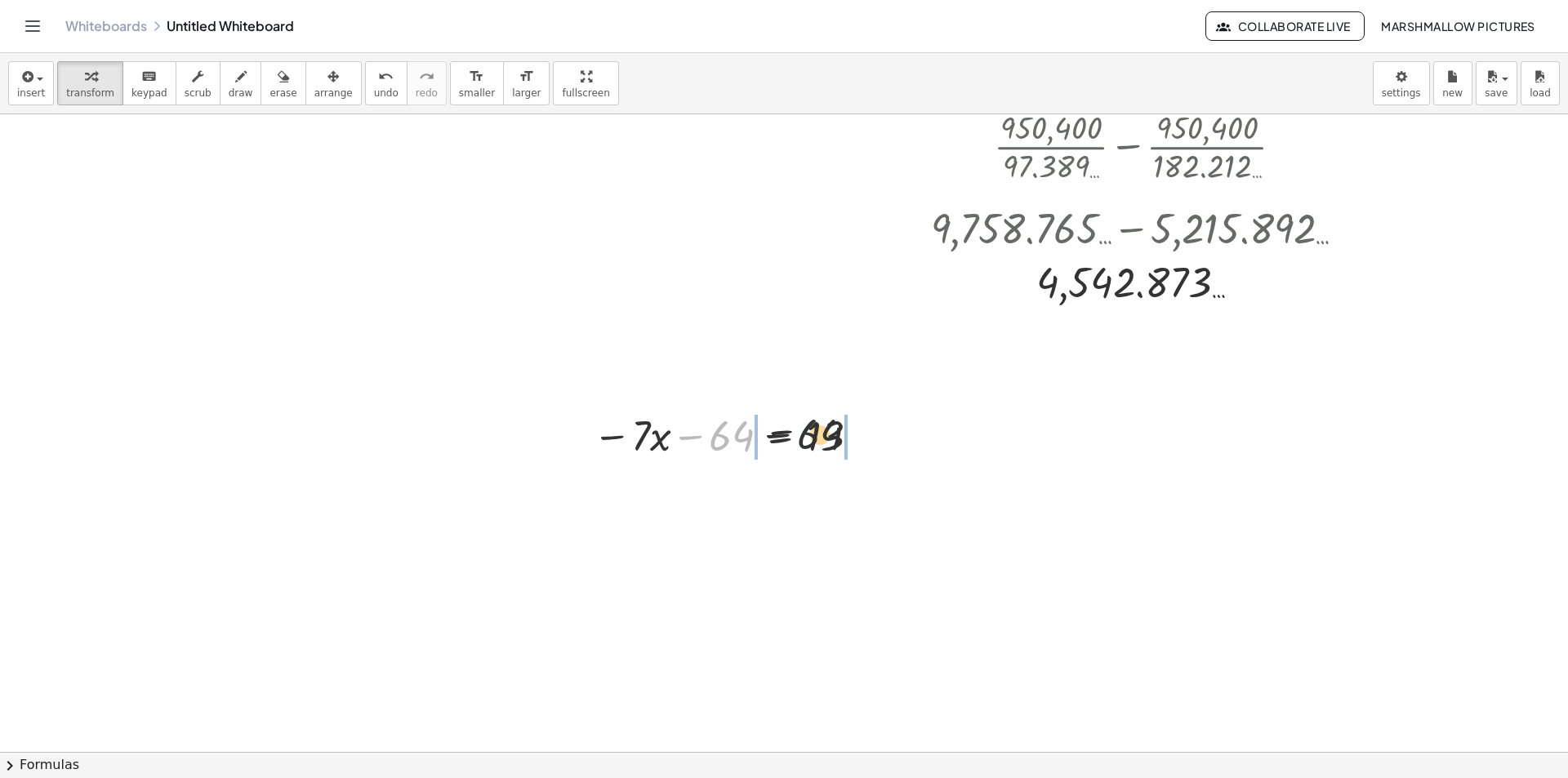
drag, startPoint x: 776, startPoint y: 426, endPoint x: 833, endPoint y: 426, distance: 57.0
click at [833, 426] on div at bounding box center [730, 435] width 290 height 56
click at [845, 430] on div at bounding box center [730, 435] width 457 height 56
click at [781, 436] on div "− 64 − · 7 · x − 64 = 13 − 64 + 64 + + 64 − · 7 · x − 64 = 13" at bounding box center [781, 436] width 0 height 0
click at [866, 494] on div at bounding box center [775, 490] width 380 height 56
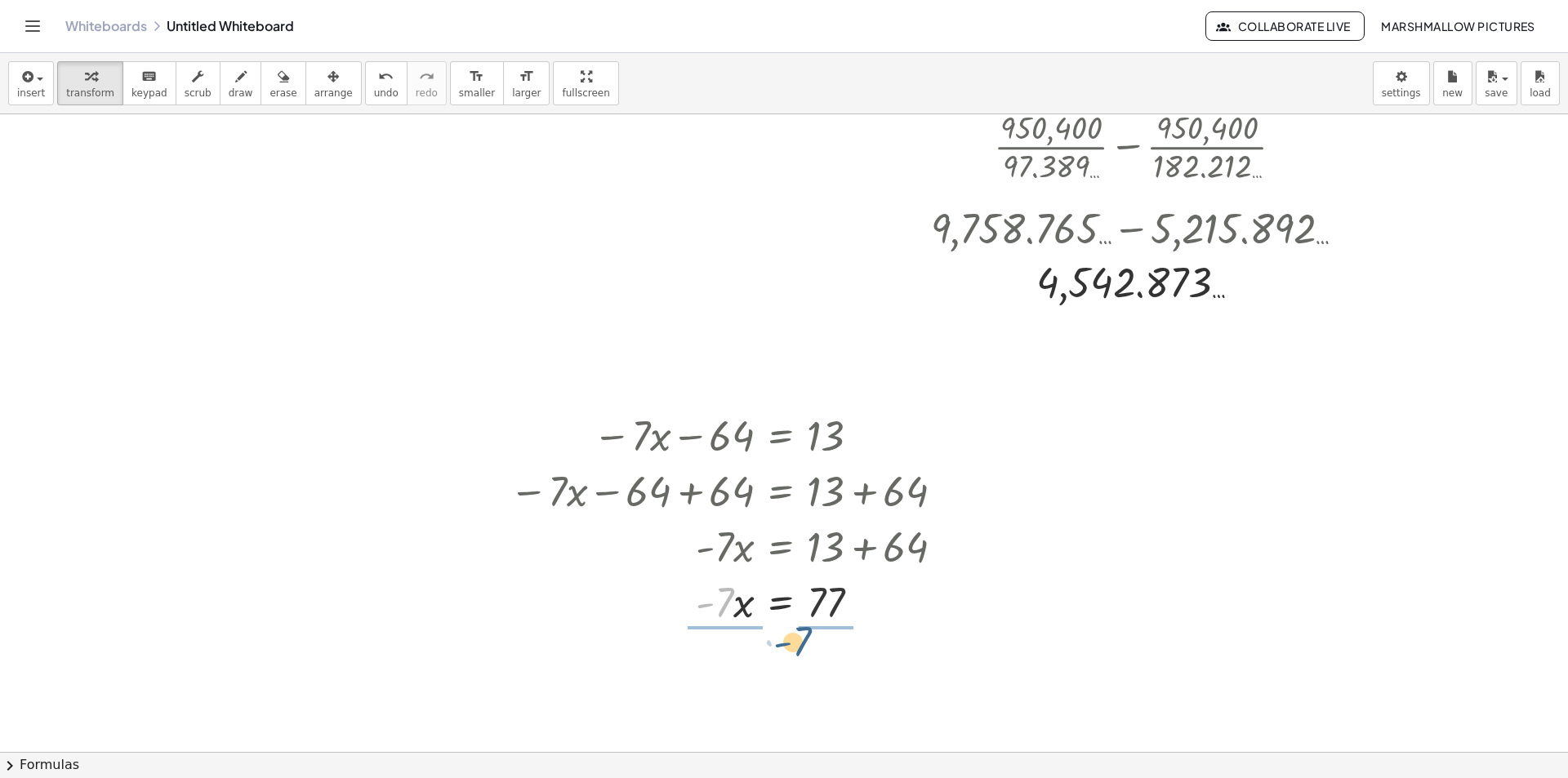
drag, startPoint x: 733, startPoint y: 496, endPoint x: 811, endPoint y: 534, distance: 86.8
click at [781, 436] on div "− · 7 · x − 64 = 13 − · 7 · x − 64 + 64 = + 13 + 64 − · 7 · x + 0 = + 13 + 64 ·…" at bounding box center [781, 436] width 0 height 0
click at [832, 603] on div at bounding box center [732, 601] width 463 height 82
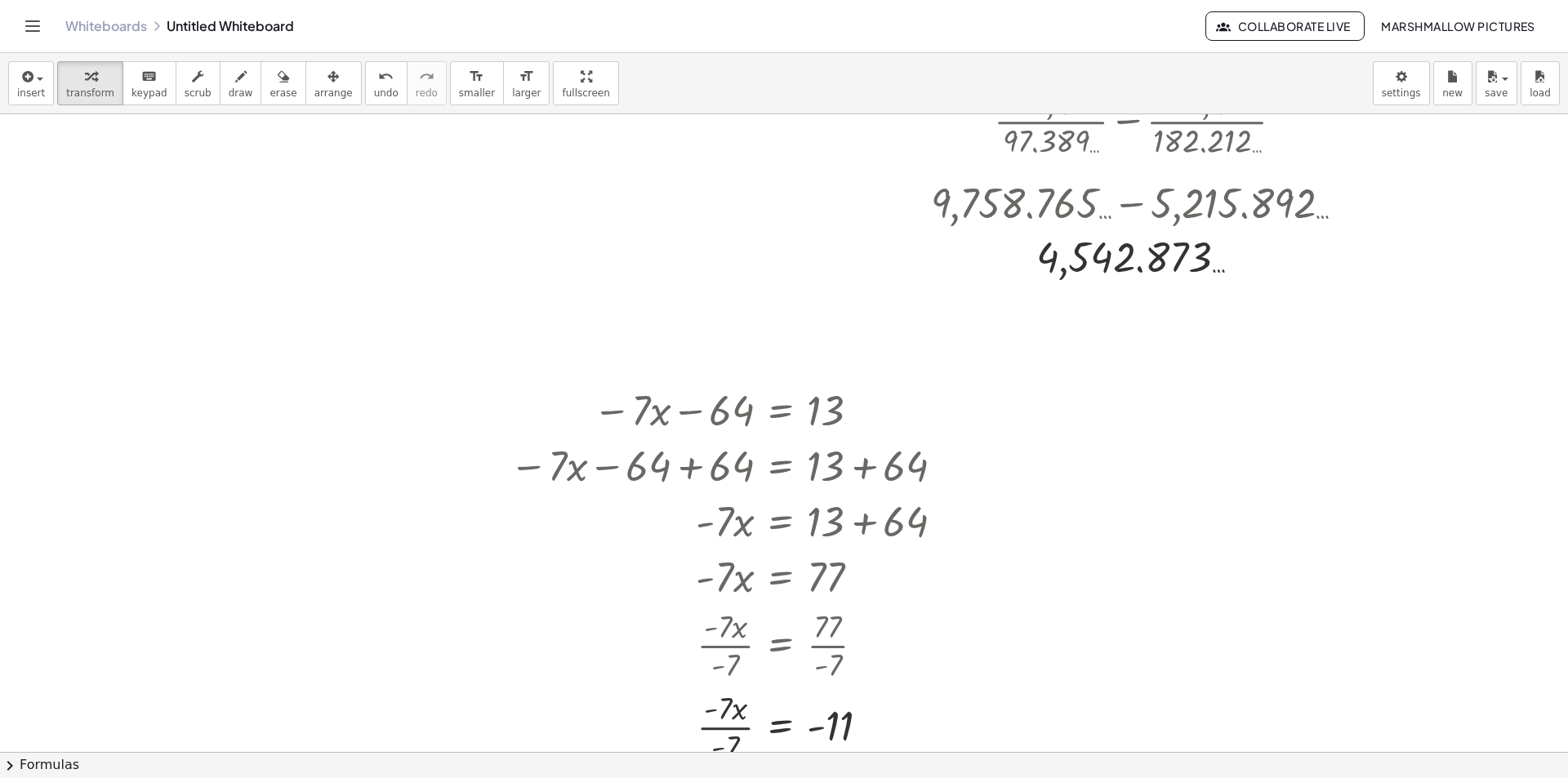
scroll to position [580, 0]
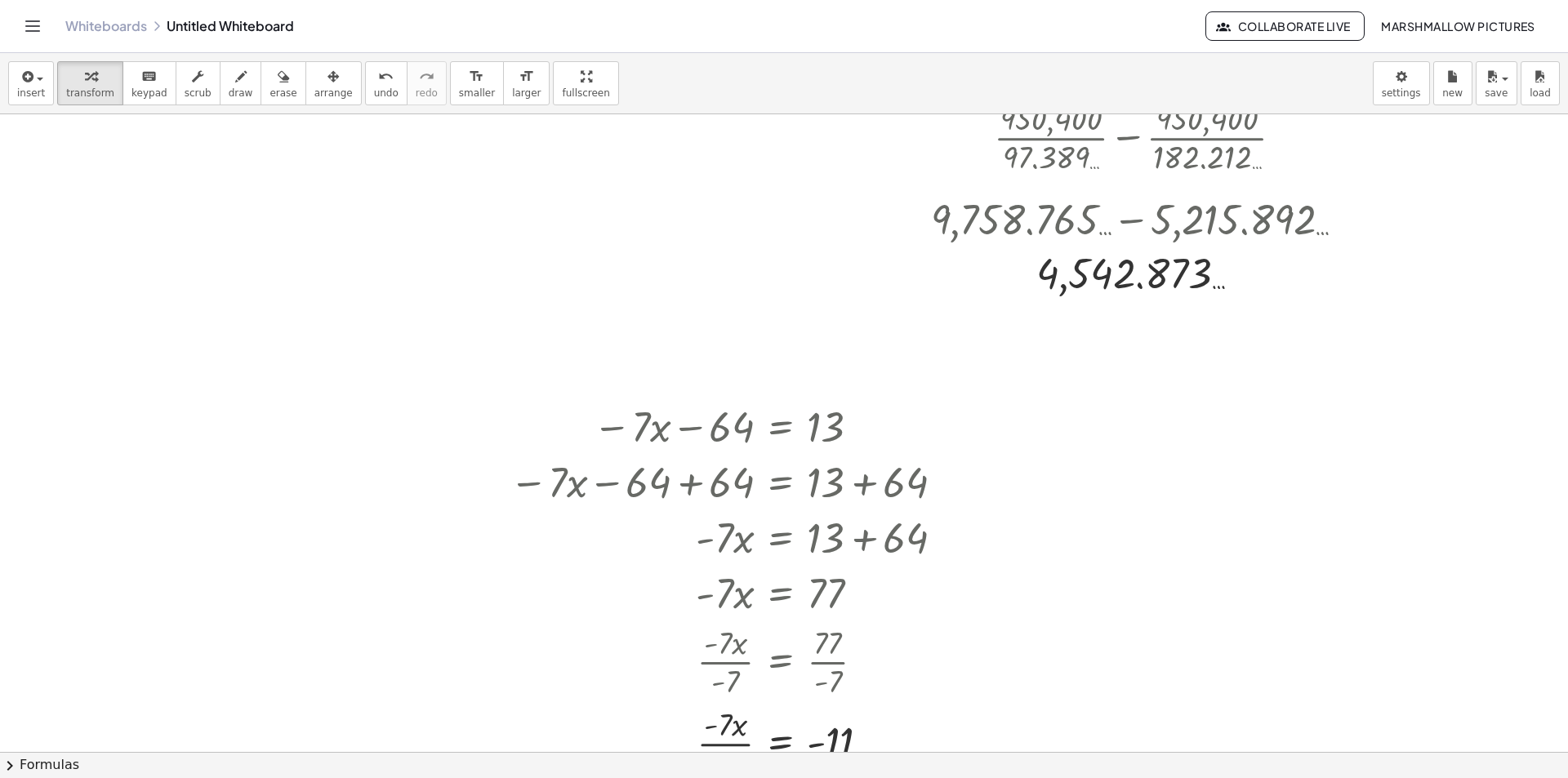
click at [1114, 410] on div at bounding box center [784, 490] width 1568 height 1913
click at [1427, 449] on div at bounding box center [1375, 445] width 491 height 62
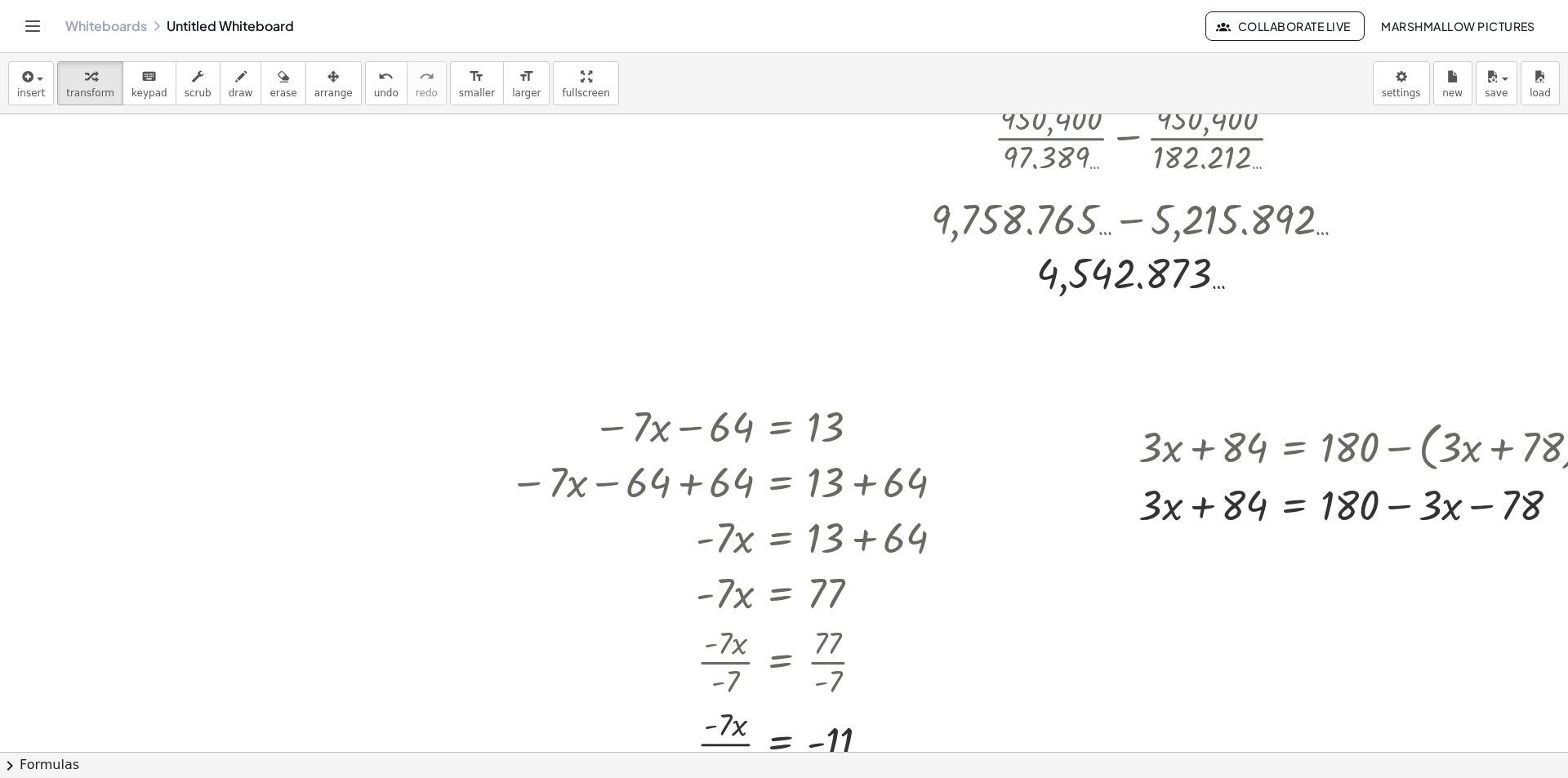
scroll to position [580, 73]
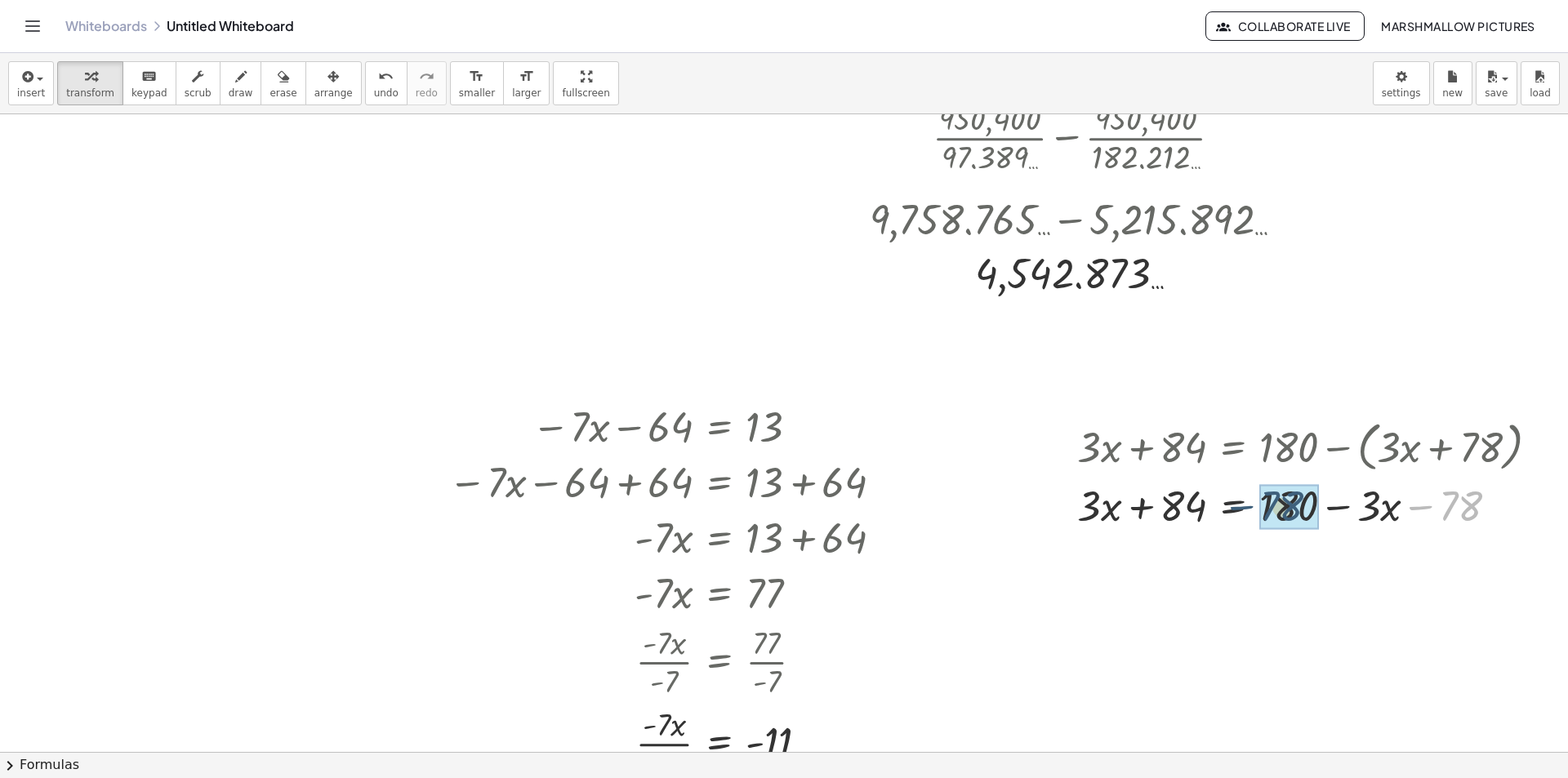
drag, startPoint x: 1436, startPoint y: 518, endPoint x: 1273, endPoint y: 518, distance: 163.0
click at [1136, 512] on div at bounding box center [1314, 504] width 491 height 56
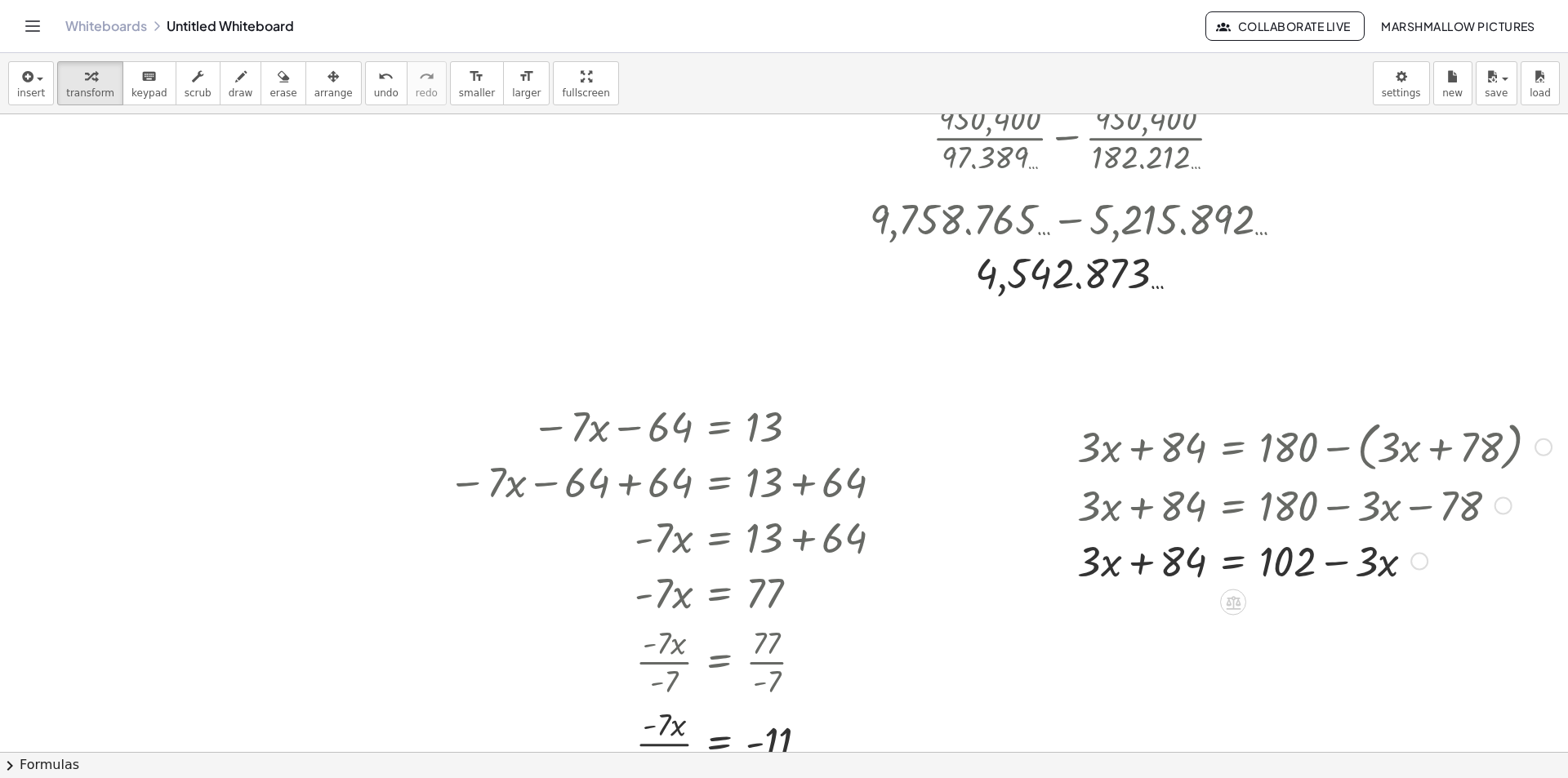
click at [1166, 506] on div at bounding box center [1314, 504] width 491 height 56
drag, startPoint x: 1266, startPoint y: 568, endPoint x: 1155, endPoint y: 566, distance: 111.0
click at [1155, 566] on div at bounding box center [1314, 560] width 491 height 56
click at [1176, 561] on div at bounding box center [1267, 560] width 587 height 56
click at [1393, 561] on div at bounding box center [1314, 560] width 491 height 56
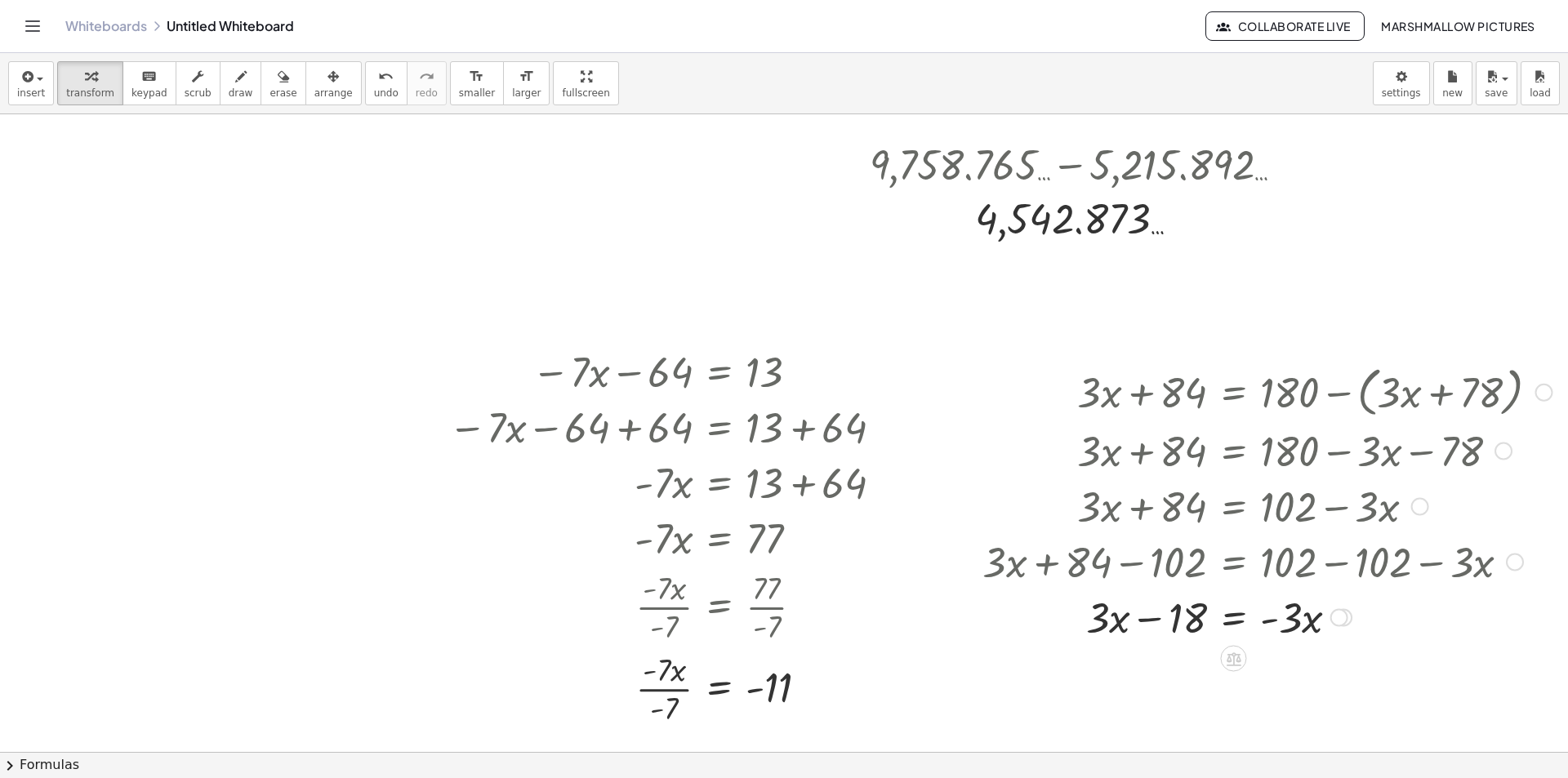
scroll to position [662, 73]
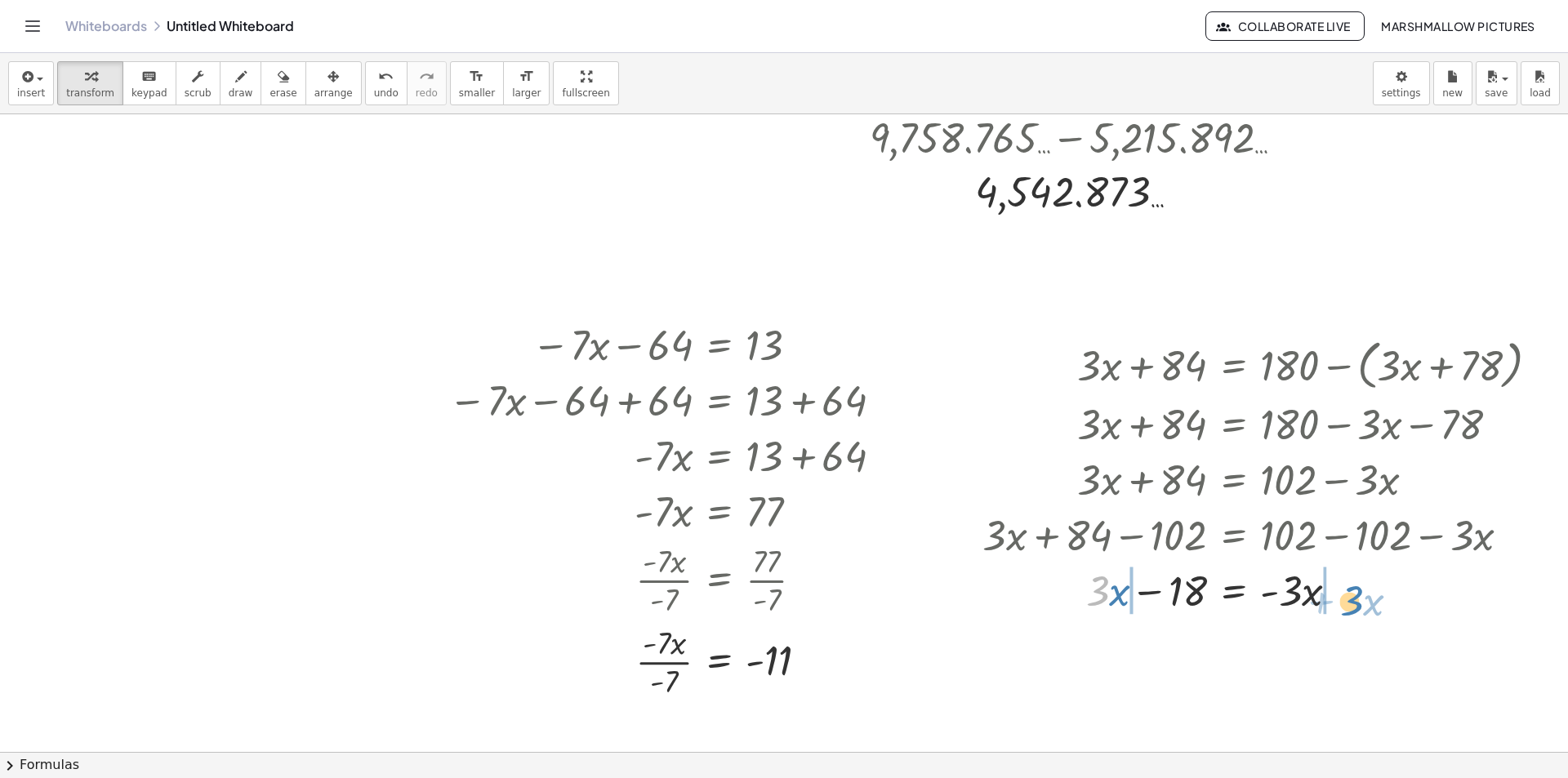
drag, startPoint x: 1089, startPoint y: 592, endPoint x: 1343, endPoint y: 603, distance: 254.2
click at [1343, 603] on div at bounding box center [1267, 590] width 587 height 56
click at [1341, 591] on div at bounding box center [1267, 590] width 587 height 56
click at [1093, 600] on div at bounding box center [1267, 590] width 587 height 56
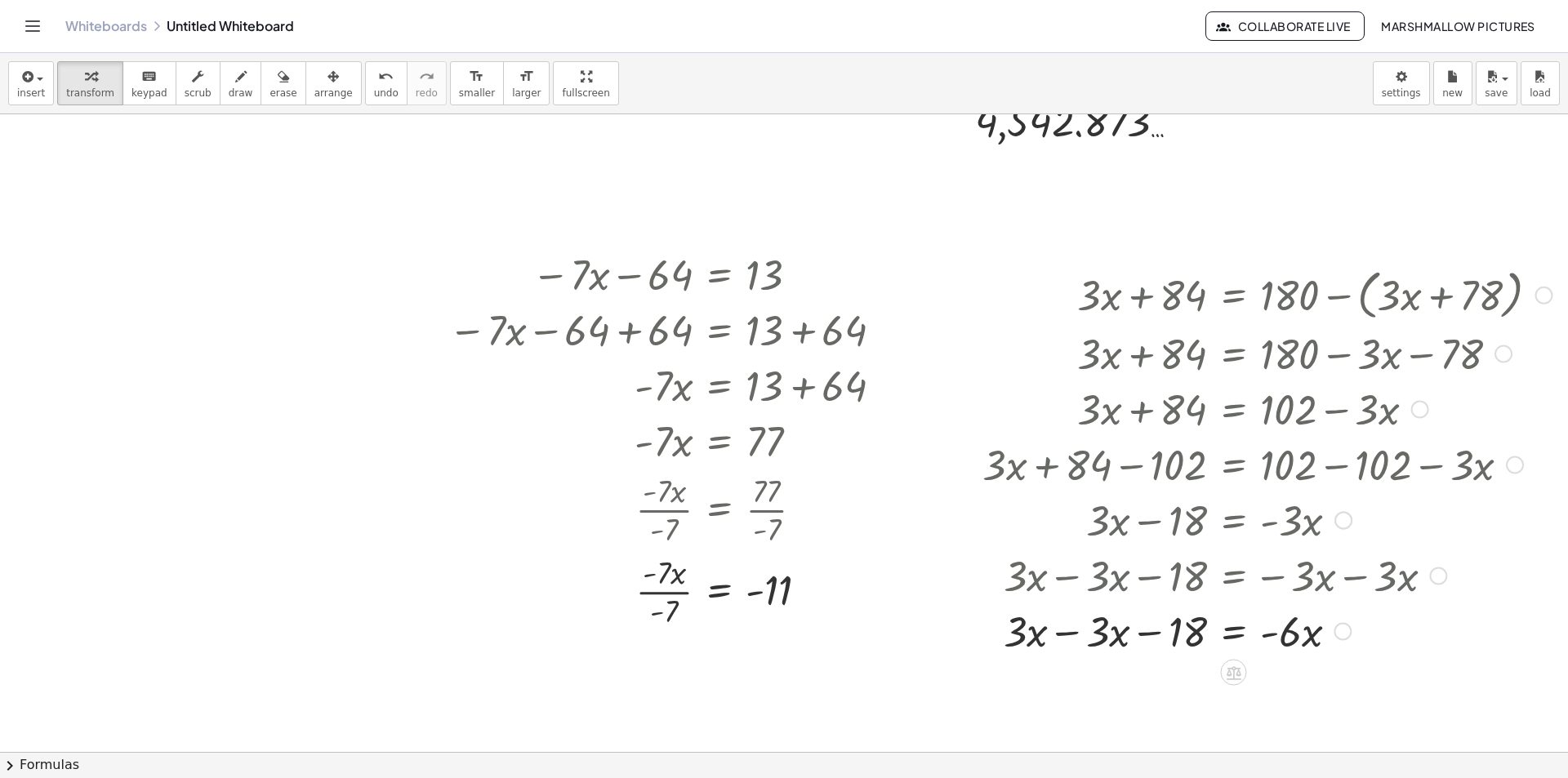
scroll to position [825, 73]
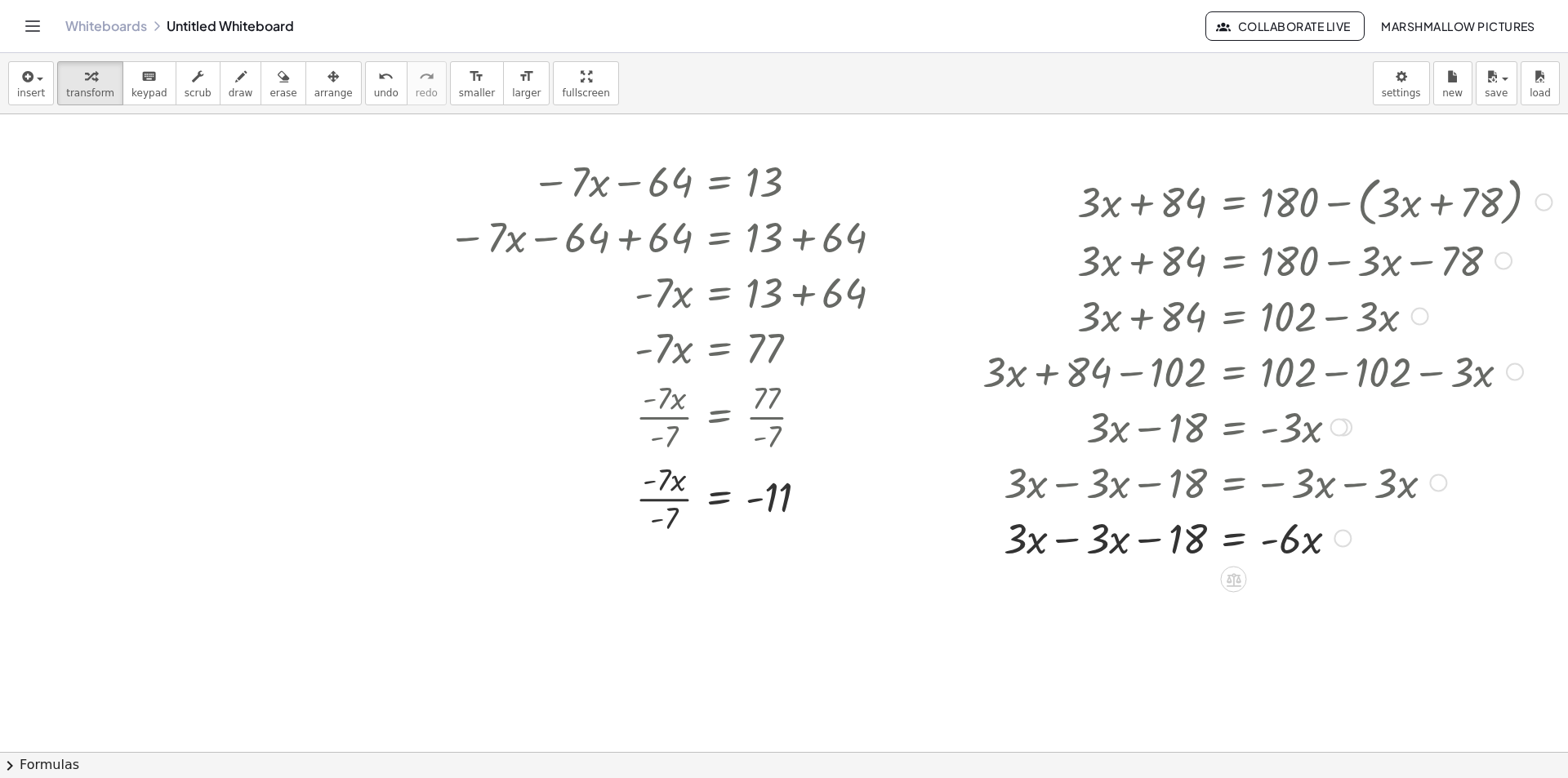
click at [1058, 548] on div at bounding box center [1267, 538] width 587 height 56
drag, startPoint x: 1267, startPoint y: 599, endPoint x: 1176, endPoint y: 629, distance: 95.8
click at [1163, 599] on div at bounding box center [1267, 592] width 587 height 82
click at [1279, 595] on div at bounding box center [1267, 592] width 587 height 82
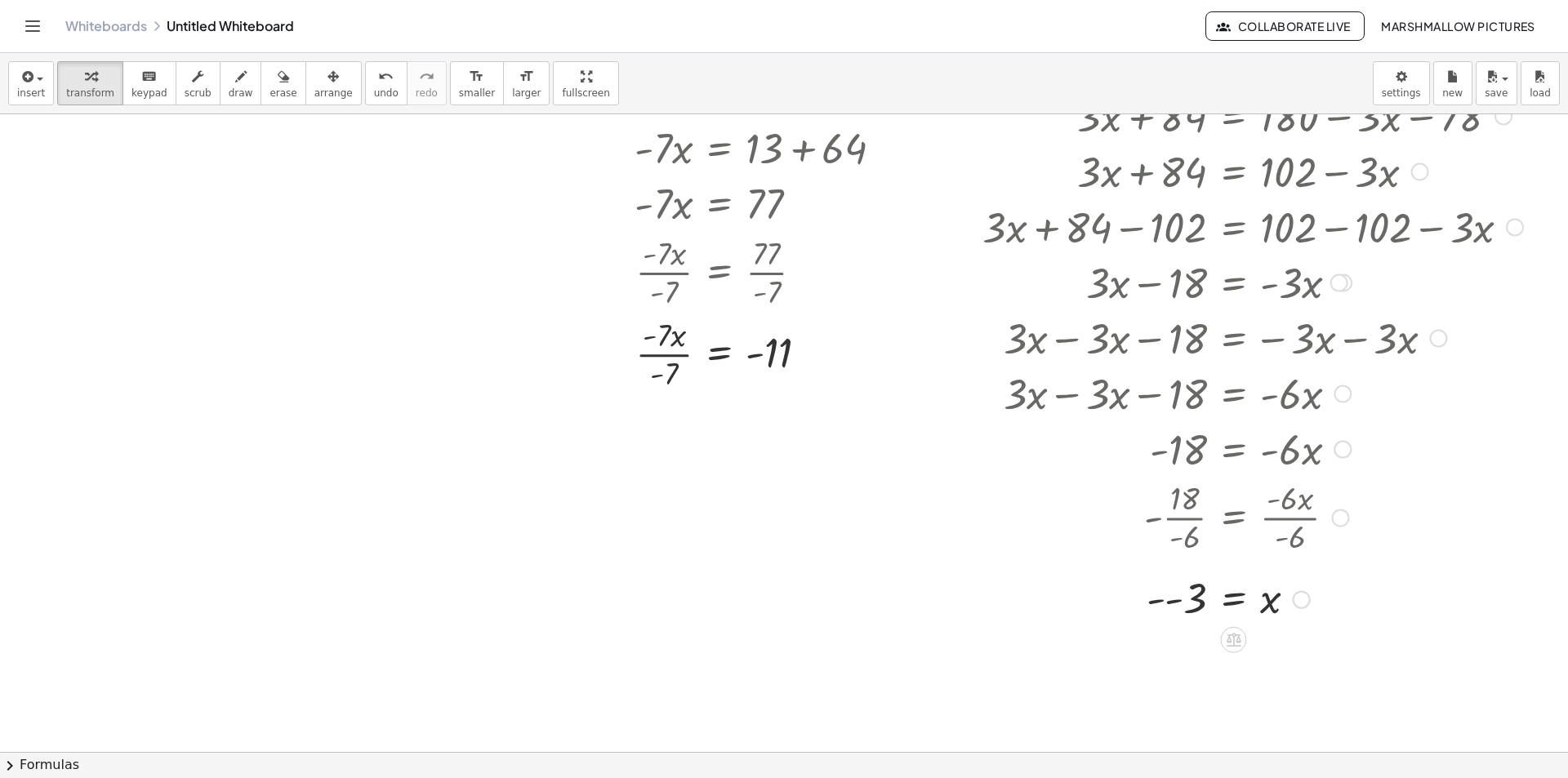
scroll to position [989, 73]
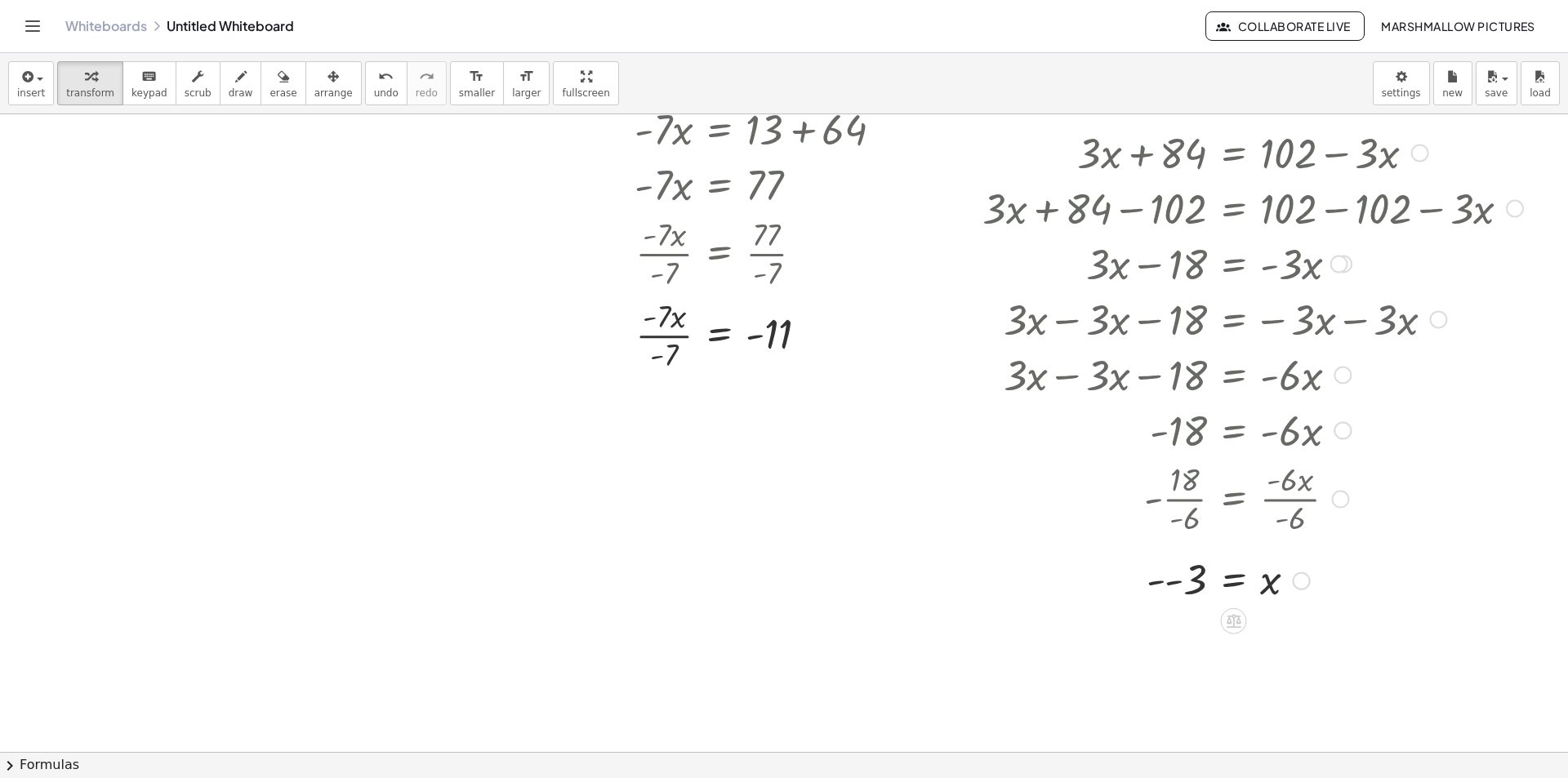
click at [1174, 582] on div at bounding box center [1267, 579] width 587 height 54
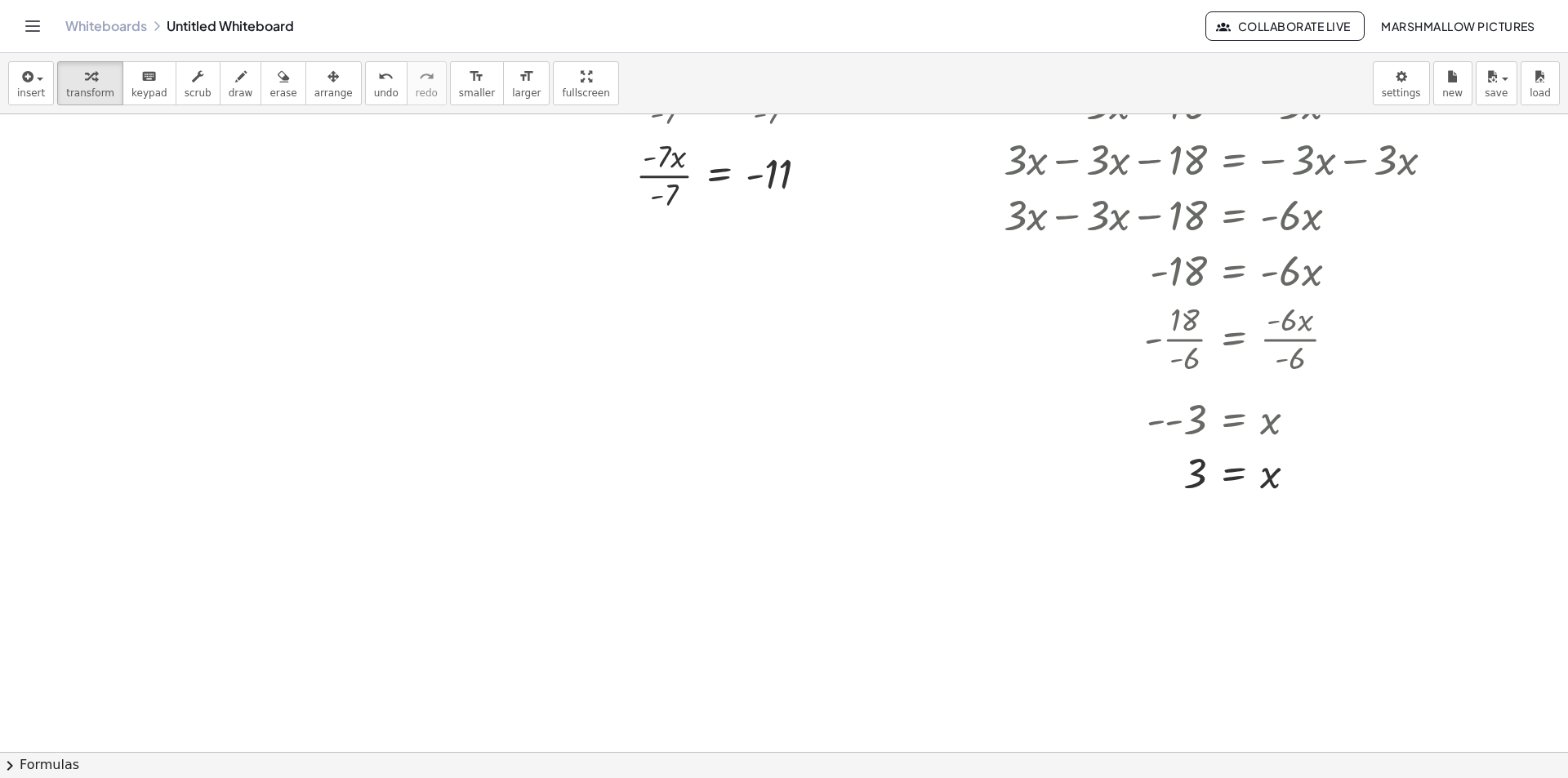
scroll to position [1288, 73]
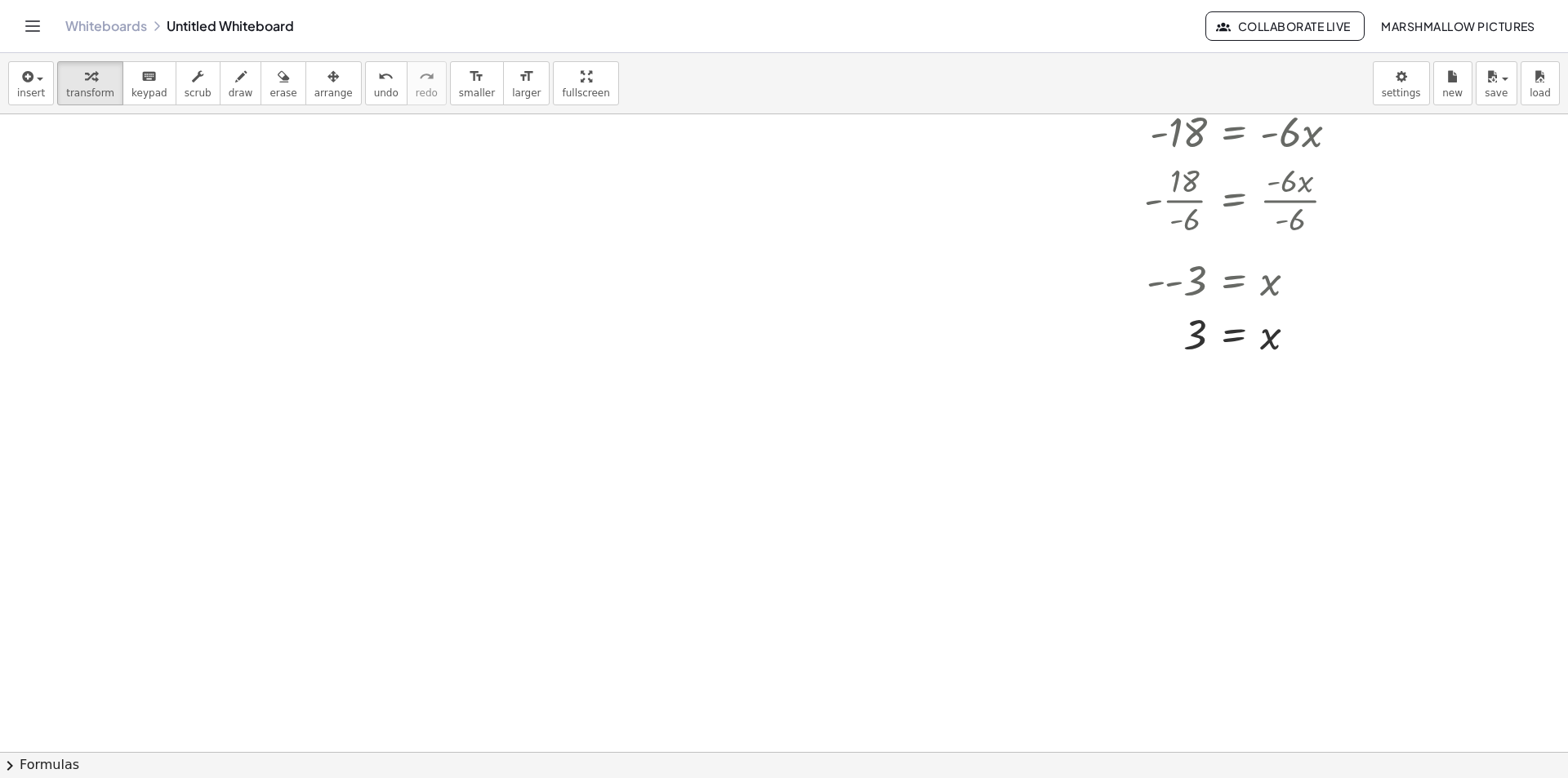
click at [342, 138] on div at bounding box center [753, 101] width 1629 height 2550
click at [475, 331] on div at bounding box center [753, 101] width 1629 height 2550
click at [683, 367] on div at bounding box center [701, 366] width 394 height 62
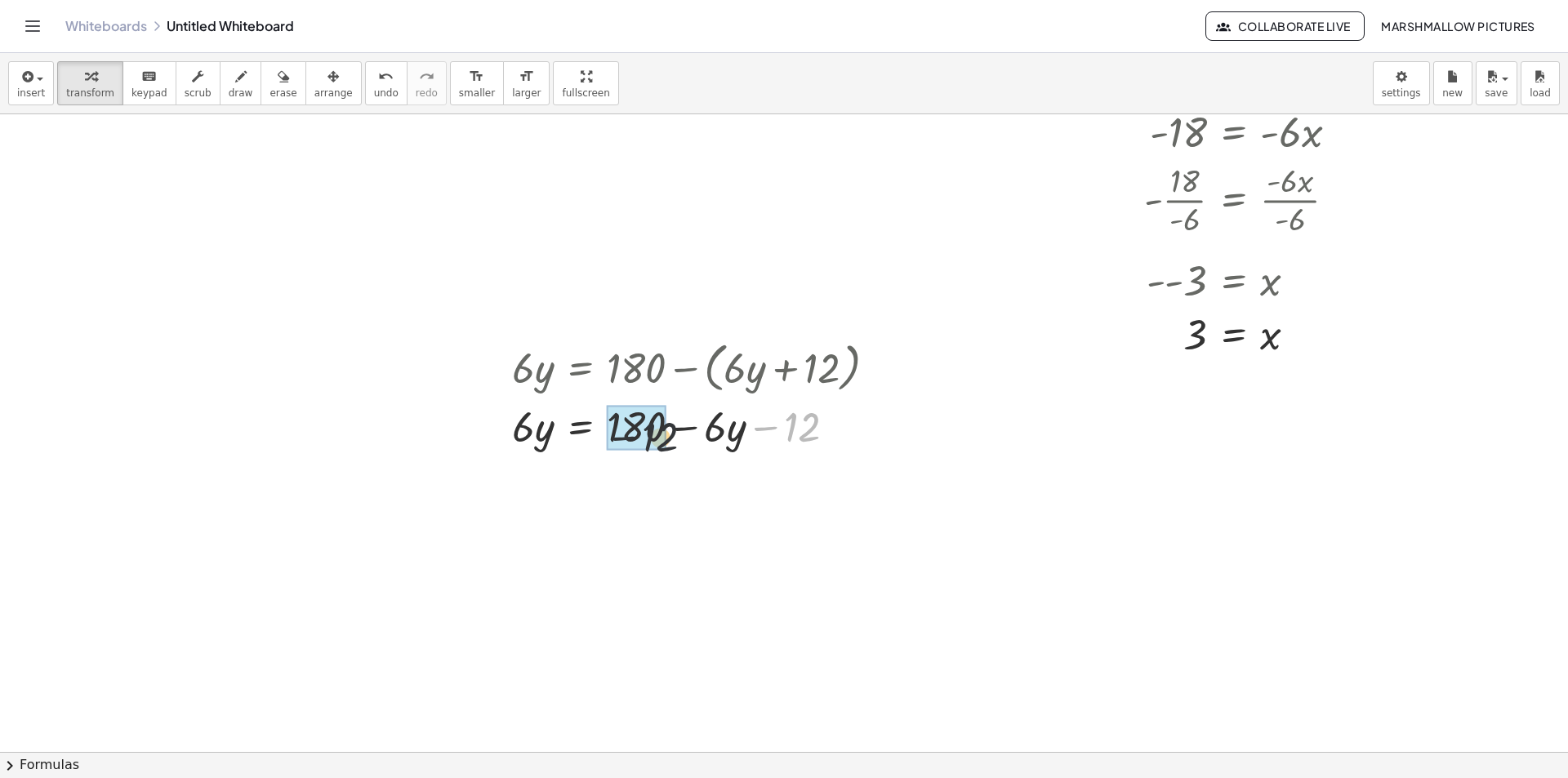
drag, startPoint x: 791, startPoint y: 430, endPoint x: 640, endPoint y: 440, distance: 151.3
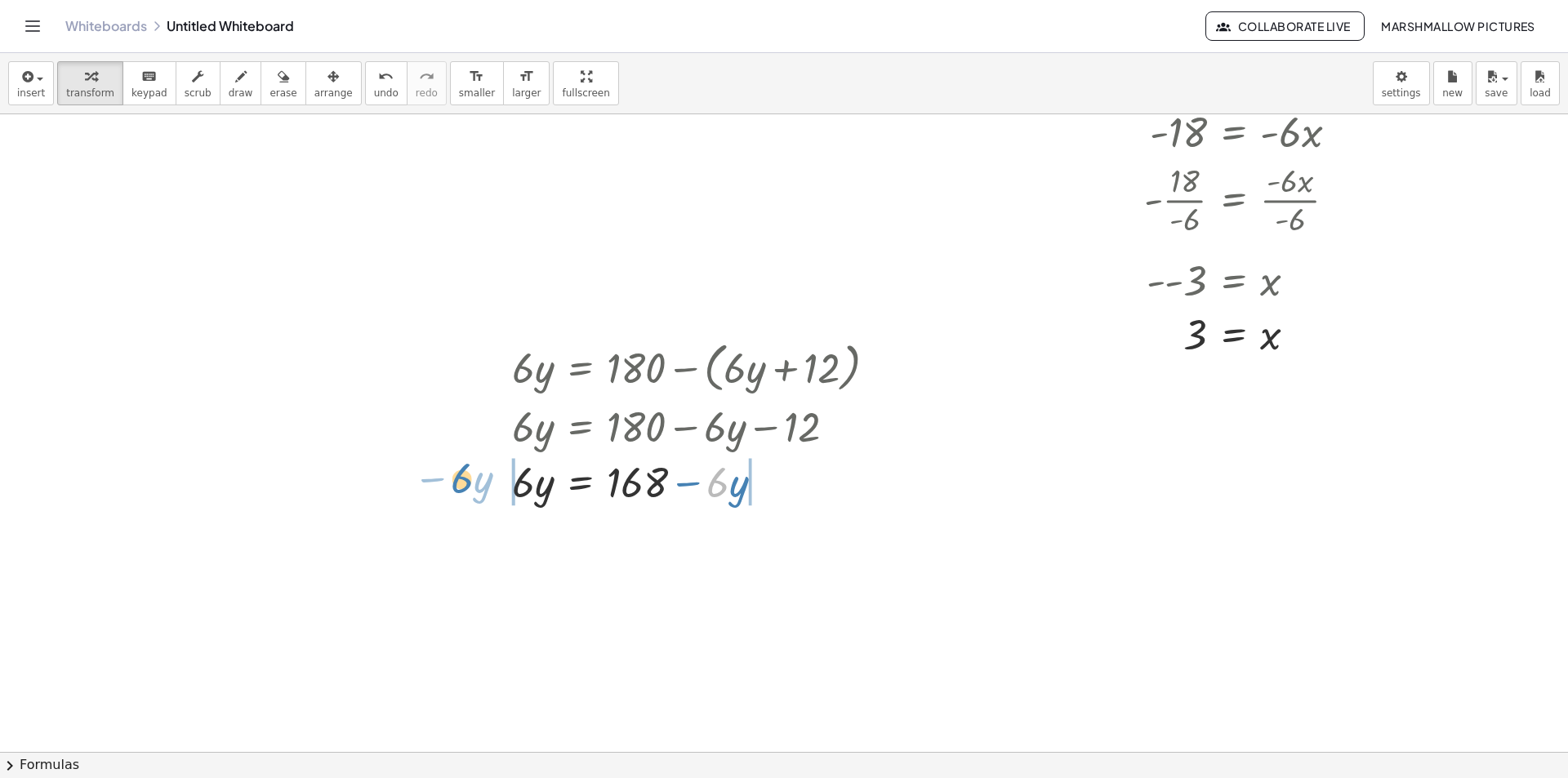
drag, startPoint x: 656, startPoint y: 497, endPoint x: 451, endPoint y: 488, distance: 205.2
click at [498, 484] on div at bounding box center [661, 481] width 474 height 56
click at [795, 468] on div at bounding box center [694, 481] width 408 height 56
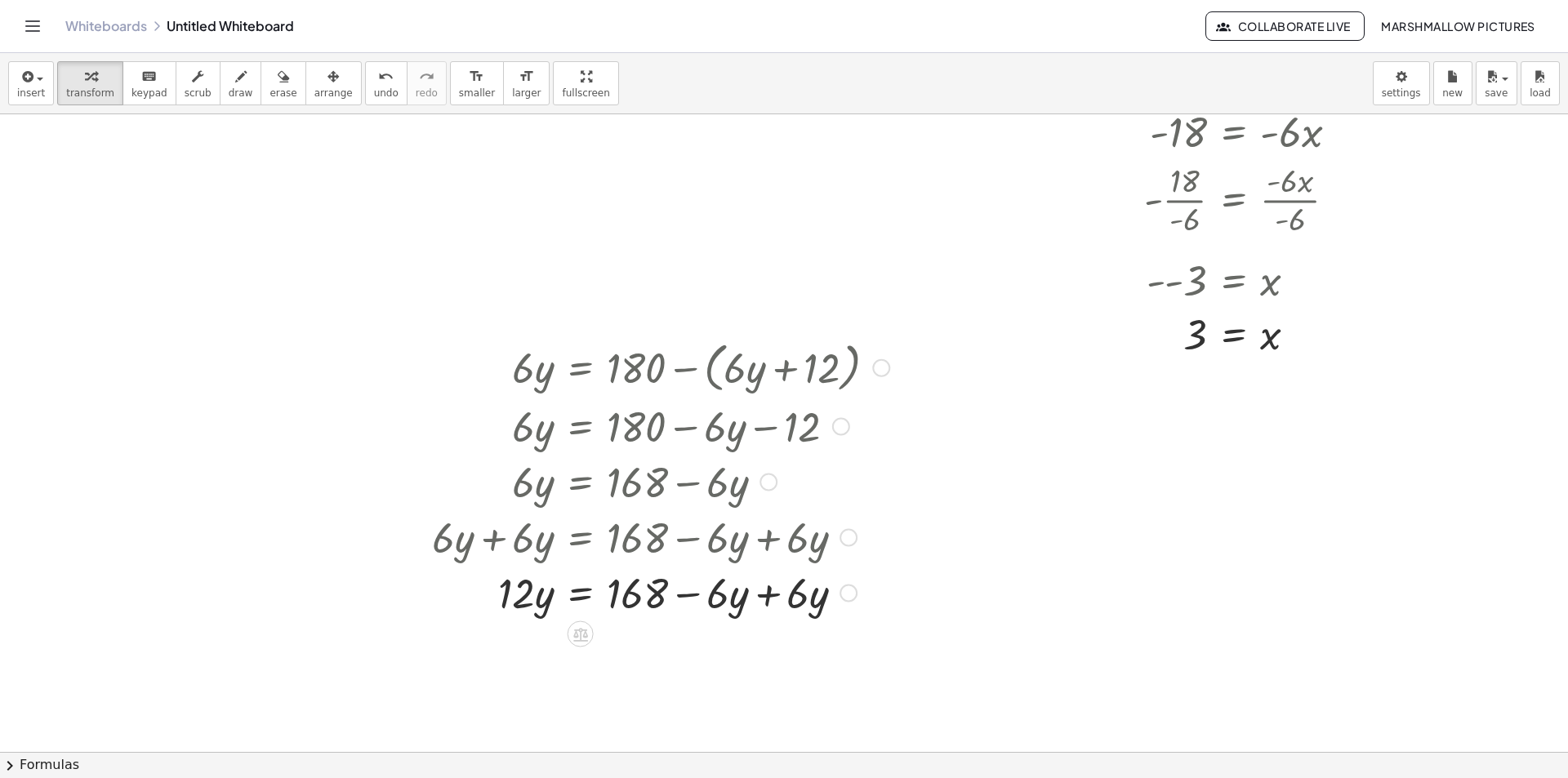
click at [751, 605] on div at bounding box center [661, 592] width 474 height 56
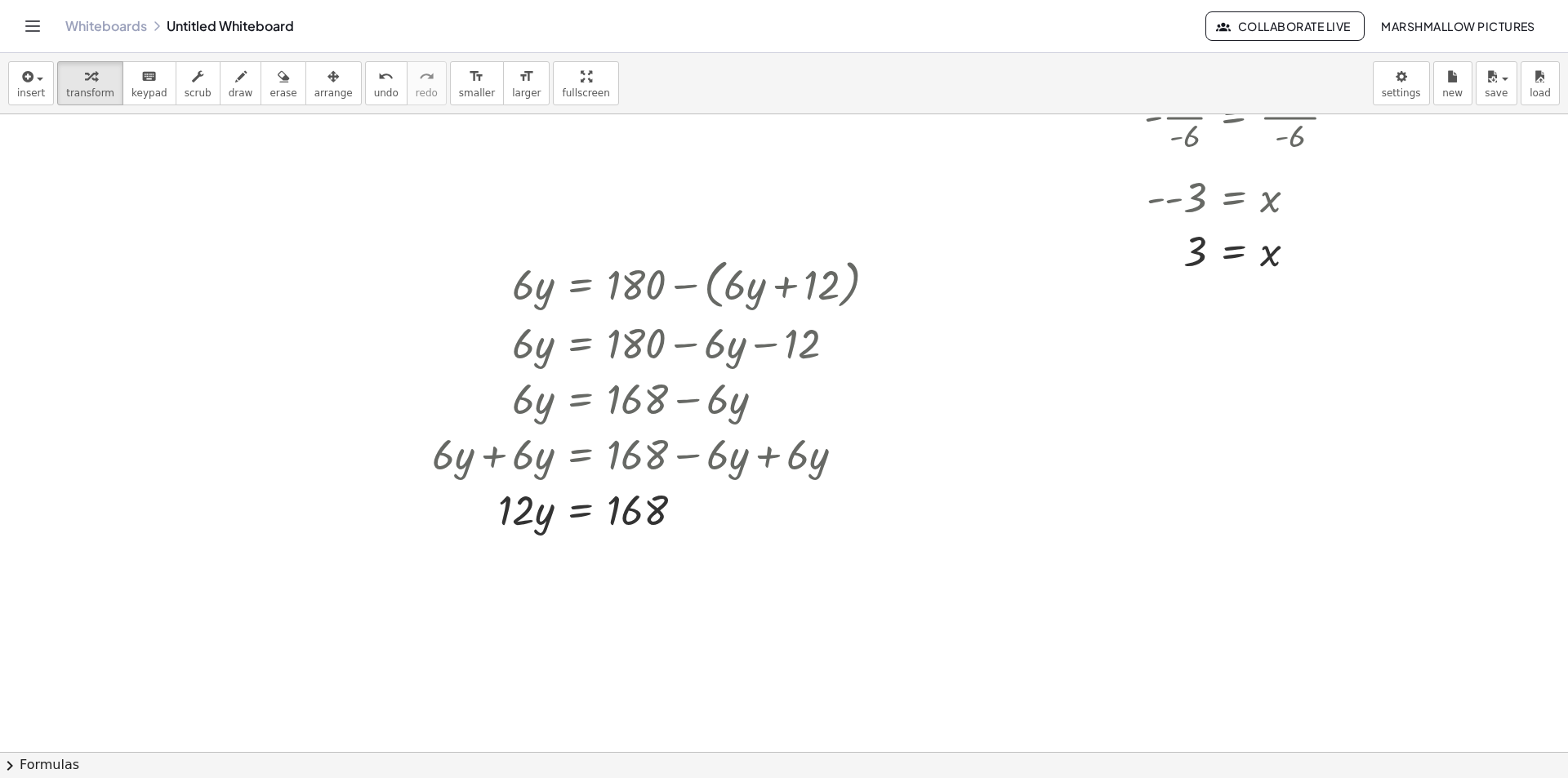
scroll to position [1451, 73]
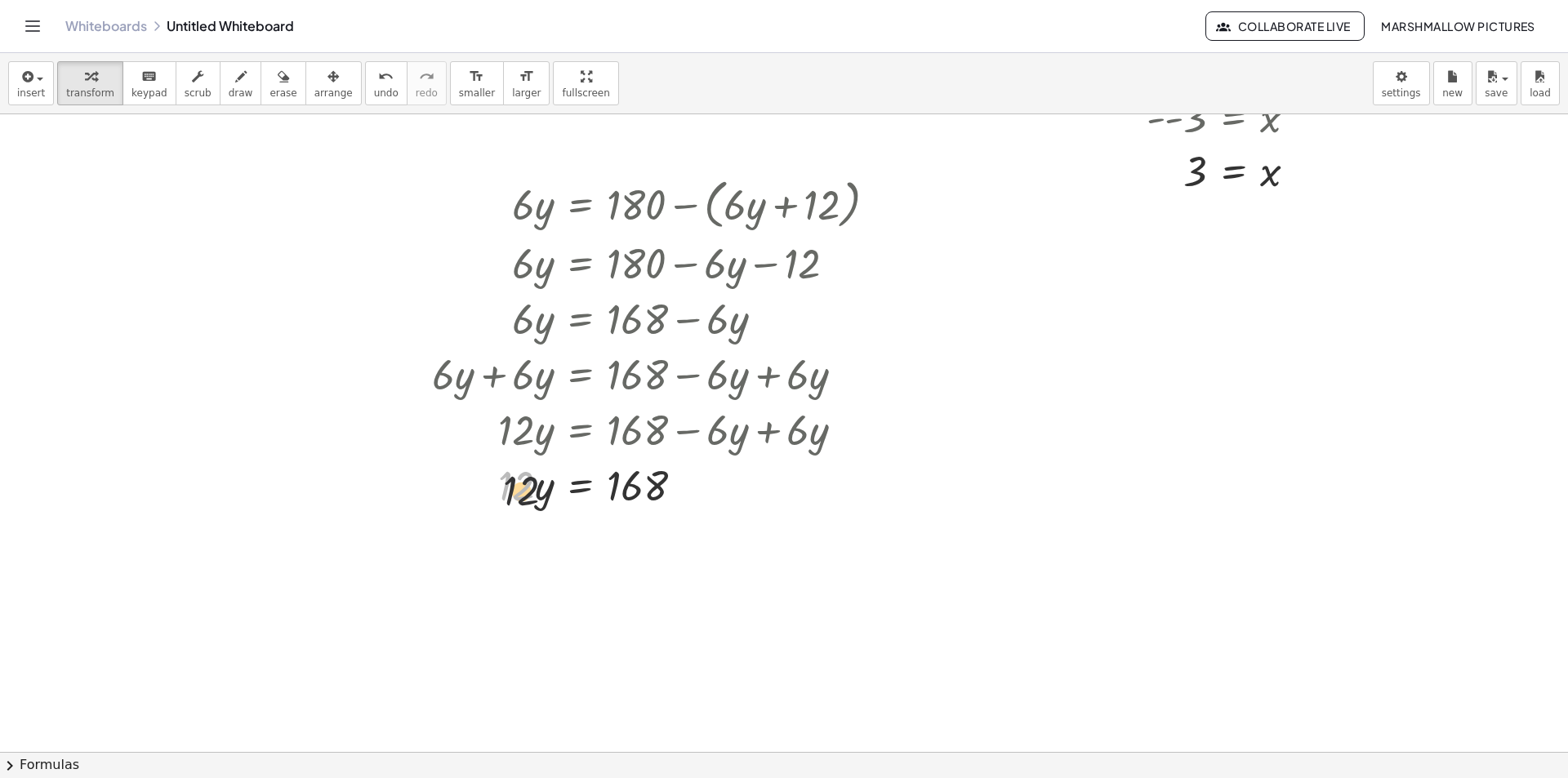
drag, startPoint x: 498, startPoint y: 491, endPoint x: 640, endPoint y: 534, distance: 148.4
click at [628, 486] on div at bounding box center [661, 484] width 474 height 82
click at [499, 486] on div at bounding box center [661, 484] width 474 height 82
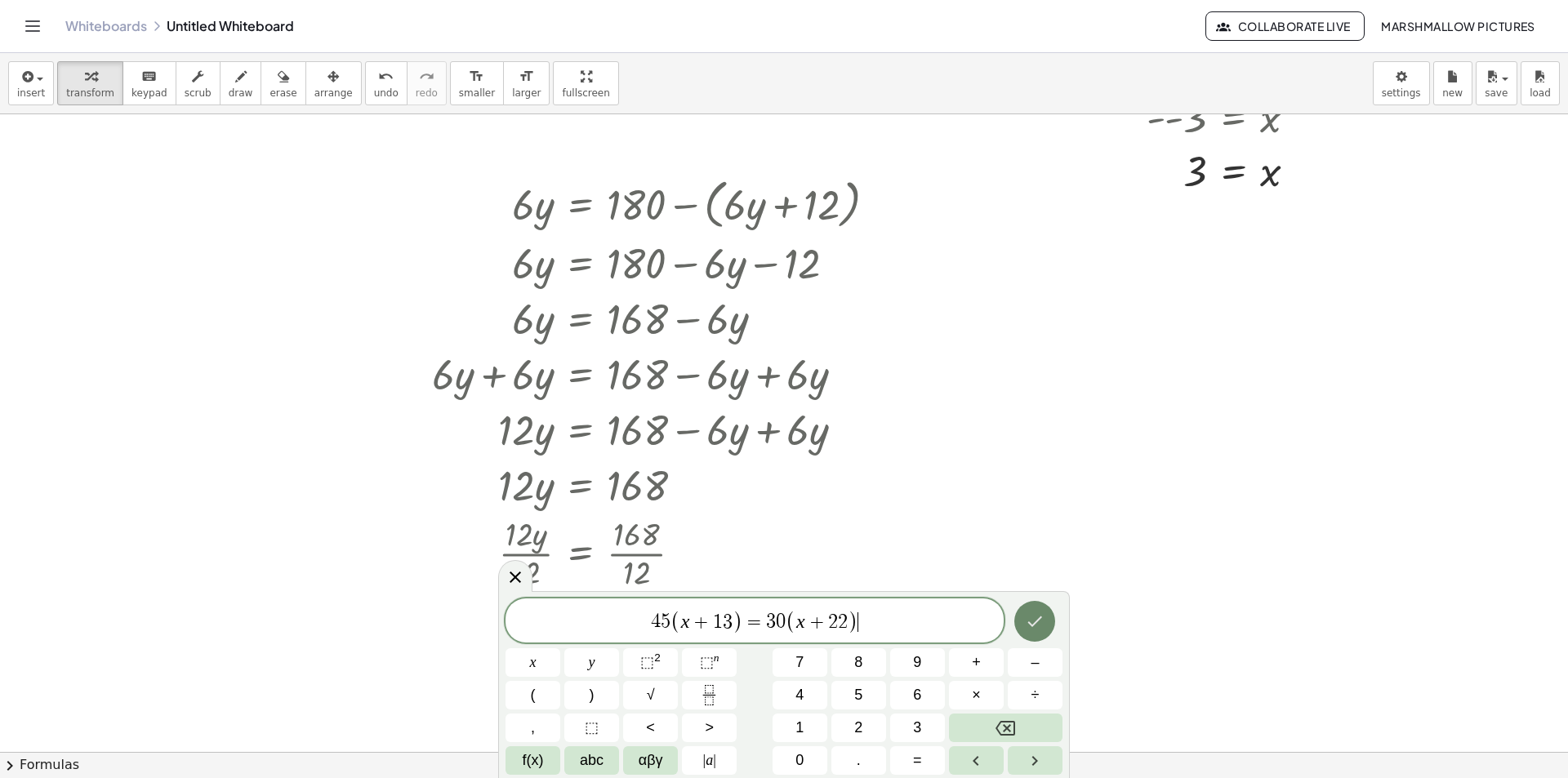
click at [1038, 615] on icon "Done" at bounding box center [1035, 621] width 19 height 19
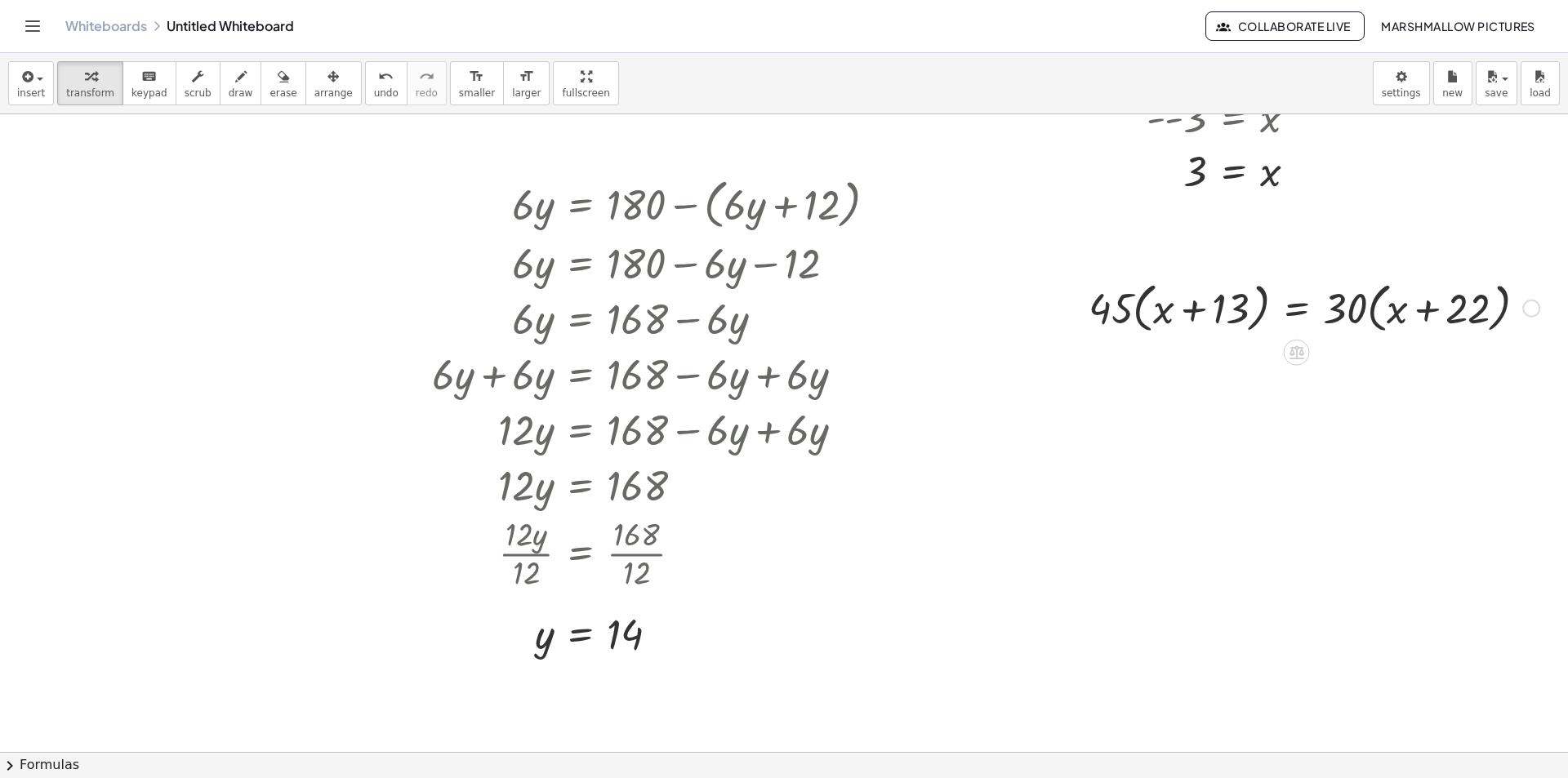
click at [1354, 308] on div at bounding box center [1314, 307] width 467 height 62
click at [1366, 309] on div at bounding box center [1314, 307] width 467 height 62
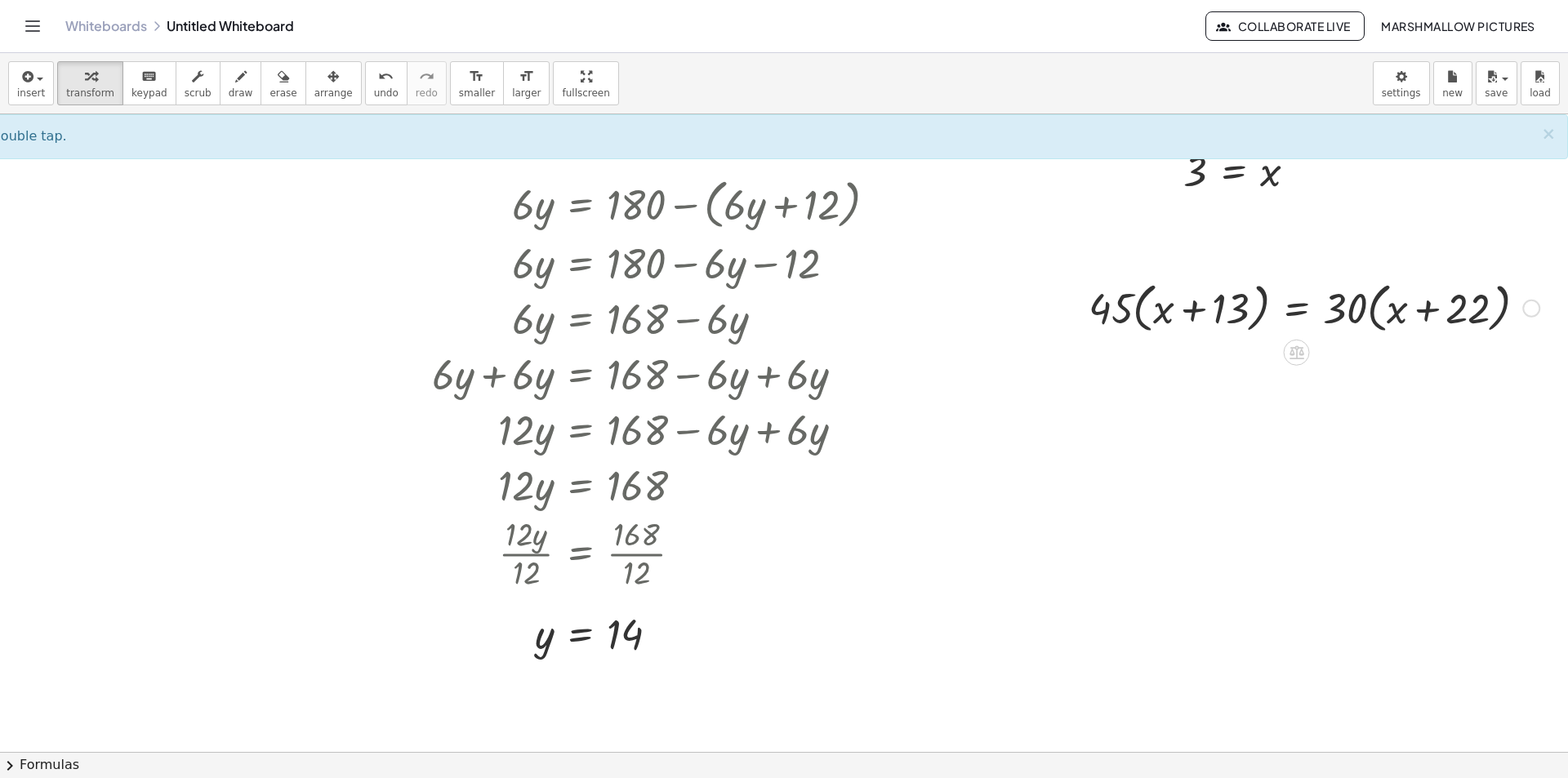
click at [1132, 309] on div at bounding box center [1314, 307] width 467 height 62
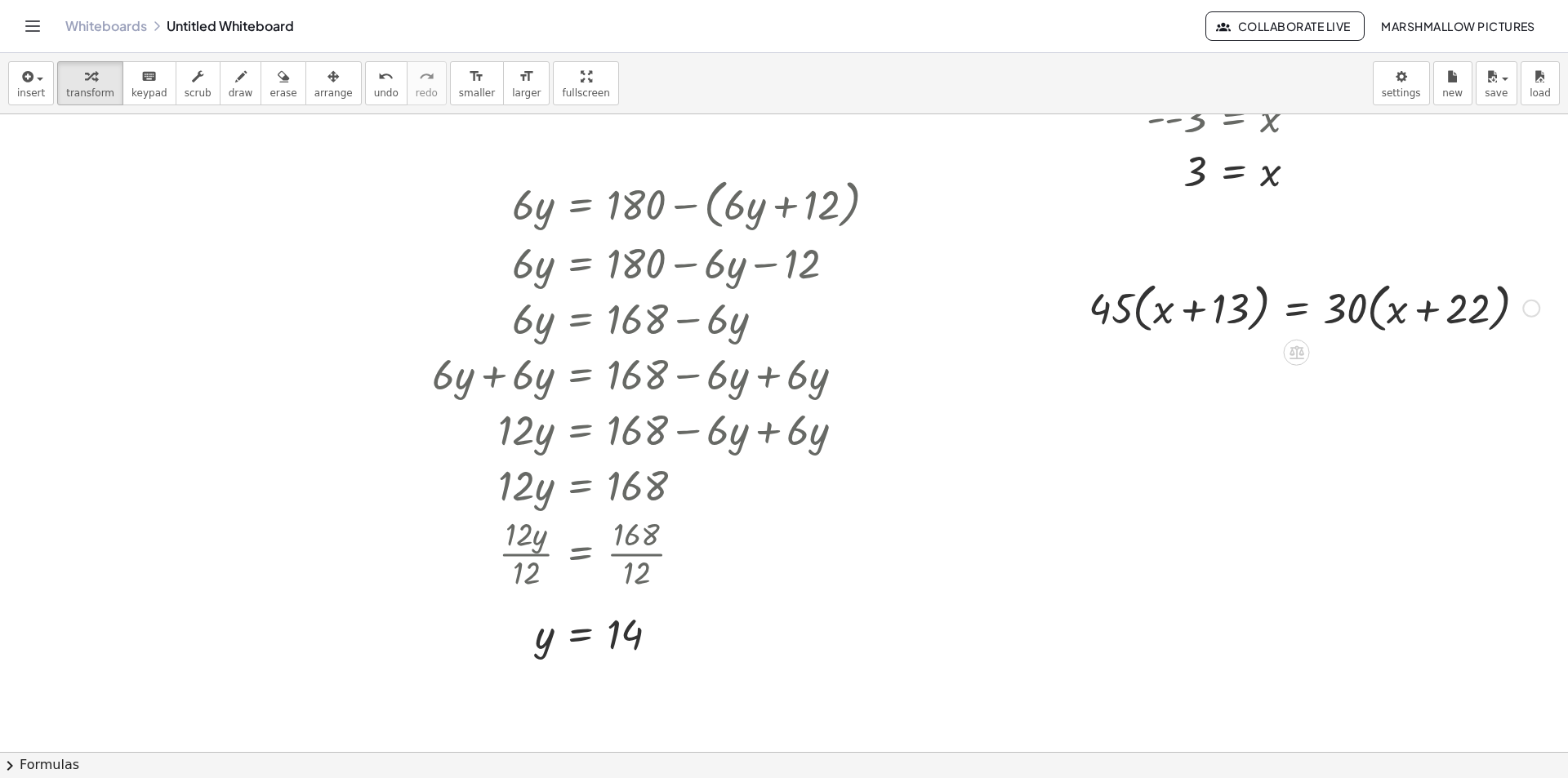
click at [1132, 309] on div at bounding box center [1314, 307] width 467 height 62
click at [1365, 299] on div at bounding box center [1307, 307] width 481 height 62
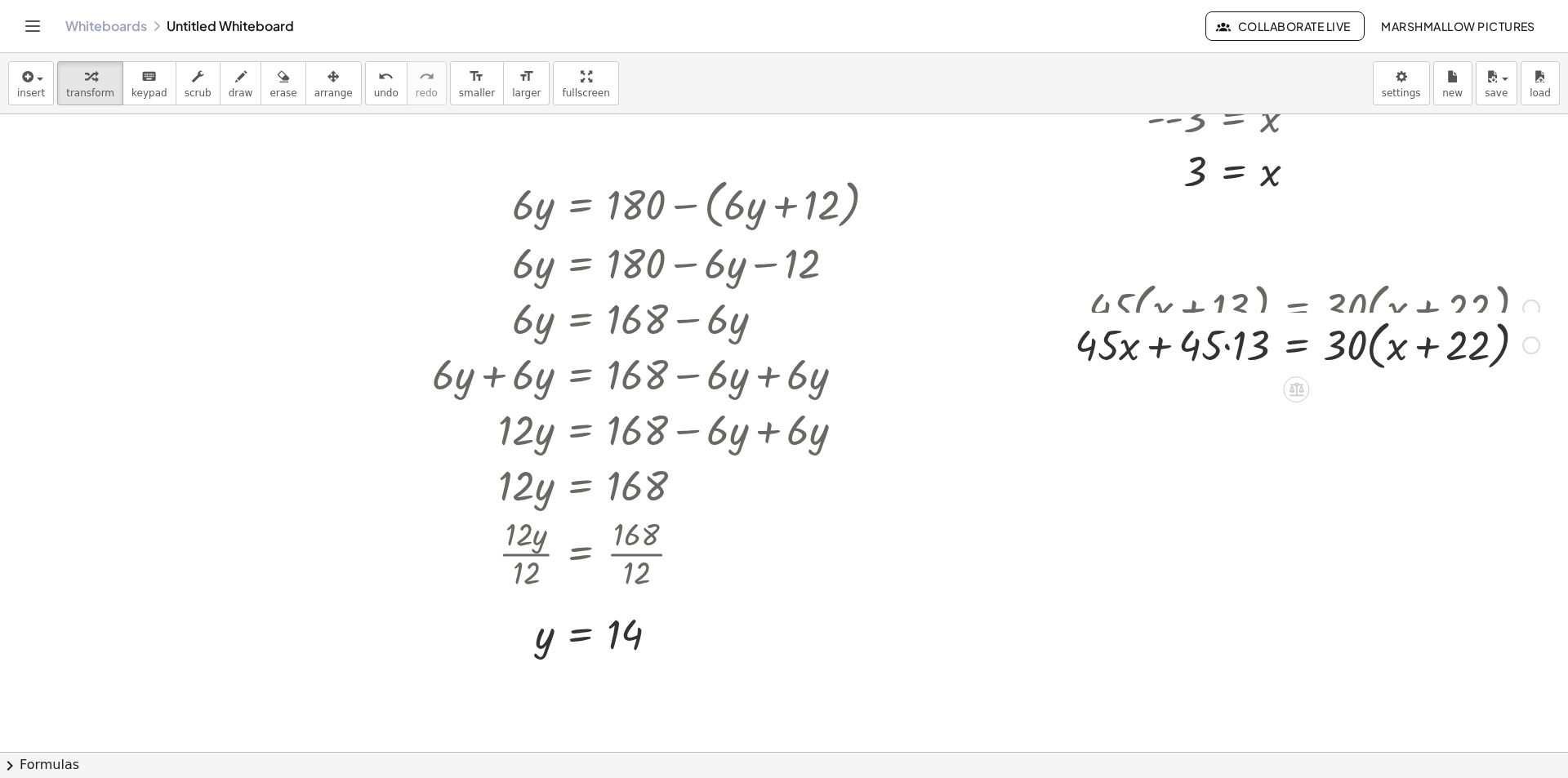
click at [1296, 308] on div "· 45 · ( + x + 13 ) = · 30 · ( + x + 22 ) x 13 = · 30 · ( + x + 22 ) + · 45 · +…" at bounding box center [1296, 308] width 0 height 0
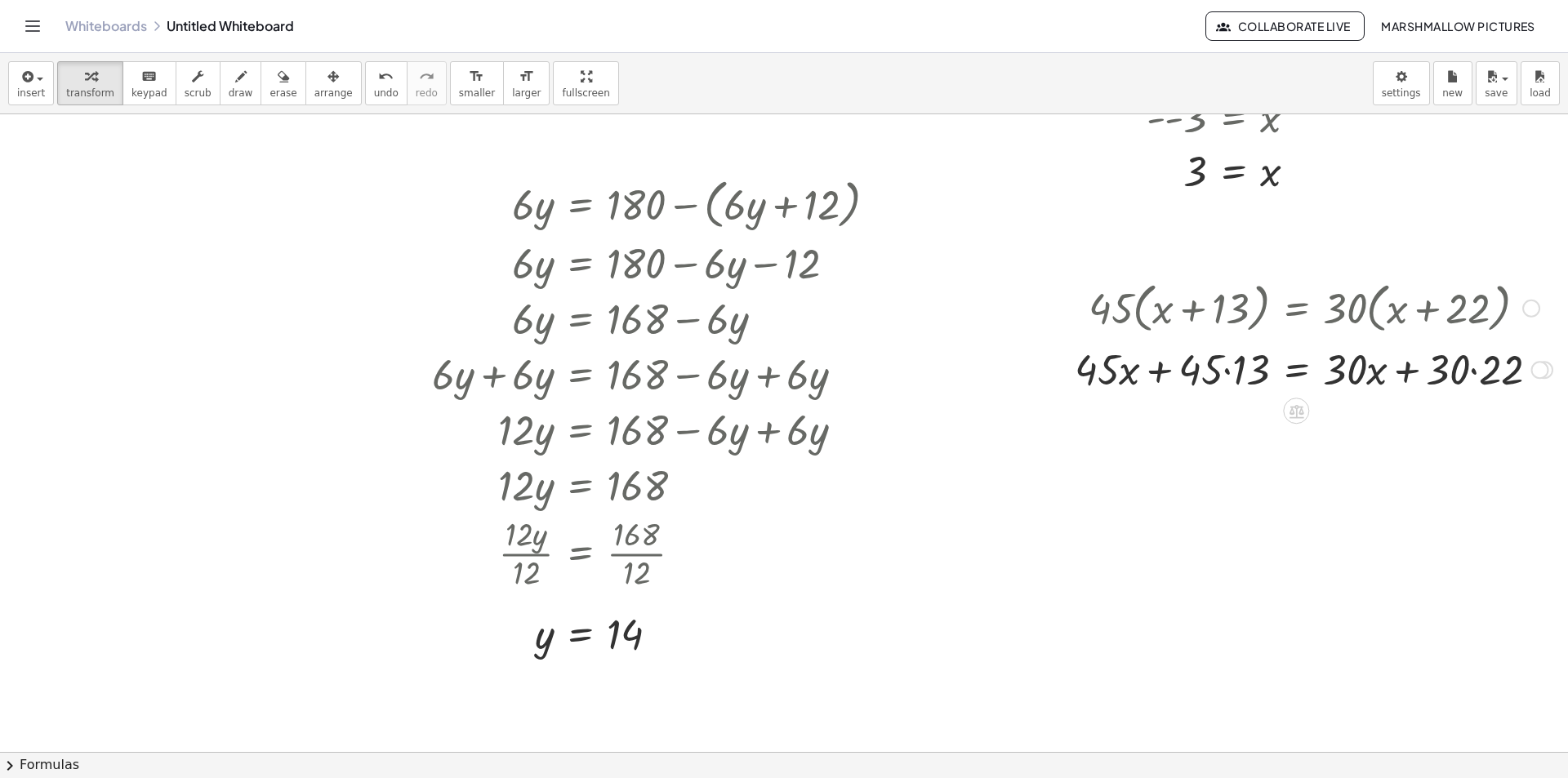
click at [1457, 367] on div at bounding box center [1313, 369] width 494 height 56
click at [1220, 372] on div at bounding box center [1313, 369] width 494 height 56
click at [1484, 371] on div at bounding box center [1320, 369] width 480 height 56
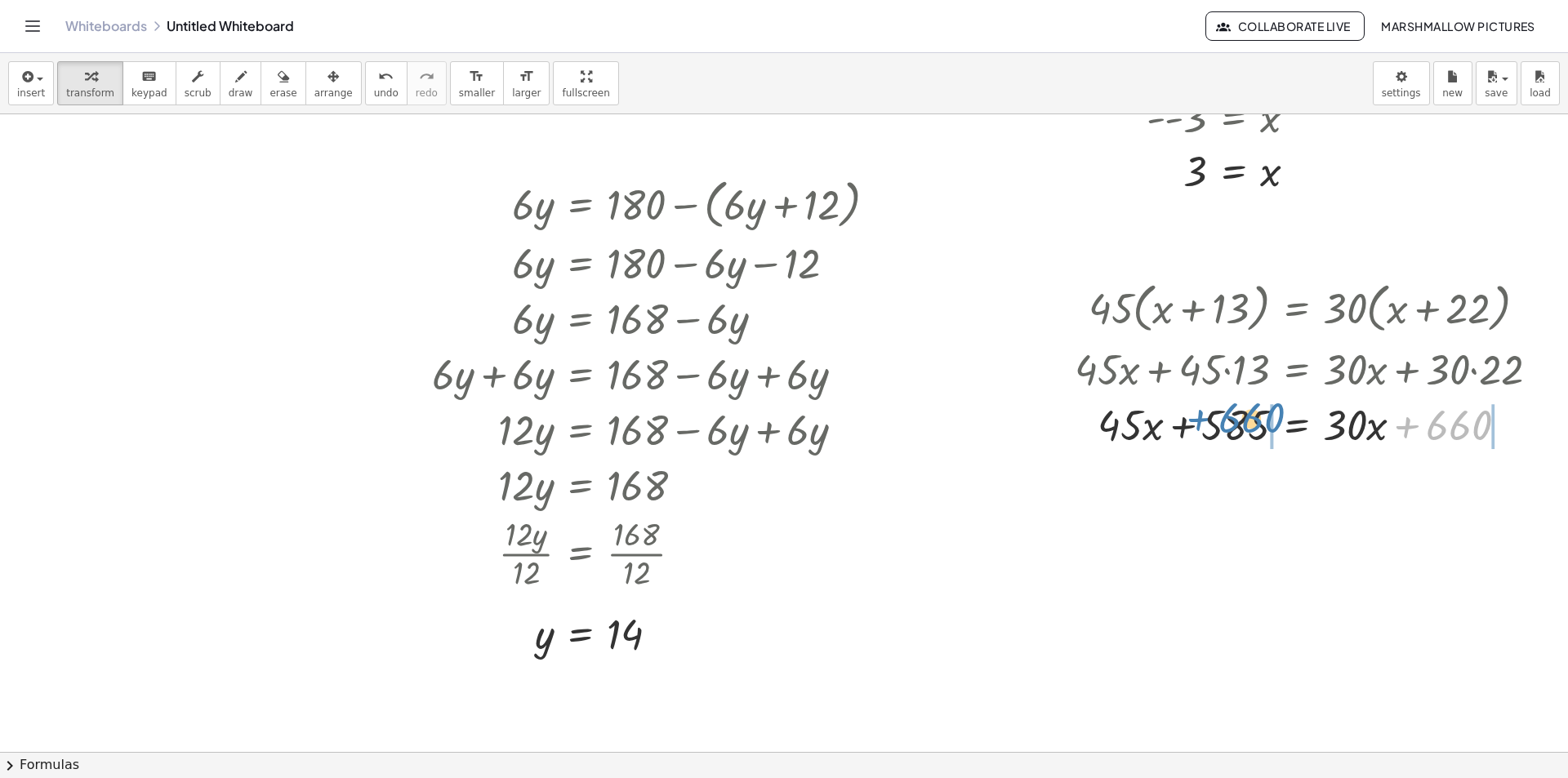
drag, startPoint x: 1460, startPoint y: 369, endPoint x: 1252, endPoint y: 361, distance: 208.2
click at [1296, 308] on div "· 45 · ( + x + 13 ) = · 30 · ( + x + 22 ) + · 45 · x + · 45 · 13 = · 30 · ( + x…" at bounding box center [1296, 308] width 0 height 0
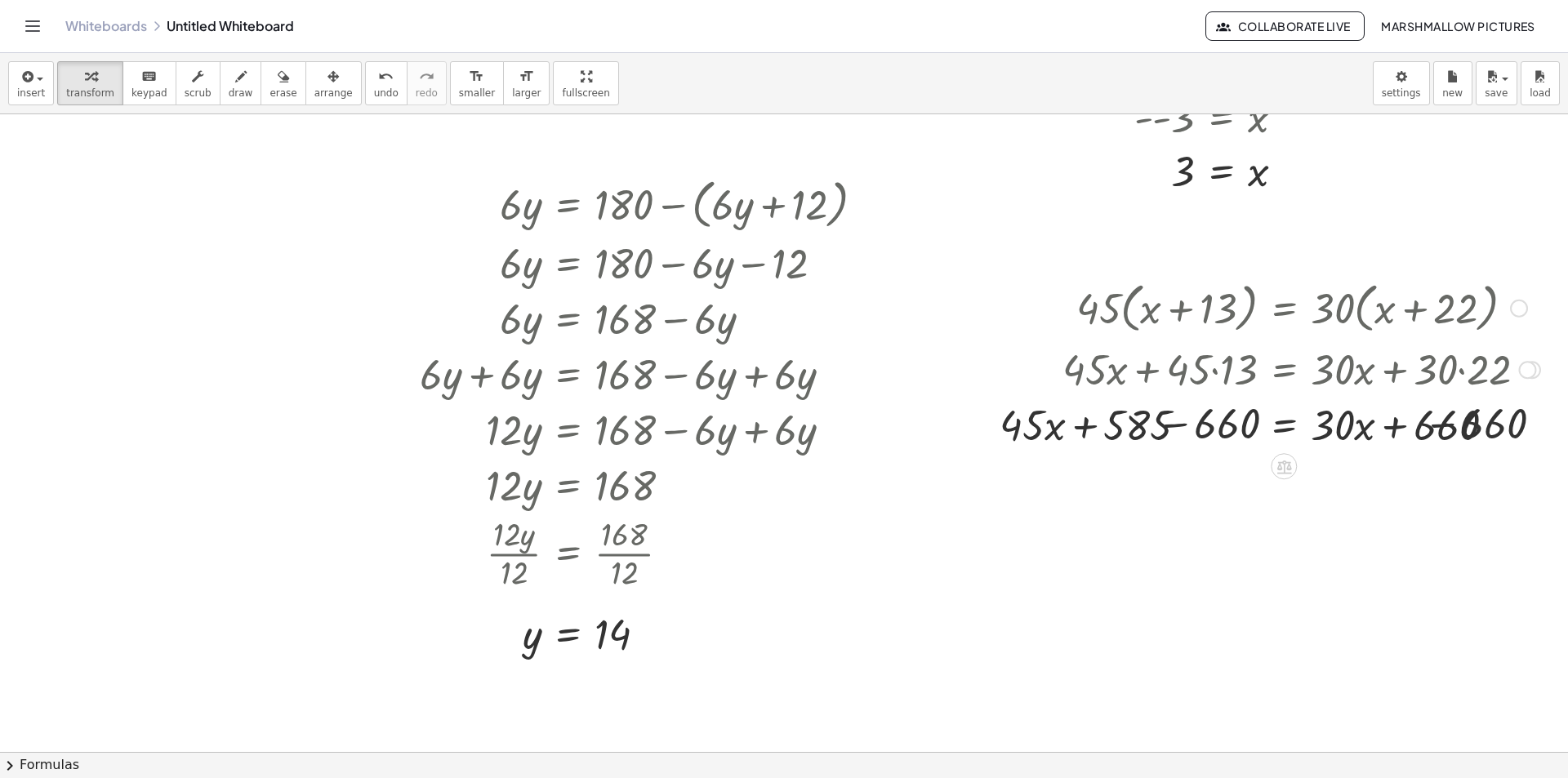
click at [1200, 423] on div at bounding box center [1297, 423] width 647 height 56
click at [1494, 424] on div at bounding box center [1337, 423] width 566 height 56
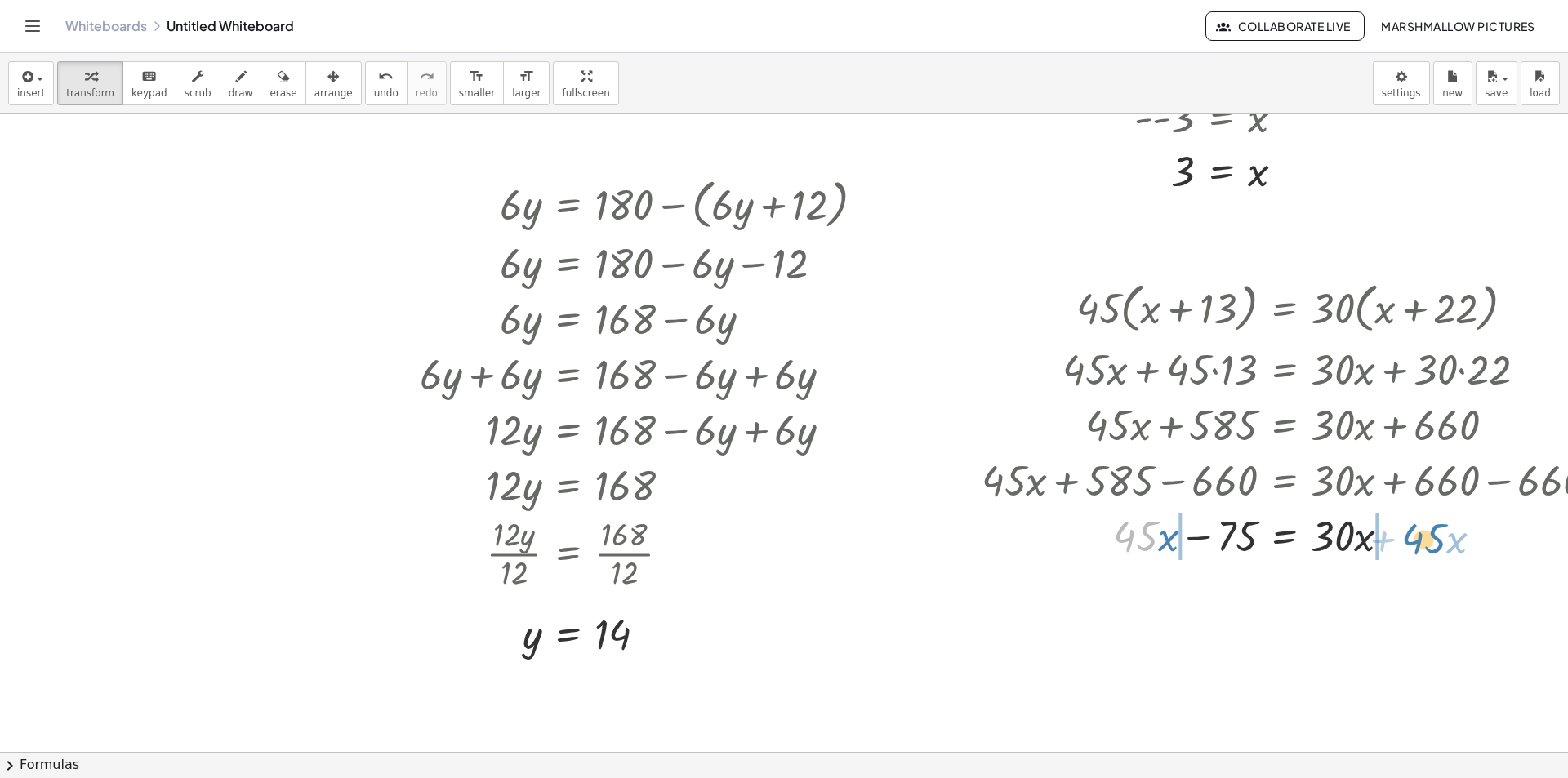
drag, startPoint x: 1125, startPoint y: 533, endPoint x: 1415, endPoint y: 536, distance: 290.0
click at [1415, 536] on div at bounding box center [1297, 535] width 647 height 56
click at [1392, 534] on div at bounding box center [1297, 535] width 647 height 56
click at [1110, 538] on div at bounding box center [1297, 535] width 647 height 56
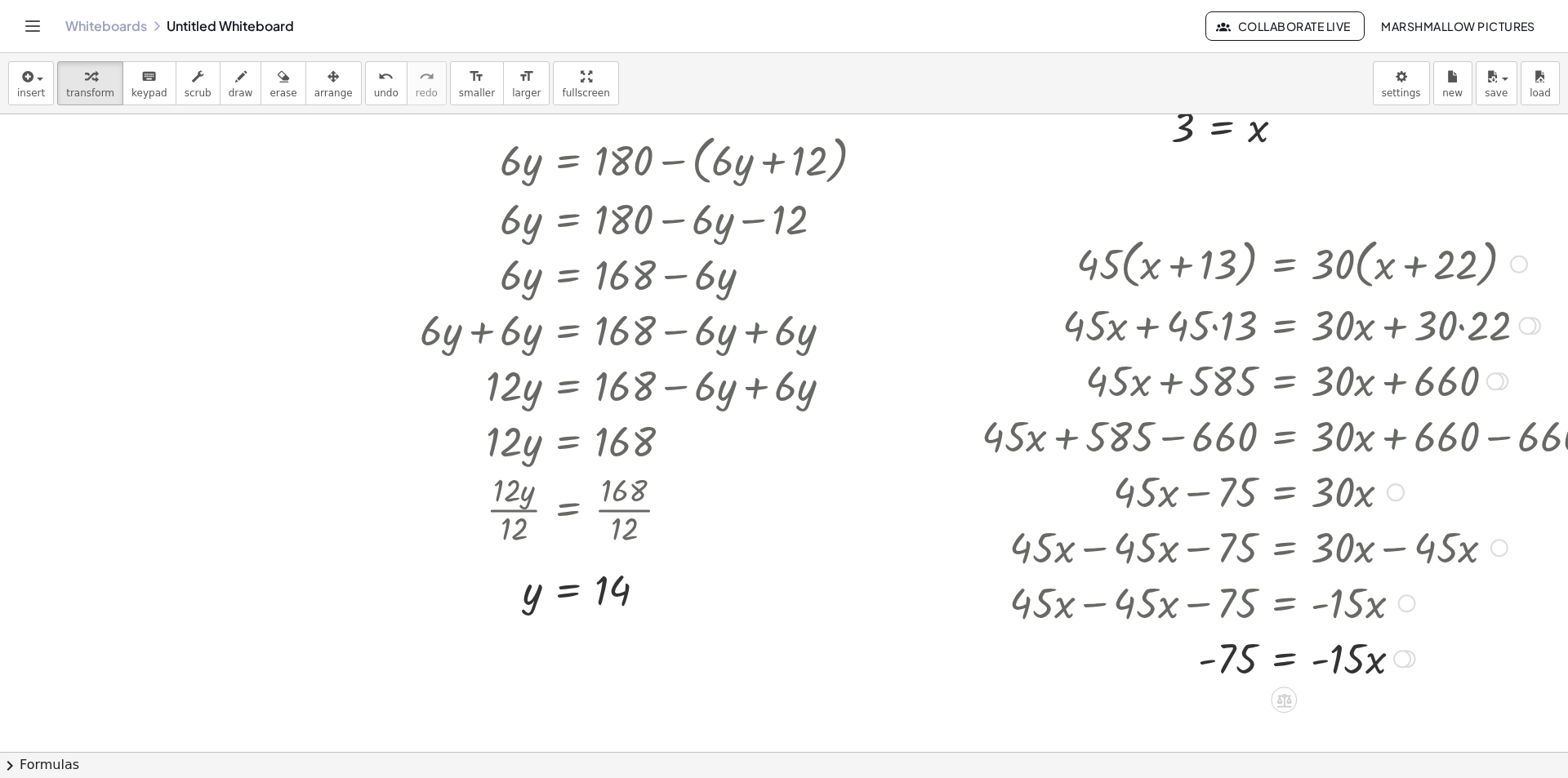
scroll to position [1532, 73]
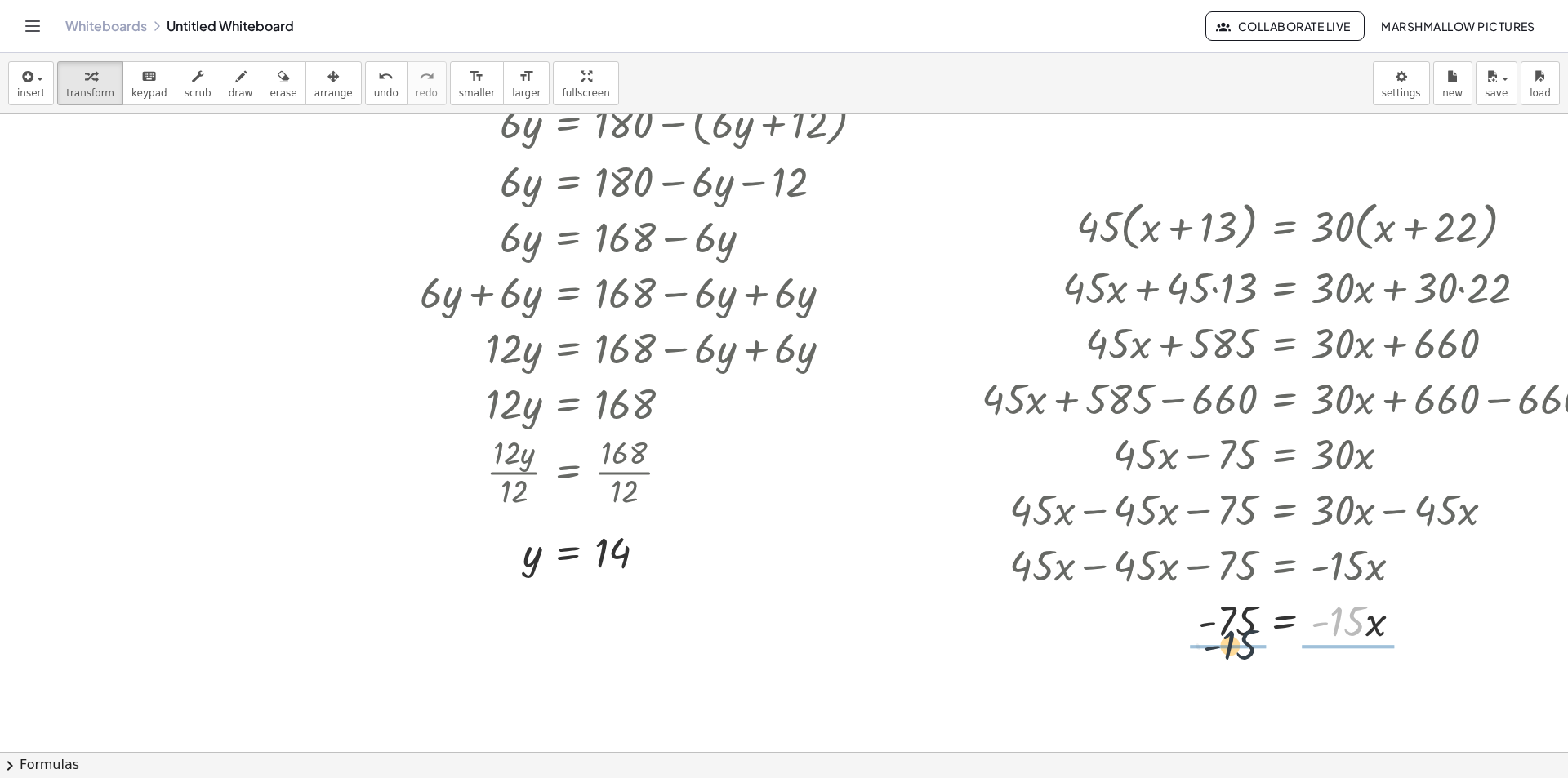
drag, startPoint x: 1345, startPoint y: 617, endPoint x: 1234, endPoint y: 641, distance: 113.6
click at [1234, 641] on div at bounding box center [1297, 619] width 647 height 56
click at [1230, 624] on div at bounding box center [1297, 619] width 647 height 82
click at [1351, 629] on div at bounding box center [1297, 619] width 647 height 82
click at [1237, 697] on div at bounding box center [1297, 689] width 647 height 54
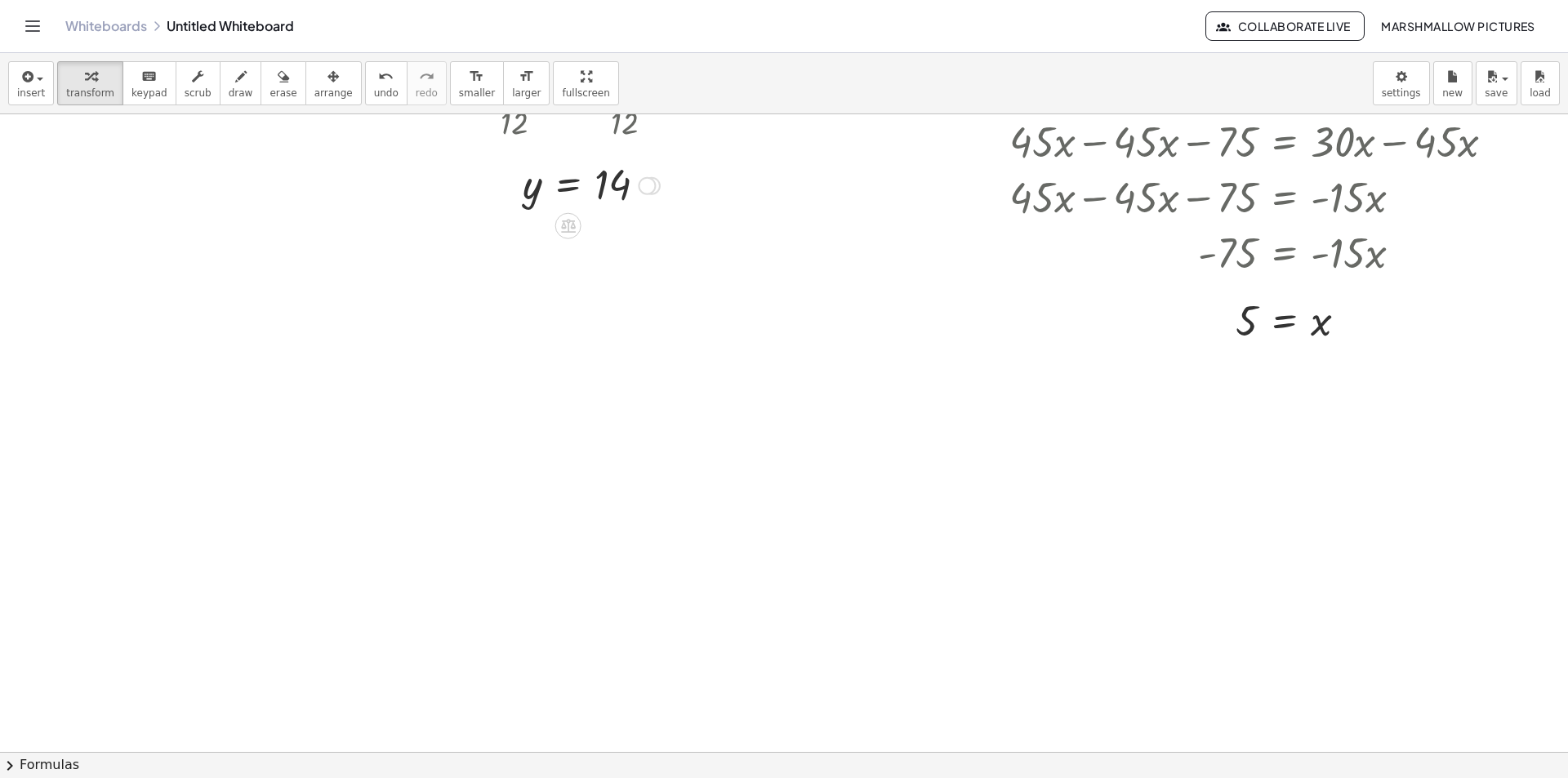
scroll to position [1925, 73]
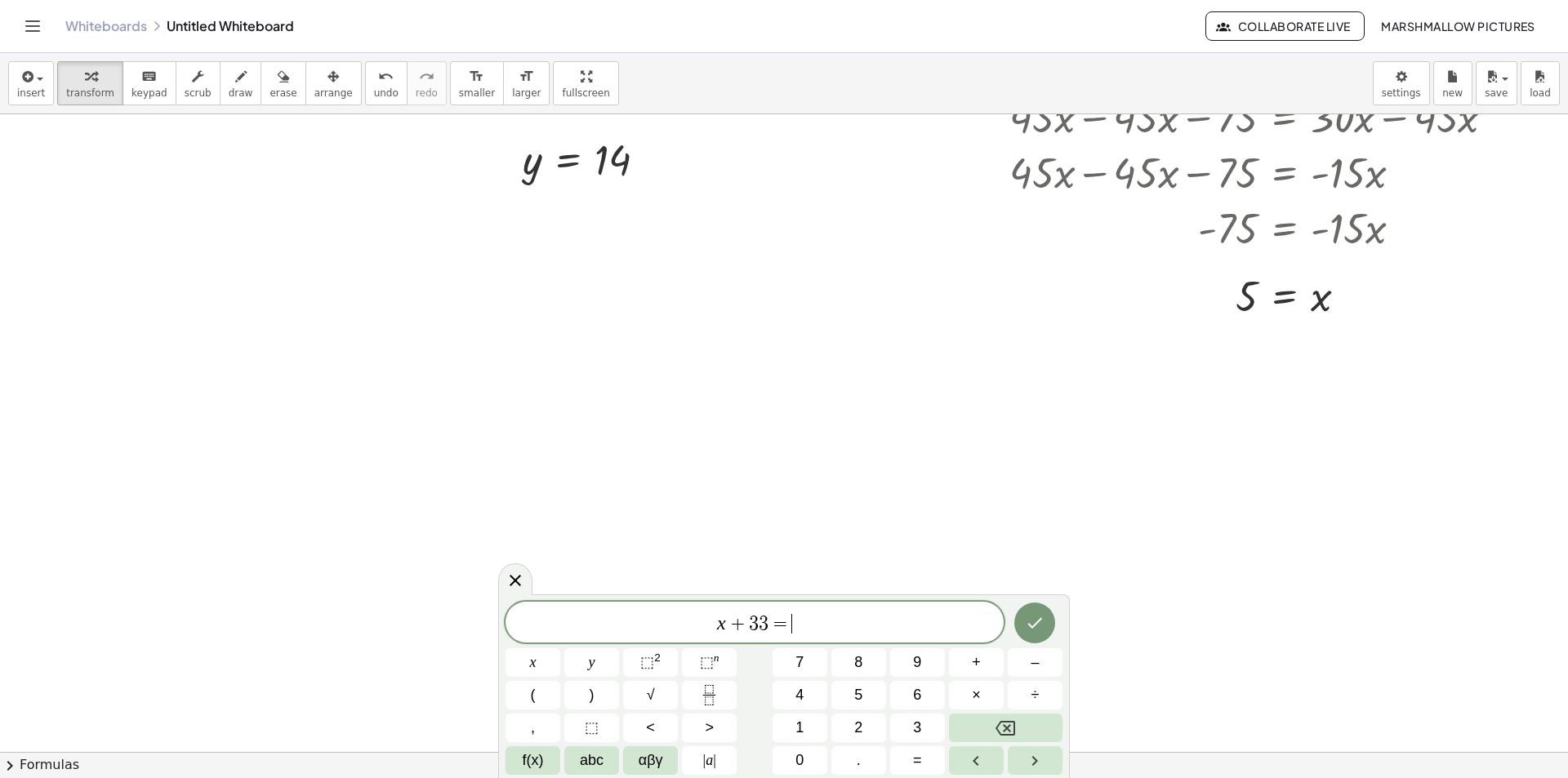
drag, startPoint x: 824, startPoint y: 626, endPoint x: 611, endPoint y: 612, distance: 213.5
click at [611, 612] on span "x + 3 3 = ​" at bounding box center [755, 624] width 499 height 23
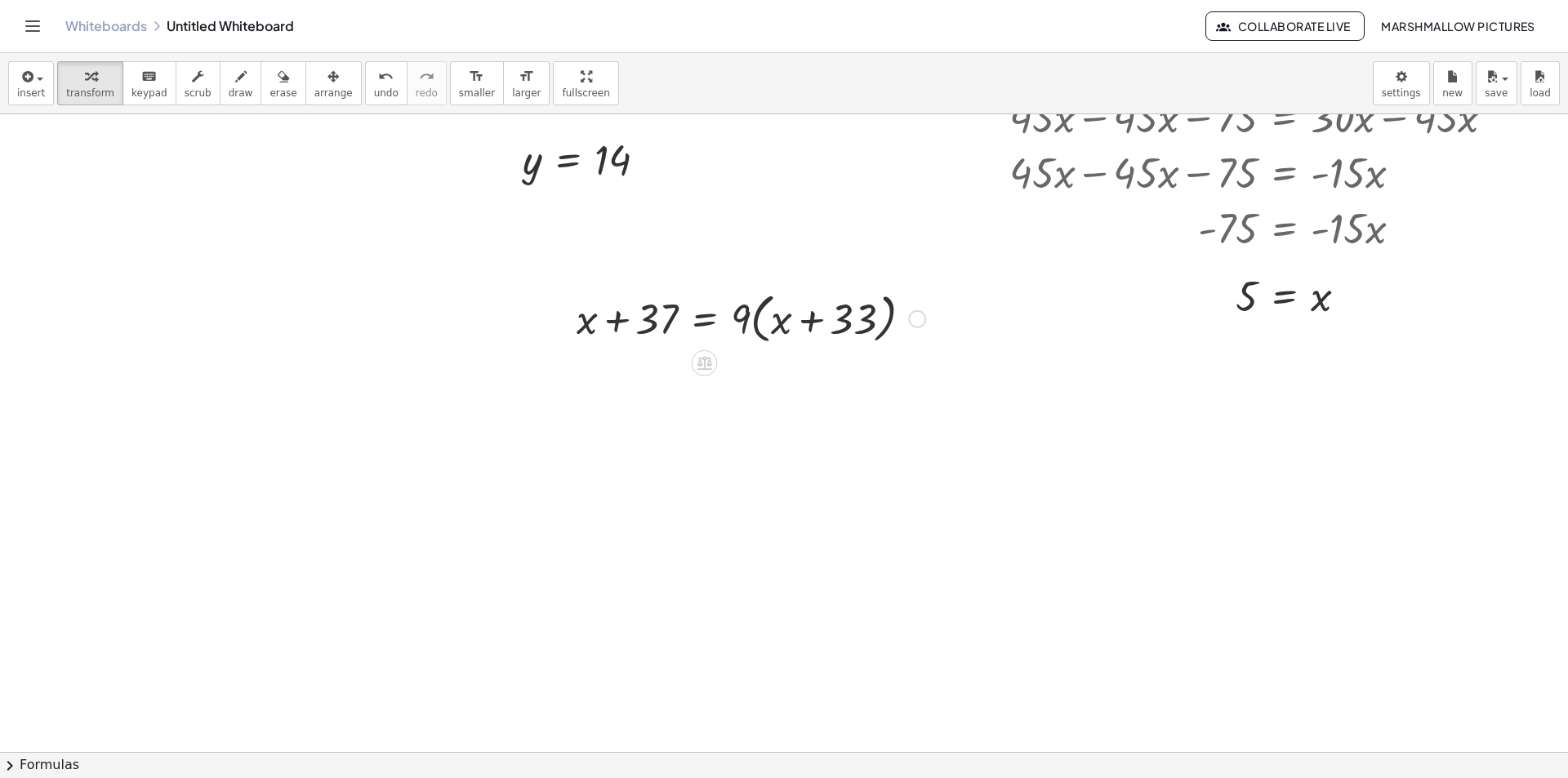
click at [760, 309] on div at bounding box center [750, 317] width 365 height 62
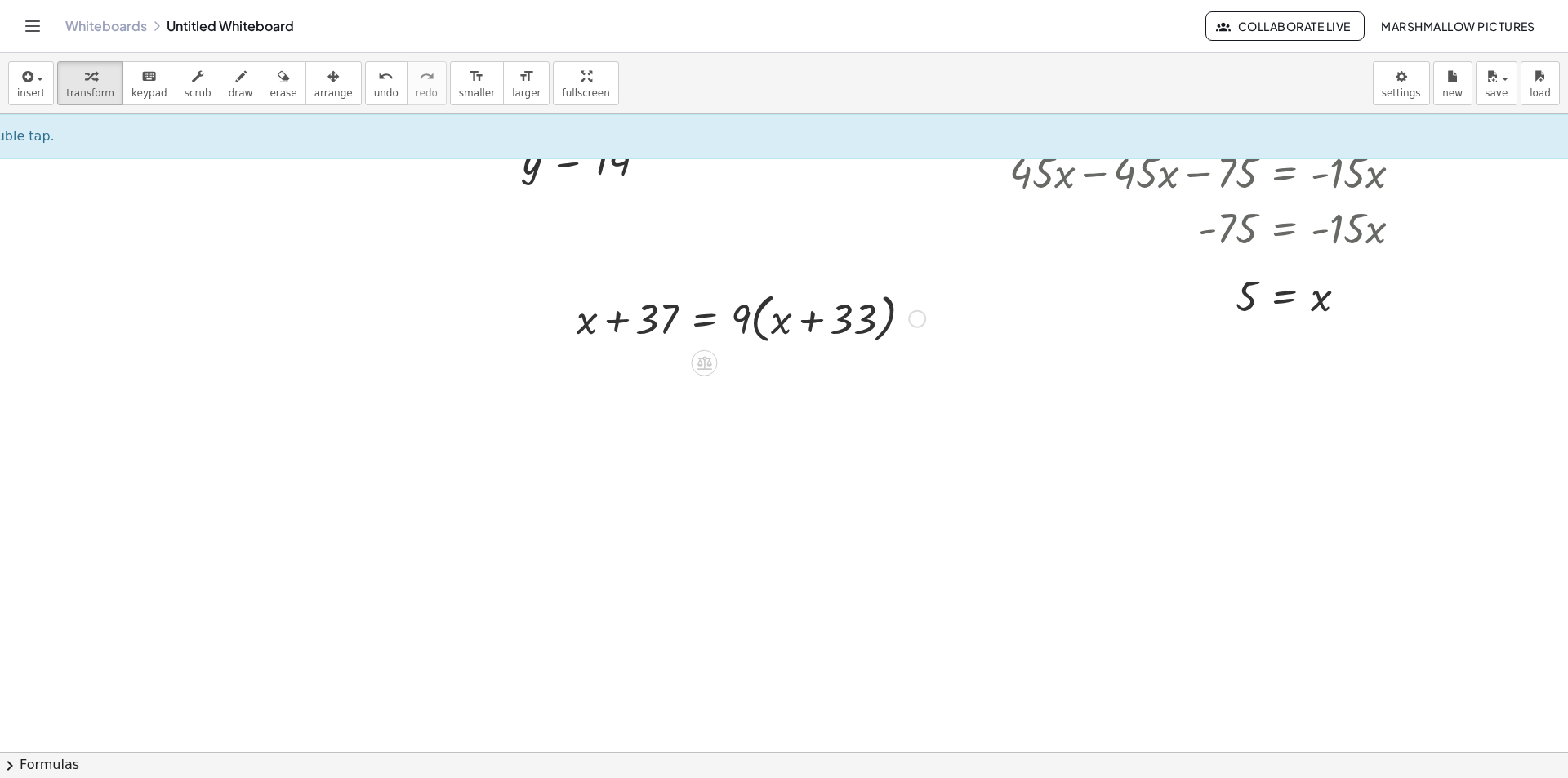
click at [759, 330] on div at bounding box center [750, 317] width 365 height 62
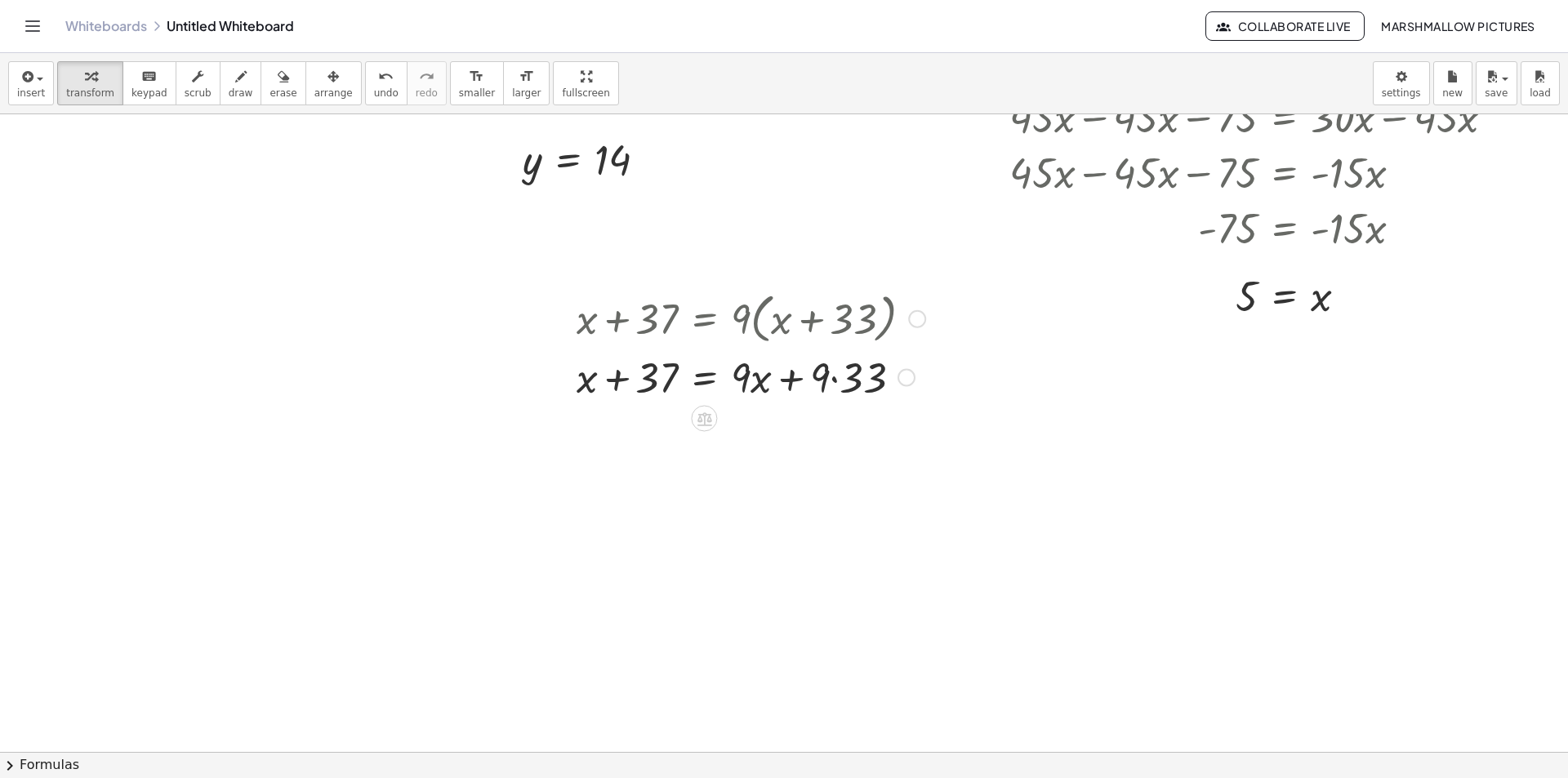
click at [834, 381] on div at bounding box center [750, 376] width 365 height 56
drag, startPoint x: 655, startPoint y: 425, endPoint x: 879, endPoint y: 423, distance: 224.0
click at [876, 424] on div at bounding box center [750, 432] width 365 height 56
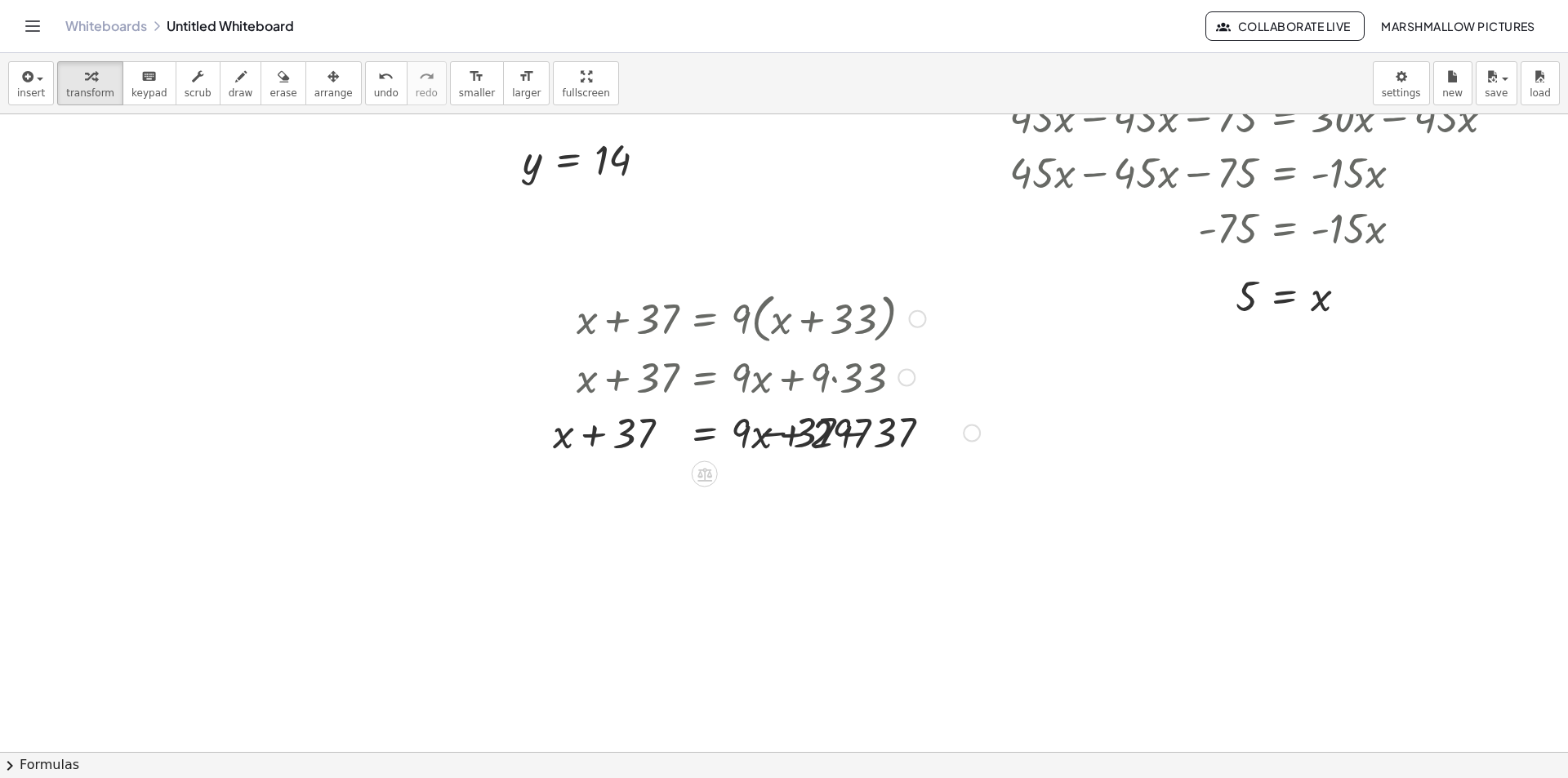
click at [899, 431] on div at bounding box center [737, 432] width 499 height 56
click at [847, 432] on div at bounding box center [710, 432] width 445 height 56
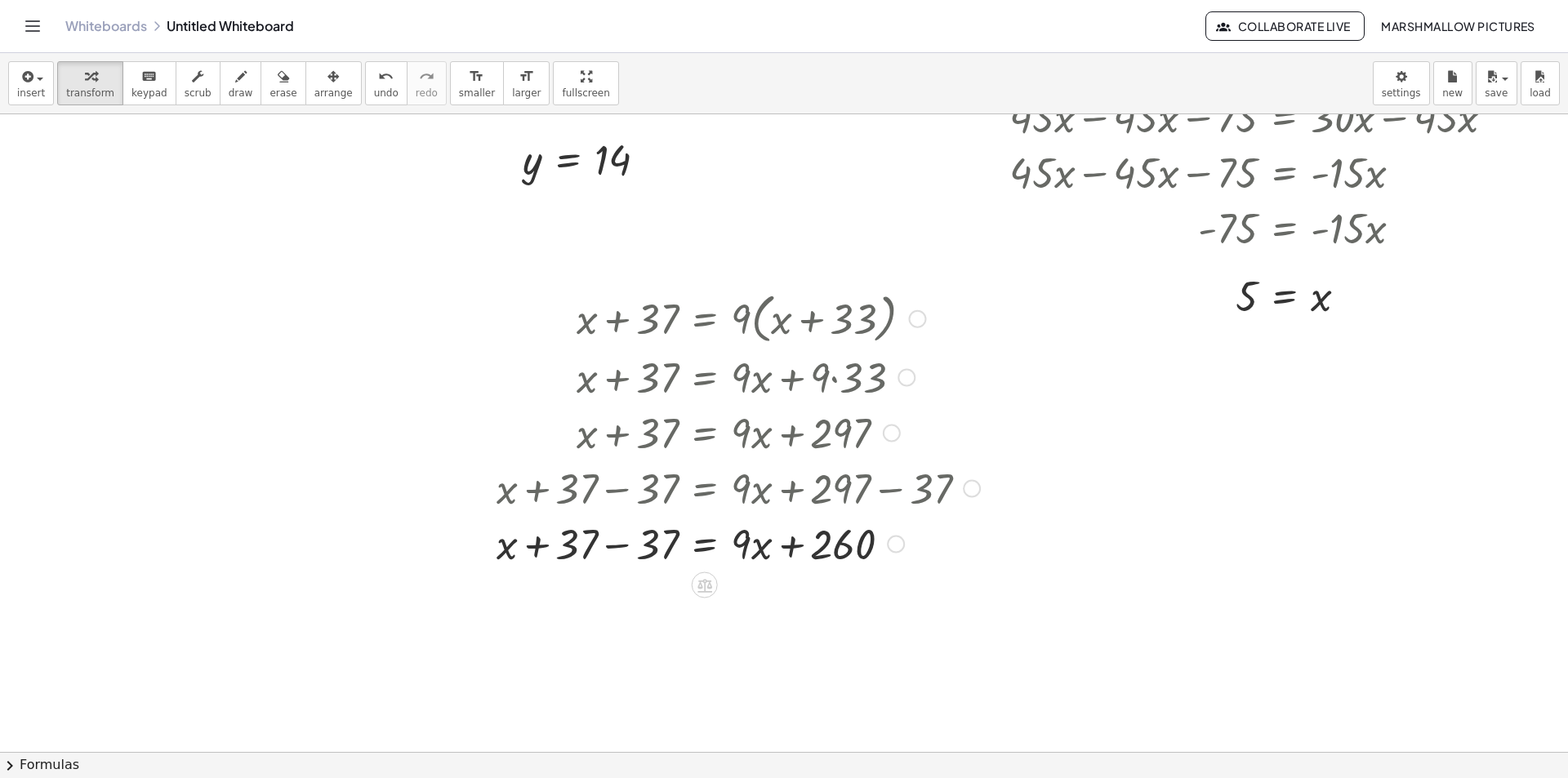
click at [606, 518] on div at bounding box center [737, 543] width 499 height 56
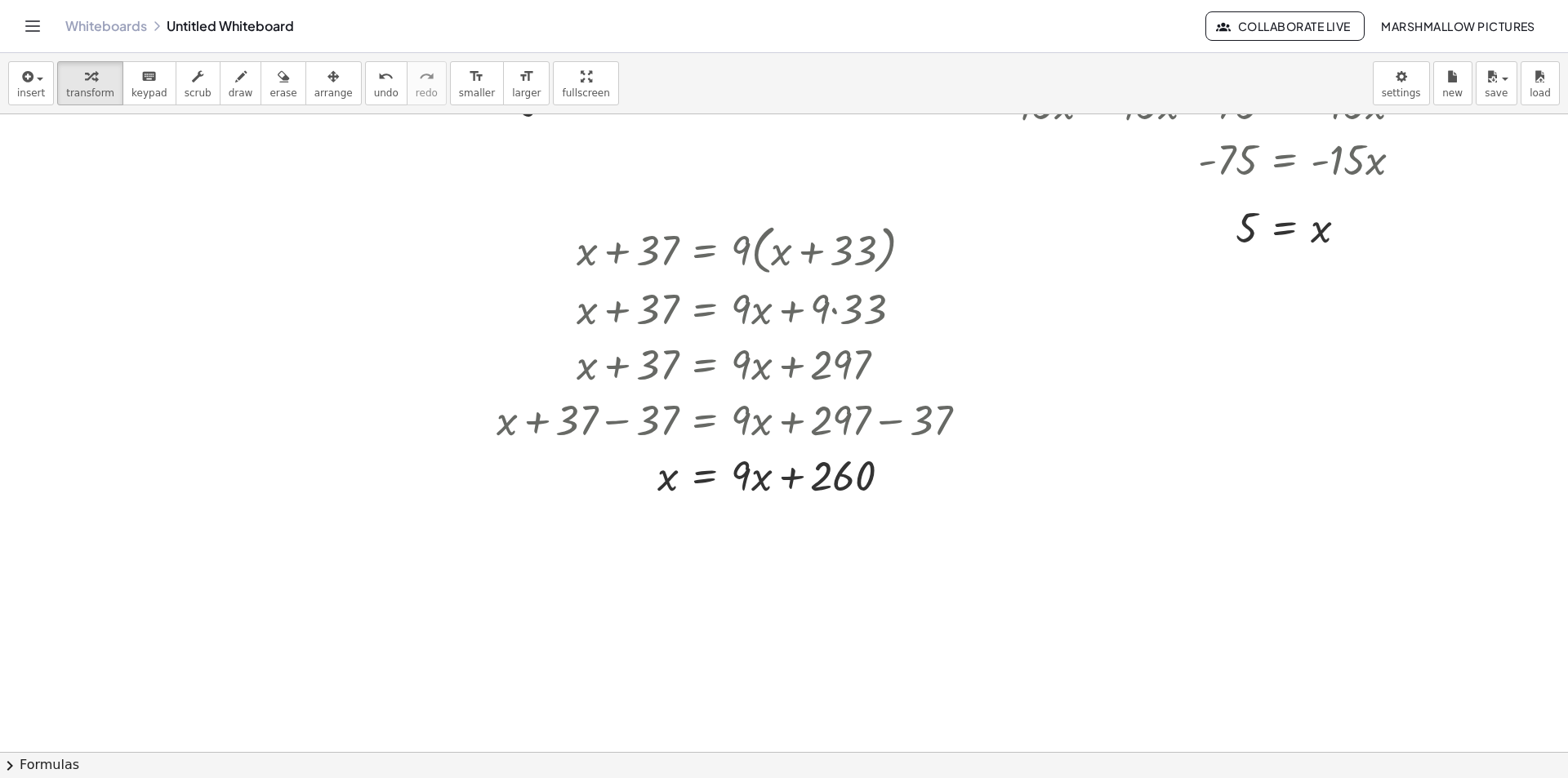
scroll to position [2088, 73]
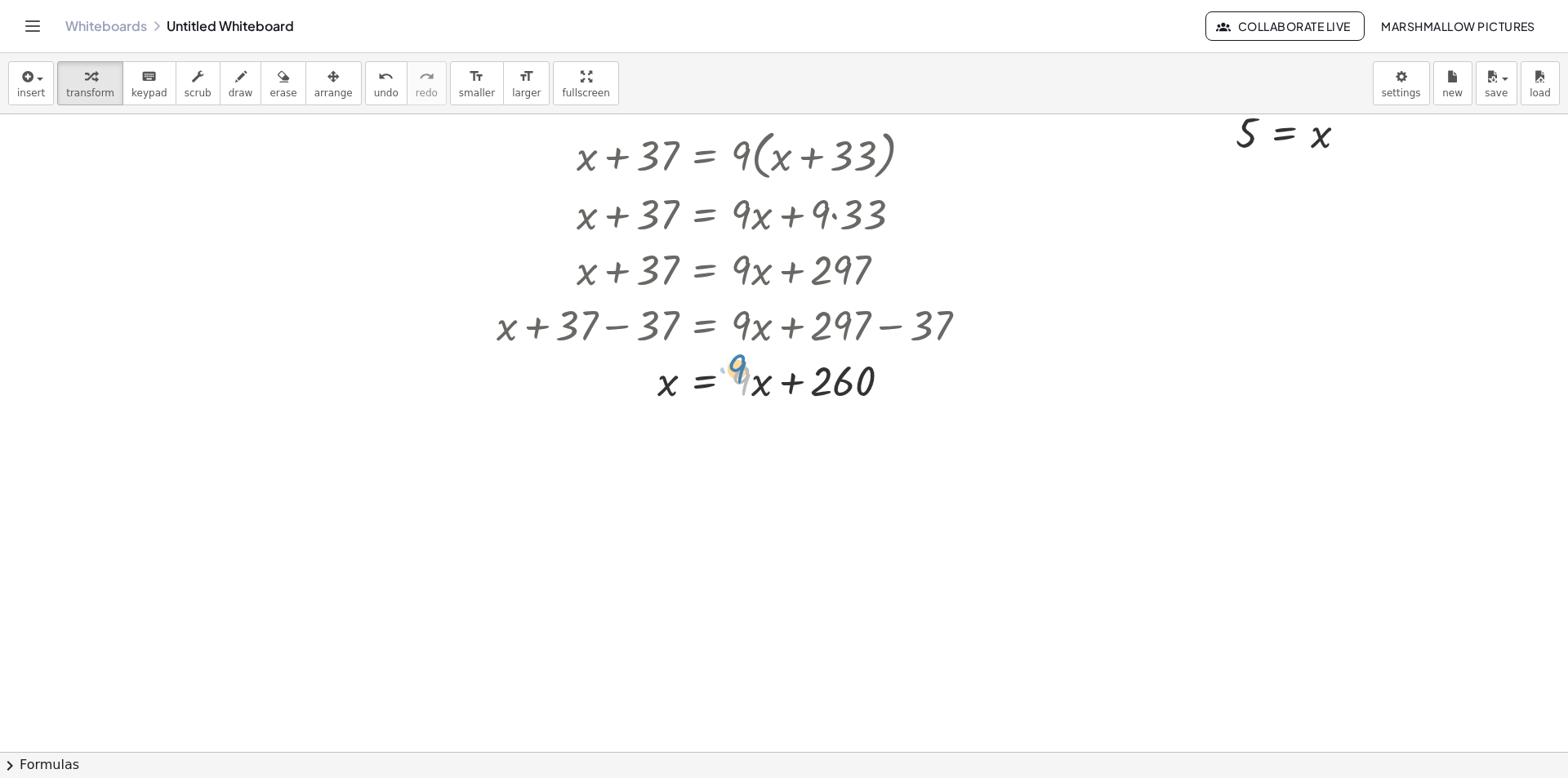
drag, startPoint x: 746, startPoint y: 380, endPoint x: 742, endPoint y: 368, distance: 12.6
click at [742, 368] on div at bounding box center [737, 380] width 499 height 56
drag, startPoint x: 757, startPoint y: 383, endPoint x: 628, endPoint y: 375, distance: 129.2
click at [628, 375] on div at bounding box center [737, 380] width 499 height 56
click at [622, 373] on div at bounding box center [737, 380] width 499 height 56
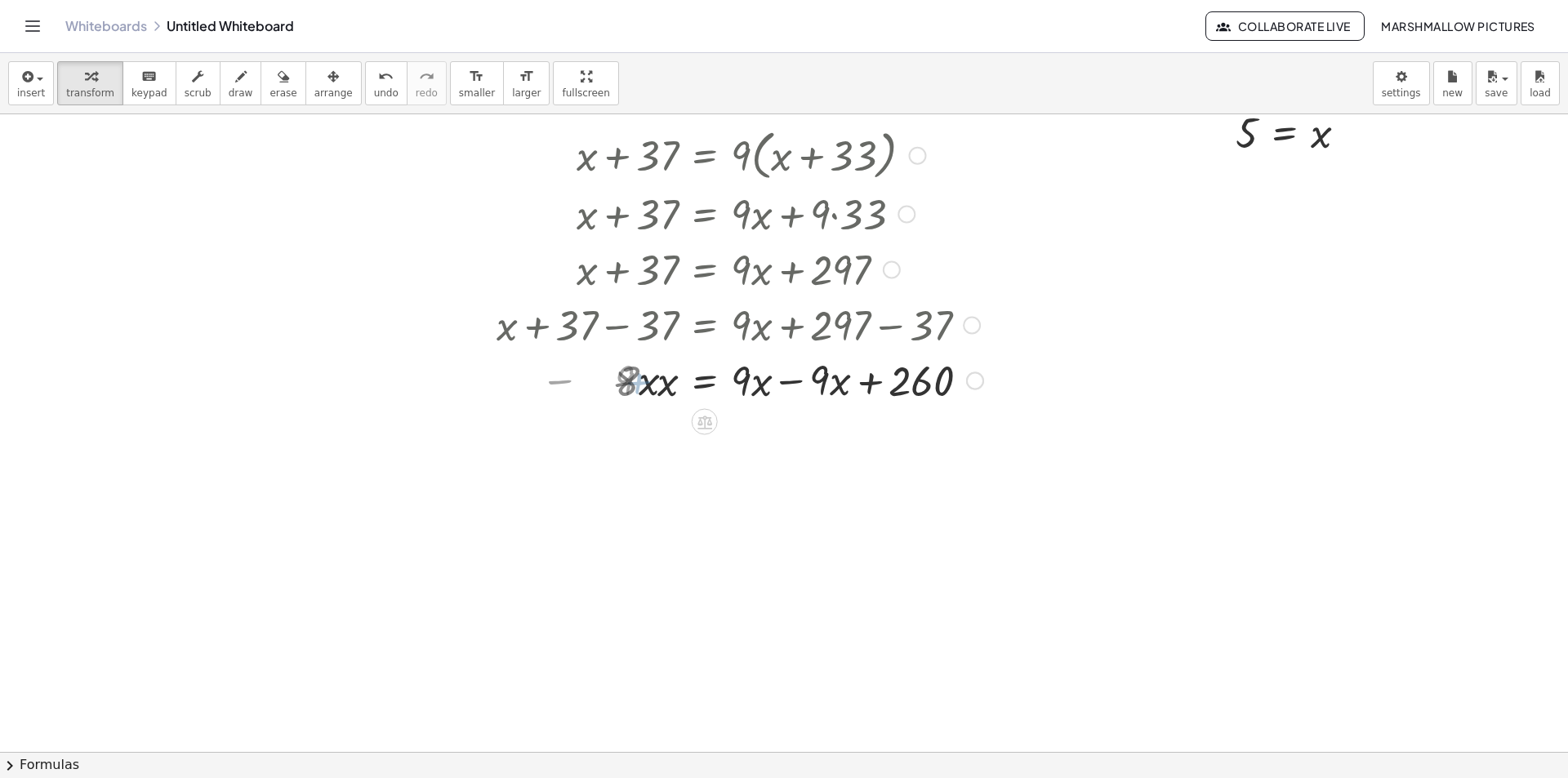
click at [798, 396] on div at bounding box center [739, 380] width 503 height 56
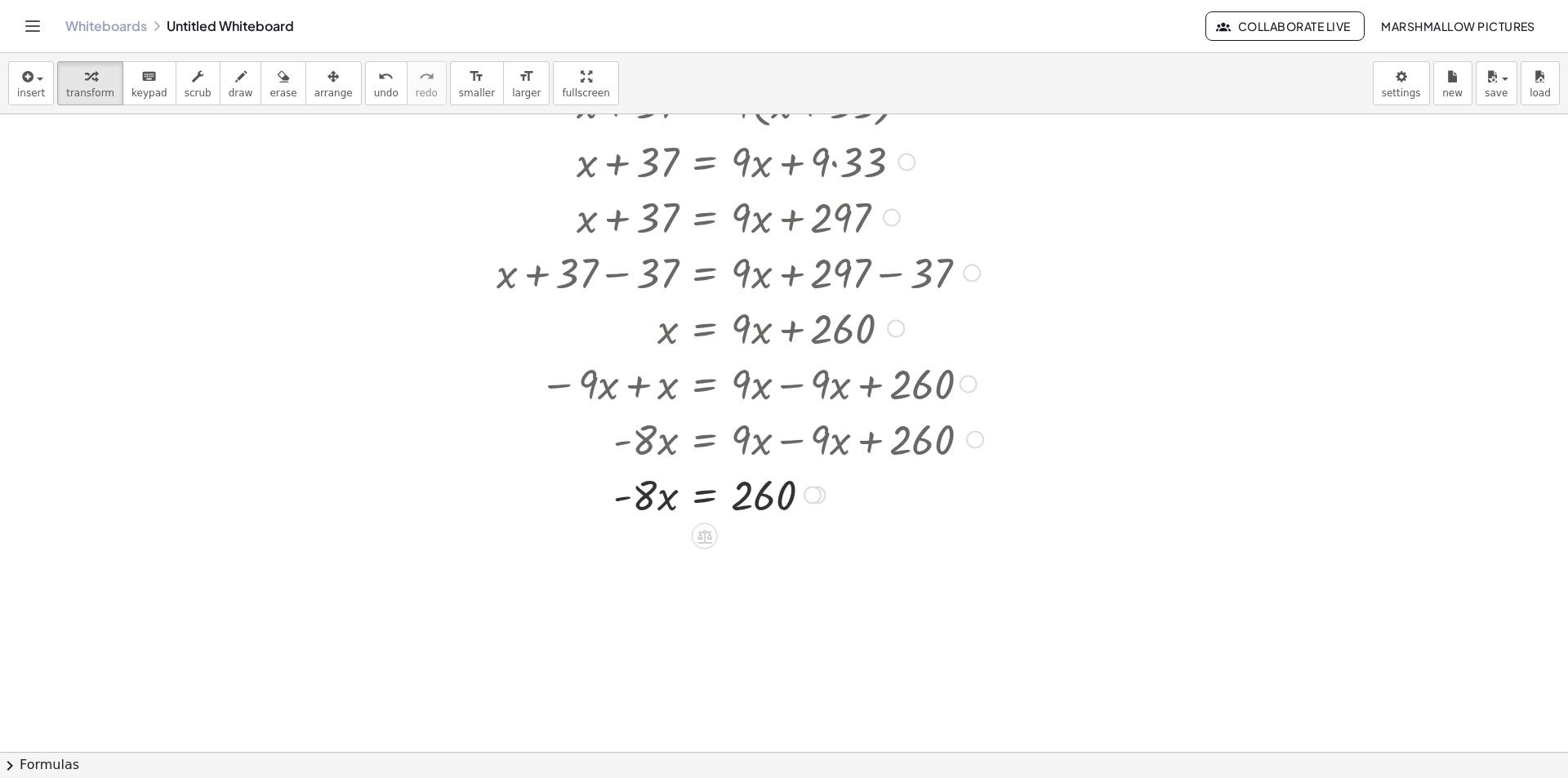
scroll to position [2170, 73]
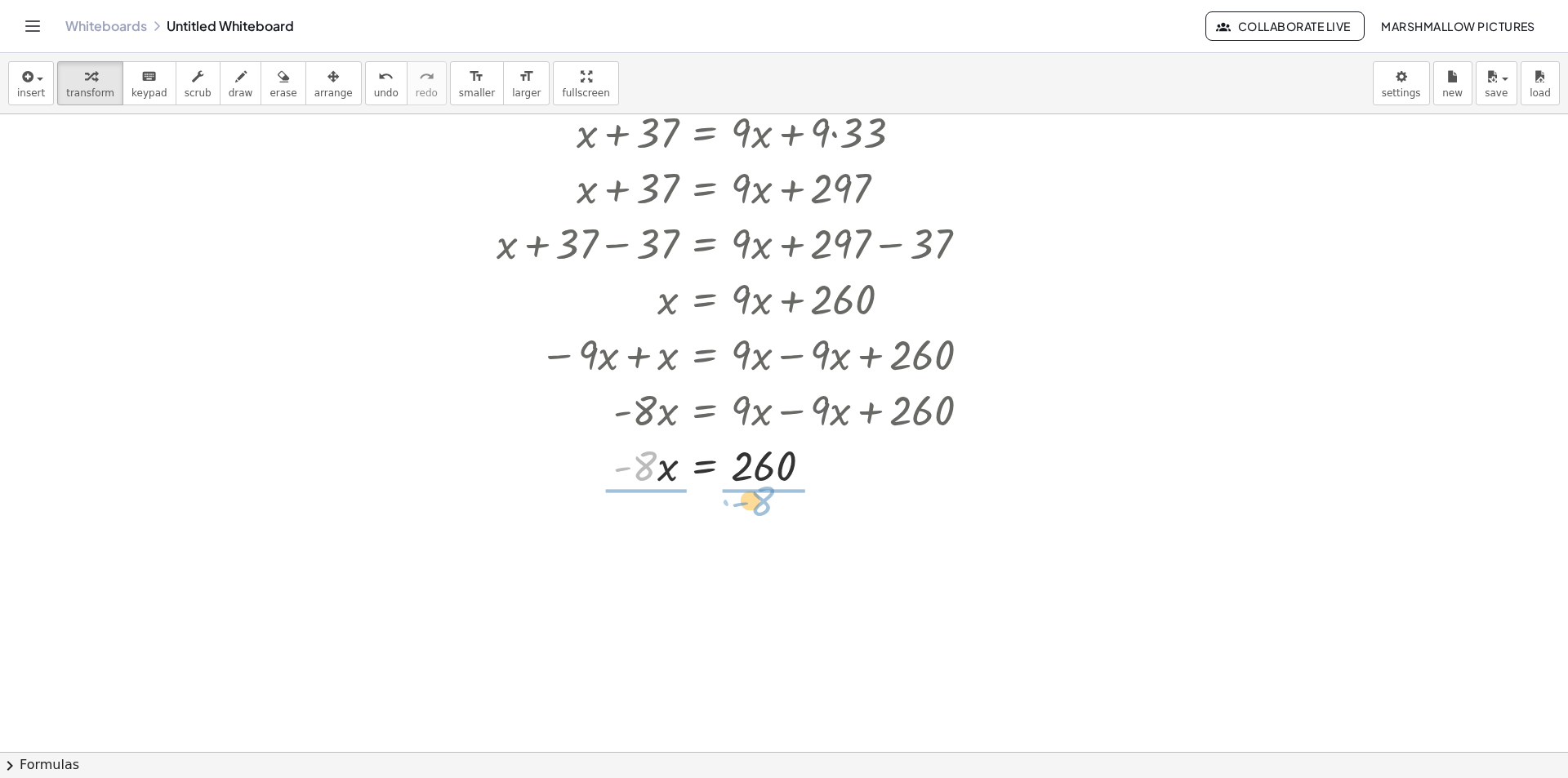
drag, startPoint x: 632, startPoint y: 464, endPoint x: 759, endPoint y: 489, distance: 129.4
click at [762, 471] on div at bounding box center [739, 463] width 503 height 82
click at [752, 476] on div at bounding box center [739, 463] width 503 height 82
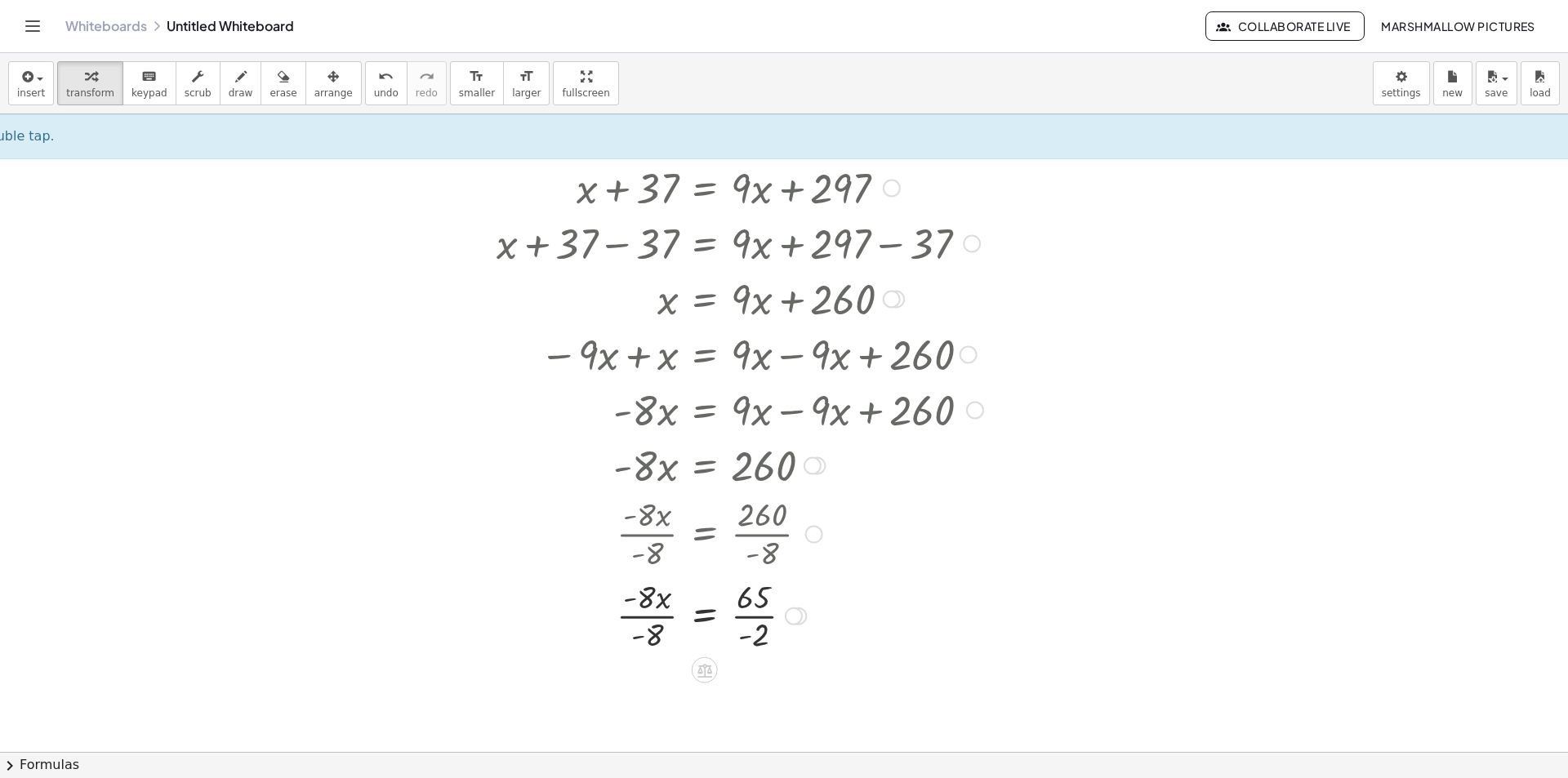
drag, startPoint x: 775, startPoint y: 616, endPoint x: 757, endPoint y: 616, distance: 18.0
click at [775, 615] on div at bounding box center [739, 615] width 503 height 82
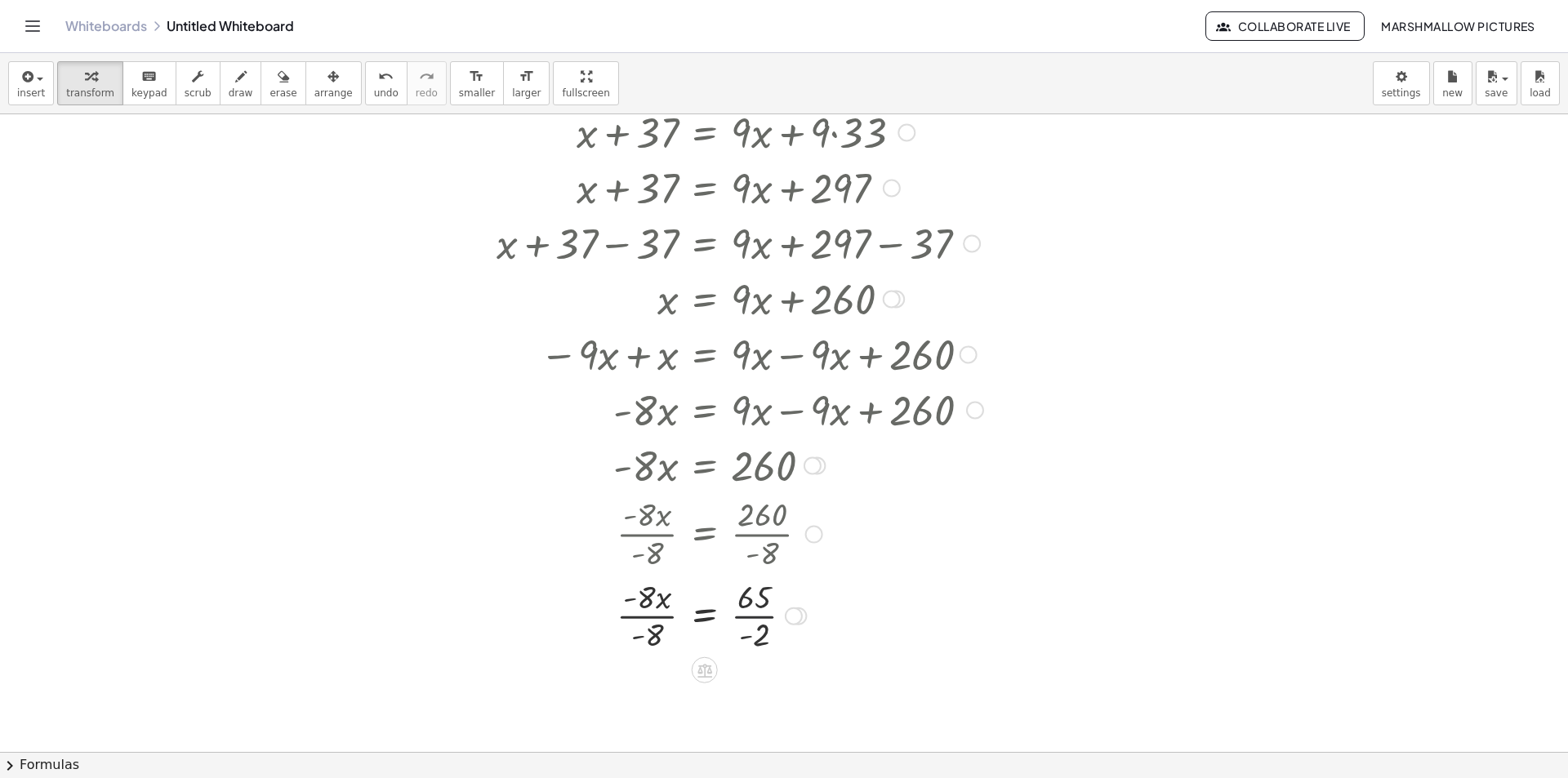
click at [757, 617] on div at bounding box center [739, 615] width 503 height 82
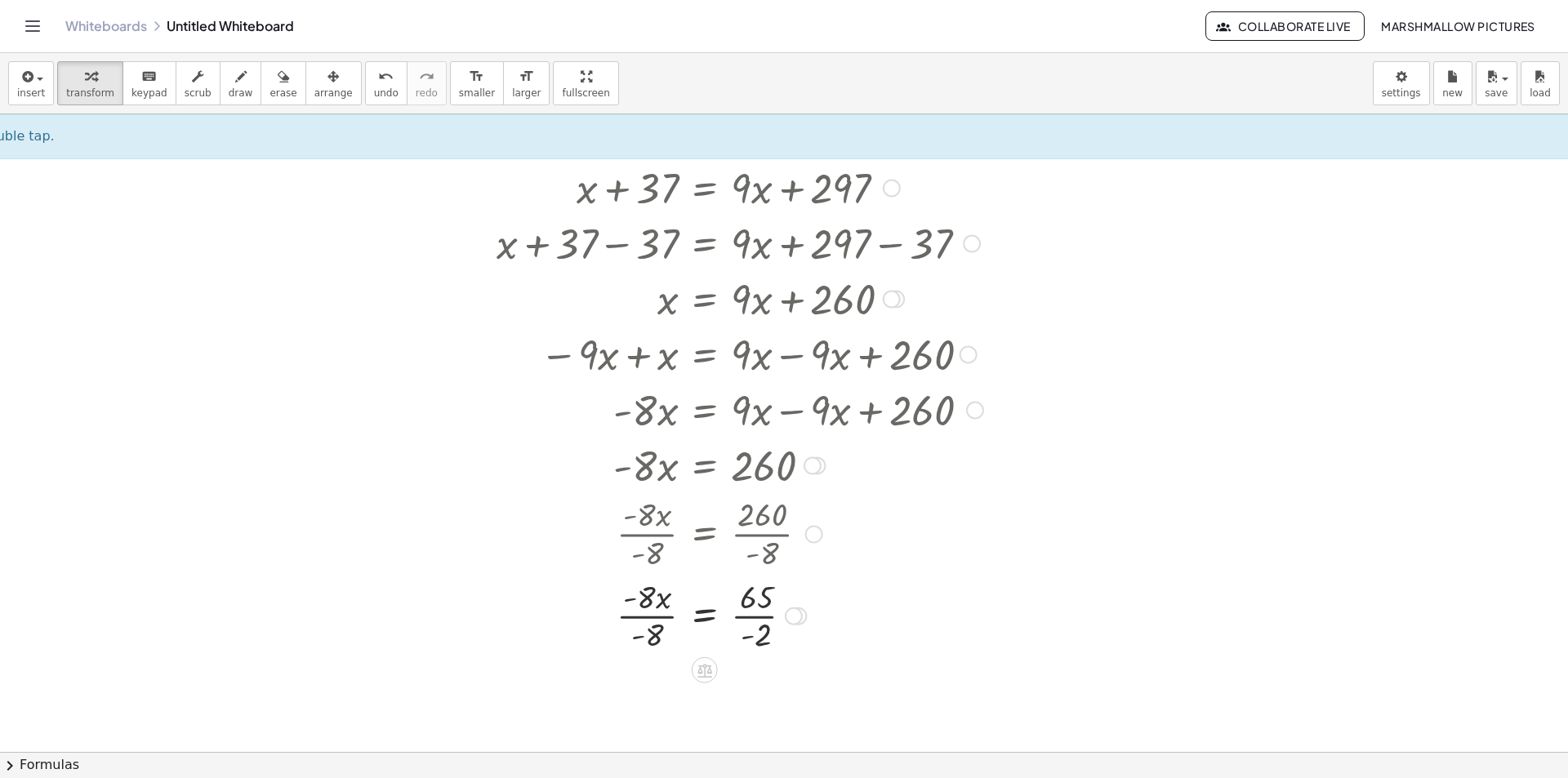
click at [757, 617] on div at bounding box center [739, 615] width 503 height 82
click at [757, 617] on div at bounding box center [739, 615] width 503 height 82
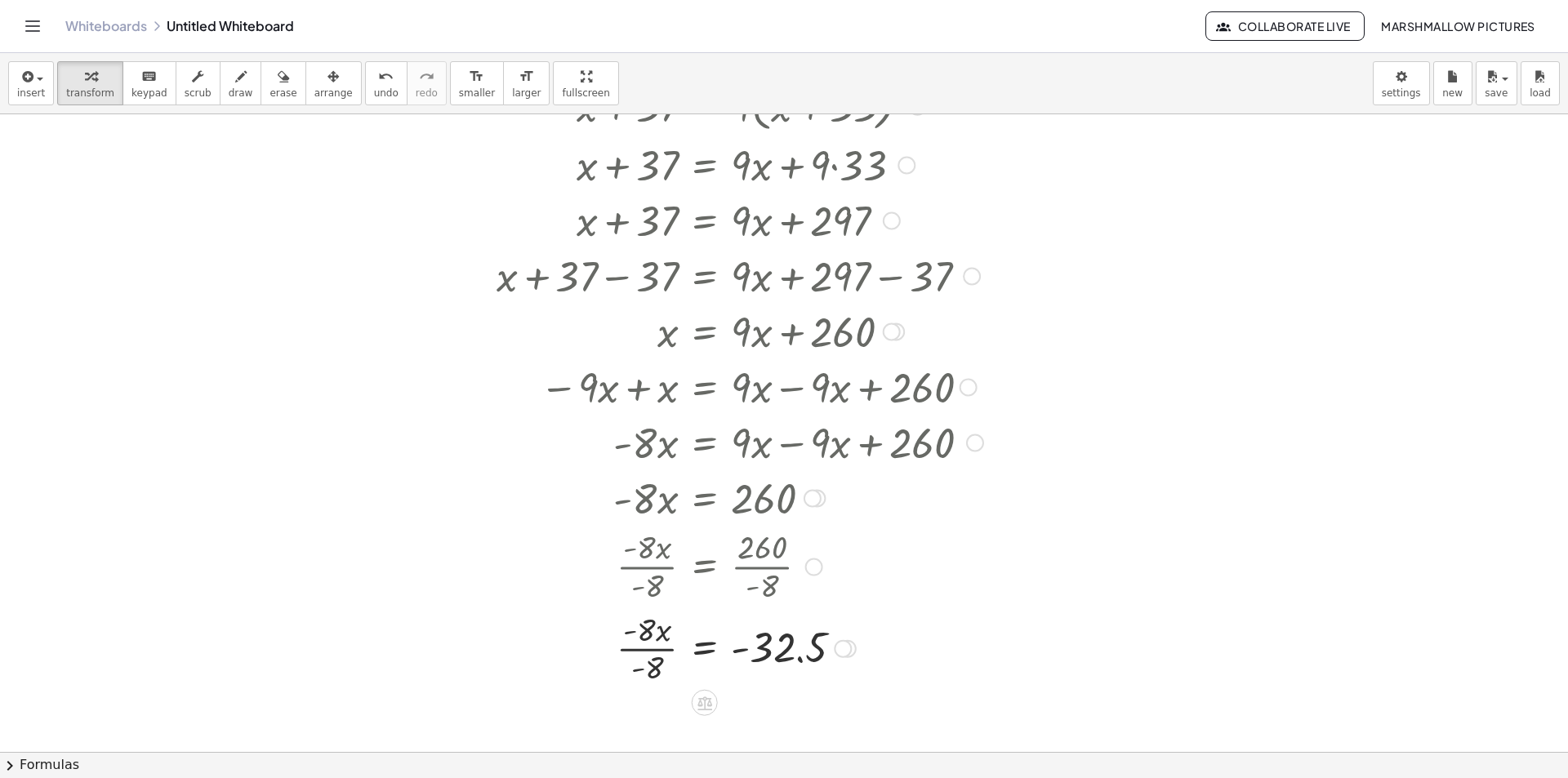
scroll to position [1844, 73]
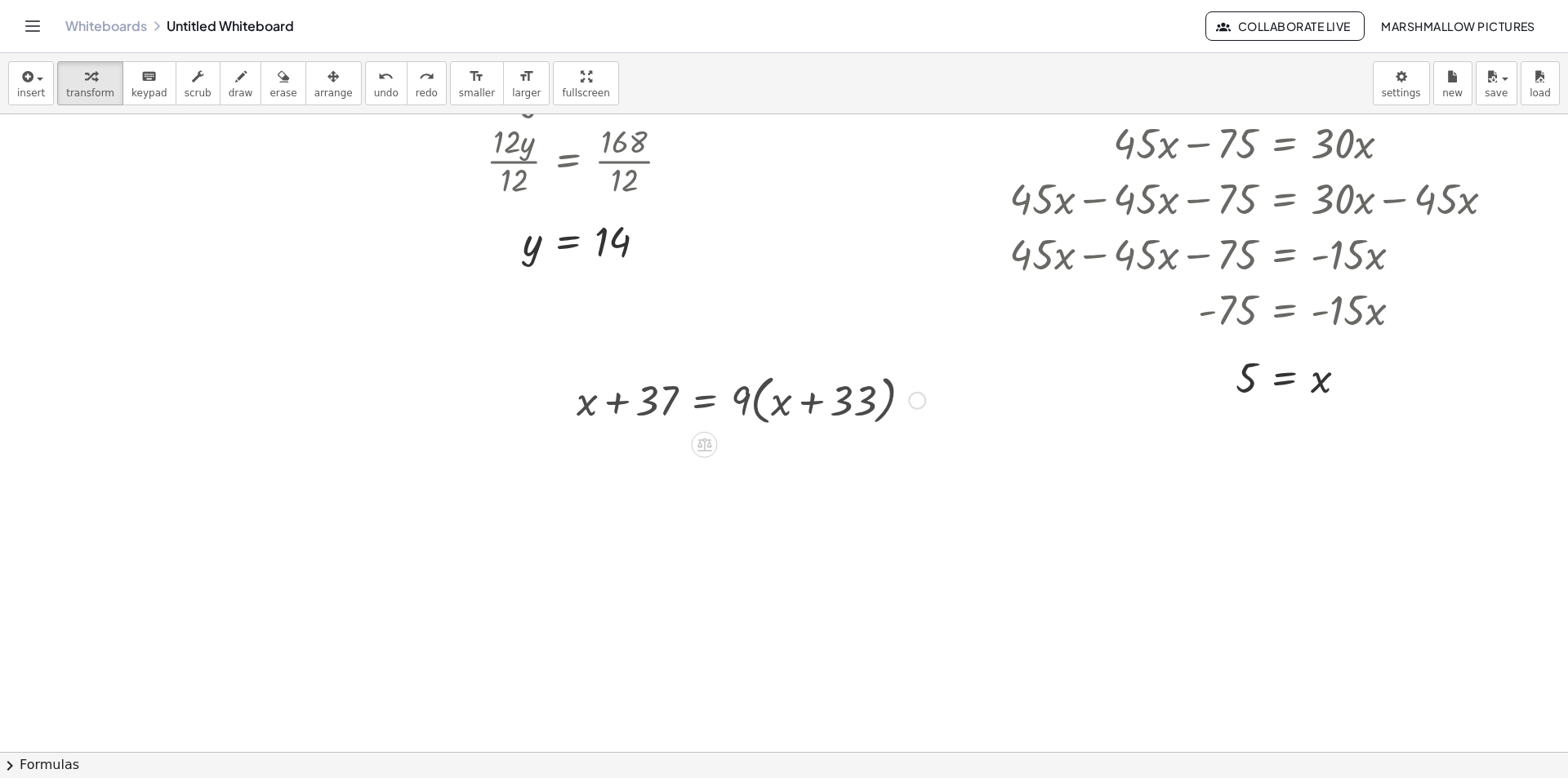
click at [915, 395] on div at bounding box center [917, 401] width 18 height 18
click at [967, 349] on span "Fix a mistake" at bounding box center [985, 350] width 67 height 13
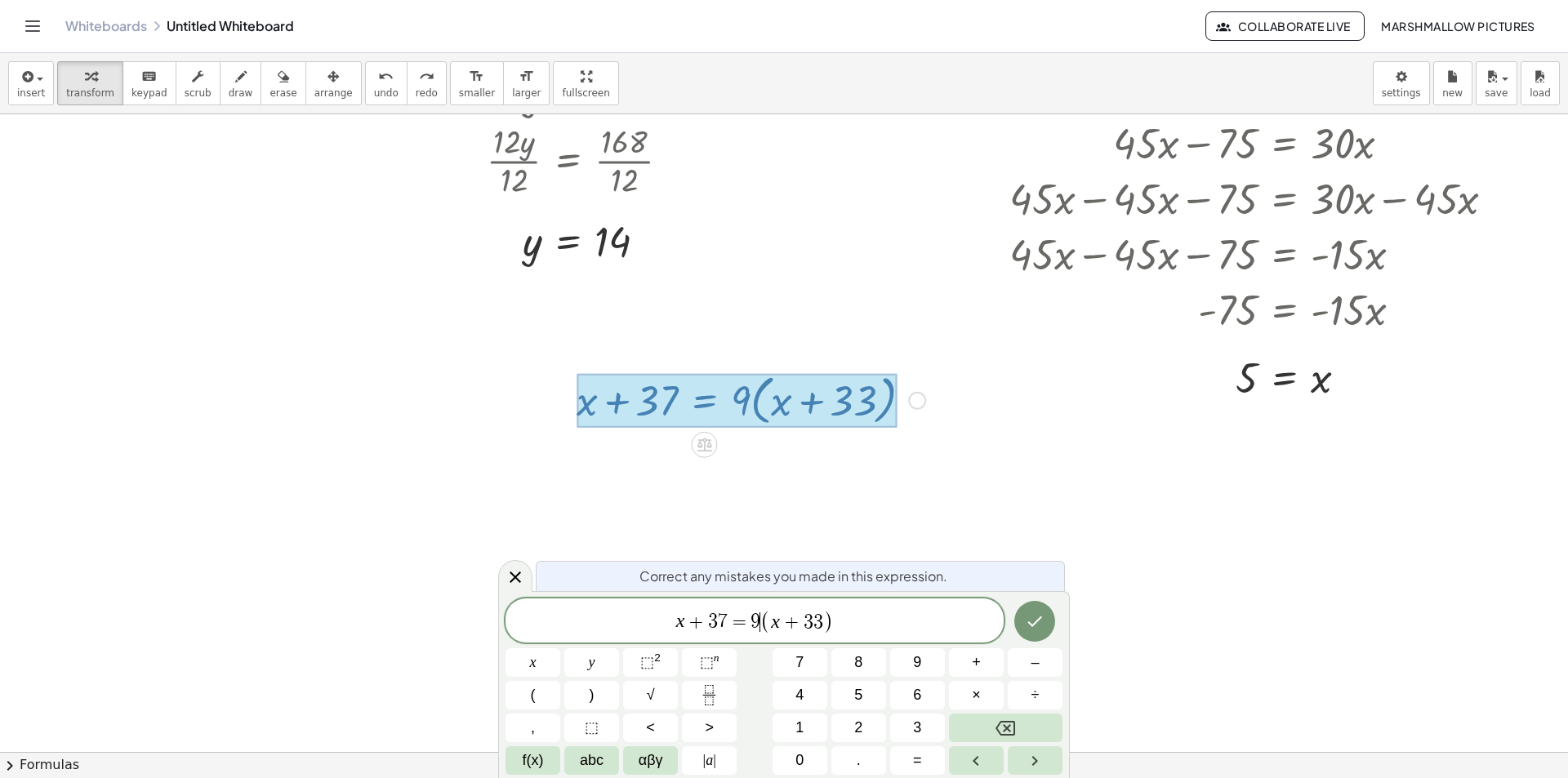
click at [757, 626] on span "9" at bounding box center [755, 622] width 10 height 19
click at [1032, 616] on icon "Done" at bounding box center [1035, 621] width 19 height 19
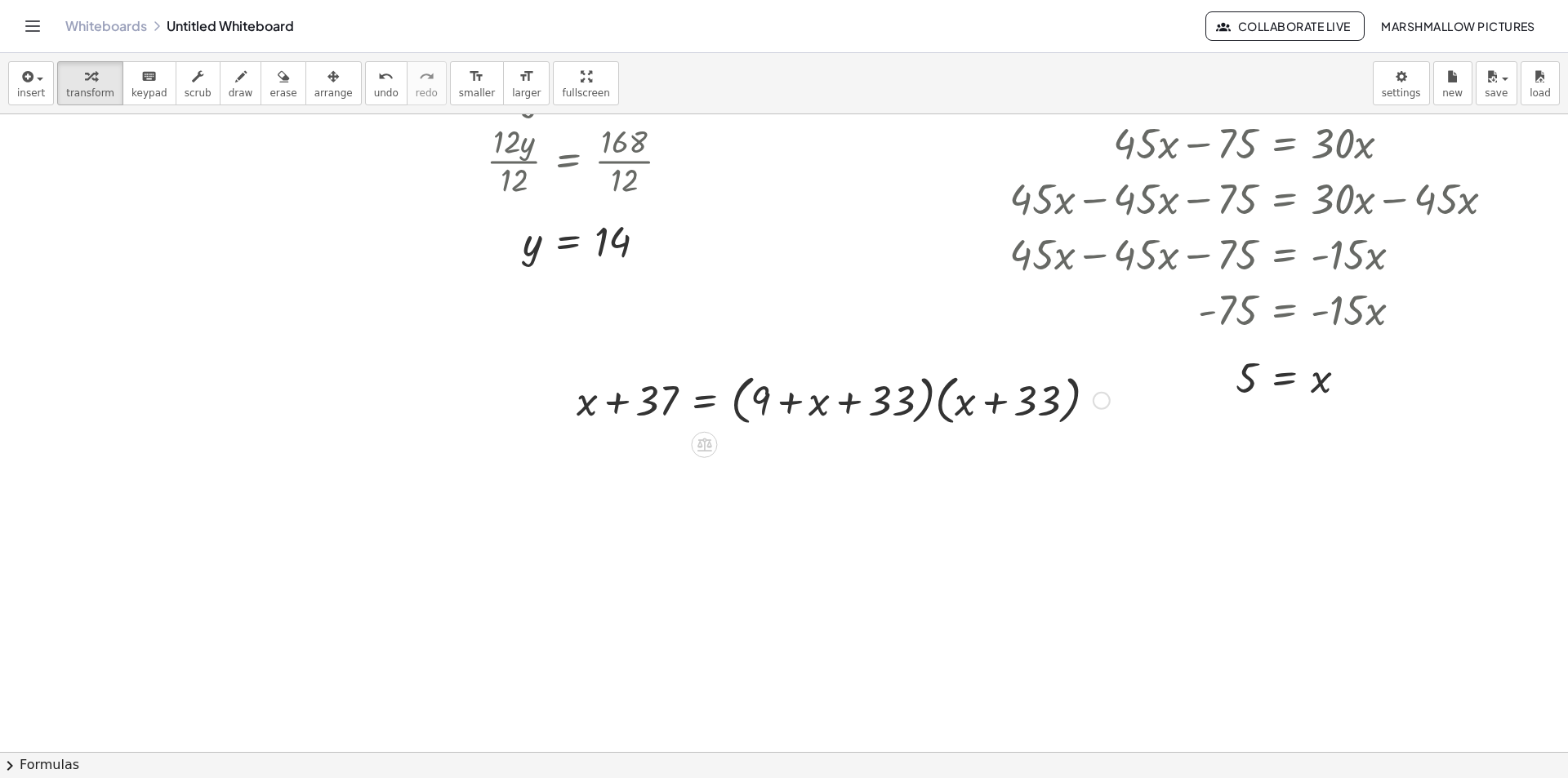
click at [930, 401] on div at bounding box center [843, 399] width 550 height 62
click at [928, 400] on div at bounding box center [843, 399] width 550 height 62
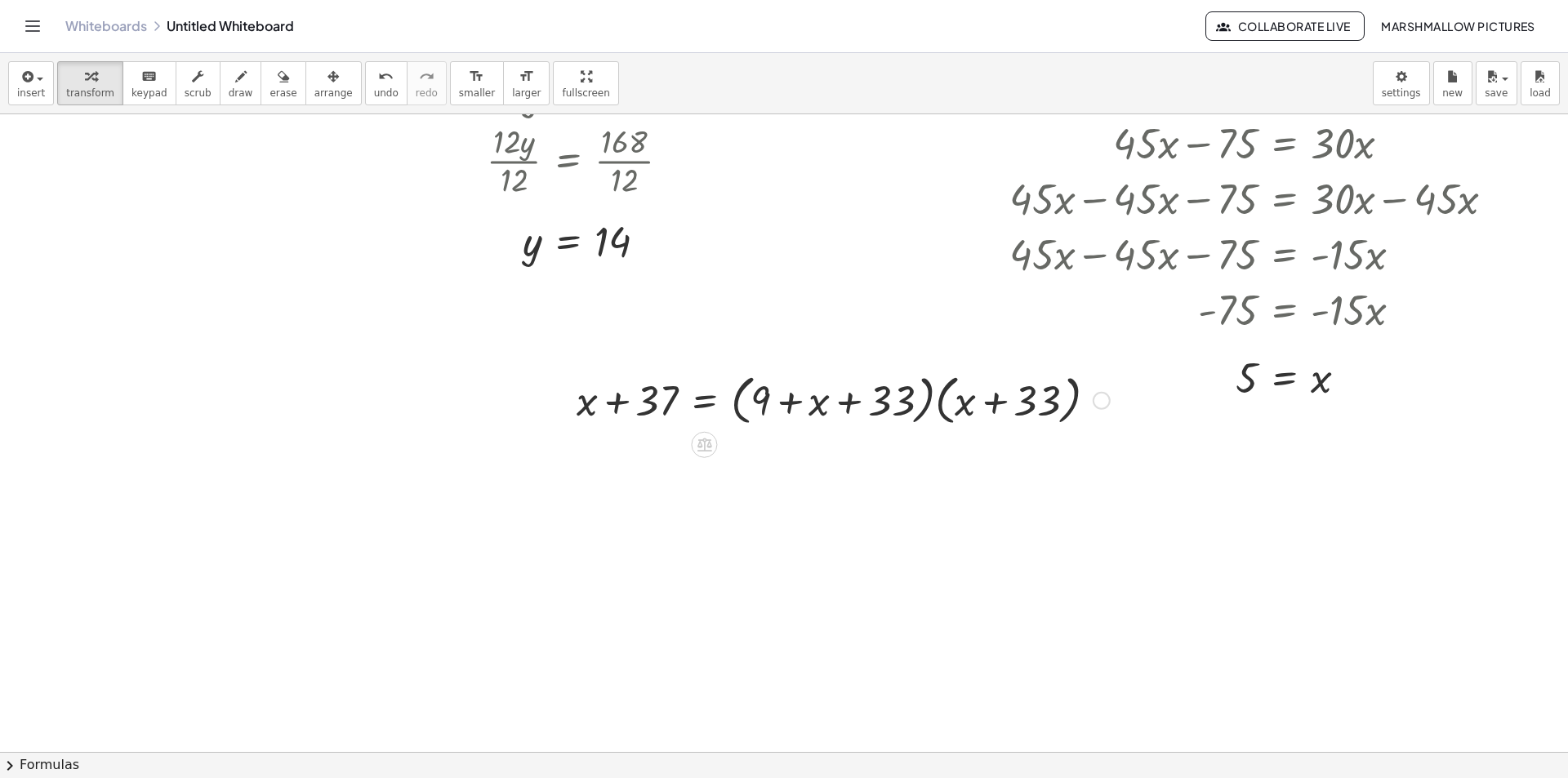
click at [940, 400] on div at bounding box center [843, 399] width 550 height 62
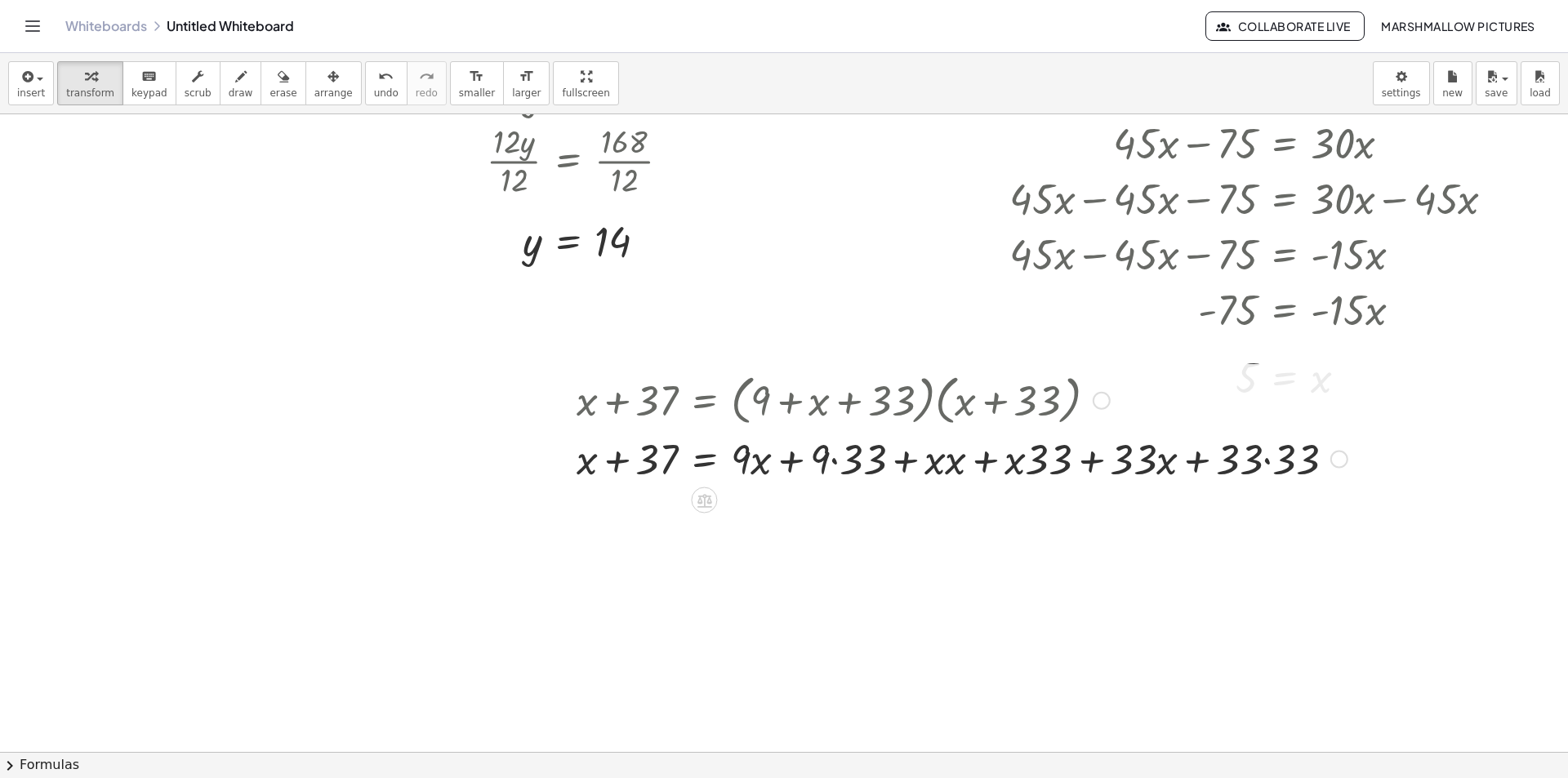
click at [847, 462] on div at bounding box center [961, 458] width 787 height 56
click at [933, 462] on div at bounding box center [954, 458] width 772 height 56
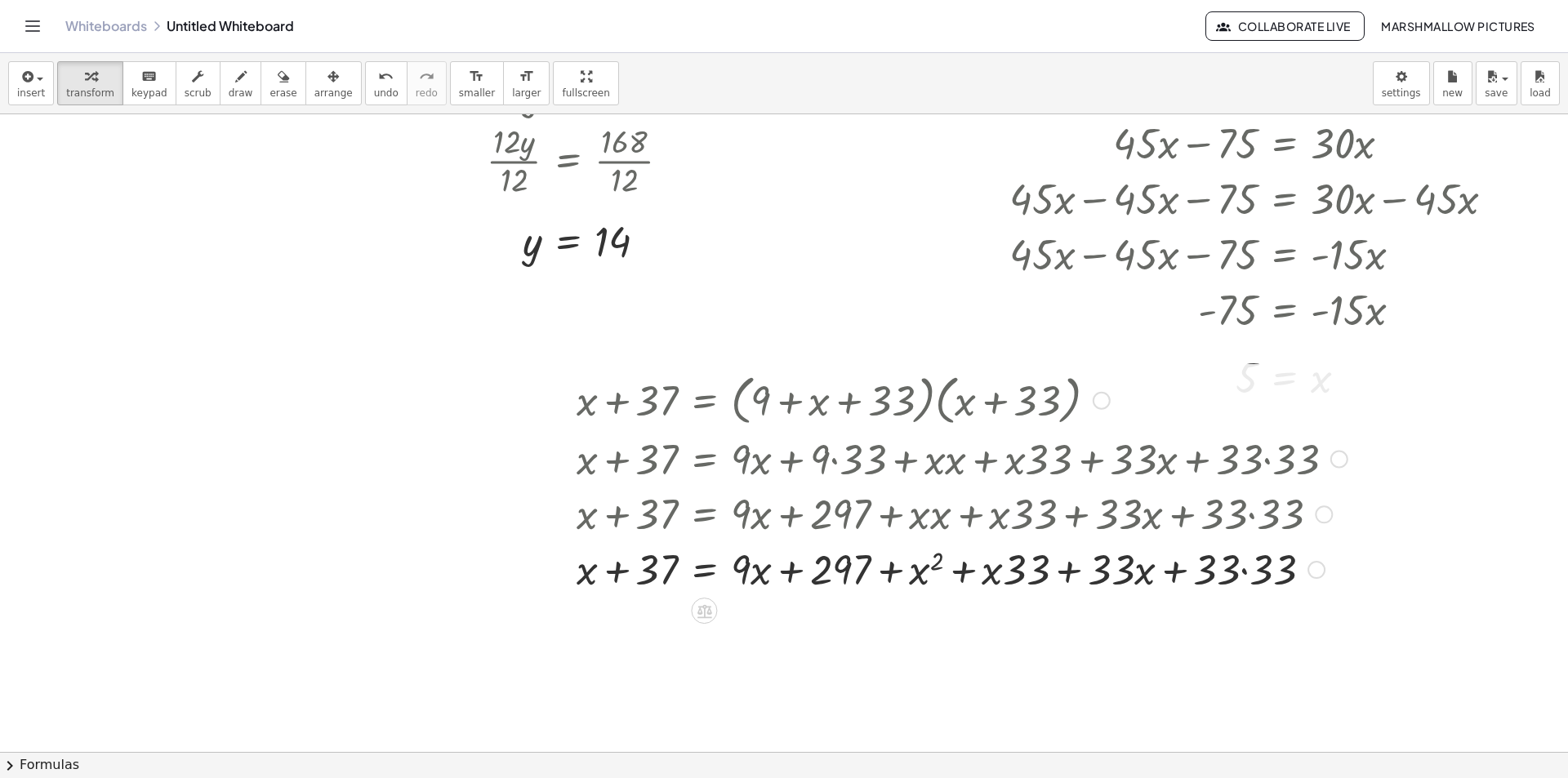
click at [1019, 462] on div at bounding box center [961, 458] width 787 height 56
drag, startPoint x: 1049, startPoint y: 575, endPoint x: 1010, endPoint y: 574, distance: 39.0
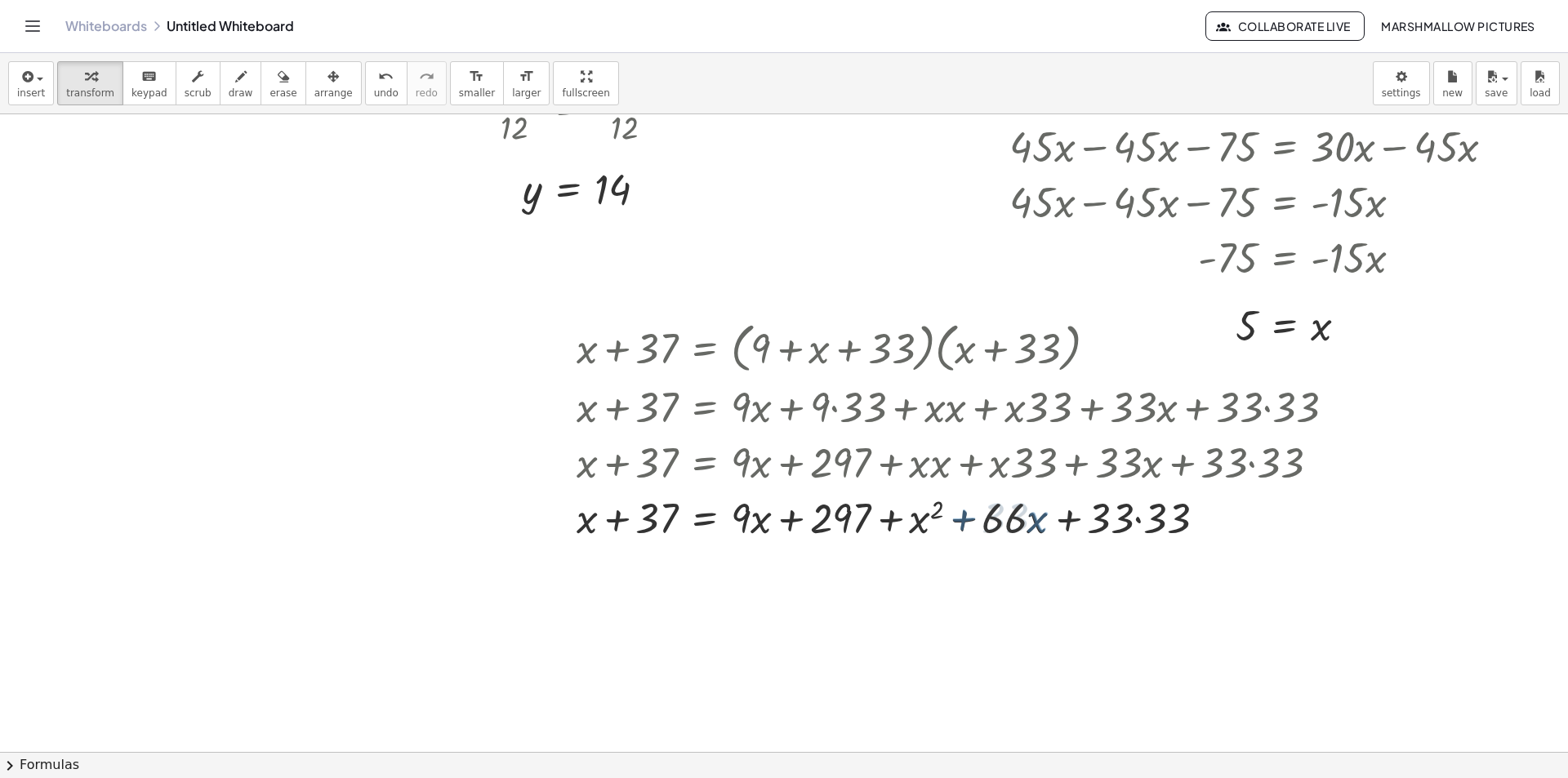
scroll to position [1925, 73]
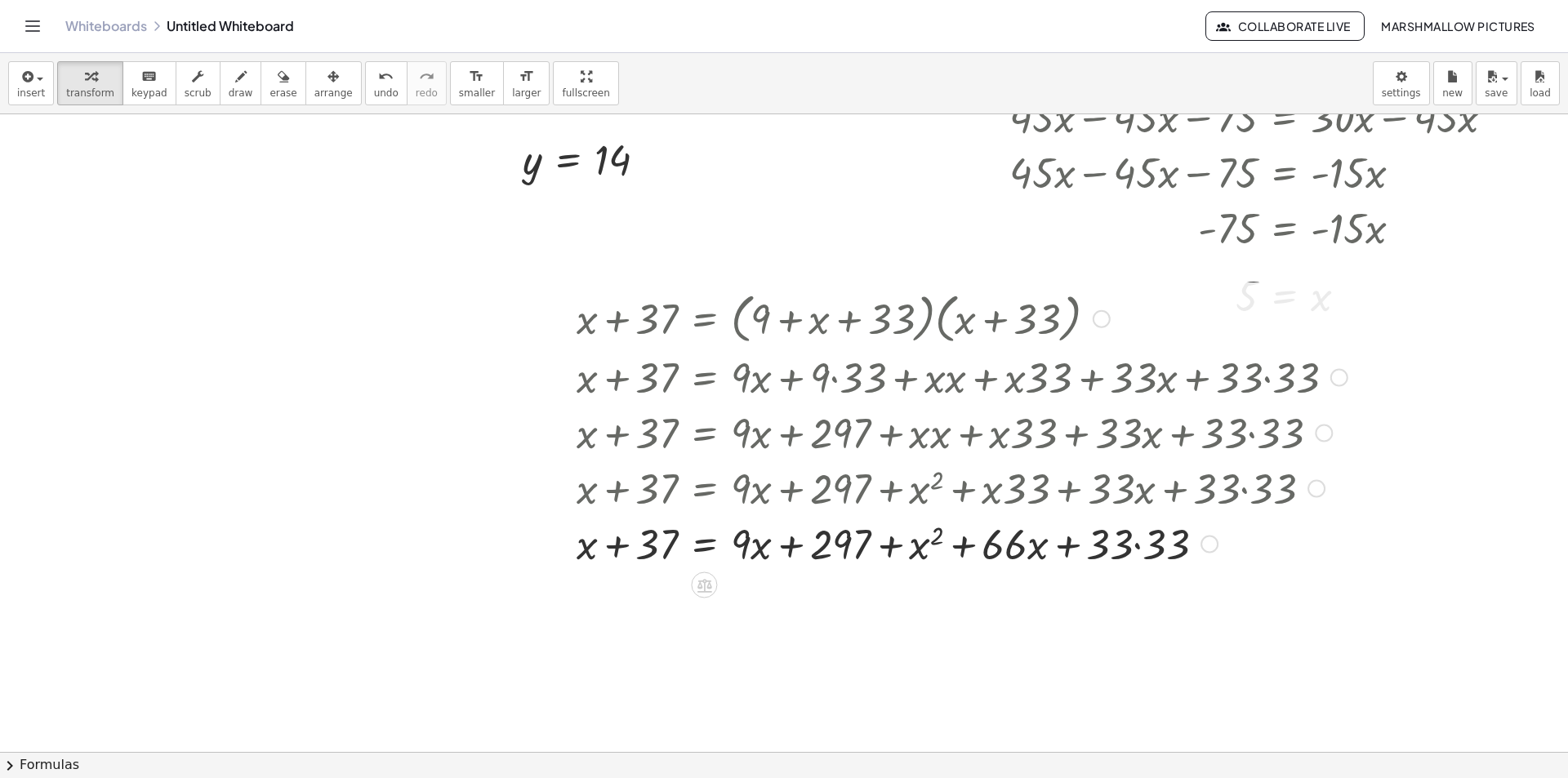
click at [1133, 538] on div at bounding box center [961, 543] width 787 height 56
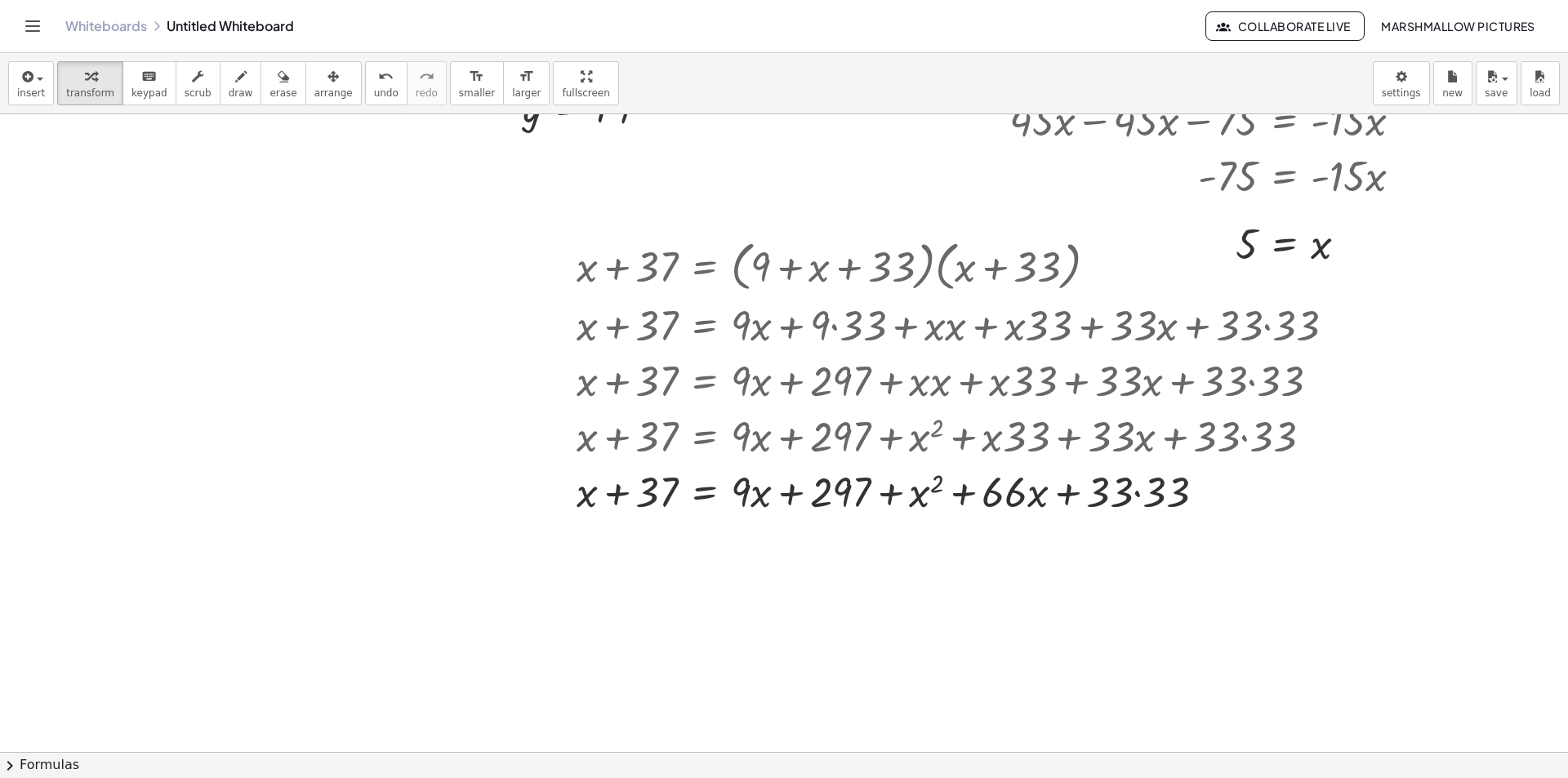
scroll to position [2006, 73]
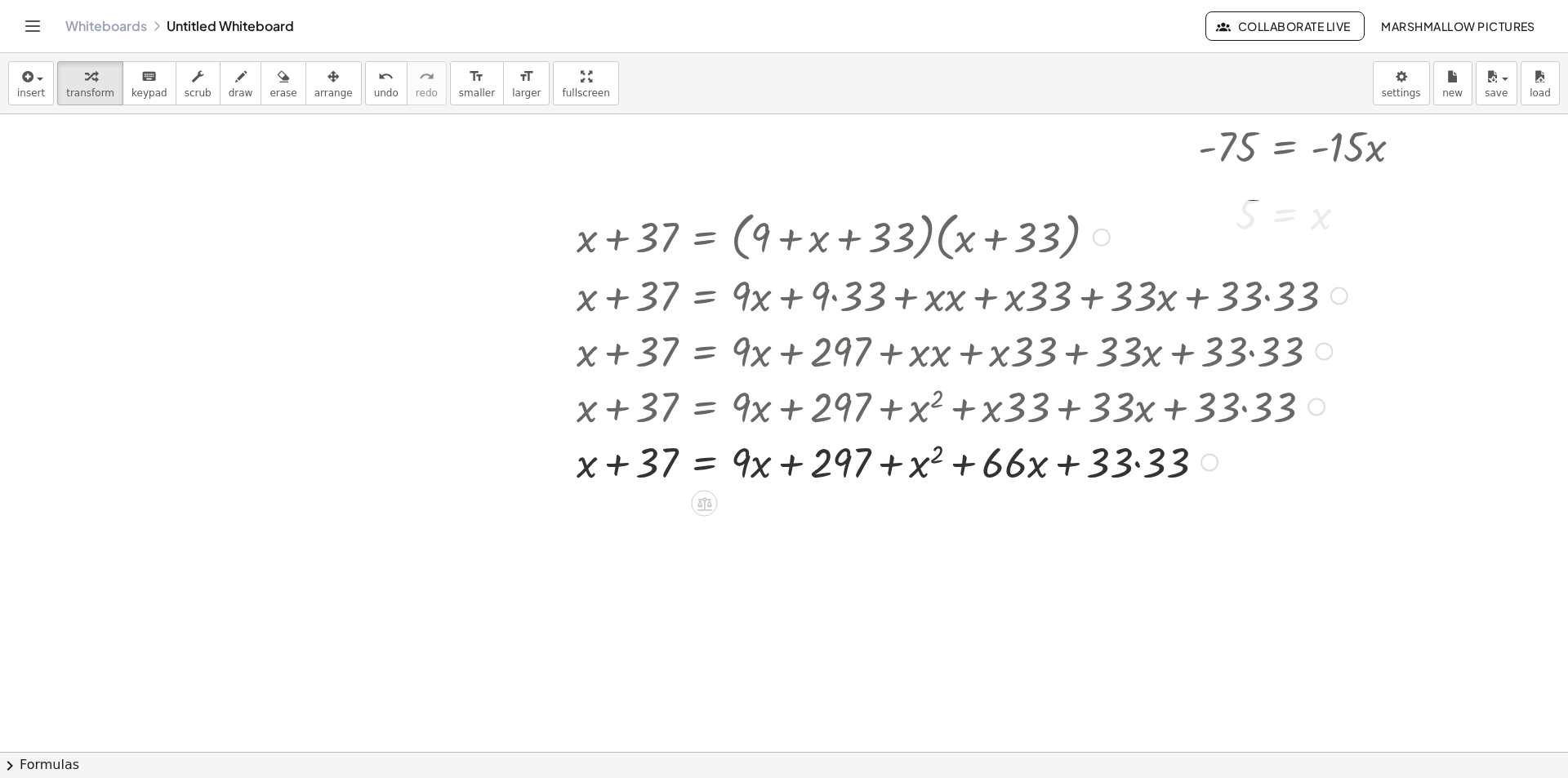
click at [1149, 462] on div at bounding box center [961, 462] width 787 height 56
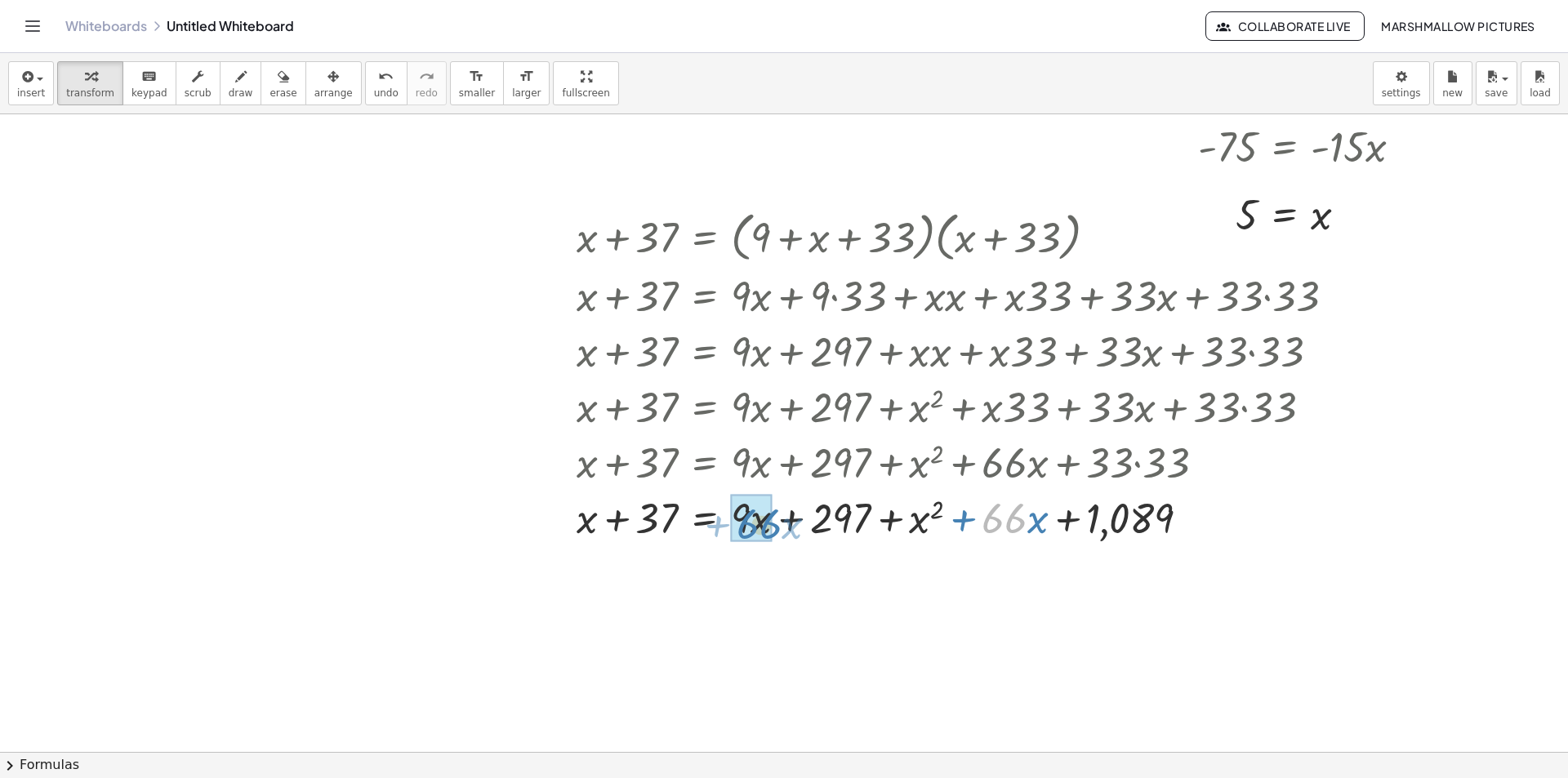
drag, startPoint x: 1006, startPoint y: 520, endPoint x: 759, endPoint y: 525, distance: 247.1
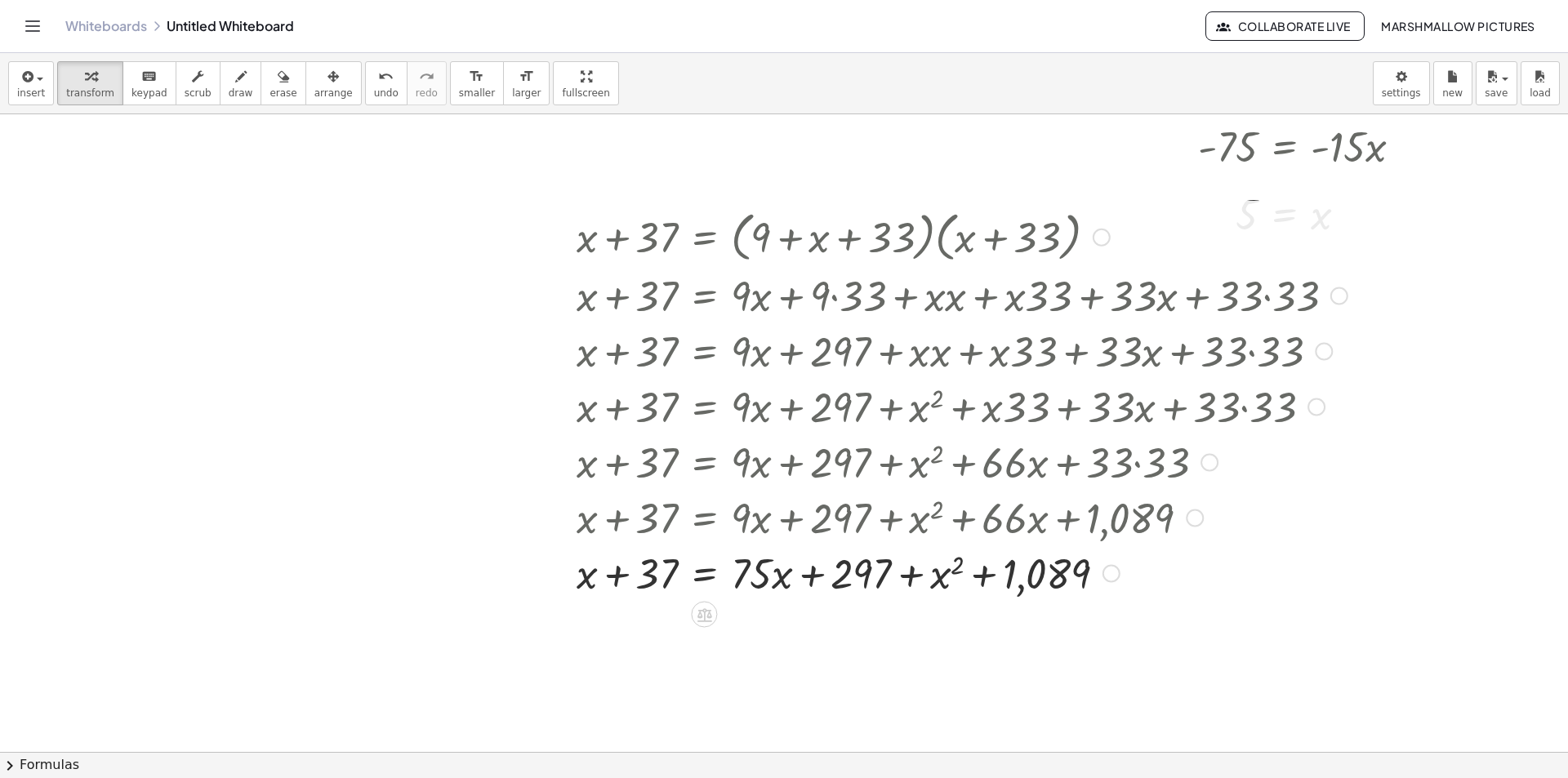
scroll to position [2088, 73]
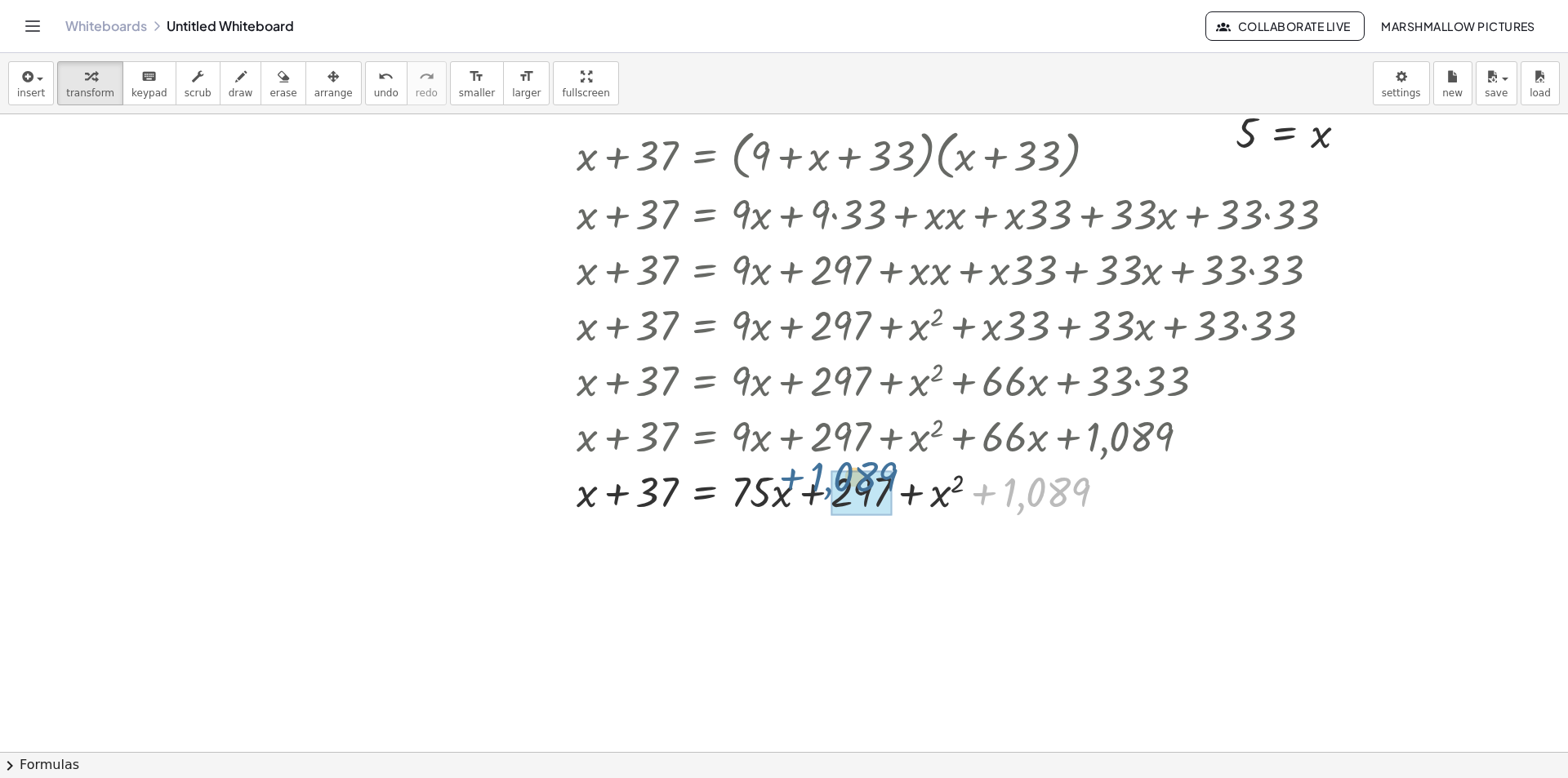
drag, startPoint x: 1075, startPoint y: 493, endPoint x: 892, endPoint y: 479, distance: 183.5
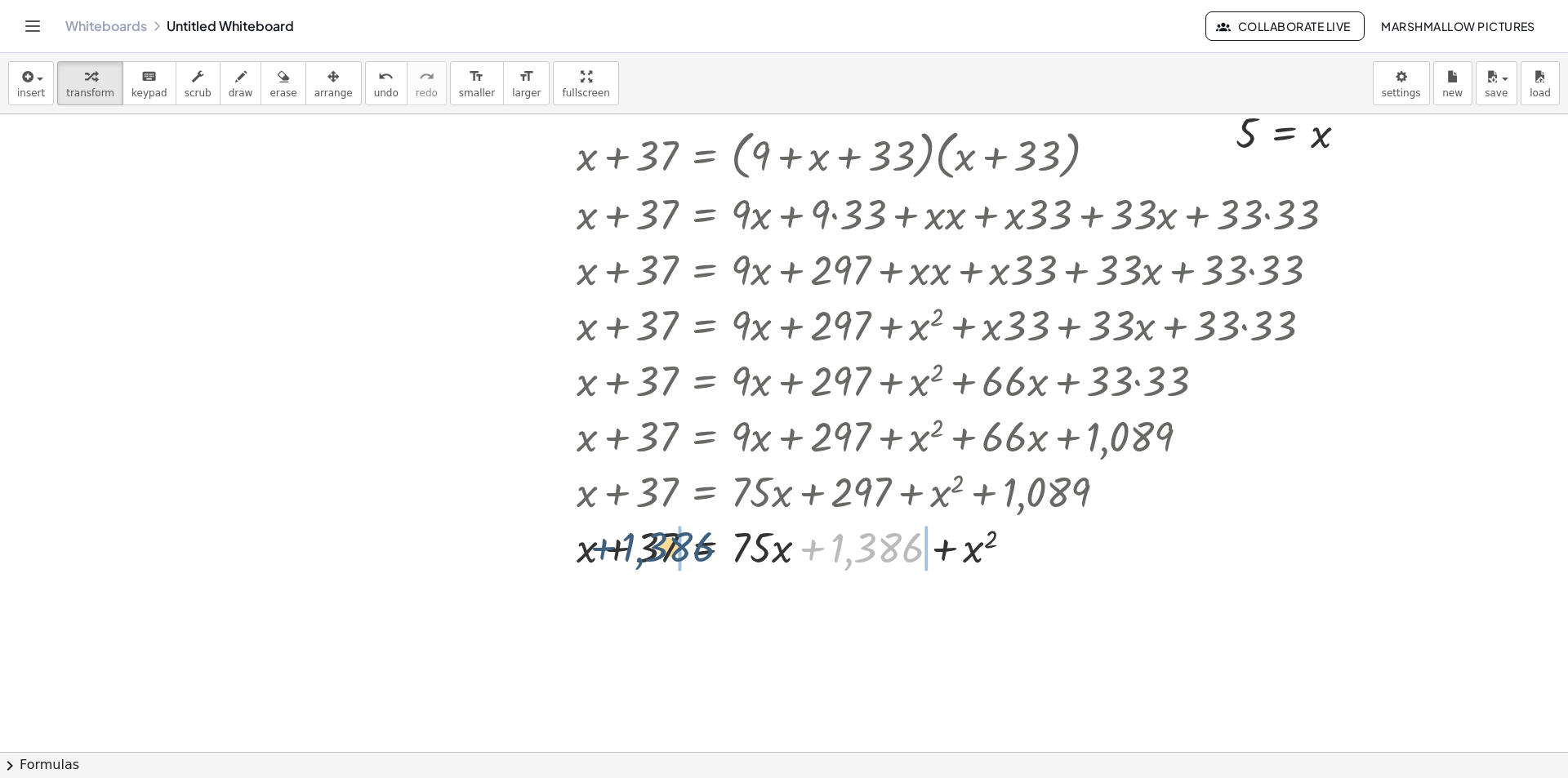
drag, startPoint x: 602, startPoint y: 546, endPoint x: 680, endPoint y: 545, distance: 78.0
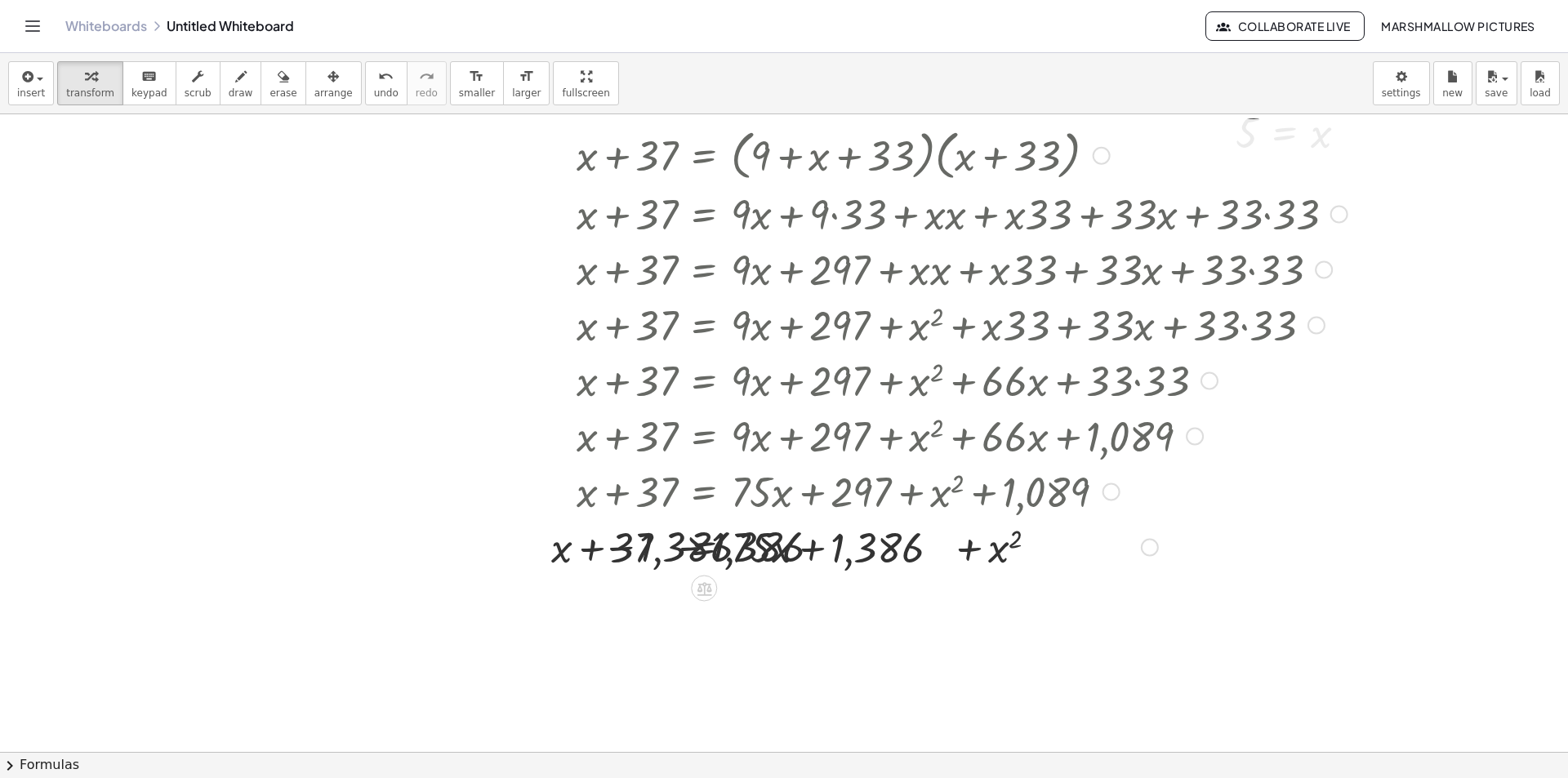
click at [646, 554] on div at bounding box center [895, 546] width 920 height 56
click at [965, 555] on div at bounding box center [895, 549] width 920 height 56
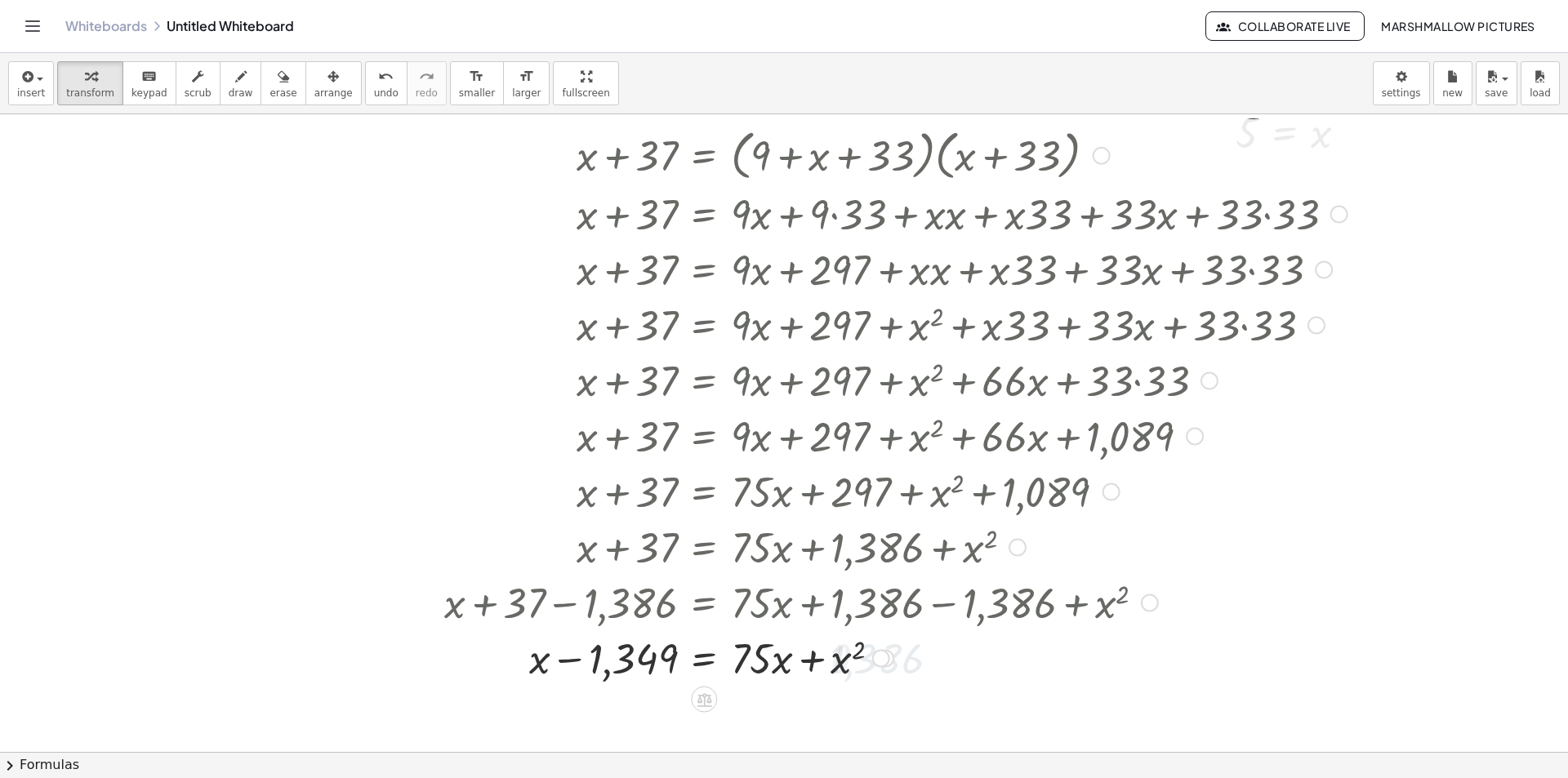
scroll to position [2251, 73]
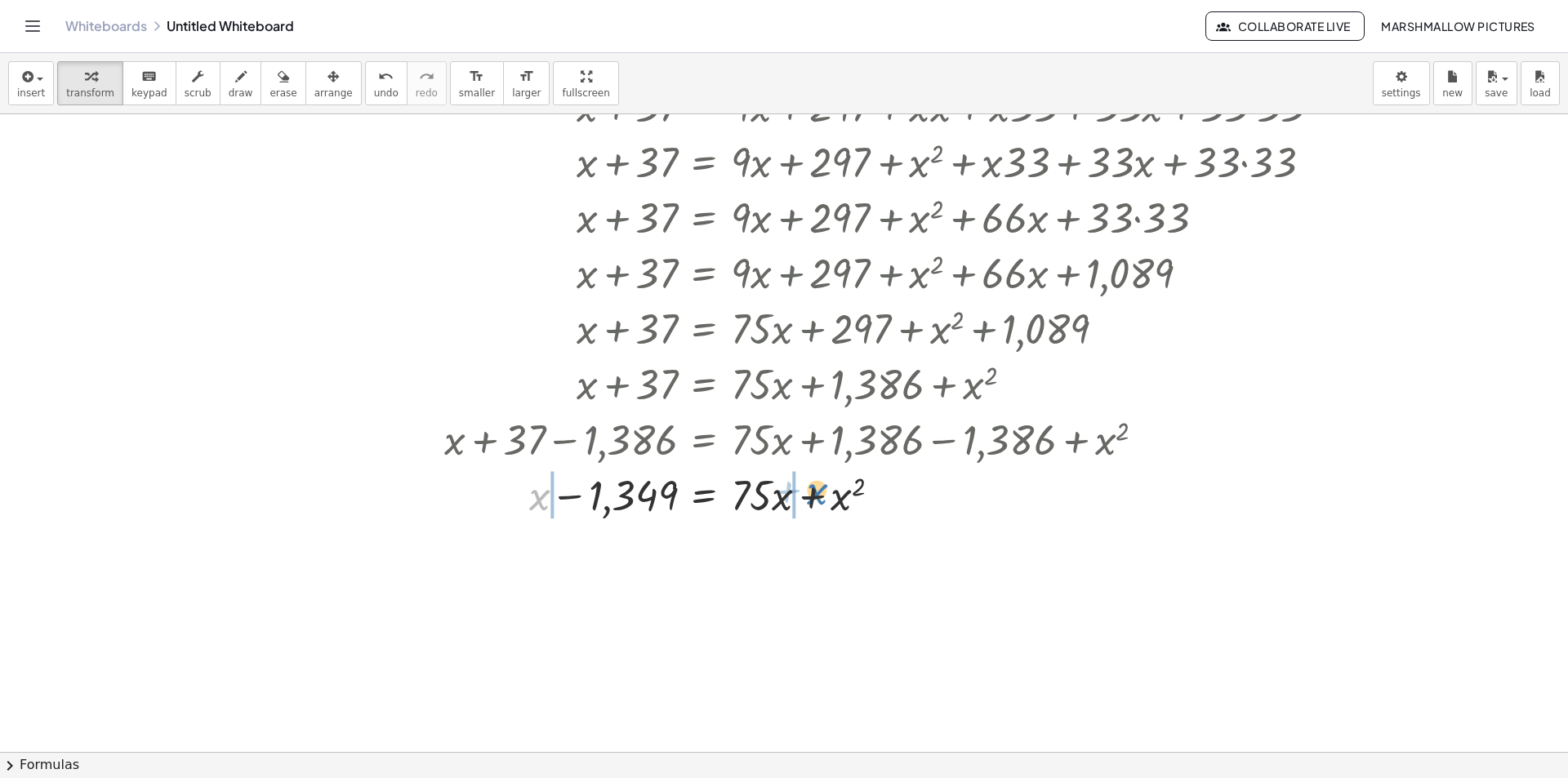
drag, startPoint x: 646, startPoint y: 504, endPoint x: 821, endPoint y: 490, distance: 175.6
click at [821, 490] on div at bounding box center [895, 494] width 920 height 56
click at [779, 491] on div at bounding box center [895, 494] width 920 height 56
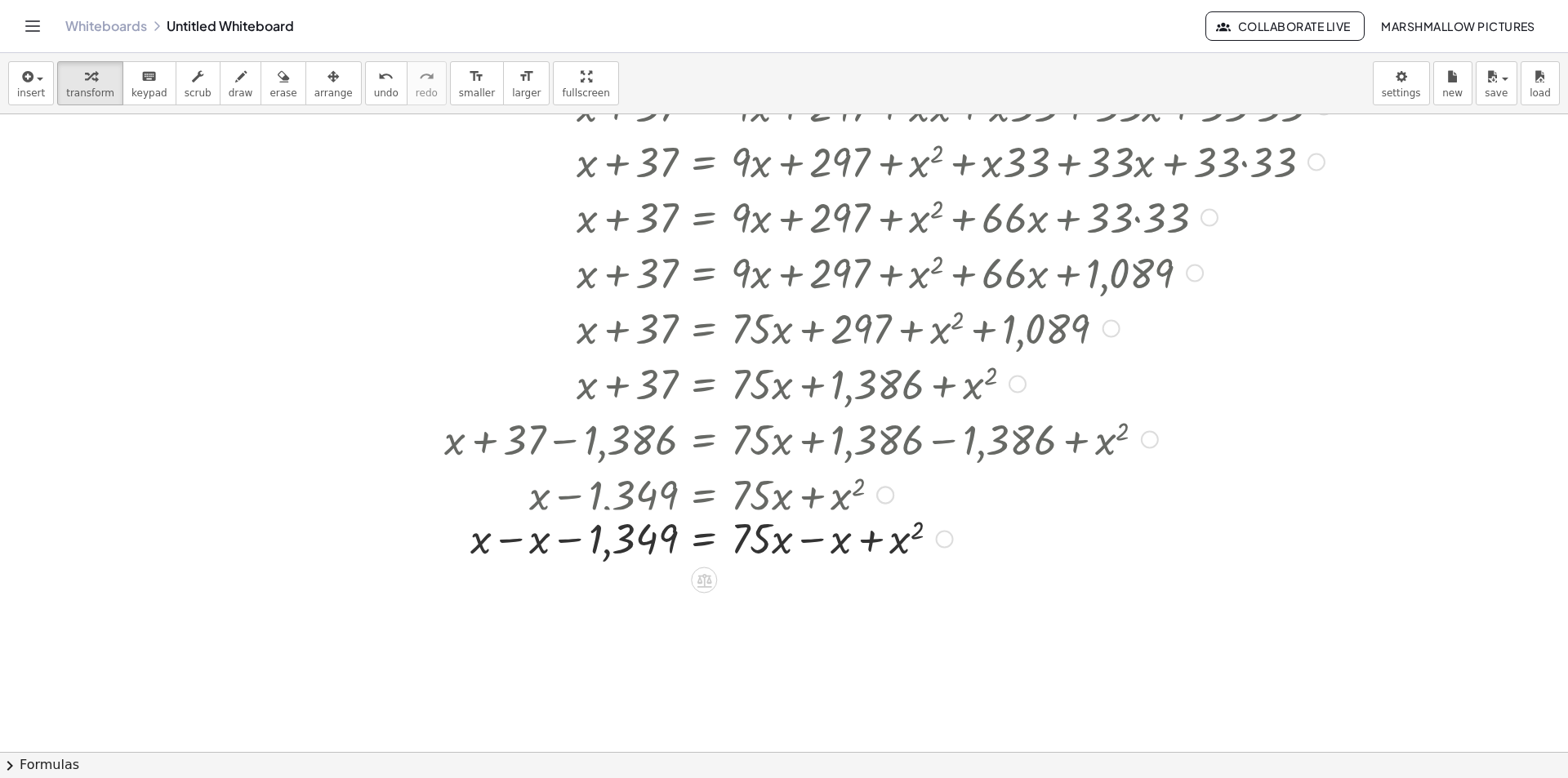
click at [809, 497] on div at bounding box center [895, 494] width 801 height 56
click at [811, 548] on div at bounding box center [895, 550] width 920 height 56
click at [489, 549] on div at bounding box center [895, 550] width 920 height 56
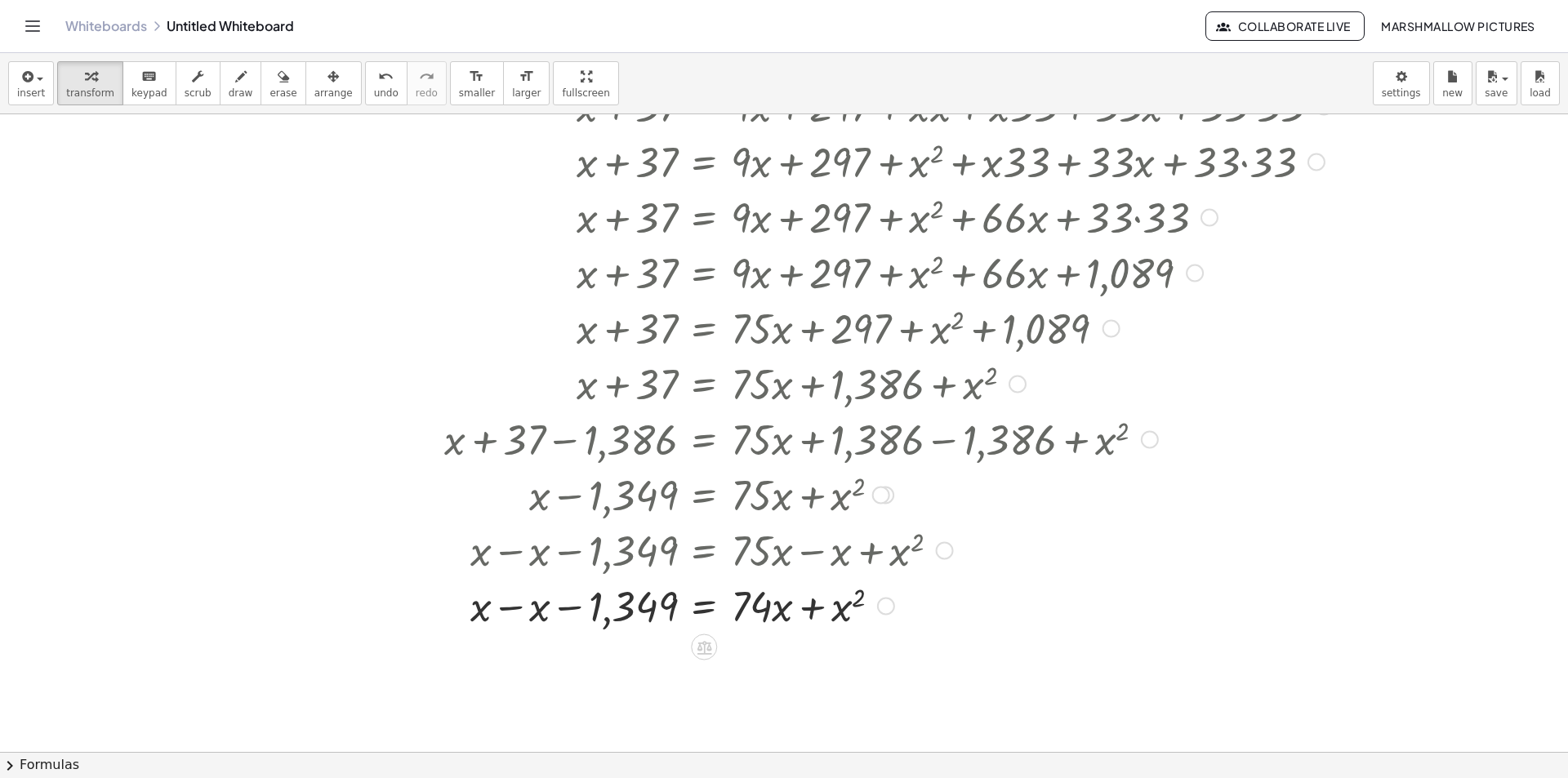
click at [512, 604] on div at bounding box center [895, 605] width 920 height 56
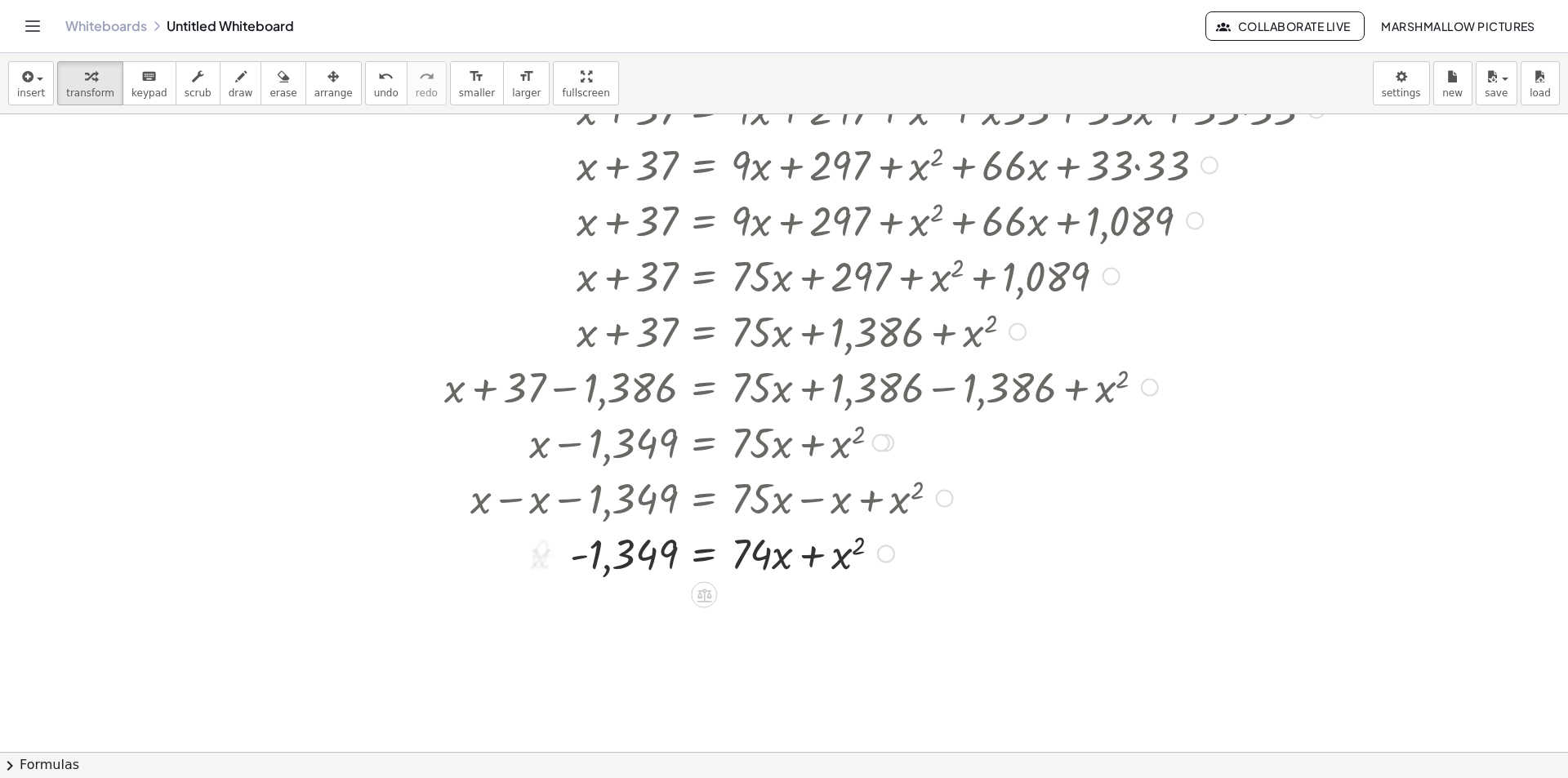
scroll to position [2333, 73]
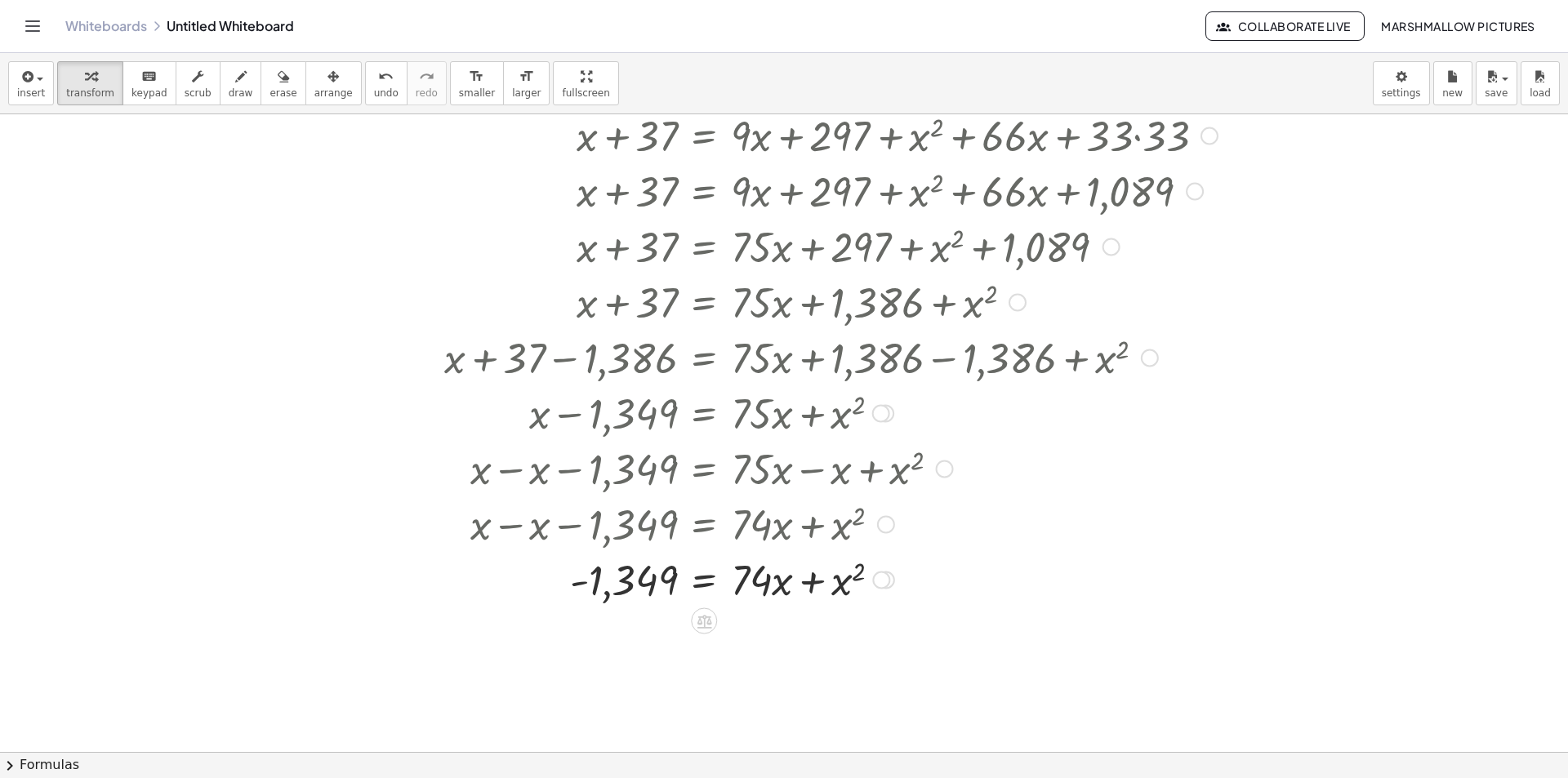
click at [810, 585] on div at bounding box center [895, 579] width 920 height 56
click at [856, 576] on div at bounding box center [895, 579] width 920 height 56
click at [859, 573] on div at bounding box center [895, 579] width 920 height 56
click at [860, 572] on div at bounding box center [895, 579] width 920 height 56
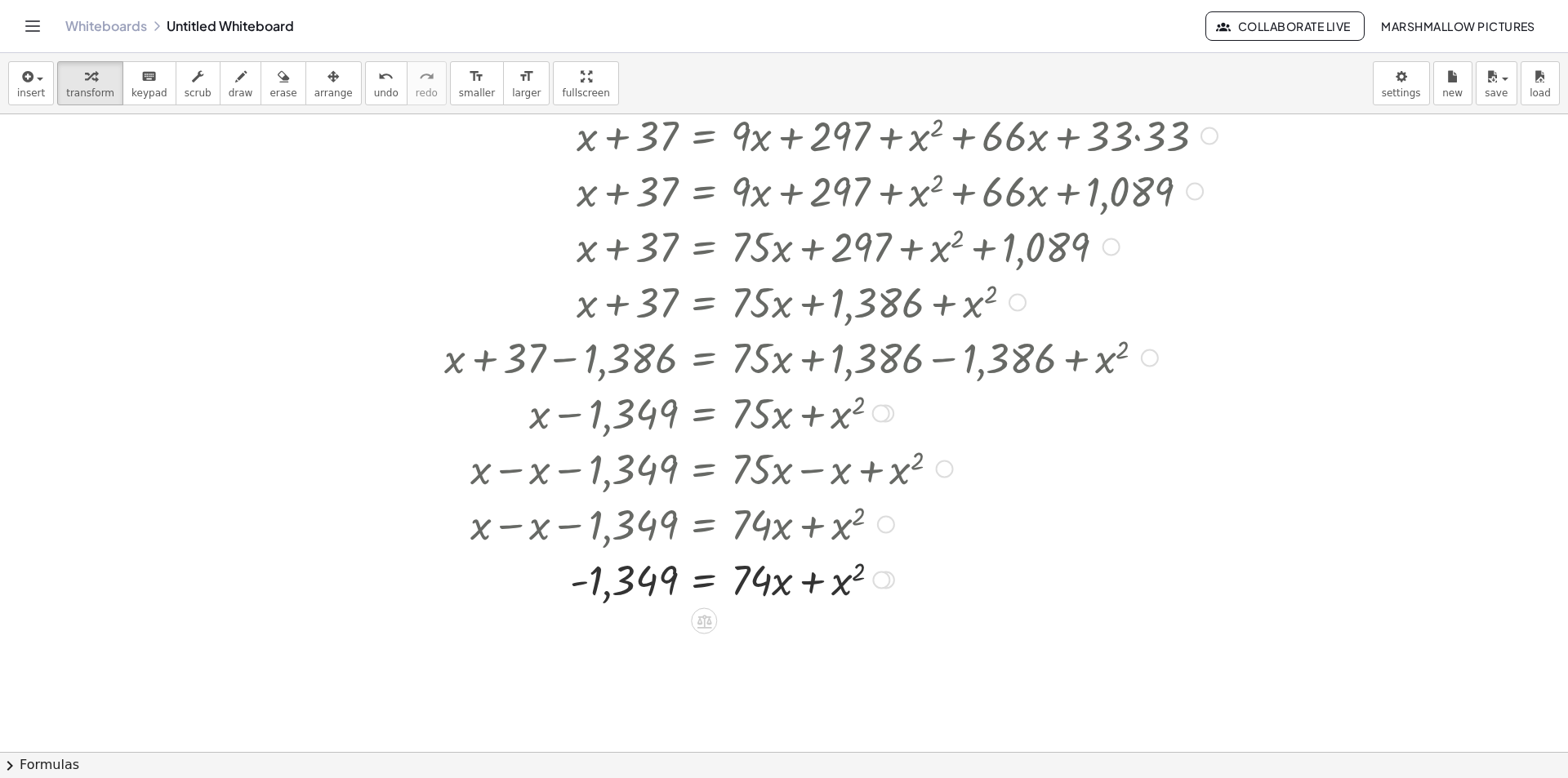
click at [855, 572] on div at bounding box center [895, 579] width 920 height 56
drag, startPoint x: 859, startPoint y: 572, endPoint x: 921, endPoint y: 563, distance: 62.6
click at [920, 563] on div at bounding box center [895, 579] width 920 height 56
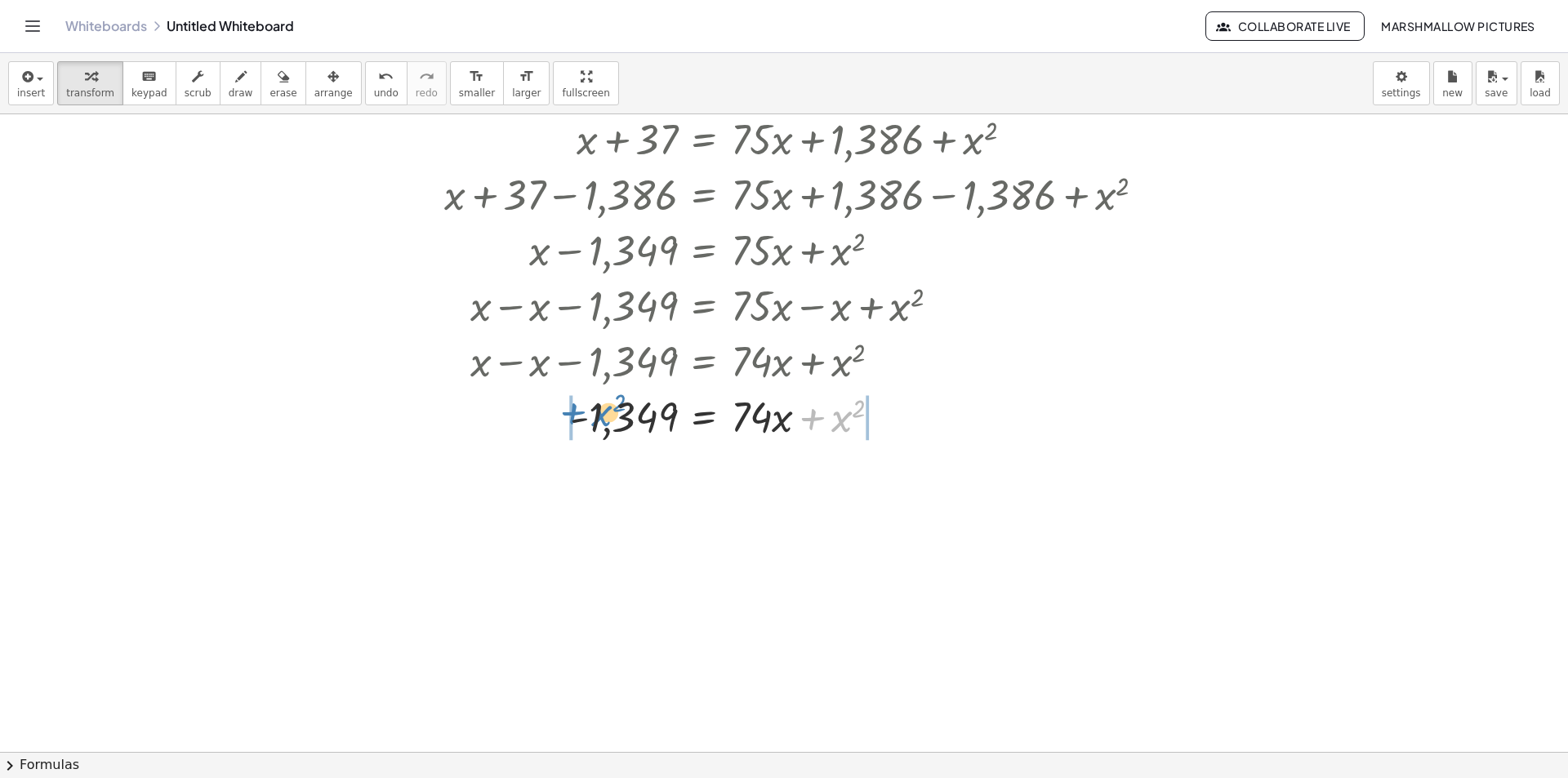
drag, startPoint x: 842, startPoint y: 429, endPoint x: 604, endPoint y: 423, distance: 238.1
click at [604, 423] on div at bounding box center [895, 416] width 920 height 56
click at [710, 457] on icon at bounding box center [703, 458] width 15 height 14
click at [771, 457] on icon at bounding box center [769, 457] width 15 height 15
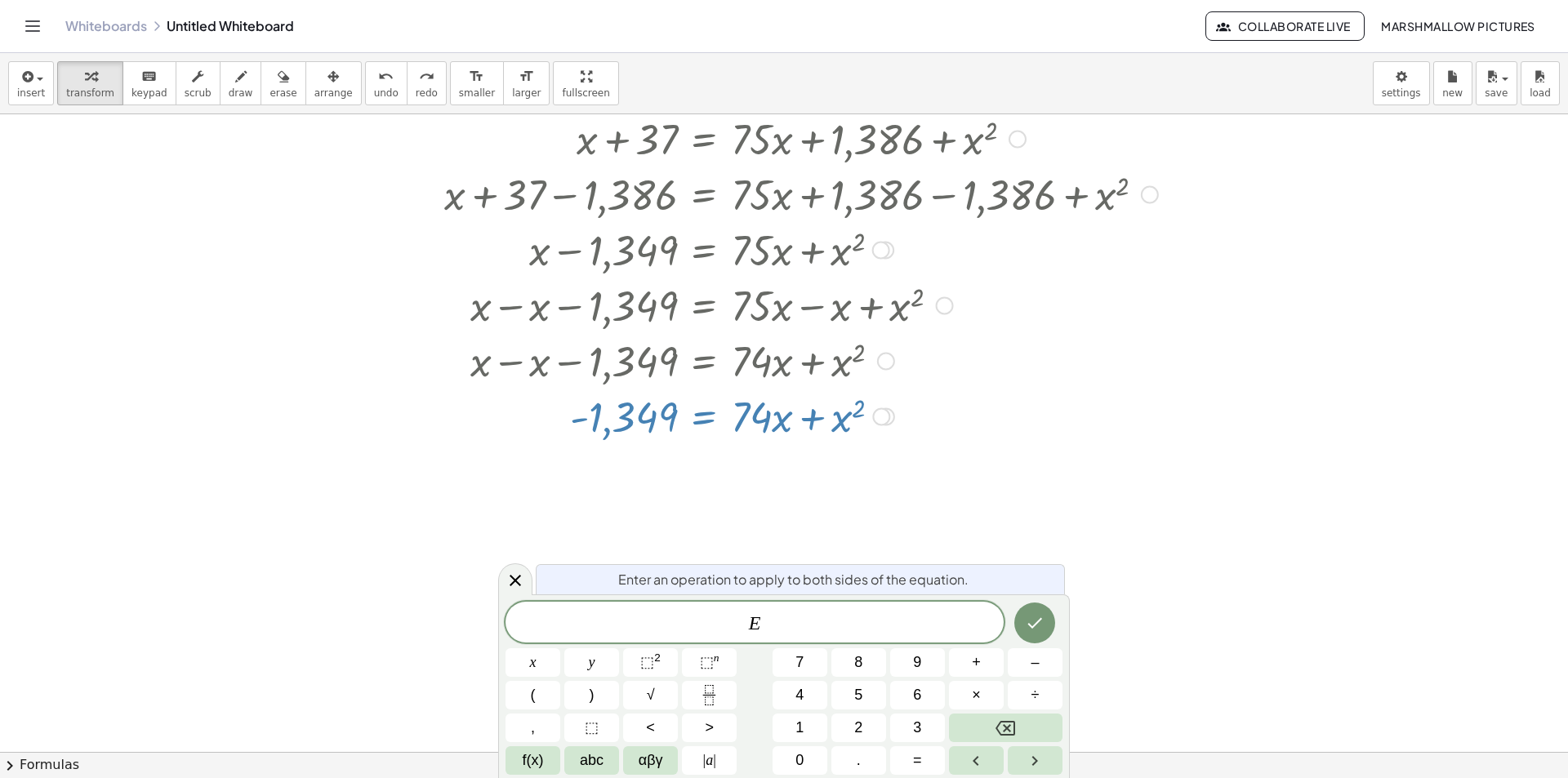
drag, startPoint x: 507, startPoint y: 581, endPoint x: 795, endPoint y: 481, distance: 304.9
click at [509, 581] on icon at bounding box center [515, 580] width 19 height 19
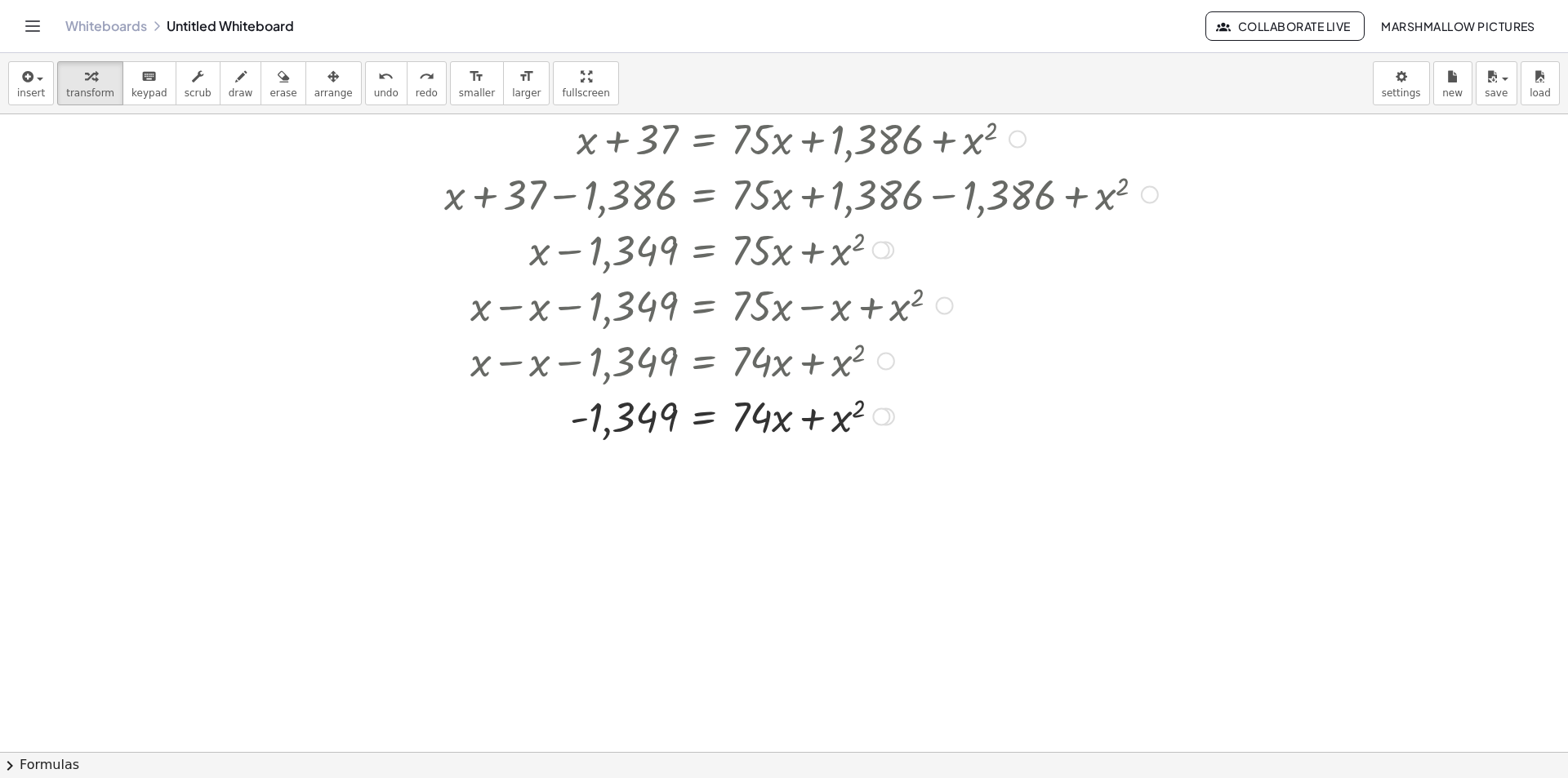
click at [876, 420] on div at bounding box center [881, 417] width 18 height 18
click at [712, 453] on icon at bounding box center [704, 457] width 17 height 17
click at [881, 421] on div "Transform line Copy line as LaTeX Copy derivation as LaTeX Expand new lines: On" at bounding box center [881, 417] width 18 height 18
click at [955, 379] on span "Transform line" at bounding box center [951, 379] width 72 height 13
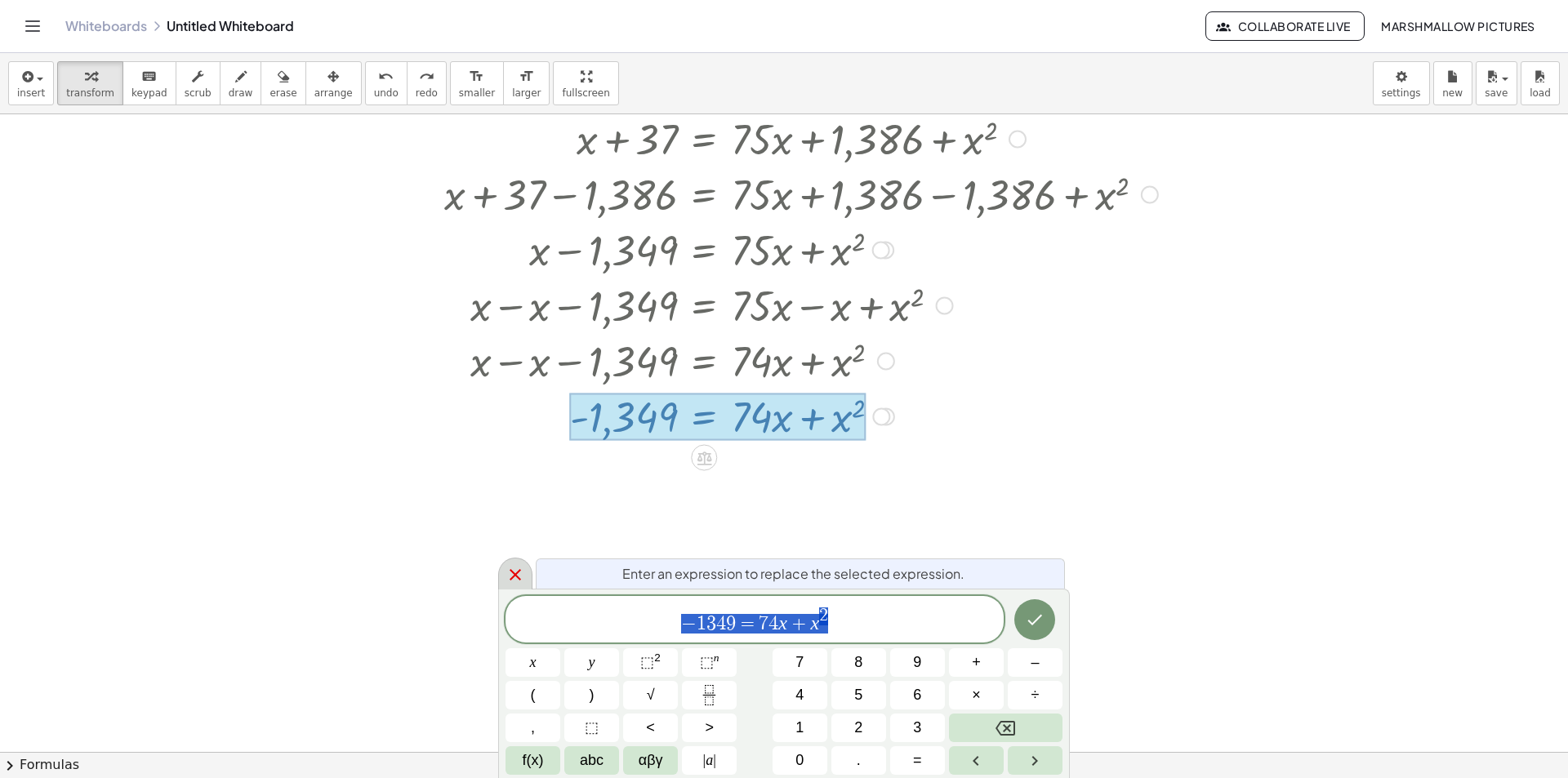
click at [519, 578] on icon at bounding box center [515, 574] width 11 height 11
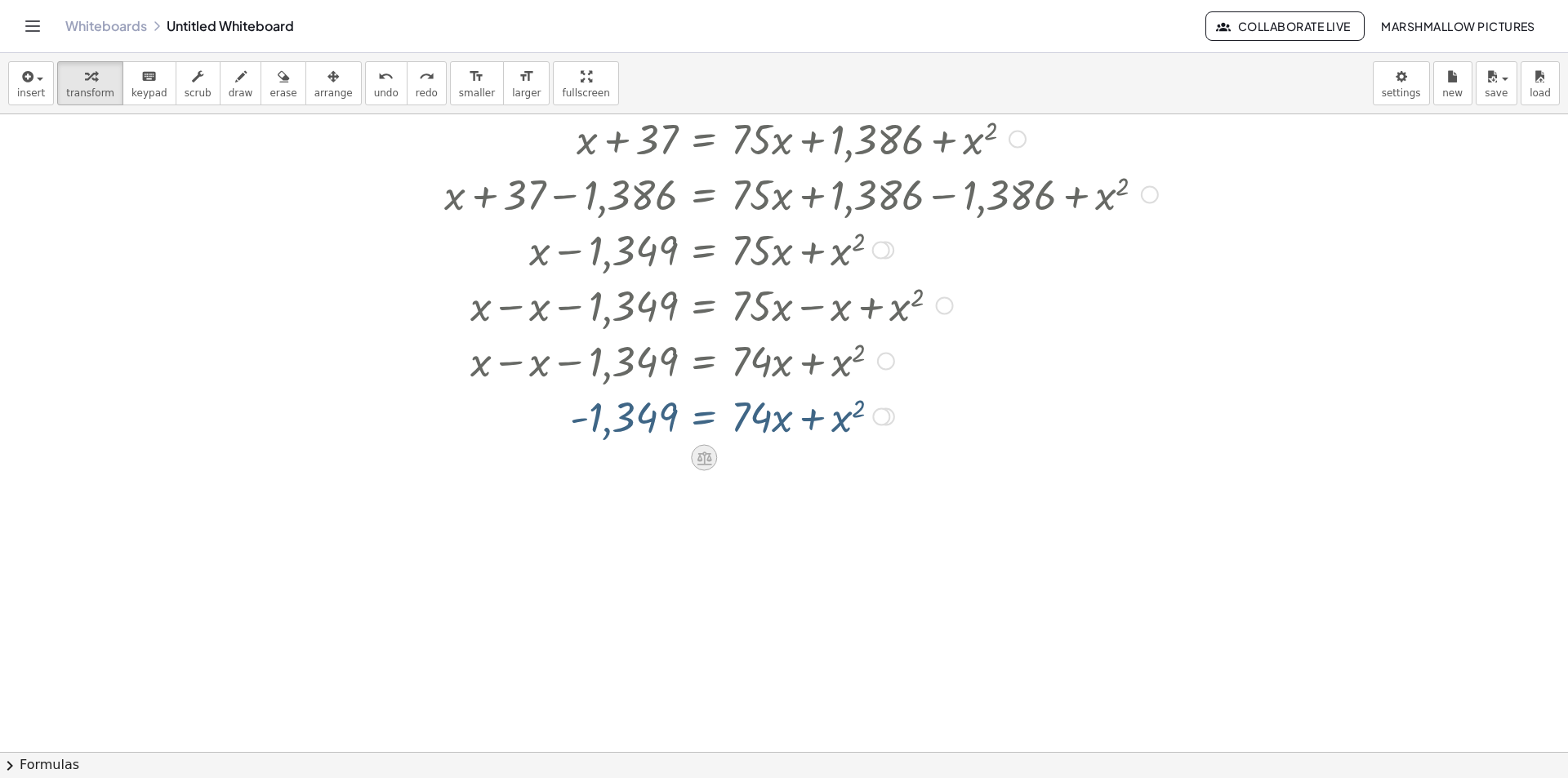
click at [709, 453] on icon at bounding box center [703, 458] width 15 height 14
click at [761, 461] on div at bounding box center [770, 458] width 26 height 26
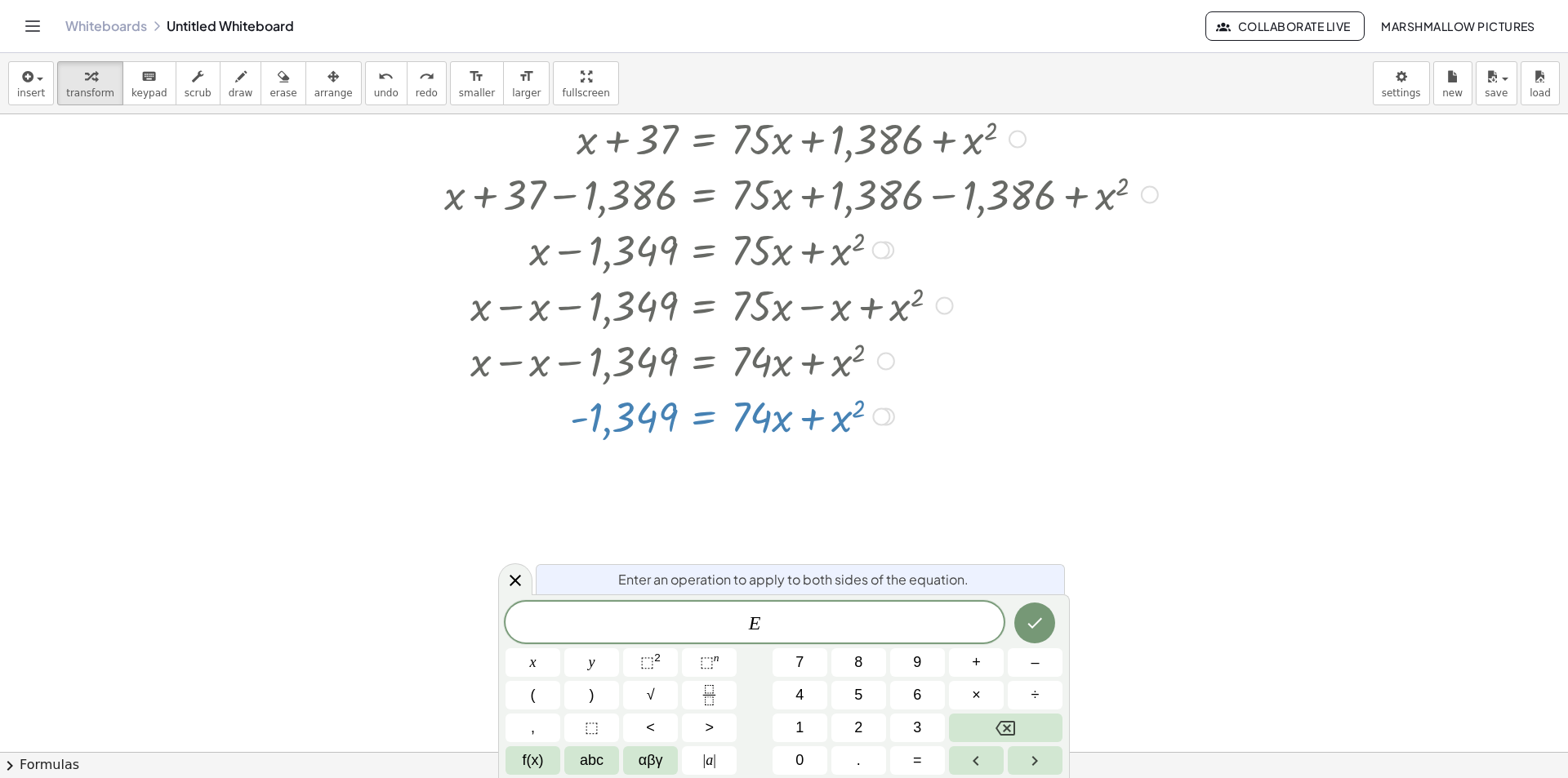
click at [739, 629] on span "E ​" at bounding box center [755, 624] width 499 height 23
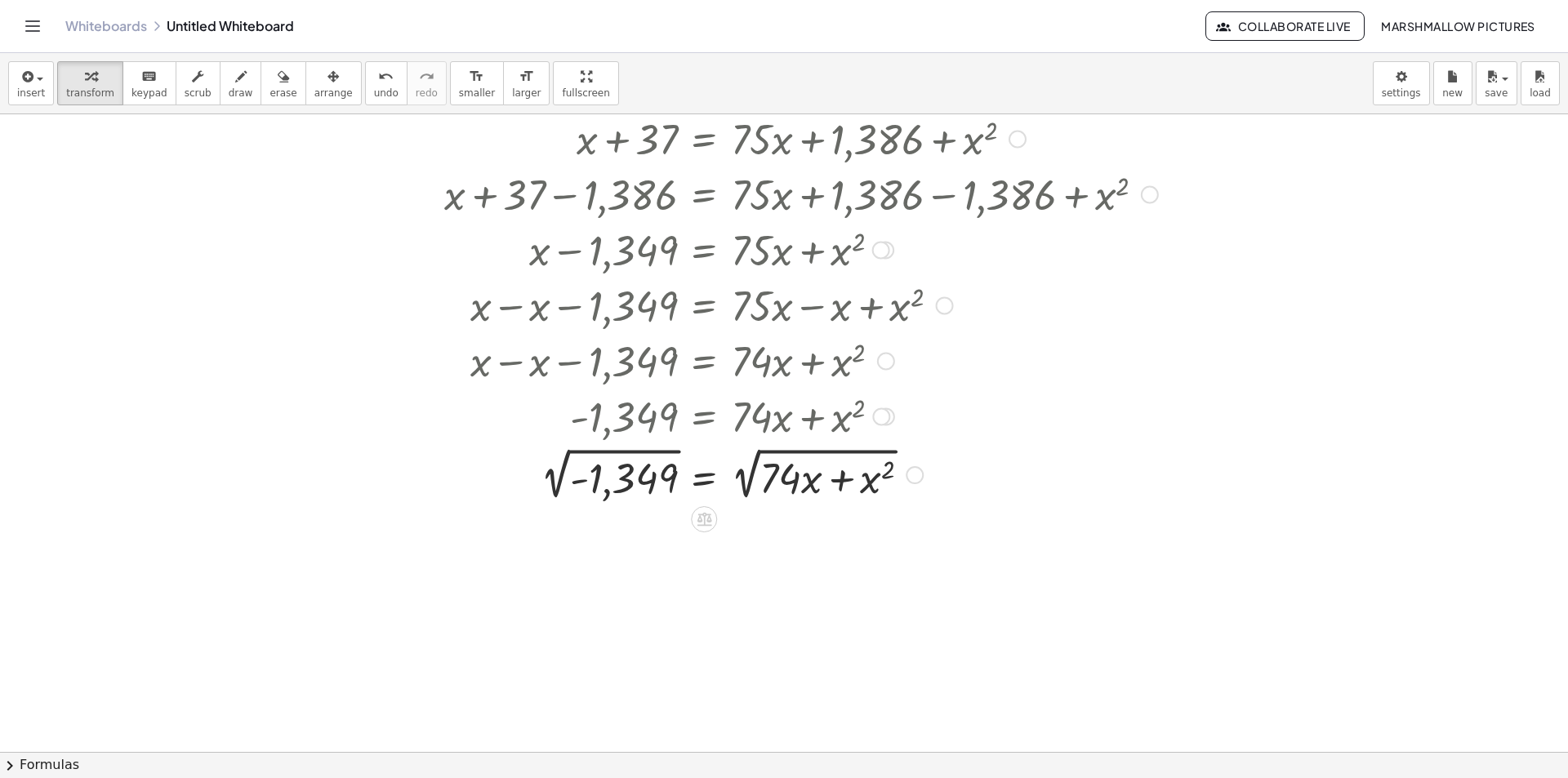
click at [873, 472] on div at bounding box center [895, 474] width 920 height 61
click at [759, 472] on div at bounding box center [895, 474] width 920 height 61
click at [749, 472] on div at bounding box center [895, 474] width 920 height 61
click at [538, 476] on div at bounding box center [895, 474] width 920 height 61
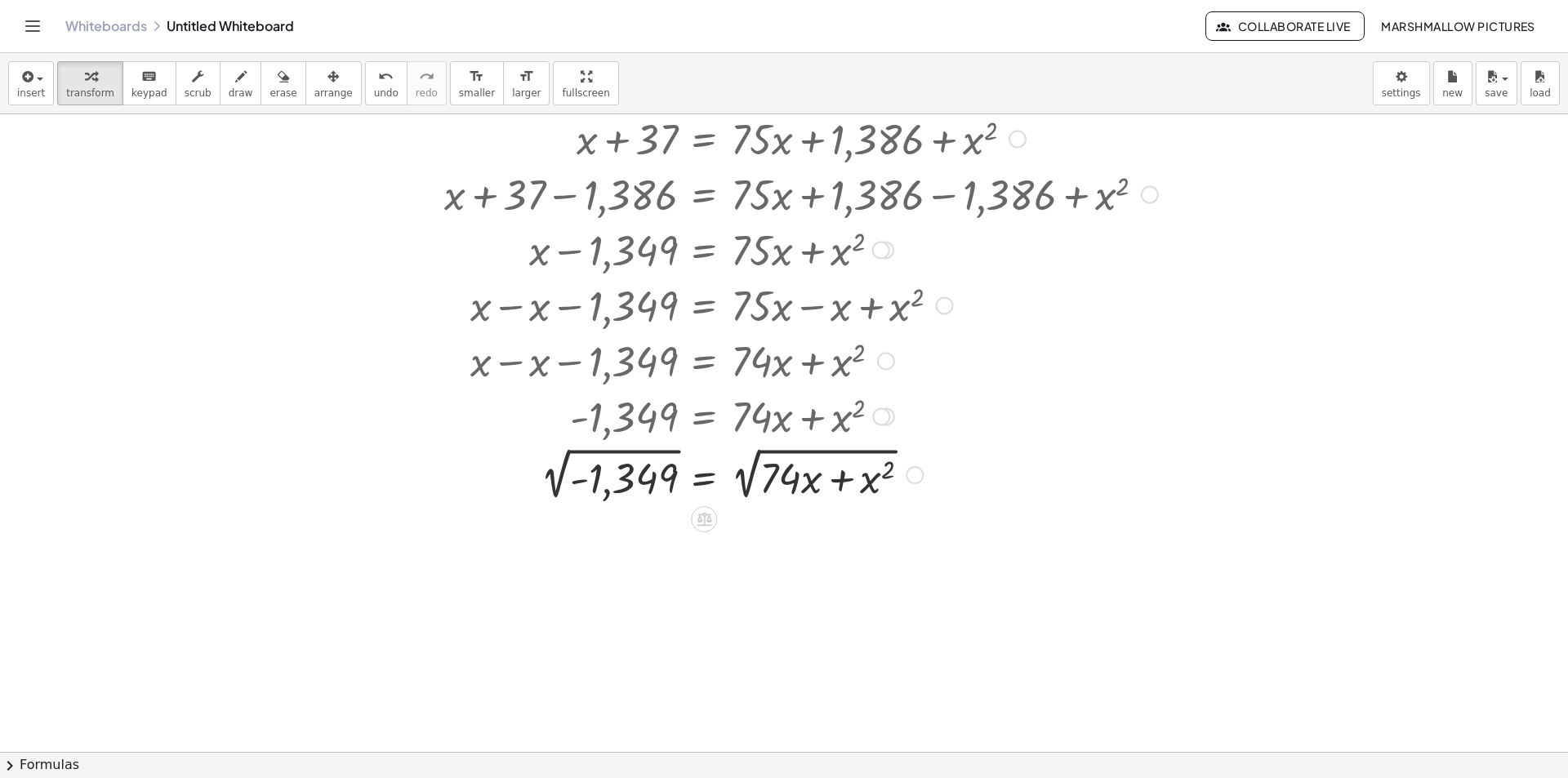
click at [566, 476] on div at bounding box center [895, 474] width 920 height 61
click at [552, 475] on div at bounding box center [895, 474] width 920 height 61
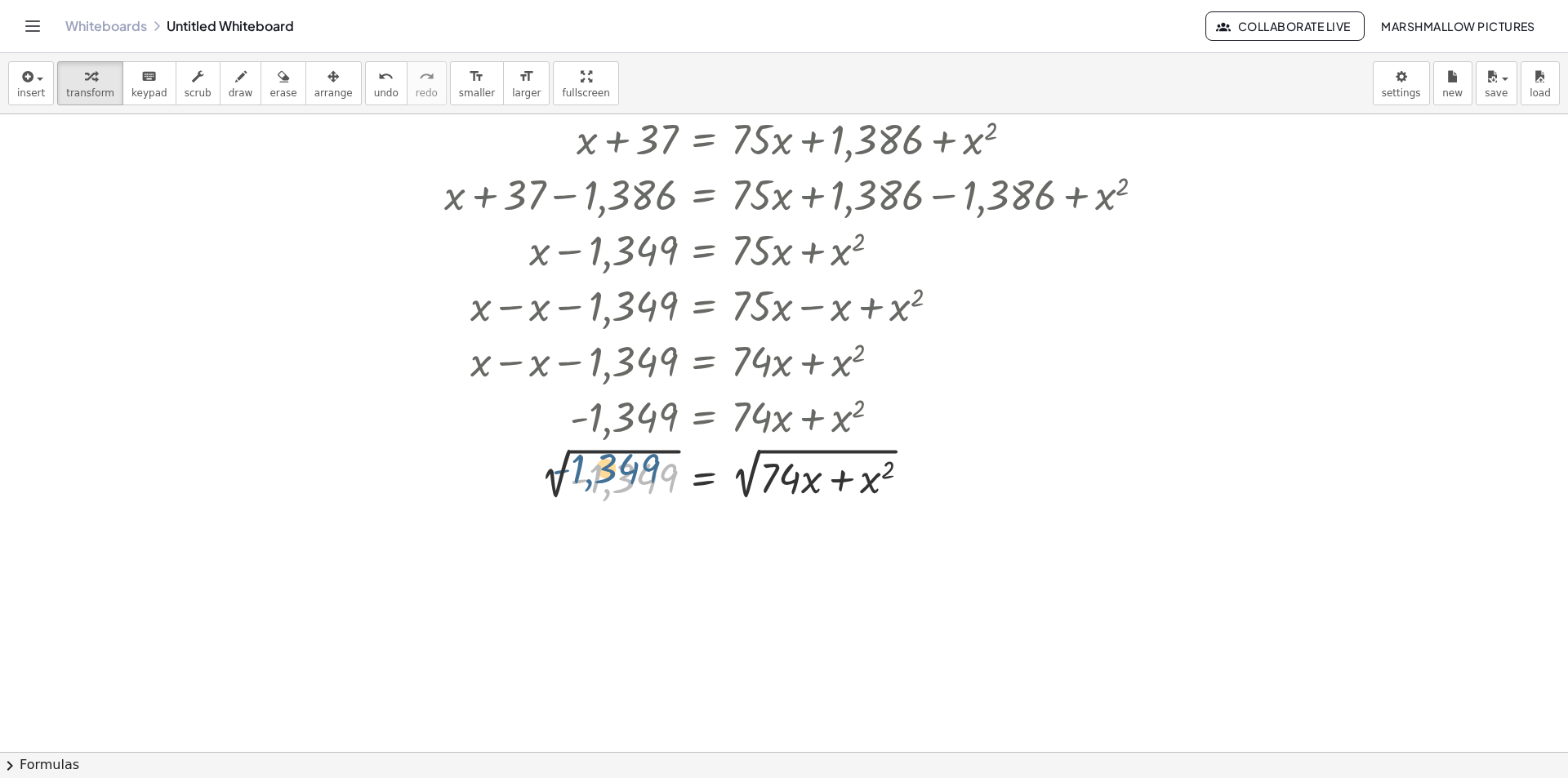
drag, startPoint x: 635, startPoint y: 476, endPoint x: 625, endPoint y: 468, distance: 12.8
click at [624, 468] on div at bounding box center [895, 474] width 920 height 61
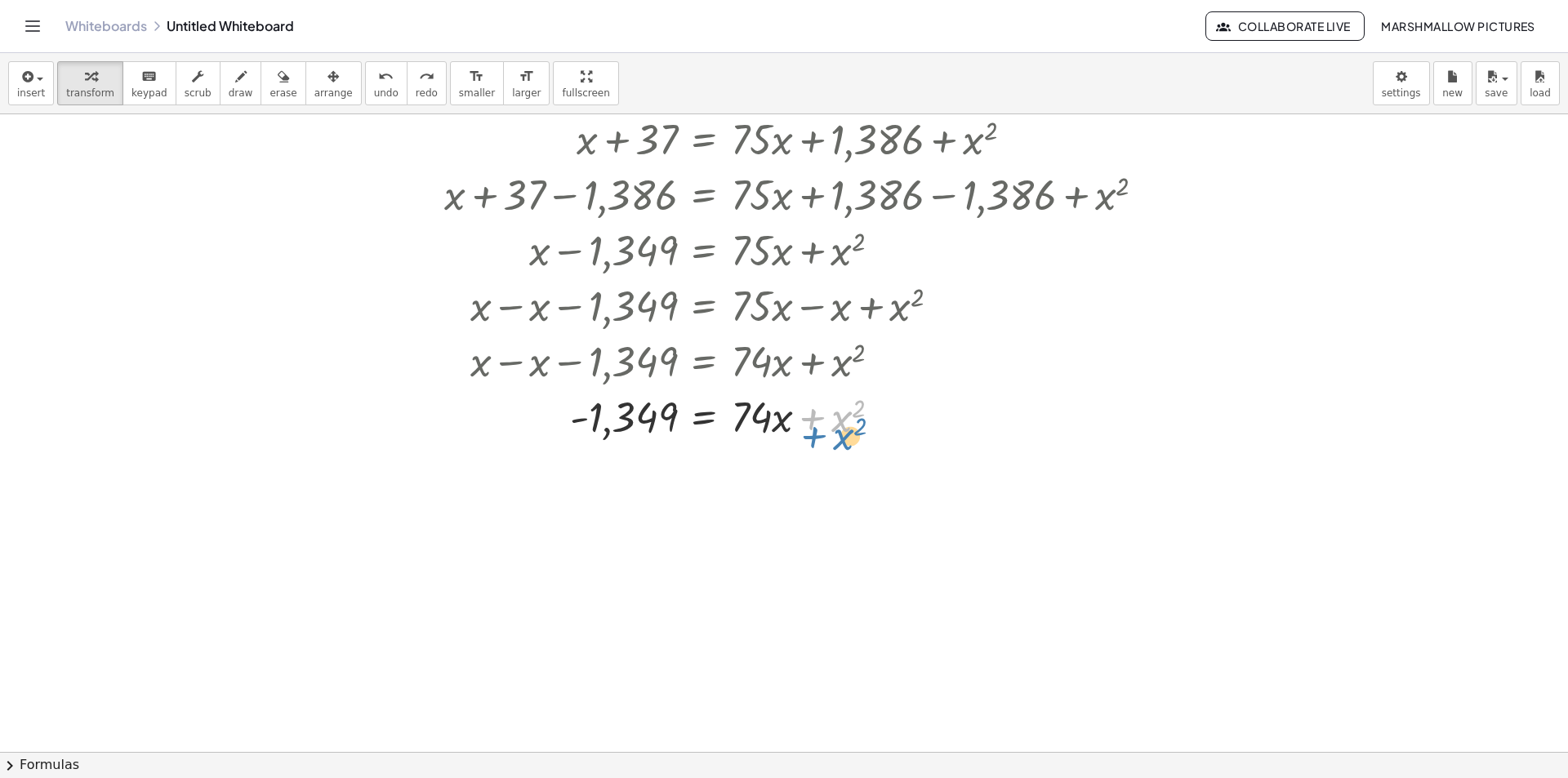
drag, startPoint x: 836, startPoint y: 429, endPoint x: 838, endPoint y: 445, distance: 16.1
click at [838, 445] on div "+ x + 37 = · ( + 9 + x + 33 ) · ( + x + 33 ) + x + 37 = + · 9 · x + · 9 · 33 + …" at bounding box center [890, 78] width 940 height 736
drag, startPoint x: 846, startPoint y: 422, endPoint x: 928, endPoint y: 417, distance: 82.2
click at [920, 437] on div at bounding box center [895, 416] width 862 height 56
drag, startPoint x: 863, startPoint y: 403, endPoint x: 886, endPoint y: 450, distance: 52.3
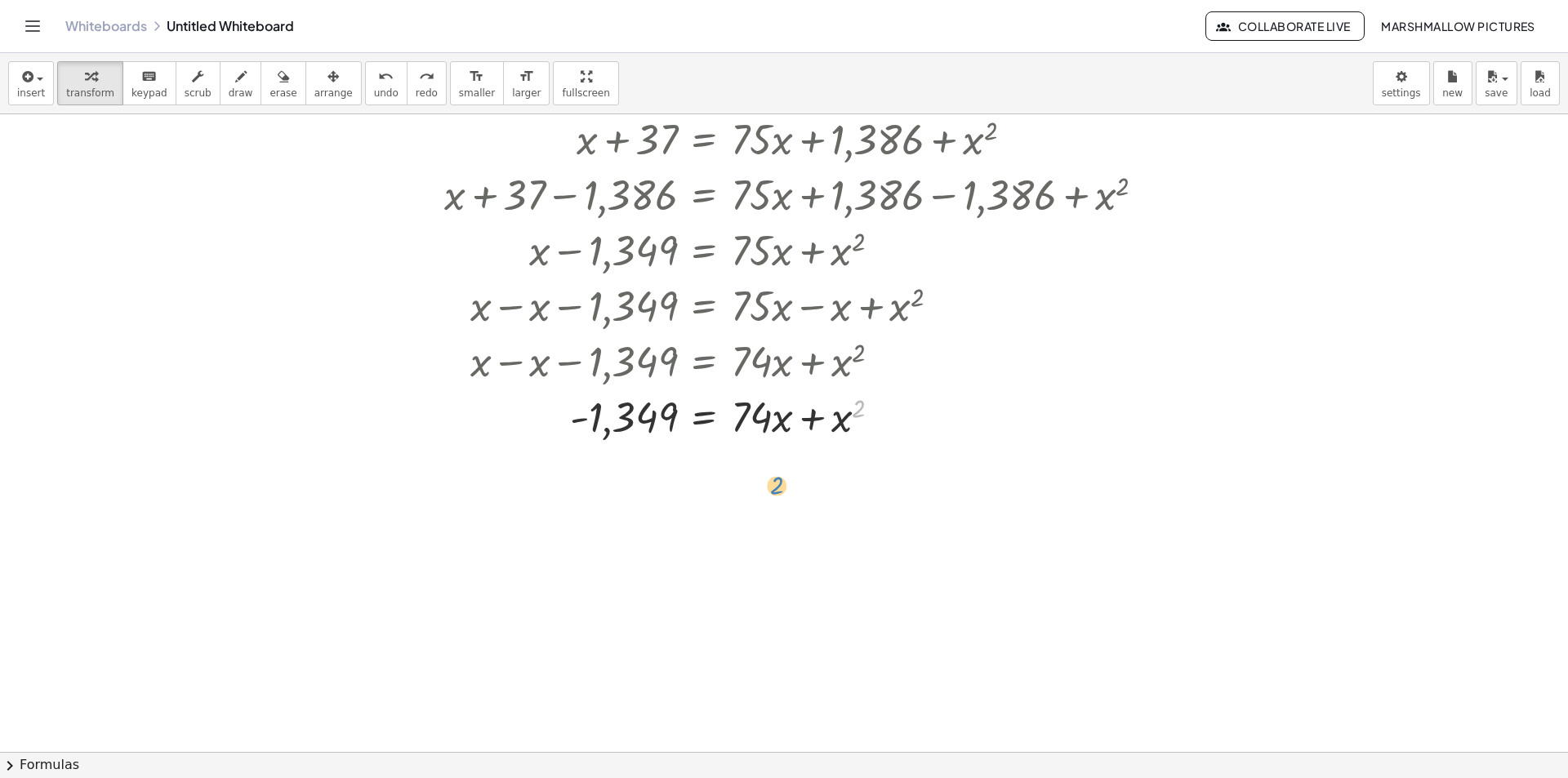
drag, startPoint x: 845, startPoint y: 435, endPoint x: 852, endPoint y: 467, distance: 32.8
drag, startPoint x: 841, startPoint y: 422, endPoint x: 869, endPoint y: 411, distance: 30.1
click at [869, 411] on div at bounding box center [889, 416] width 906 height 56
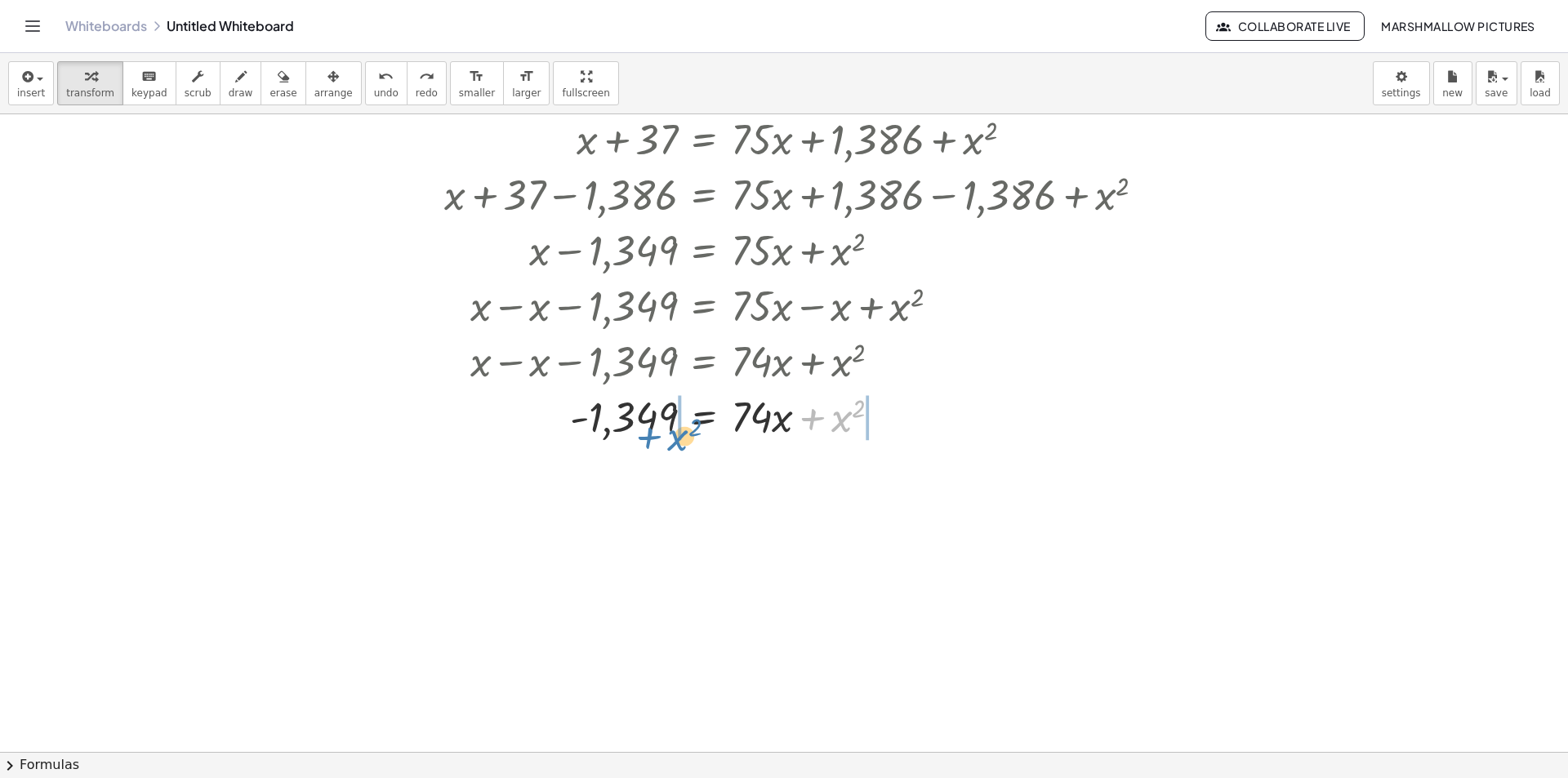
drag, startPoint x: 844, startPoint y: 423, endPoint x: 686, endPoint y: 443, distance: 159.3
click at [682, 443] on div at bounding box center [889, 416] width 906 height 56
click at [866, 428] on div at bounding box center [909, 416] width 762 height 56
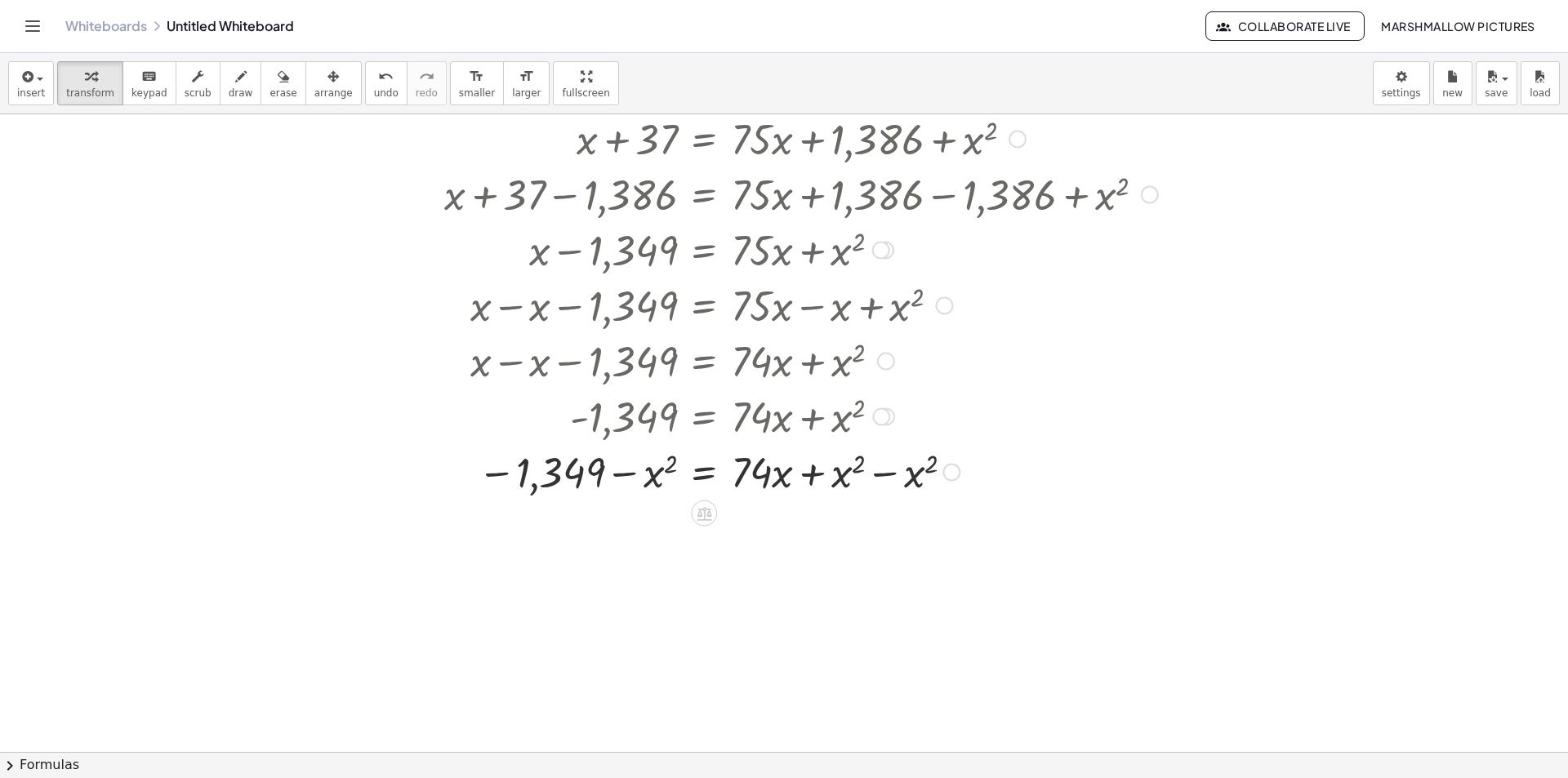
click at [892, 472] on div at bounding box center [895, 471] width 920 height 56
click at [744, 528] on div at bounding box center [895, 527] width 920 height 56
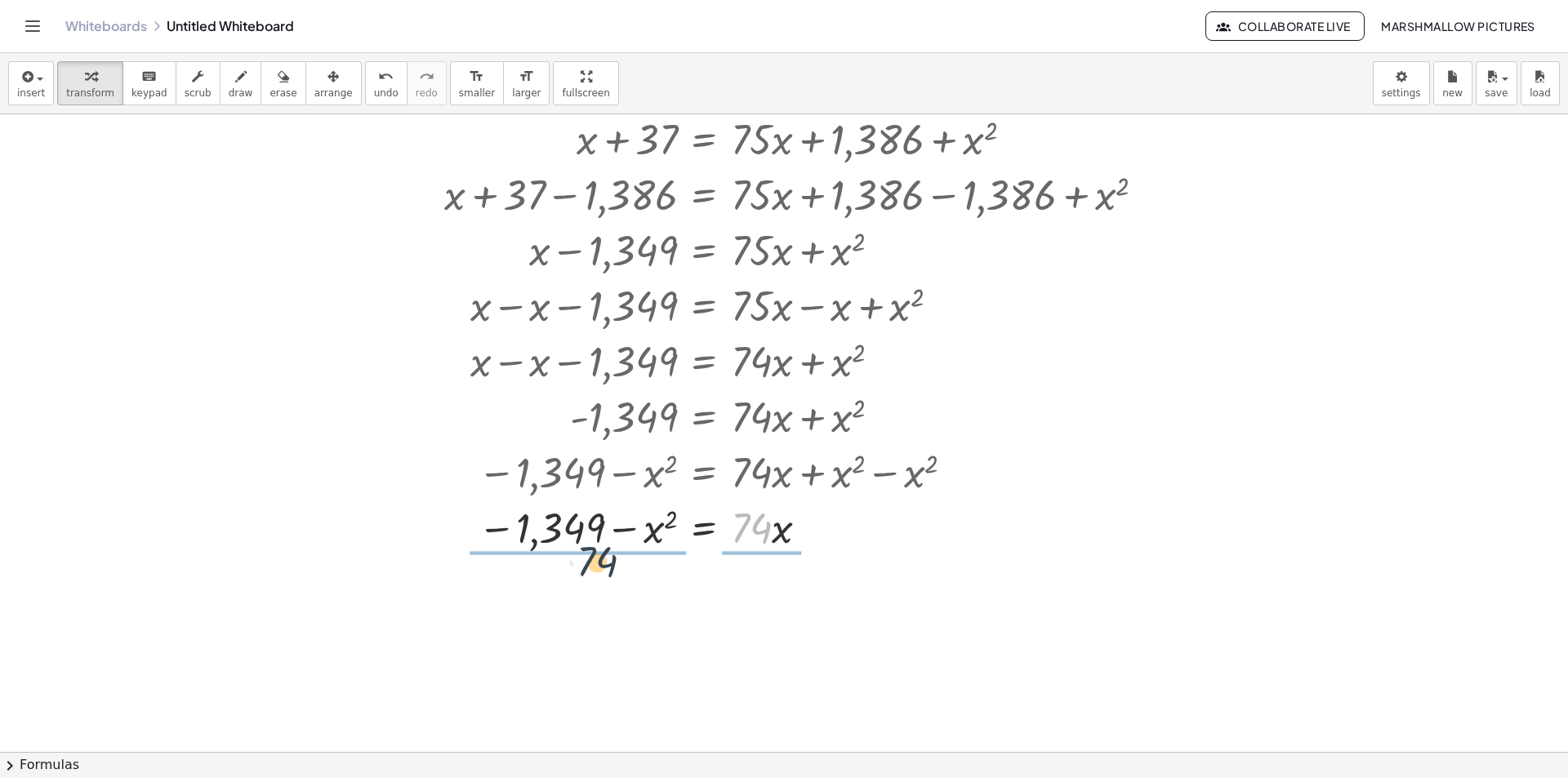
drag, startPoint x: 750, startPoint y: 528, endPoint x: 591, endPoint y: 563, distance: 162.8
click at [566, 525] on div at bounding box center [895, 526] width 920 height 82
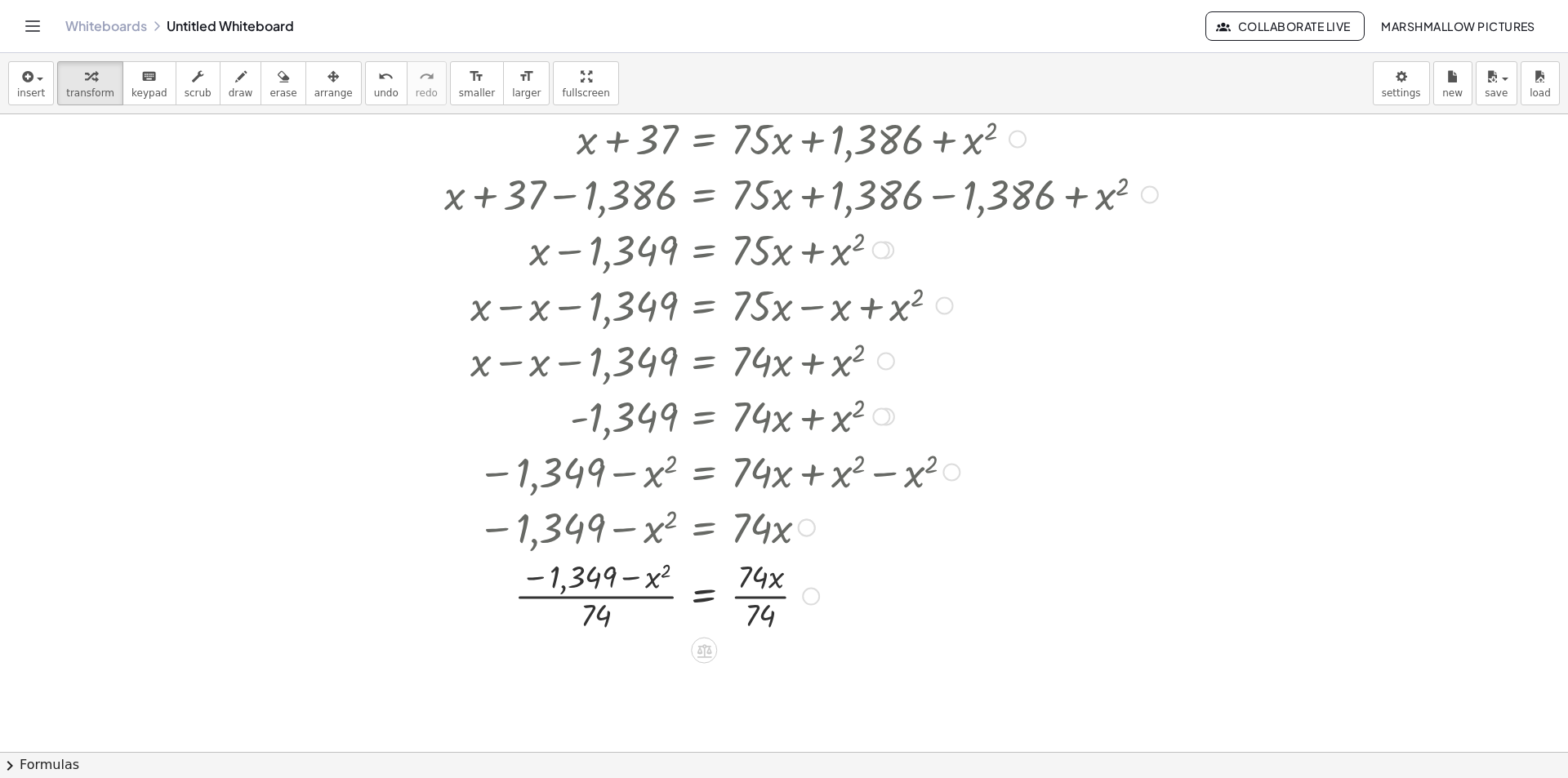
click at [621, 599] on div at bounding box center [895, 594] width 920 height 82
click at [601, 592] on div at bounding box center [895, 594] width 920 height 82
click at [601, 592] on div at bounding box center [895, 594] width 920 height 82
drag, startPoint x: 596, startPoint y: 613, endPoint x: 584, endPoint y: 589, distance: 26.8
click at [584, 589] on div at bounding box center [895, 594] width 920 height 82
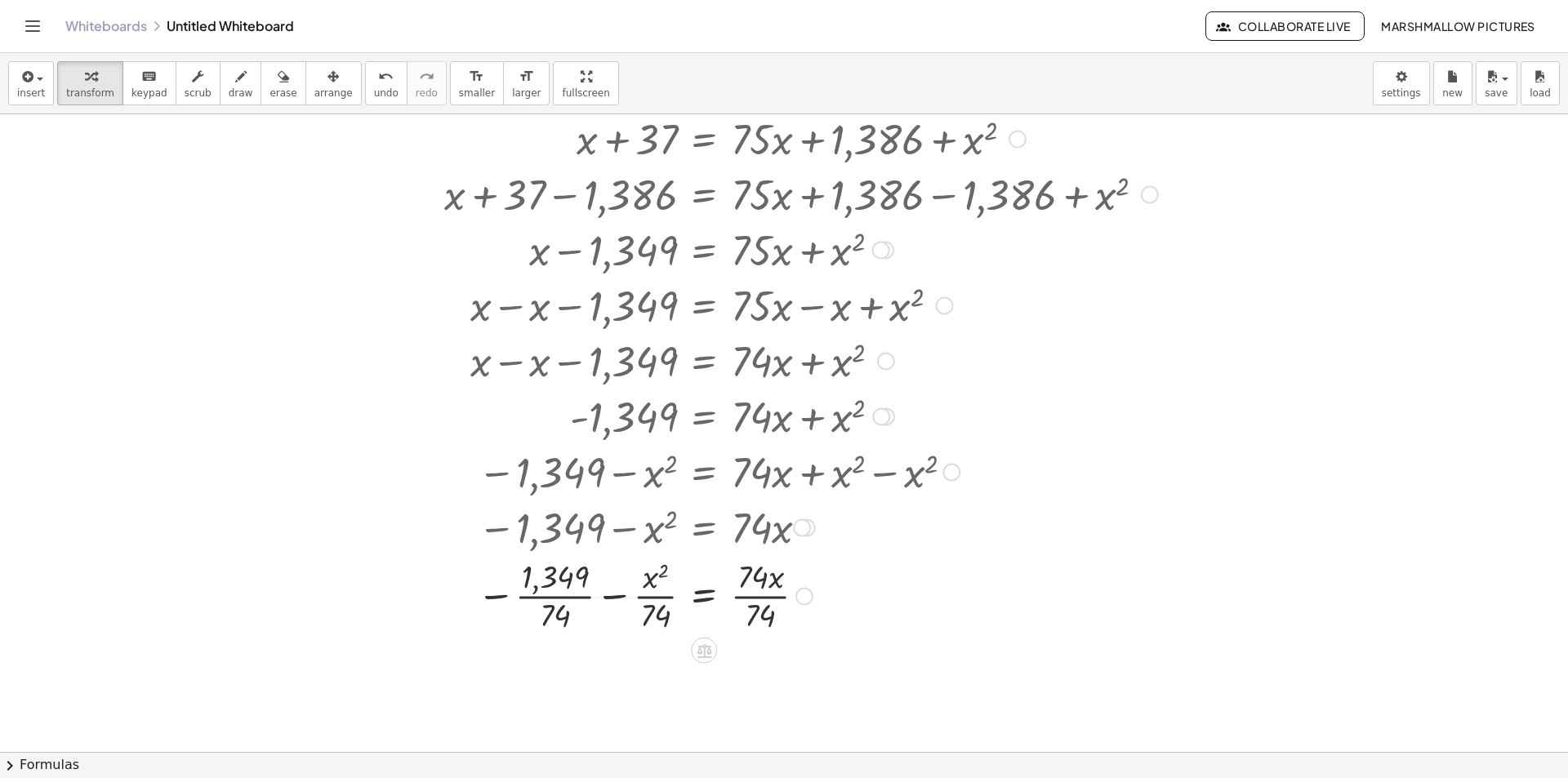
click at [762, 605] on div at bounding box center [895, 594] width 920 height 82
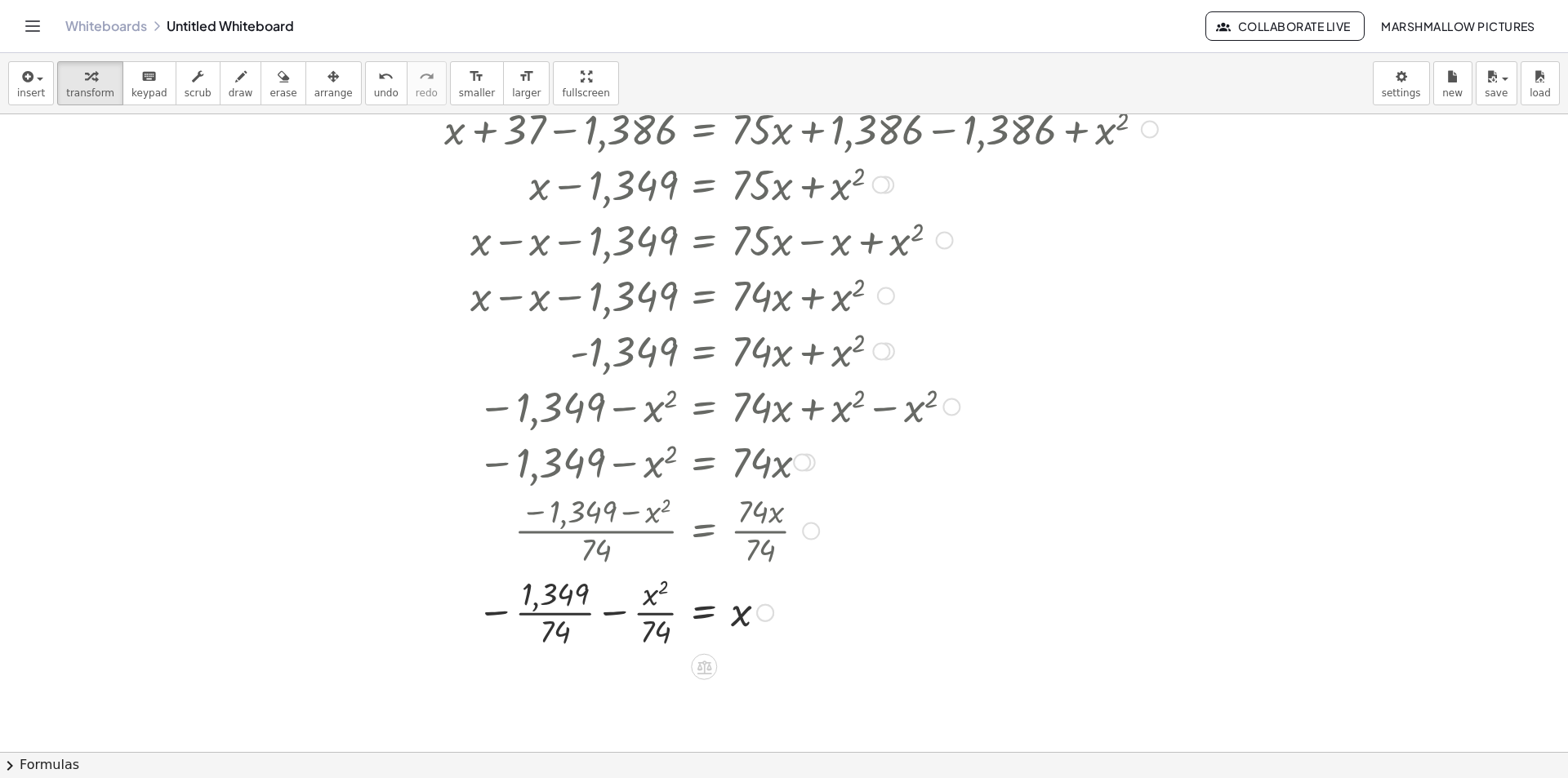
scroll to position [2562, 73]
click at [565, 605] on div at bounding box center [895, 611] width 920 height 82
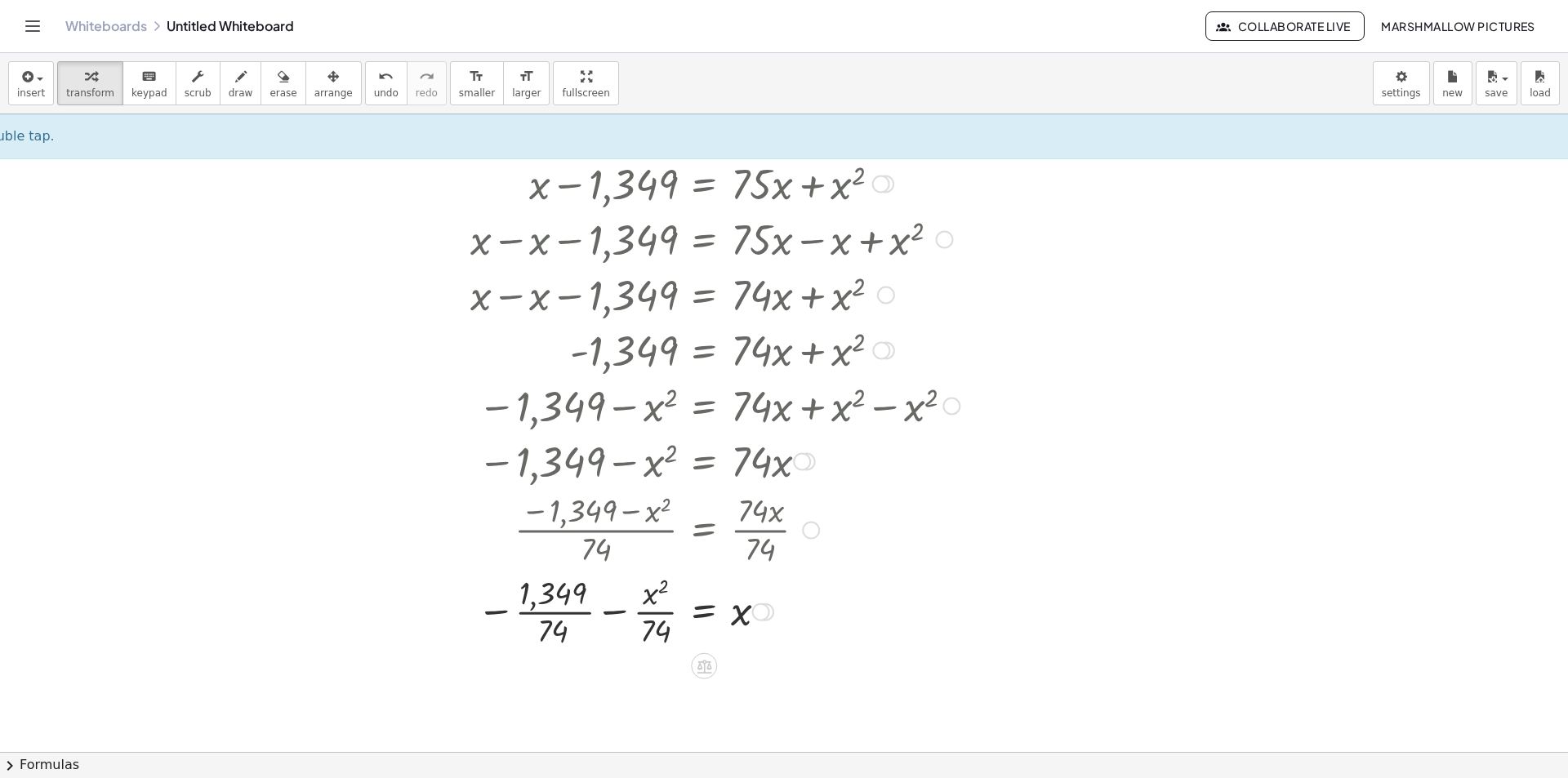
click at [565, 614] on div at bounding box center [895, 611] width 920 height 82
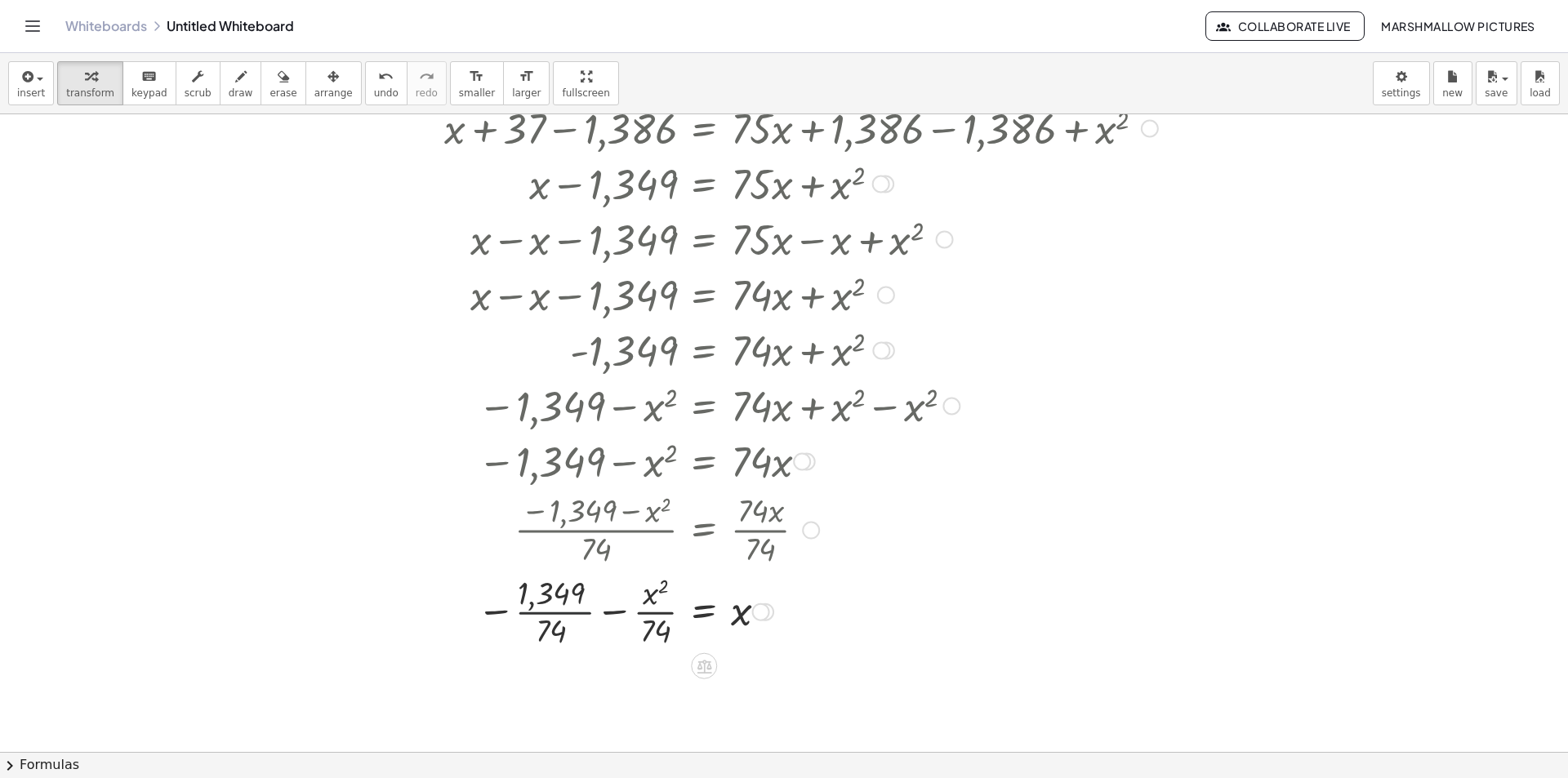
click at [565, 614] on div at bounding box center [895, 611] width 920 height 82
click at [561, 625] on div at bounding box center [889, 611] width 934 height 82
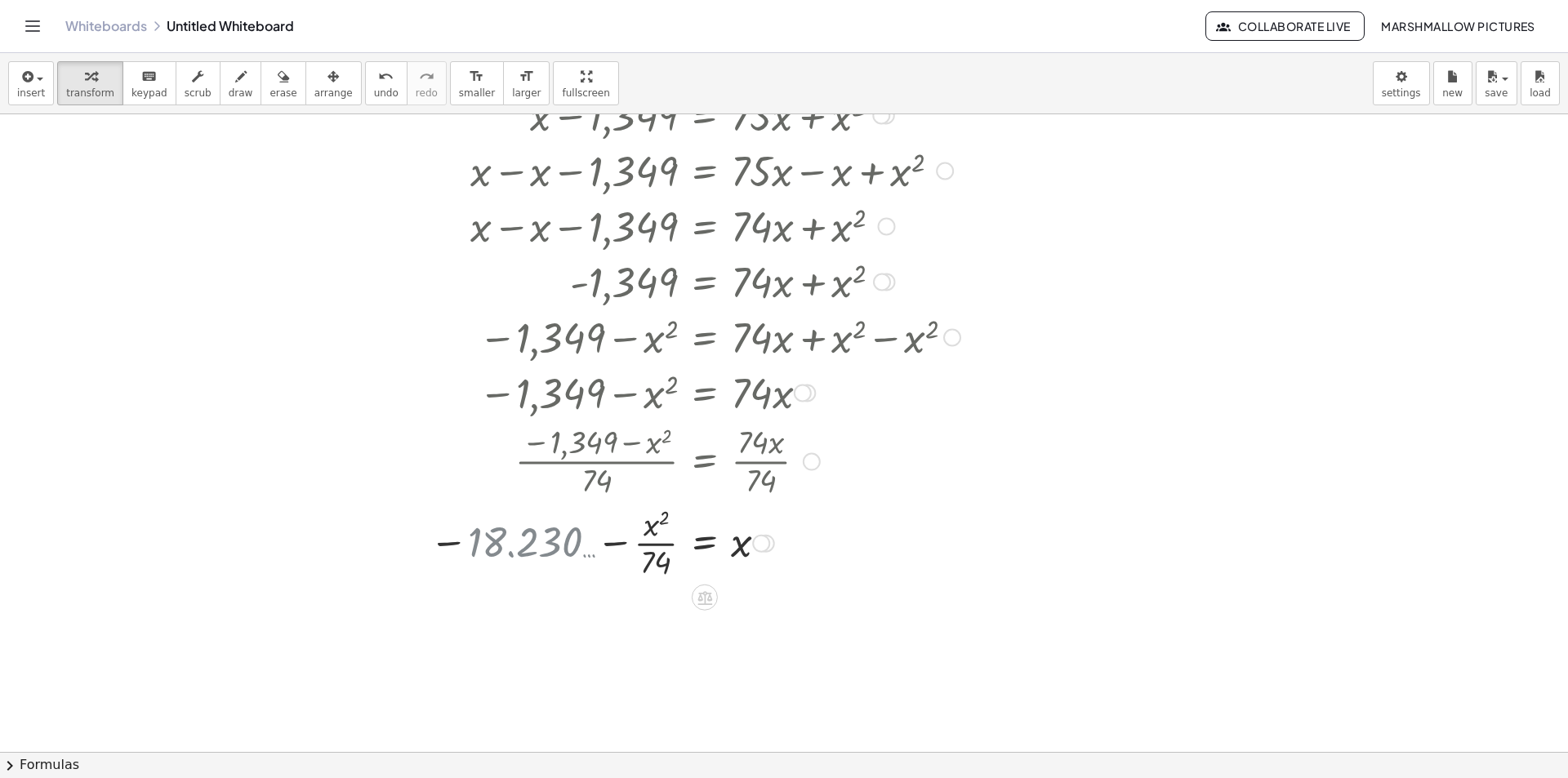
scroll to position [2726, 73]
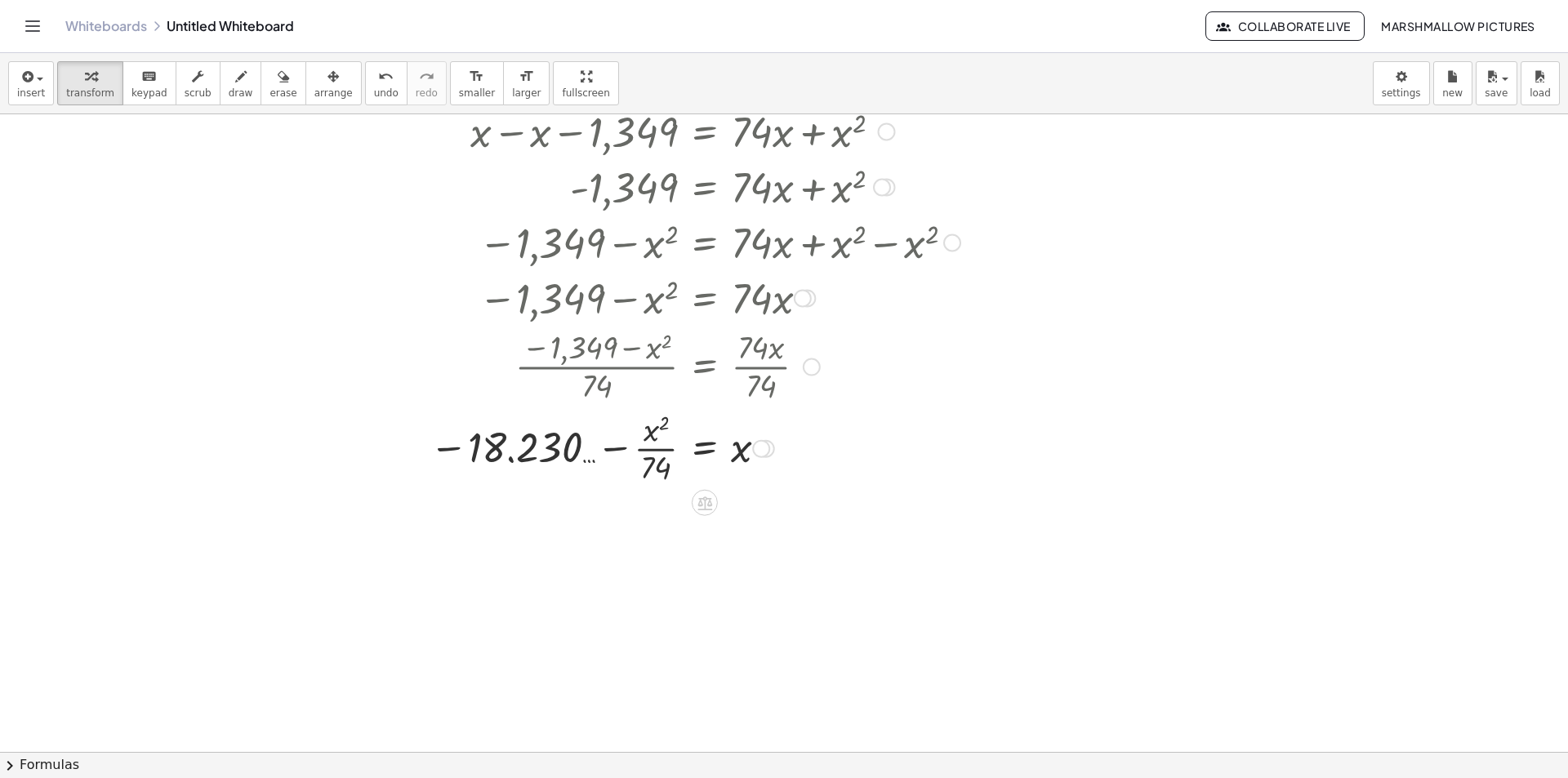
click at [650, 456] on div at bounding box center [889, 448] width 934 height 82
click at [655, 474] on div at bounding box center [889, 448] width 934 height 82
click at [759, 449] on div at bounding box center [761, 449] width 18 height 18
click at [834, 413] on span "Transform line" at bounding box center [832, 411] width 72 height 13
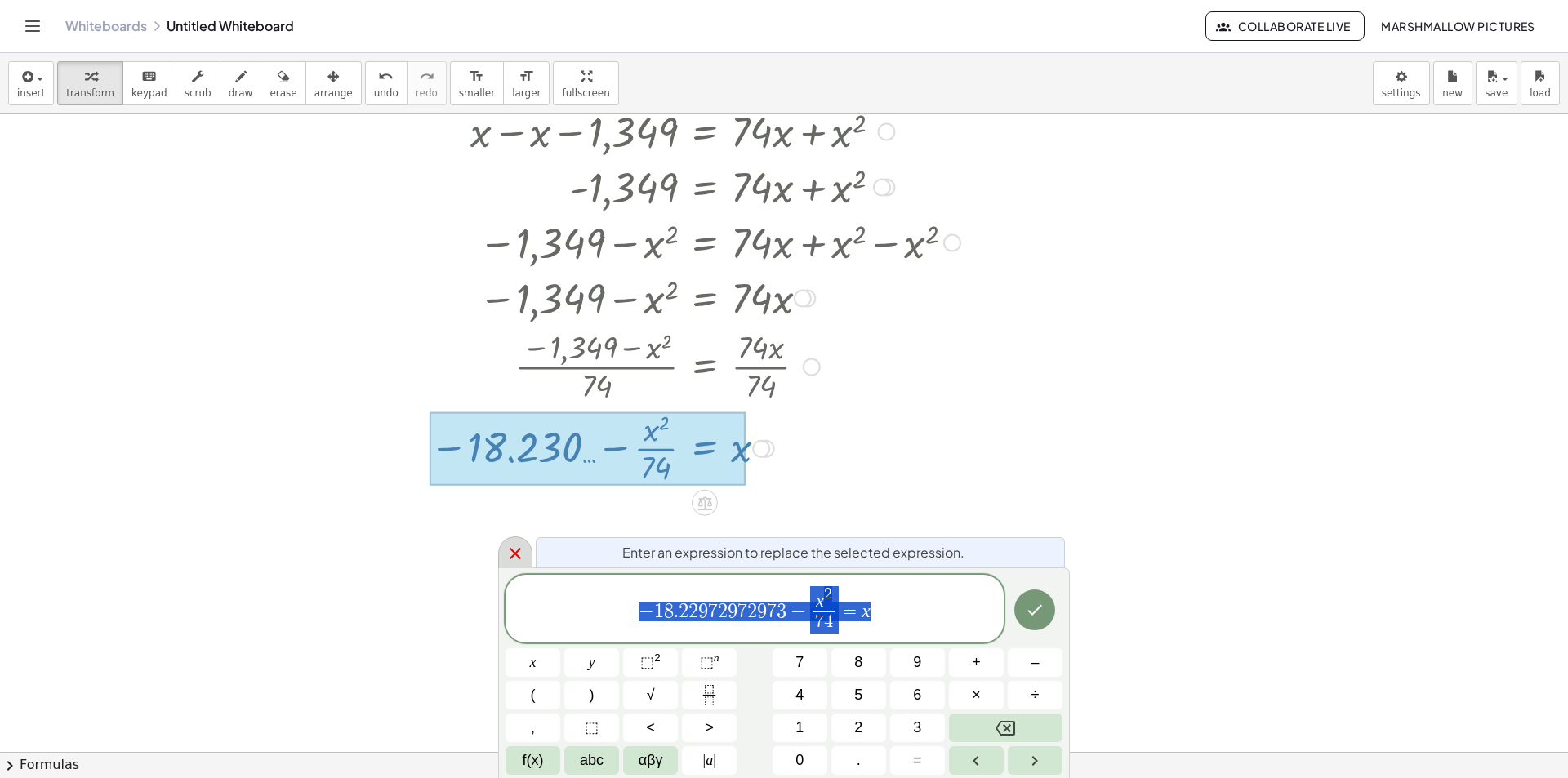
click at [532, 554] on div at bounding box center [515, 552] width 34 height 32
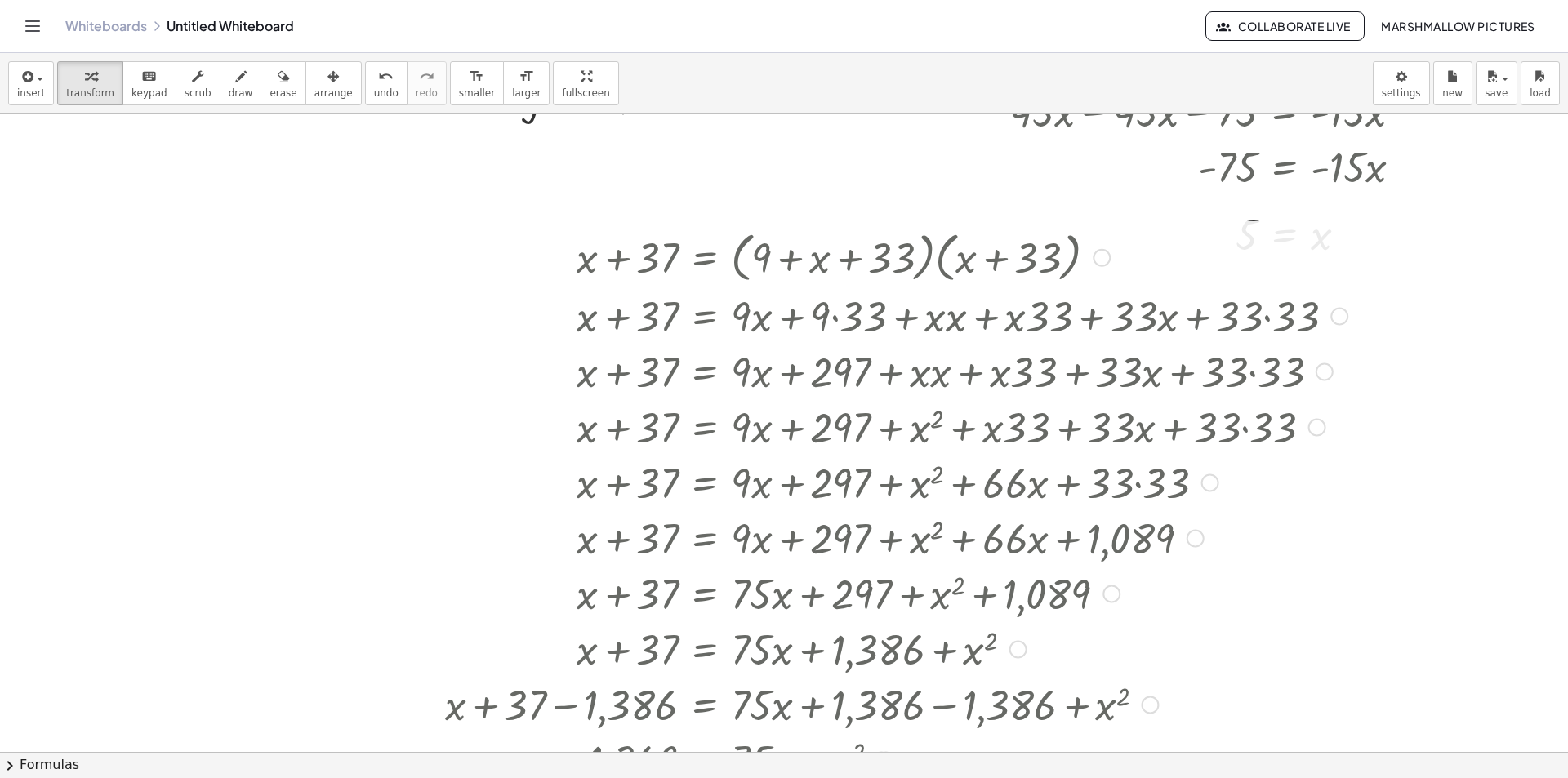
scroll to position [1910, 73]
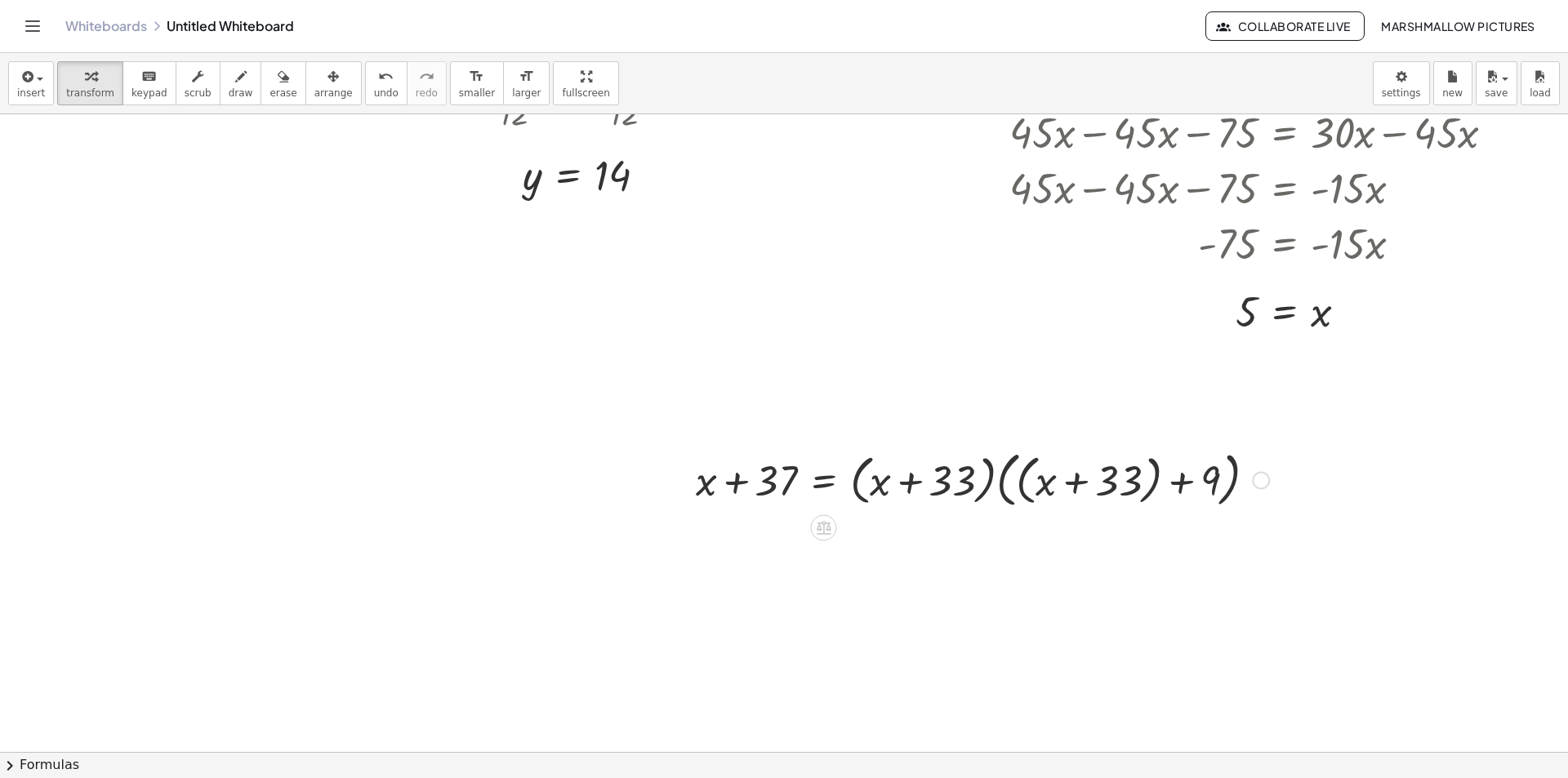
click at [1031, 485] on div at bounding box center [982, 479] width 590 height 68
click at [1005, 486] on div at bounding box center [962, 478] width 550 height 62
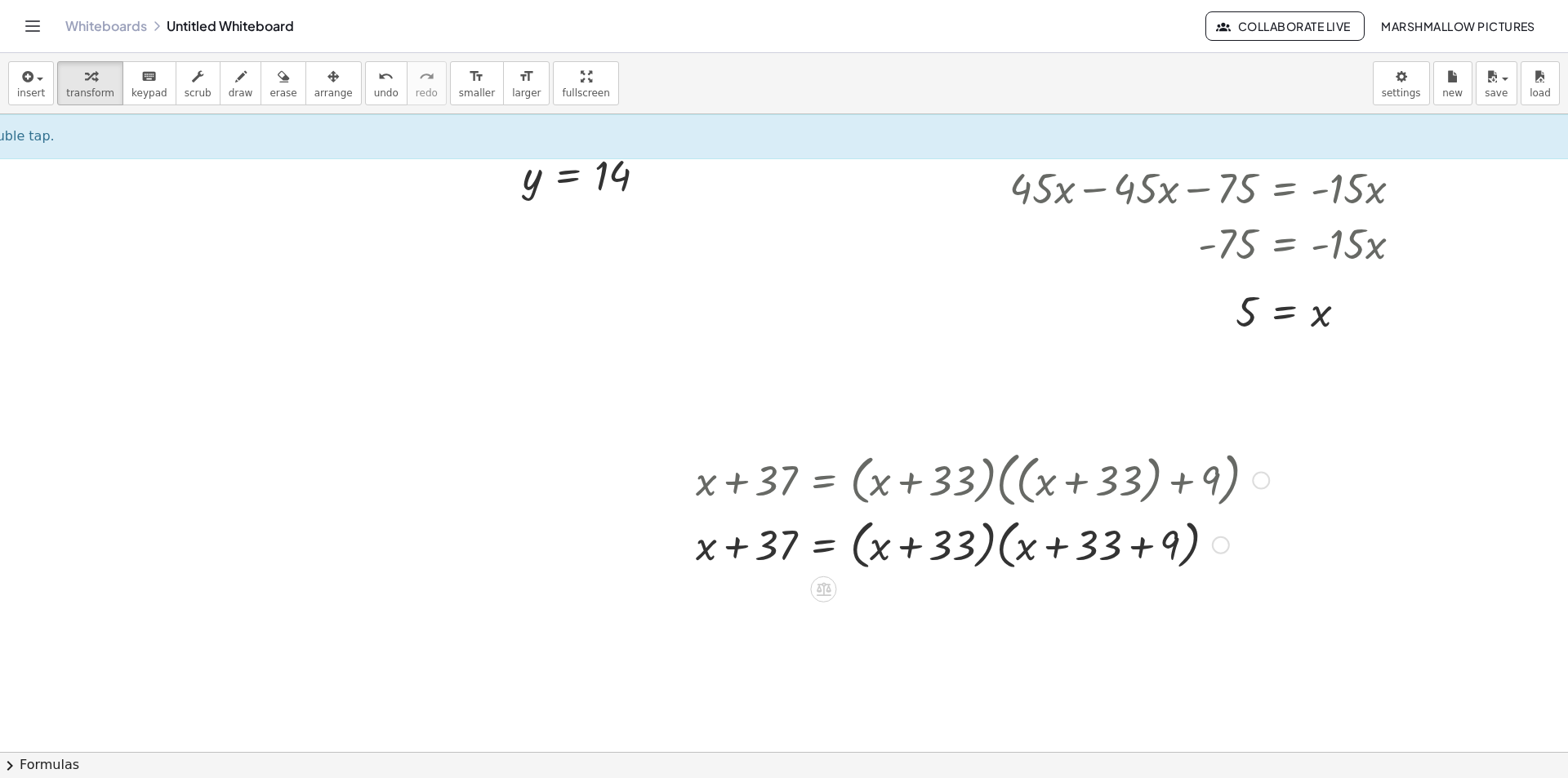
click at [1005, 538] on div at bounding box center [982, 543] width 590 height 62
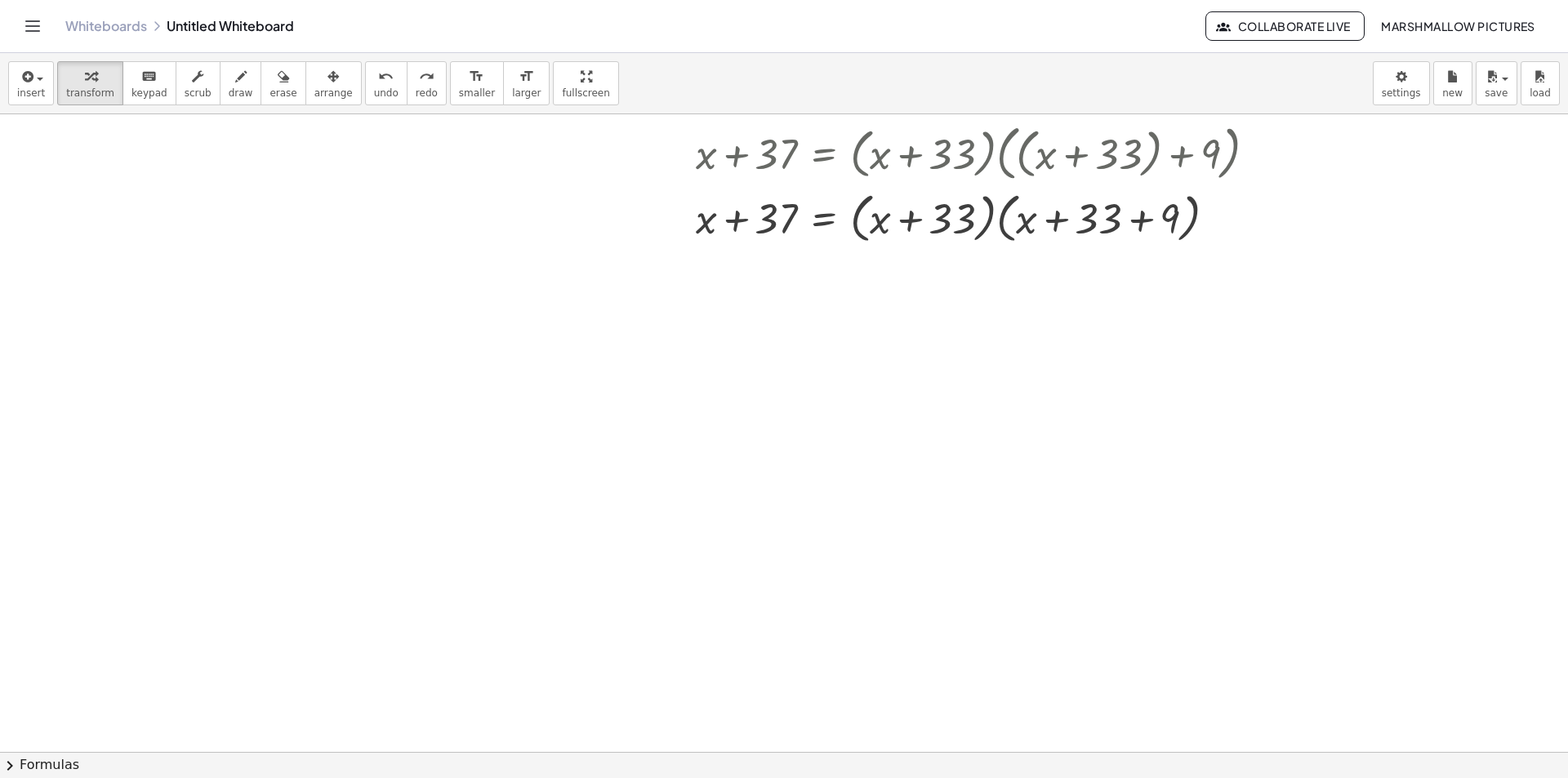
scroll to position [2155, 73]
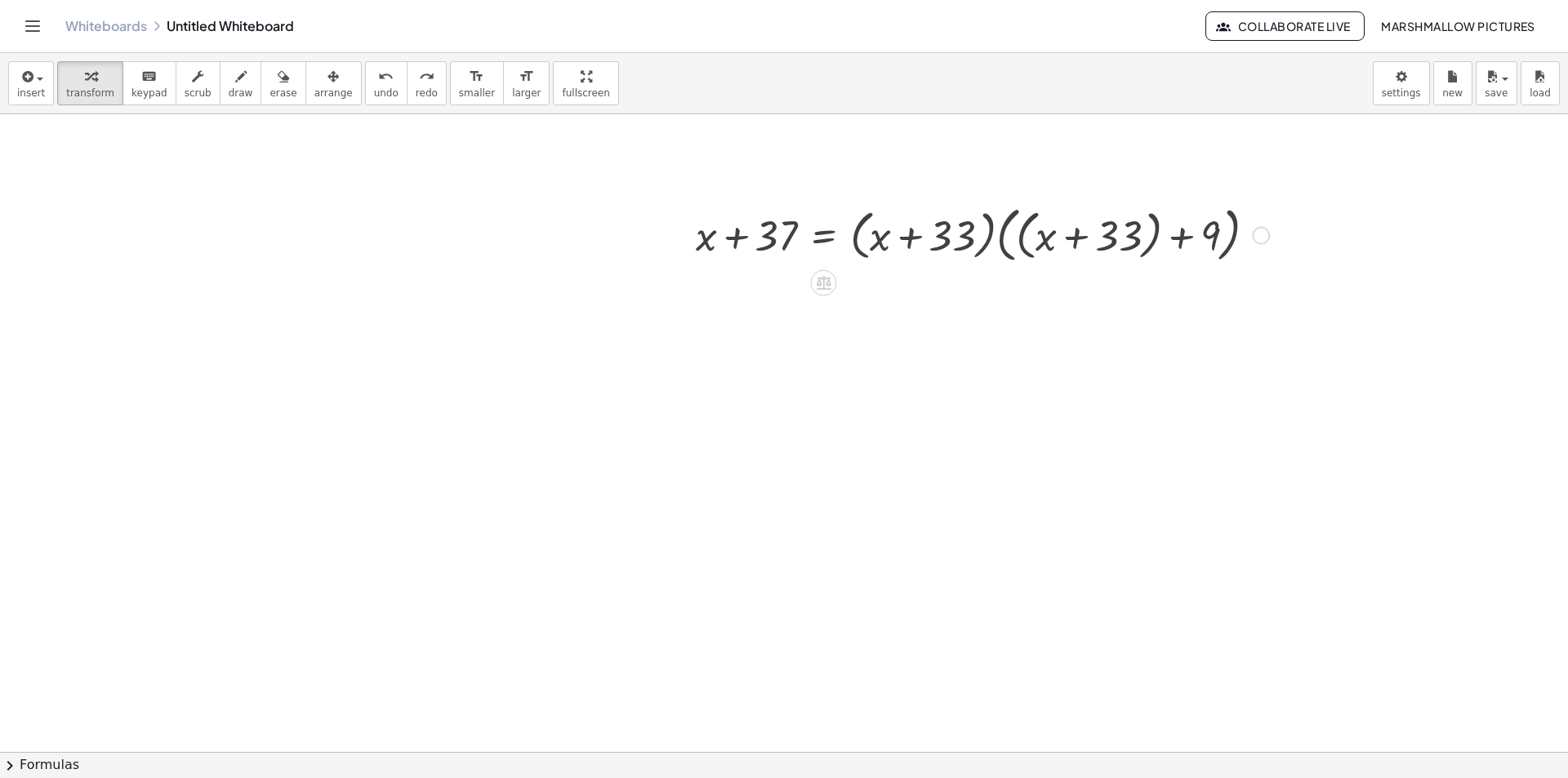
click at [1266, 231] on div at bounding box center [1261, 236] width 18 height 18
drag, startPoint x: 1306, startPoint y: 188, endPoint x: 1270, endPoint y: 204, distance: 39.4
click at [1306, 187] on span "Fix a mistake" at bounding box center [1328, 186] width 67 height 13
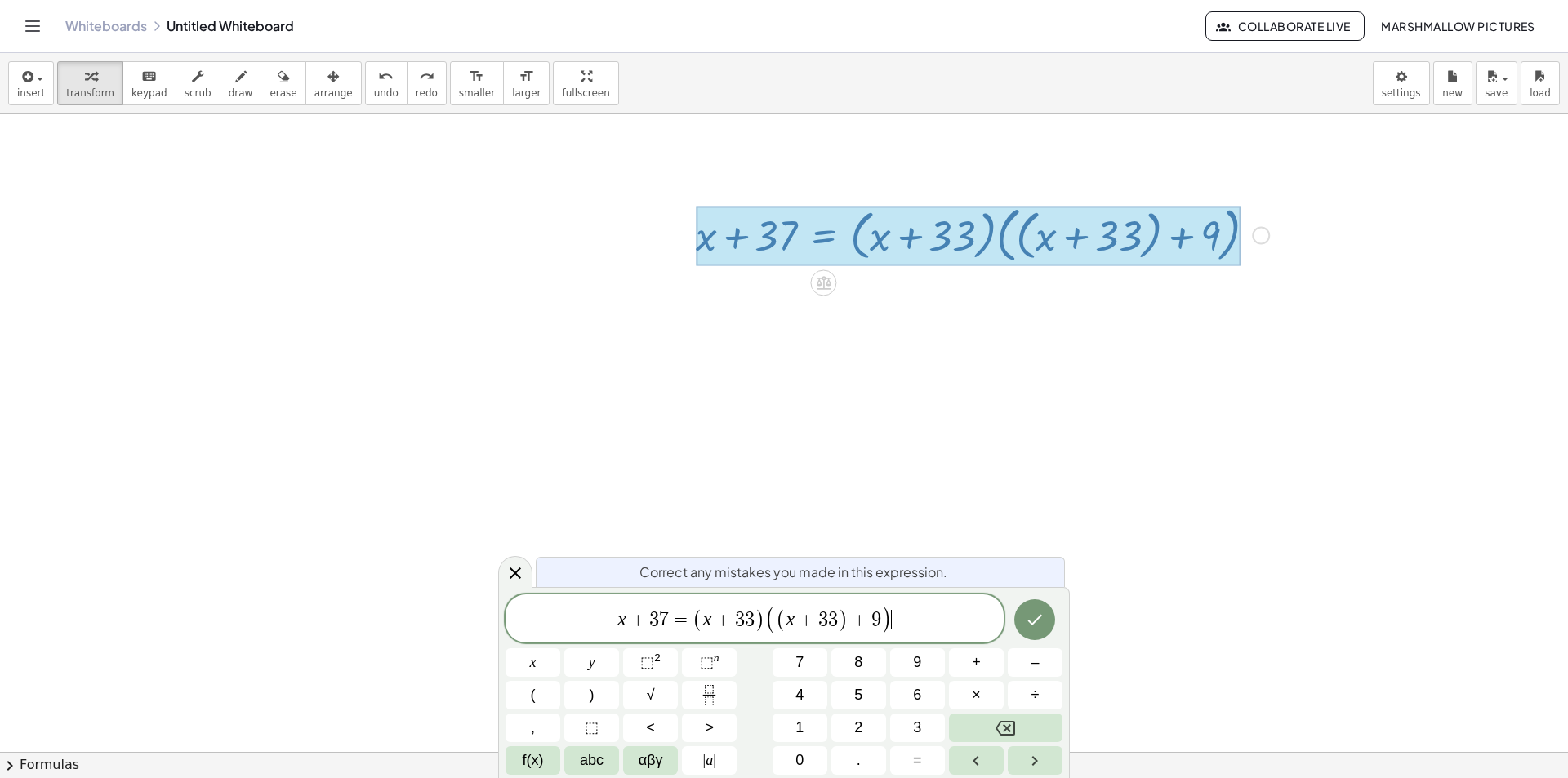
click at [620, 615] on var "x" at bounding box center [621, 619] width 9 height 21
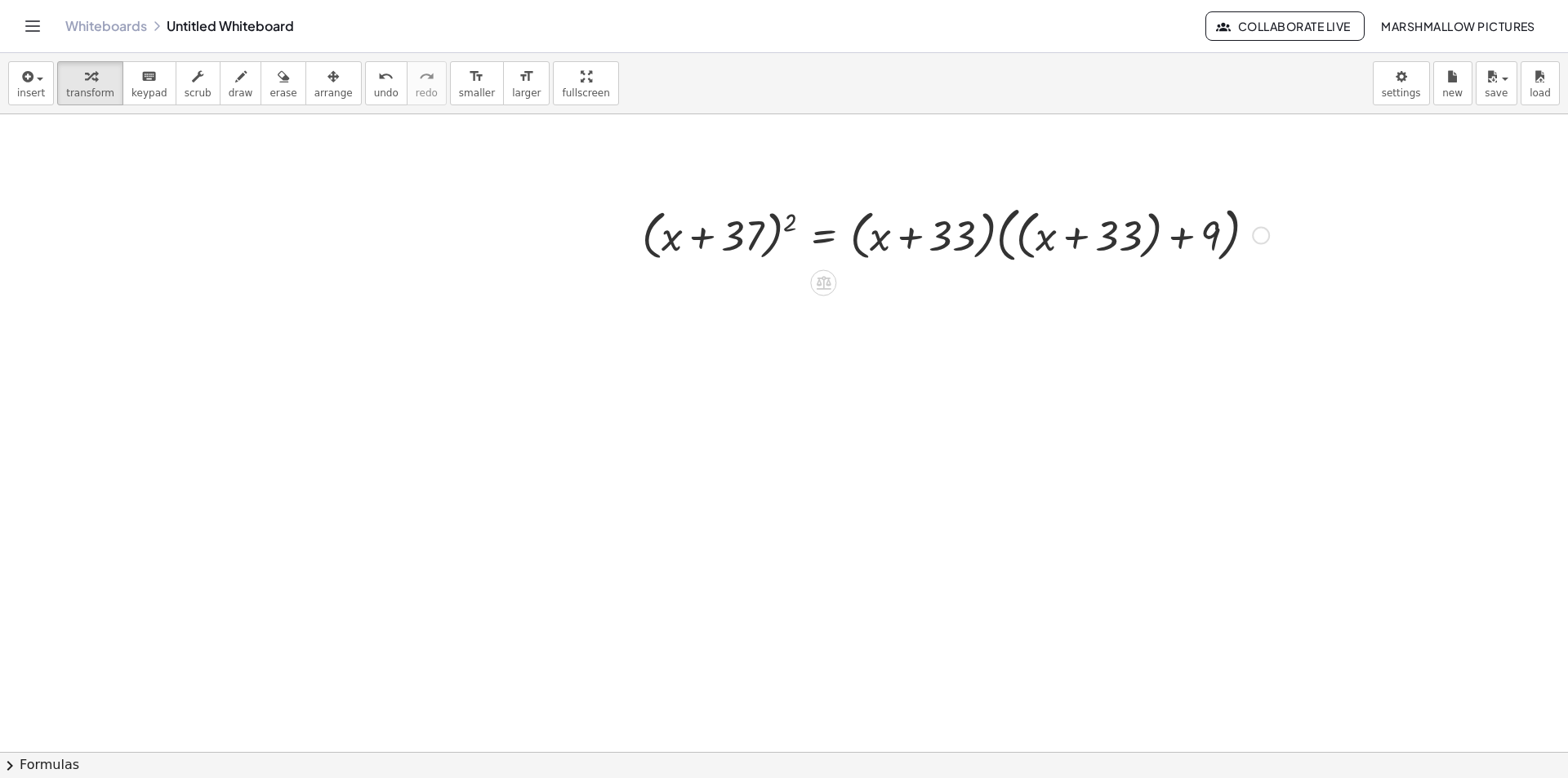
click at [1028, 240] on div at bounding box center [955, 234] width 643 height 68
click at [1004, 240] on div at bounding box center [935, 233] width 603 height 62
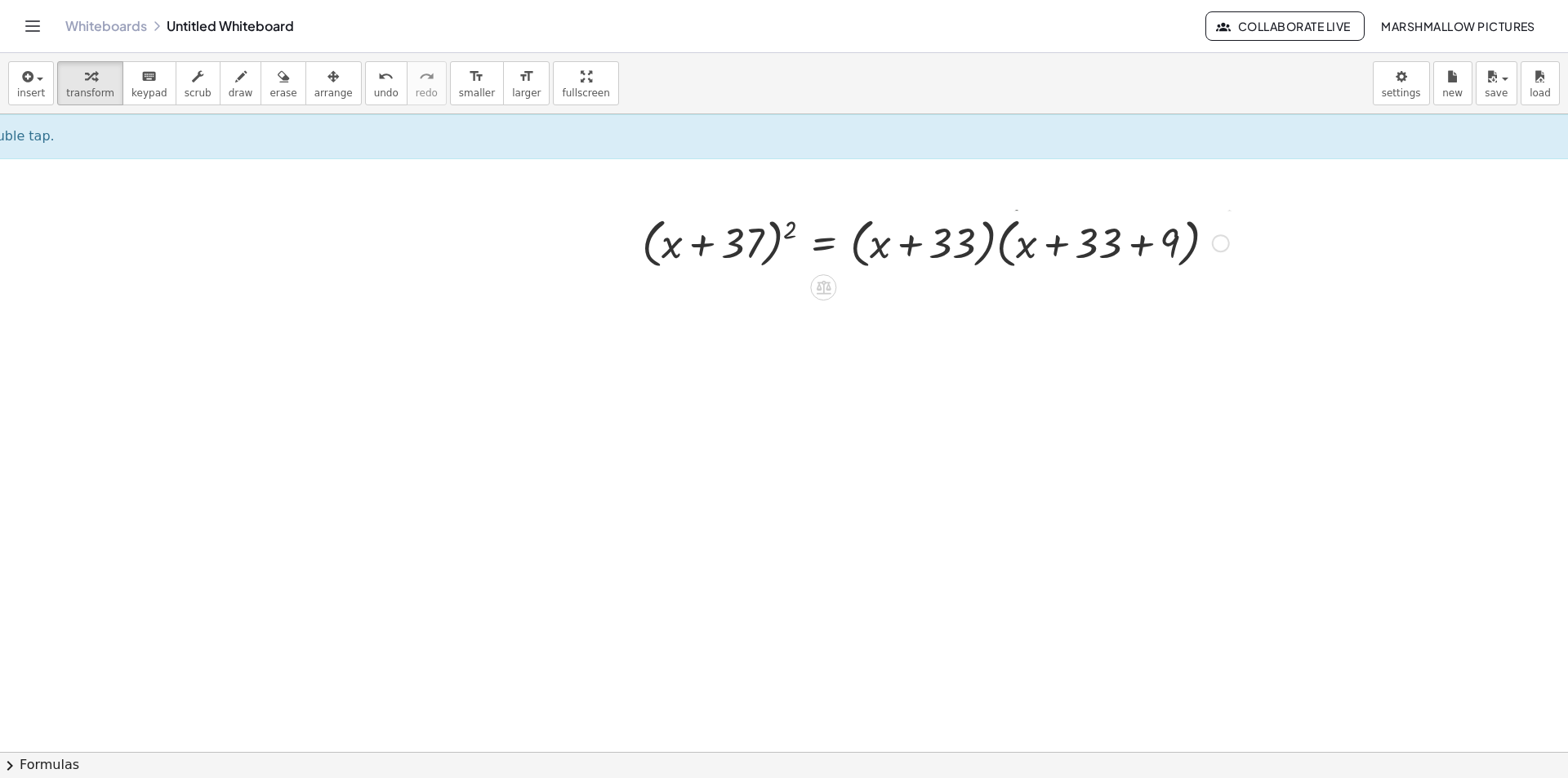
click at [988, 240] on div at bounding box center [955, 234] width 643 height 68
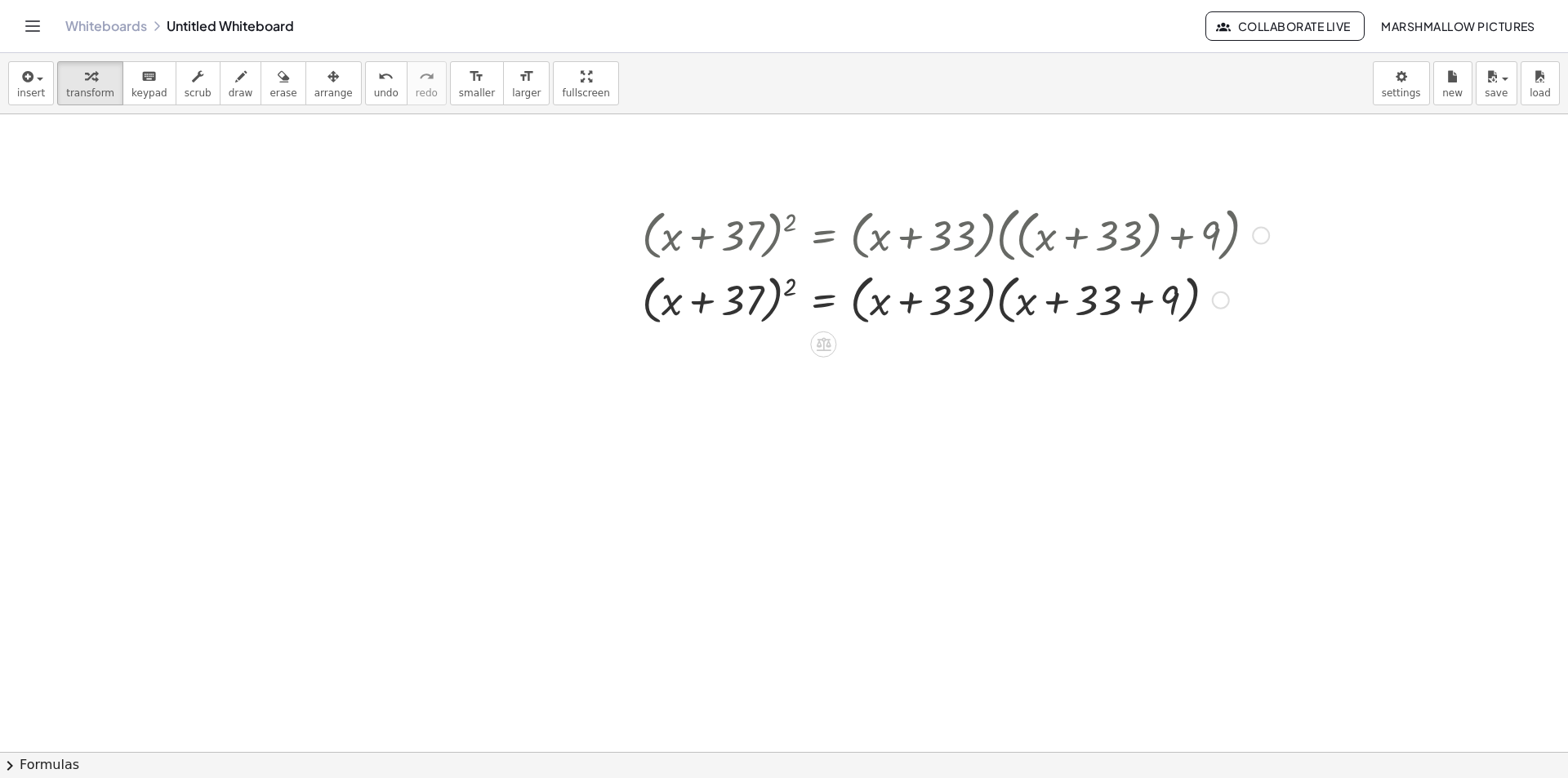
click at [1001, 308] on div at bounding box center [955, 298] width 643 height 62
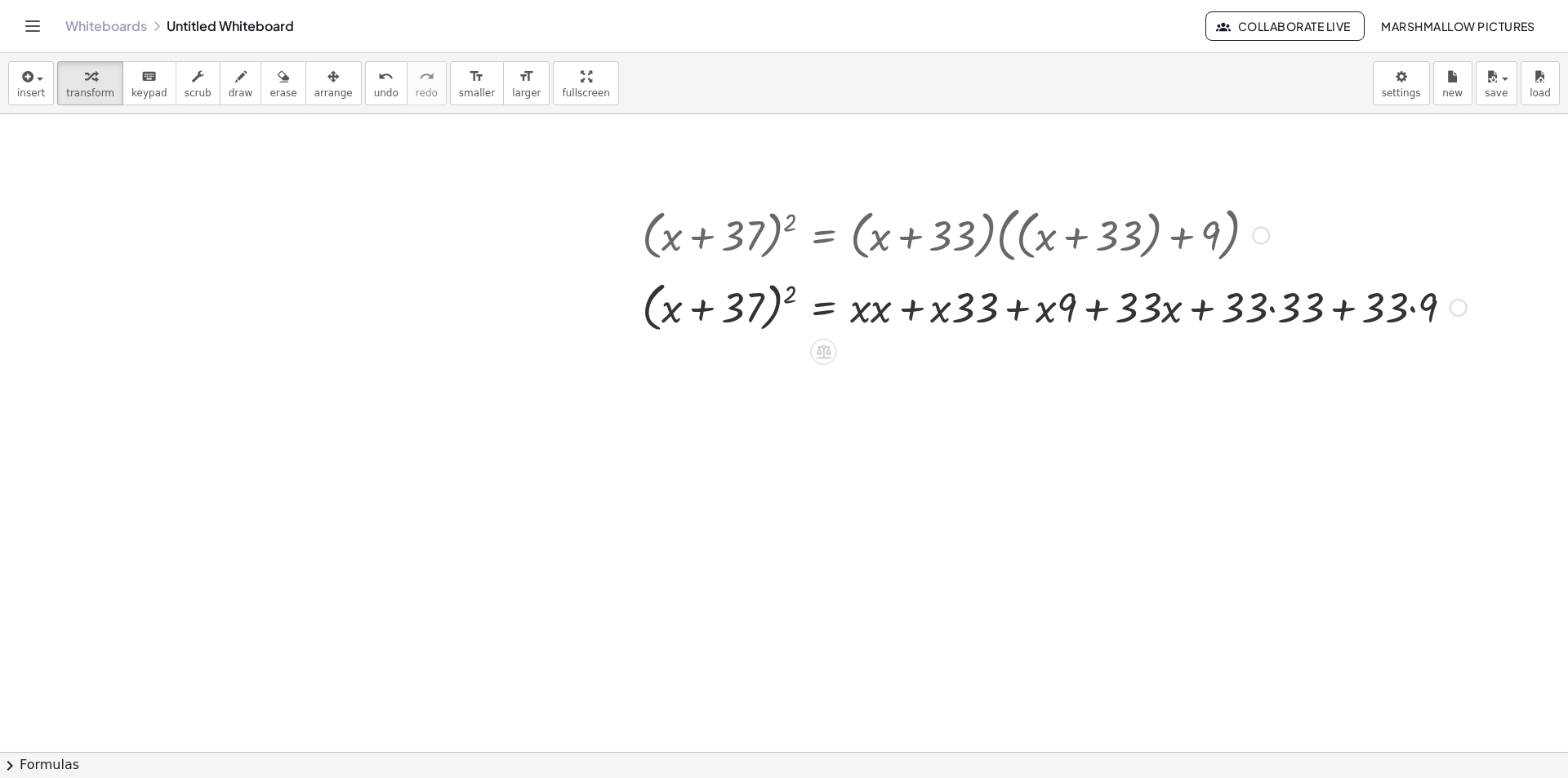
drag, startPoint x: 686, startPoint y: 308, endPoint x: 675, endPoint y: 326, distance: 21.1
click at [685, 308] on div at bounding box center [1054, 306] width 841 height 61
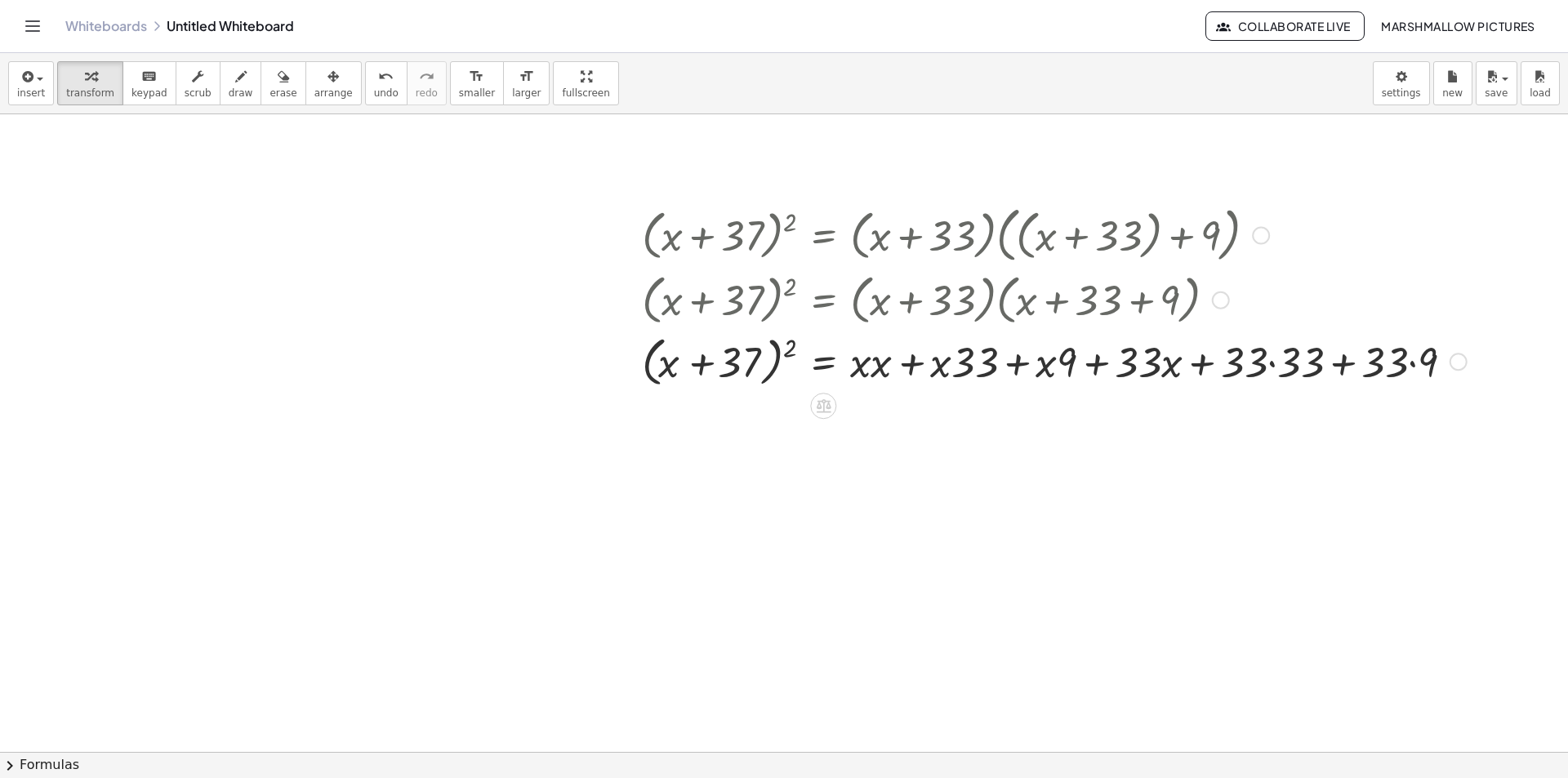
click at [654, 359] on div at bounding box center [1054, 361] width 841 height 62
click at [792, 343] on div at bounding box center [1054, 361] width 841 height 62
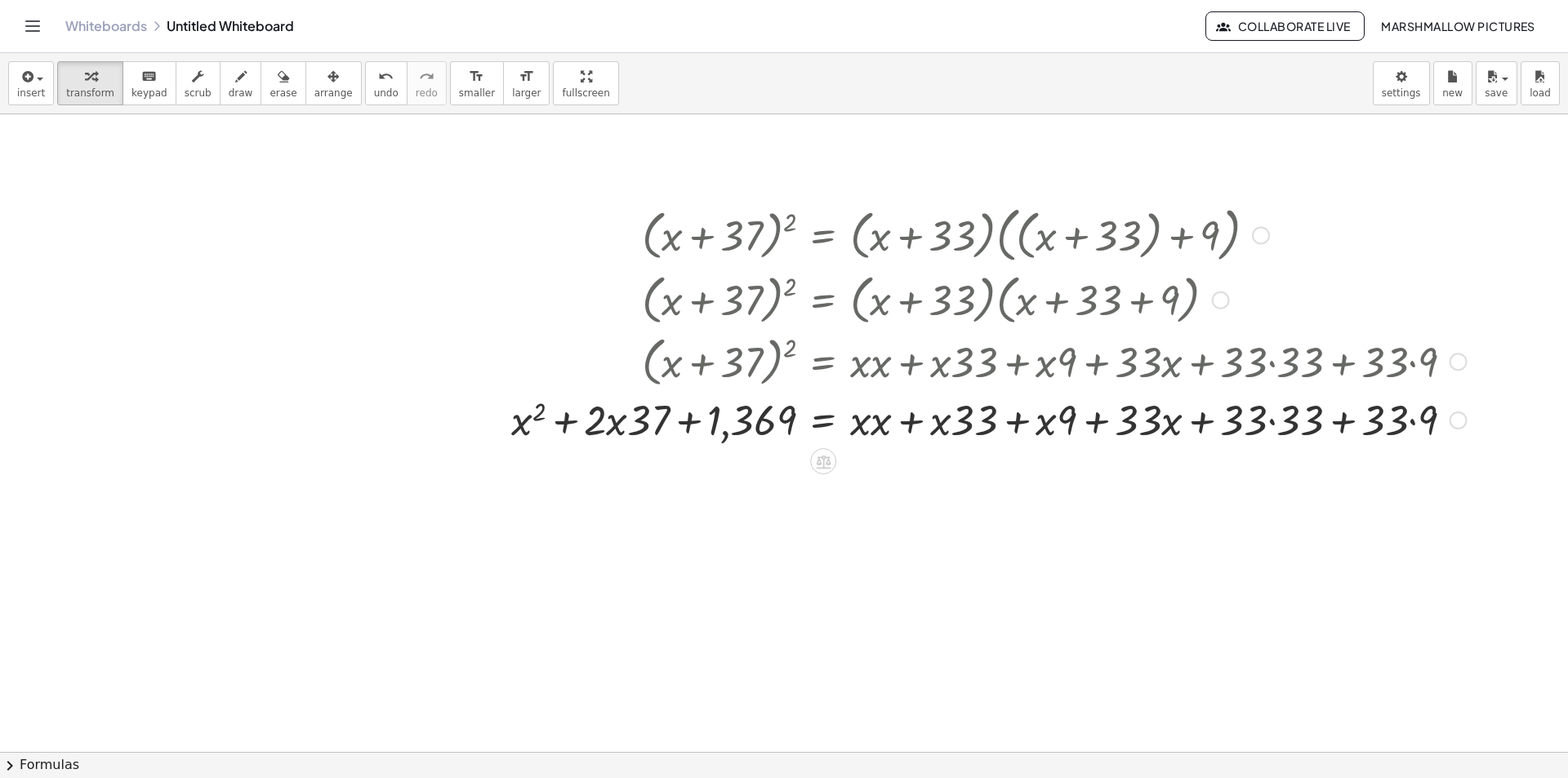
click at [863, 416] on div at bounding box center [988, 419] width 972 height 56
click at [885, 423] on div at bounding box center [988, 419] width 972 height 56
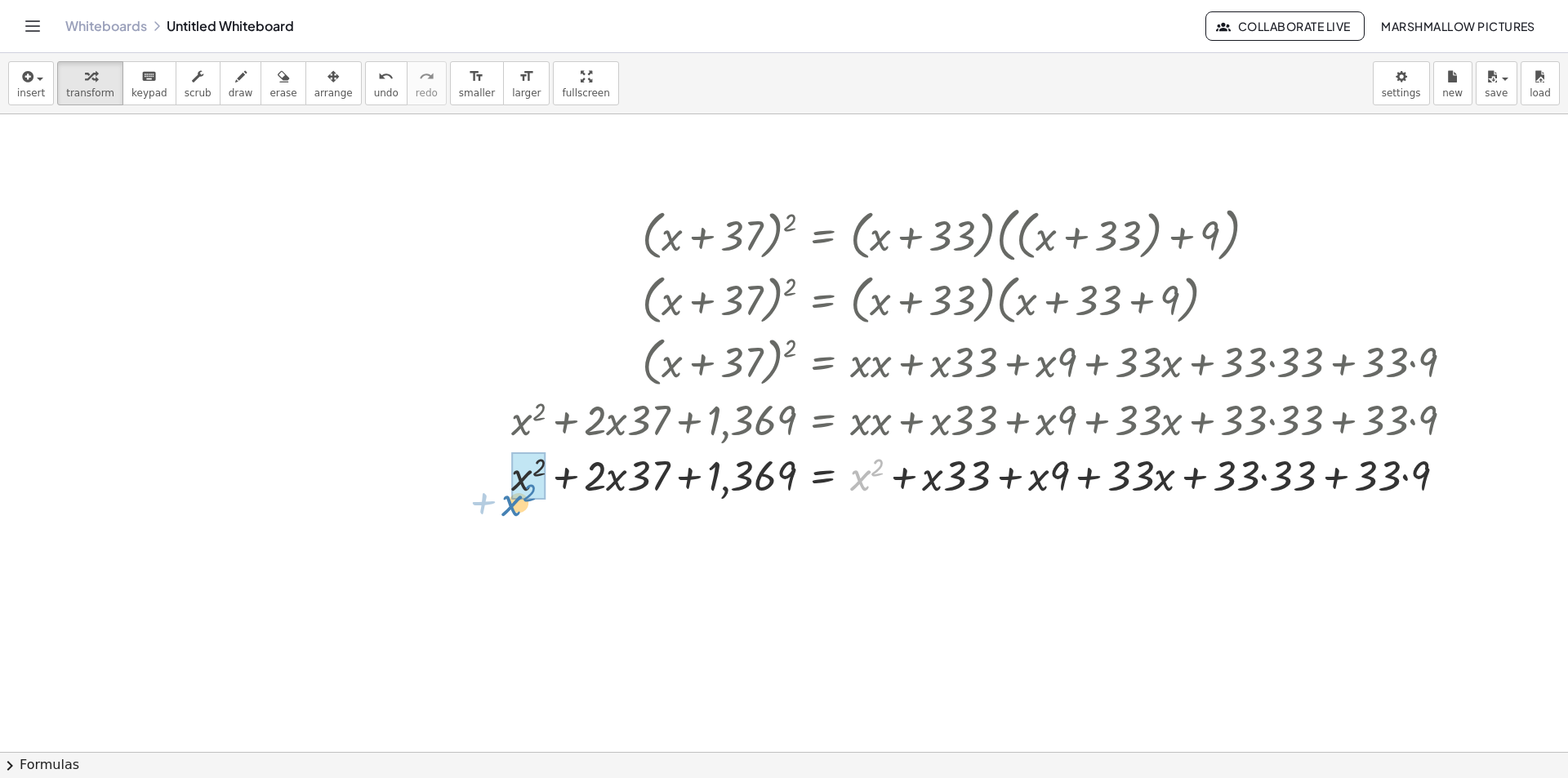
drag, startPoint x: 860, startPoint y: 428, endPoint x: 518, endPoint y: 438, distance: 342.1
click at [824, 236] on div "( + x + 37 ) 2 = · ( + x + 33 ) · ( + ( + x + 33 ) + 9 ) ( + x + 37 ) 2 = · ( +…" at bounding box center [824, 236] width 0 height 0
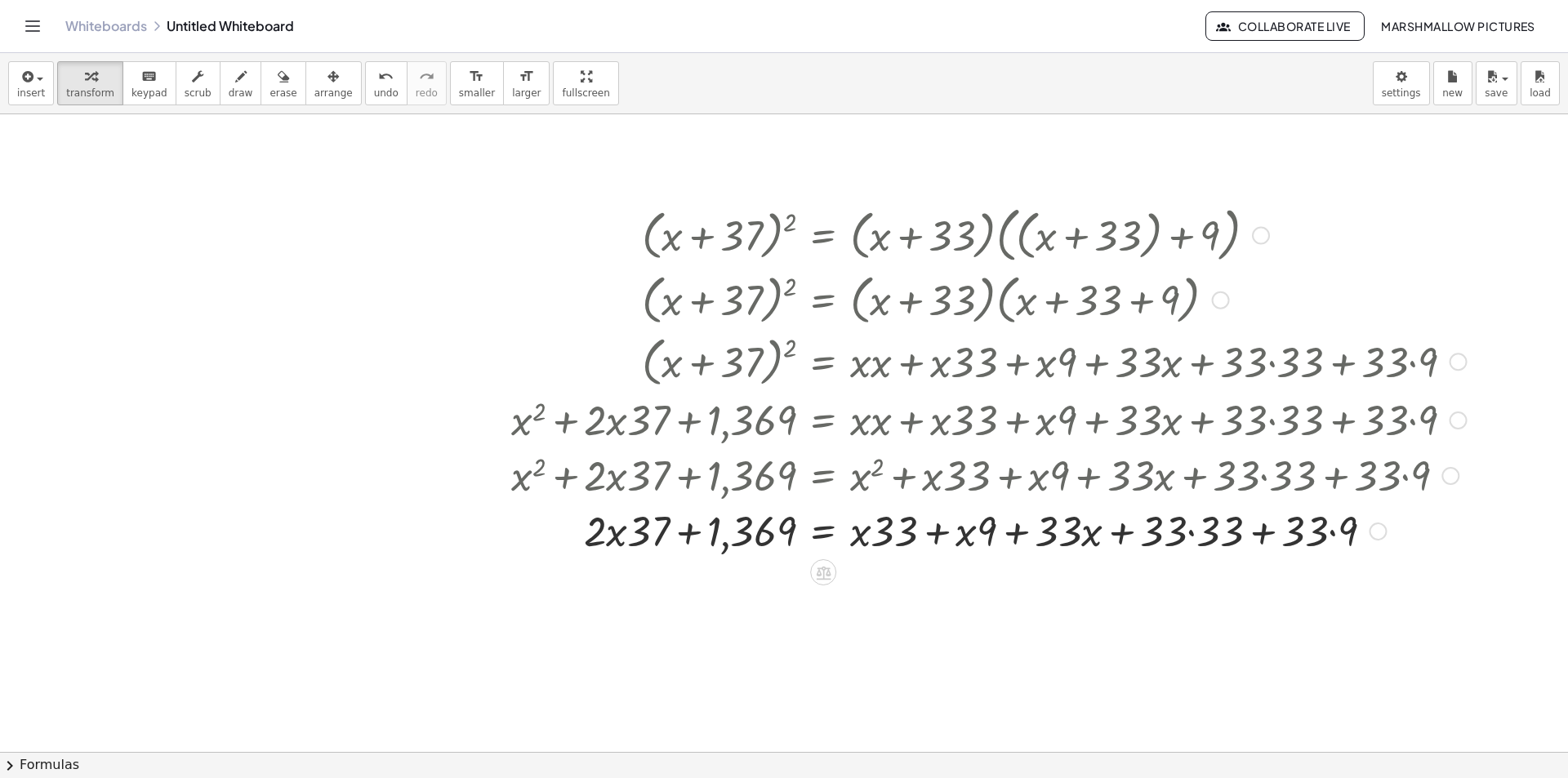
click at [625, 526] on div at bounding box center [988, 530] width 972 height 56
drag, startPoint x: 607, startPoint y: 535, endPoint x: 585, endPoint y: 535, distance: 22.0
drag, startPoint x: 600, startPoint y: 531, endPoint x: 591, endPoint y: 532, distance: 9.1
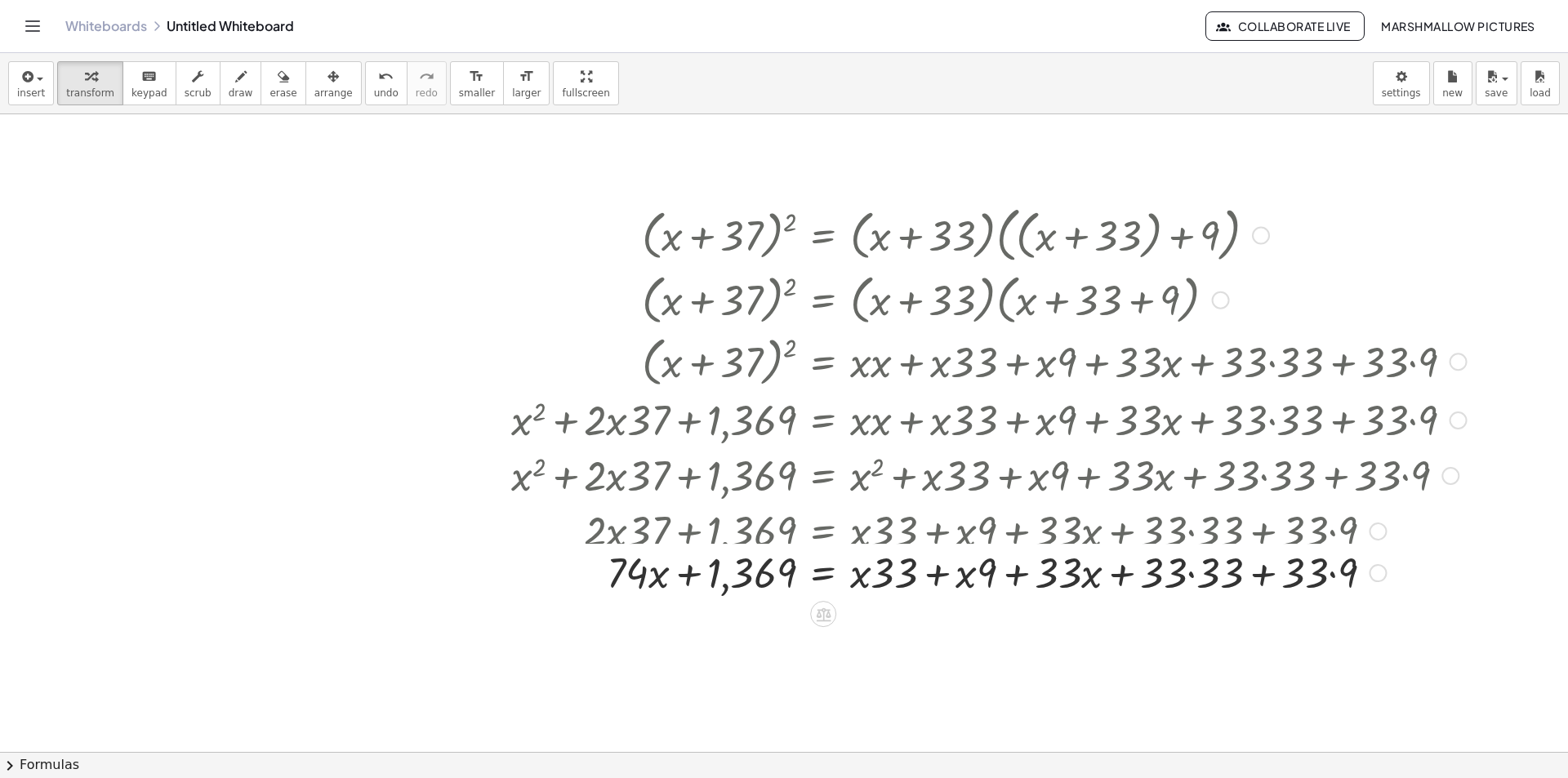
scroll to position [2236, 73]
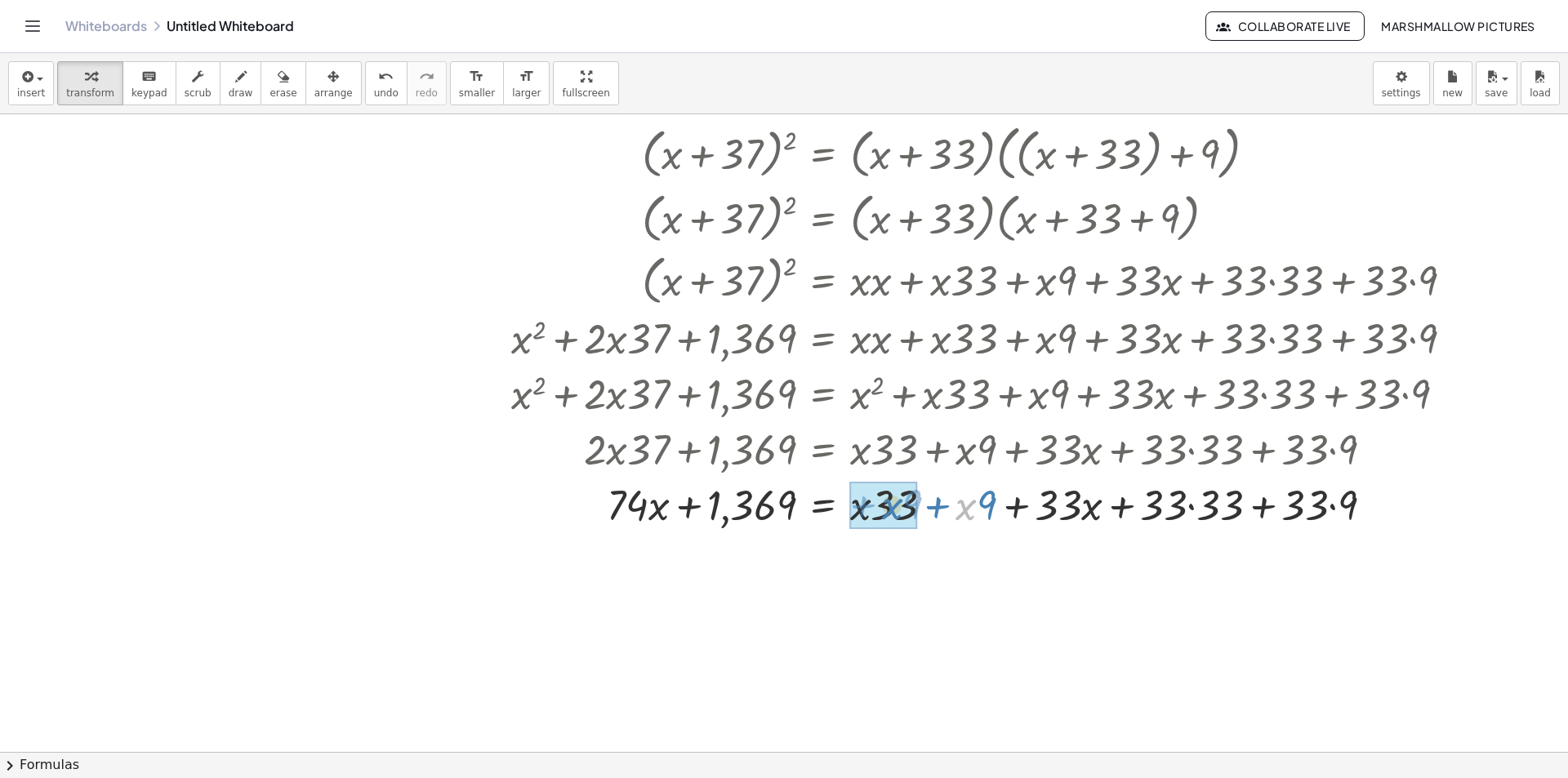
drag, startPoint x: 967, startPoint y: 511, endPoint x: 893, endPoint y: 511, distance: 74.0
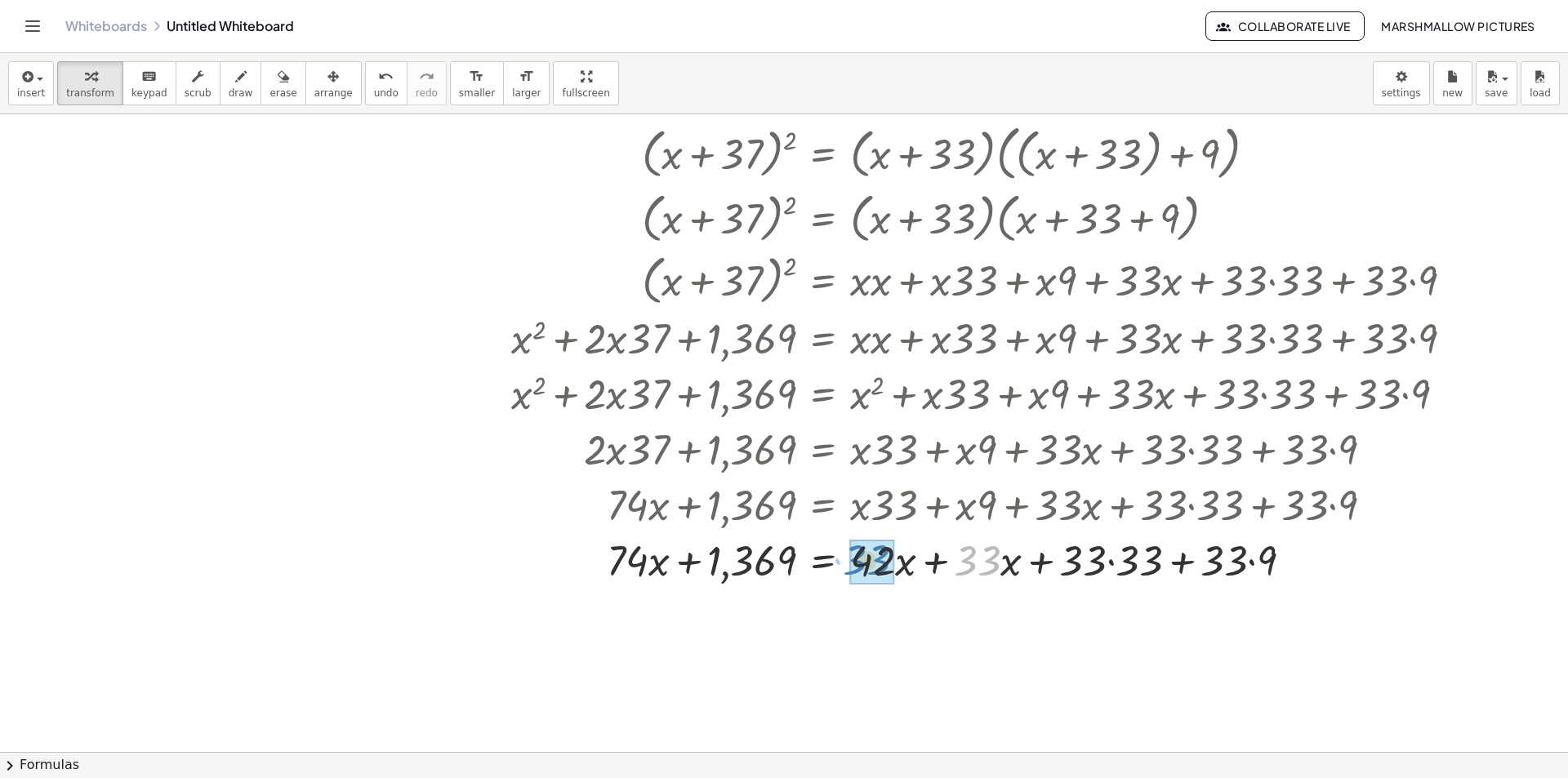
drag, startPoint x: 975, startPoint y: 564, endPoint x: 864, endPoint y: 564, distance: 111.0
drag, startPoint x: 1009, startPoint y: 563, endPoint x: 887, endPoint y: 563, distance: 122.0
click at [1013, 569] on div at bounding box center [988, 559] width 972 height 56
click at [1130, 568] on div at bounding box center [988, 559] width 972 height 56
click at [1049, 562] on div at bounding box center [988, 559] width 972 height 56
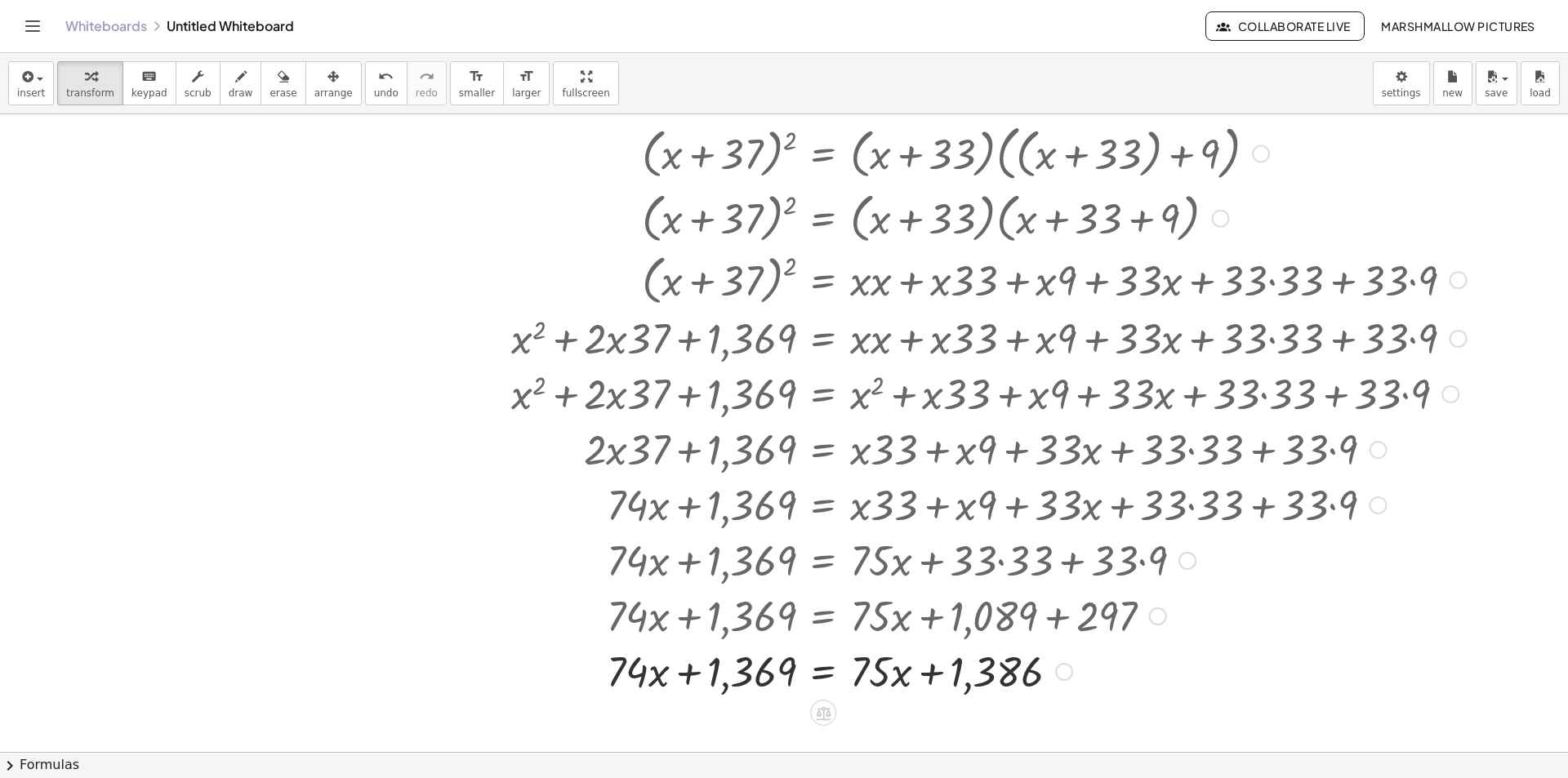
scroll to position [2317, 73]
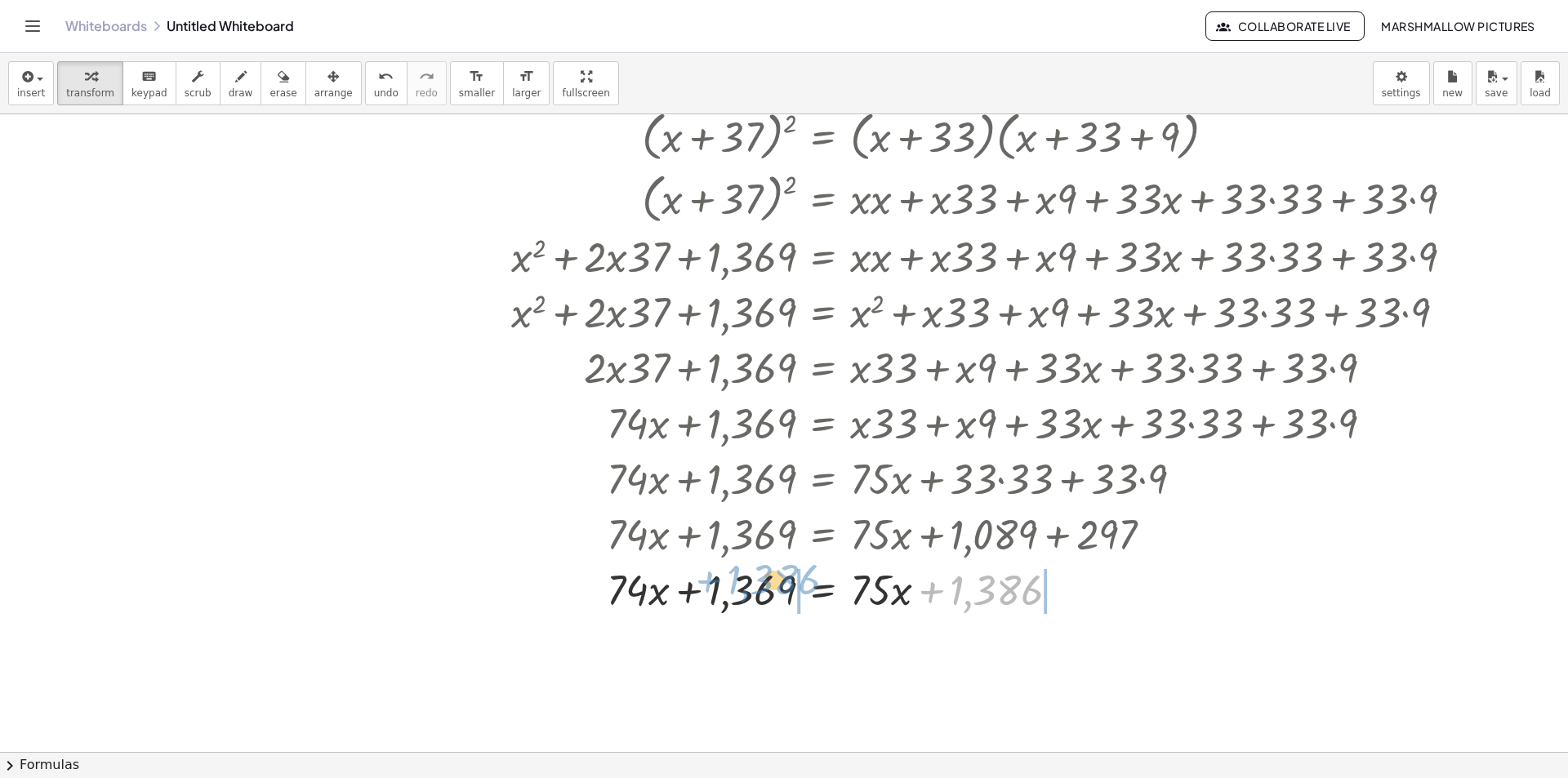
drag, startPoint x: 994, startPoint y: 591, endPoint x: 777, endPoint y: 580, distance: 217.3
click at [777, 580] on div at bounding box center [988, 589] width 972 height 56
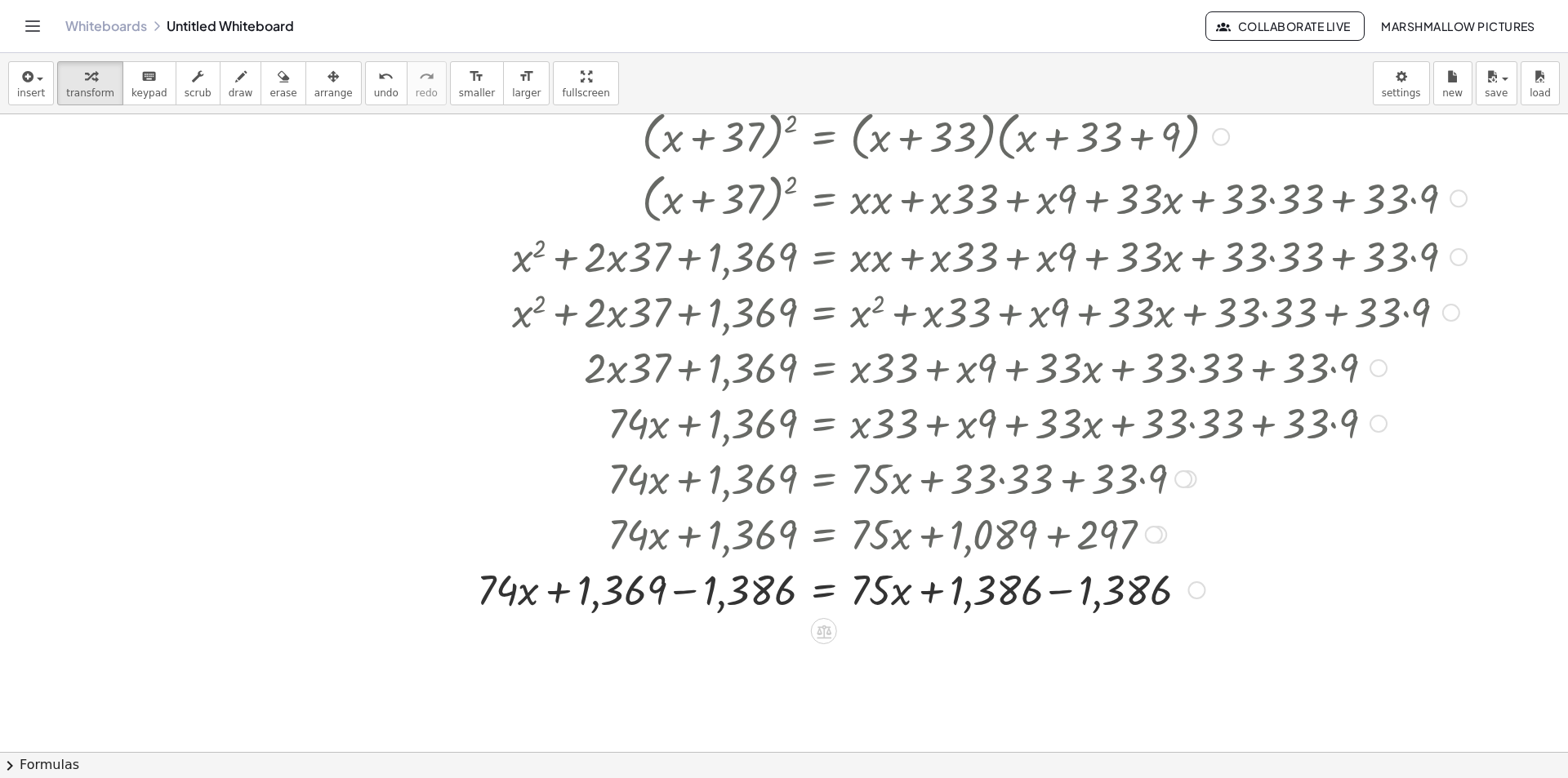
drag, startPoint x: 712, startPoint y: 592, endPoint x: 923, endPoint y: 667, distance: 223.9
click at [712, 592] on div at bounding box center [971, 589] width 1008 height 56
click at [1079, 598] on div at bounding box center [988, 589] width 972 height 56
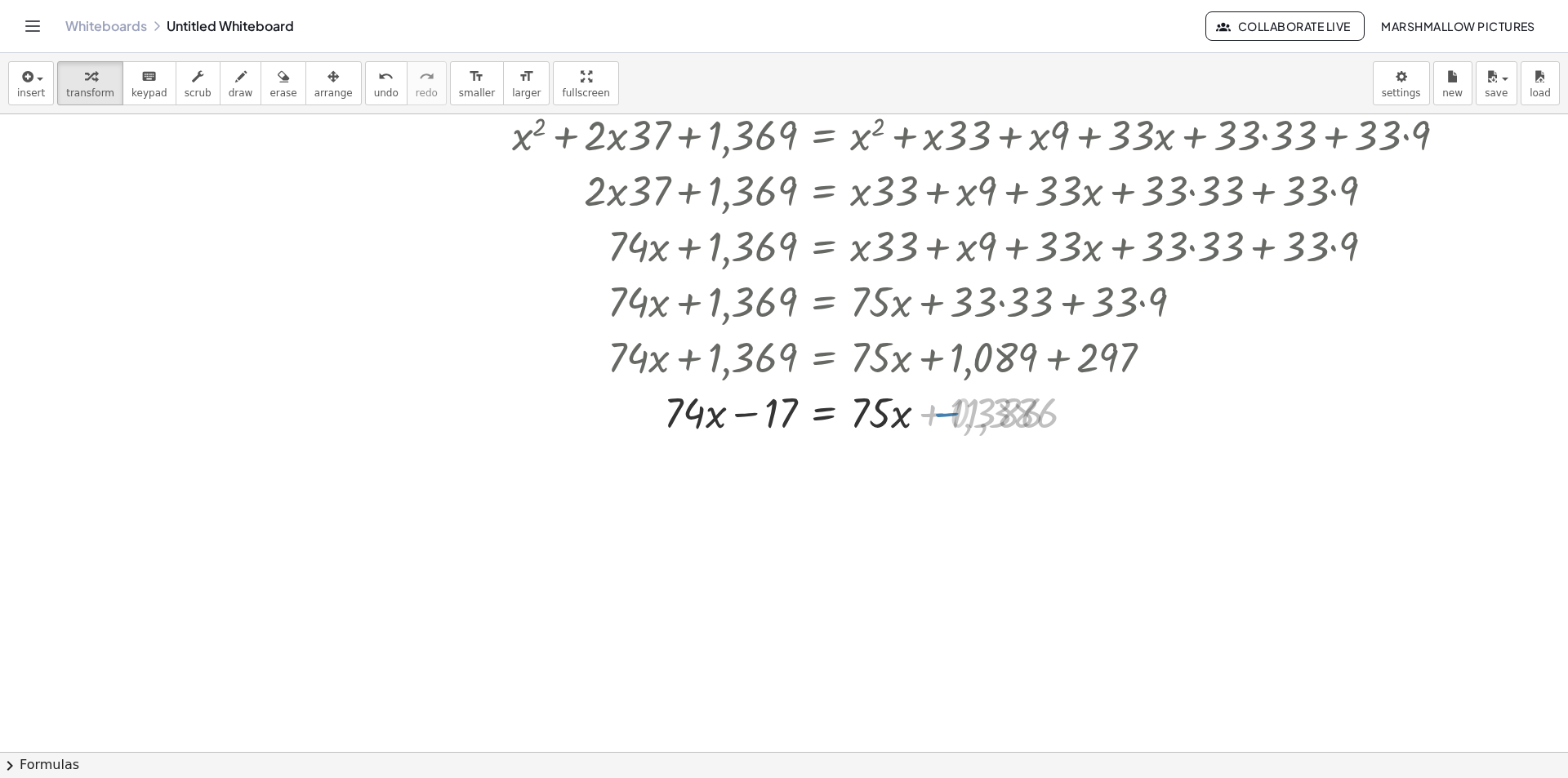
scroll to position [2562, 73]
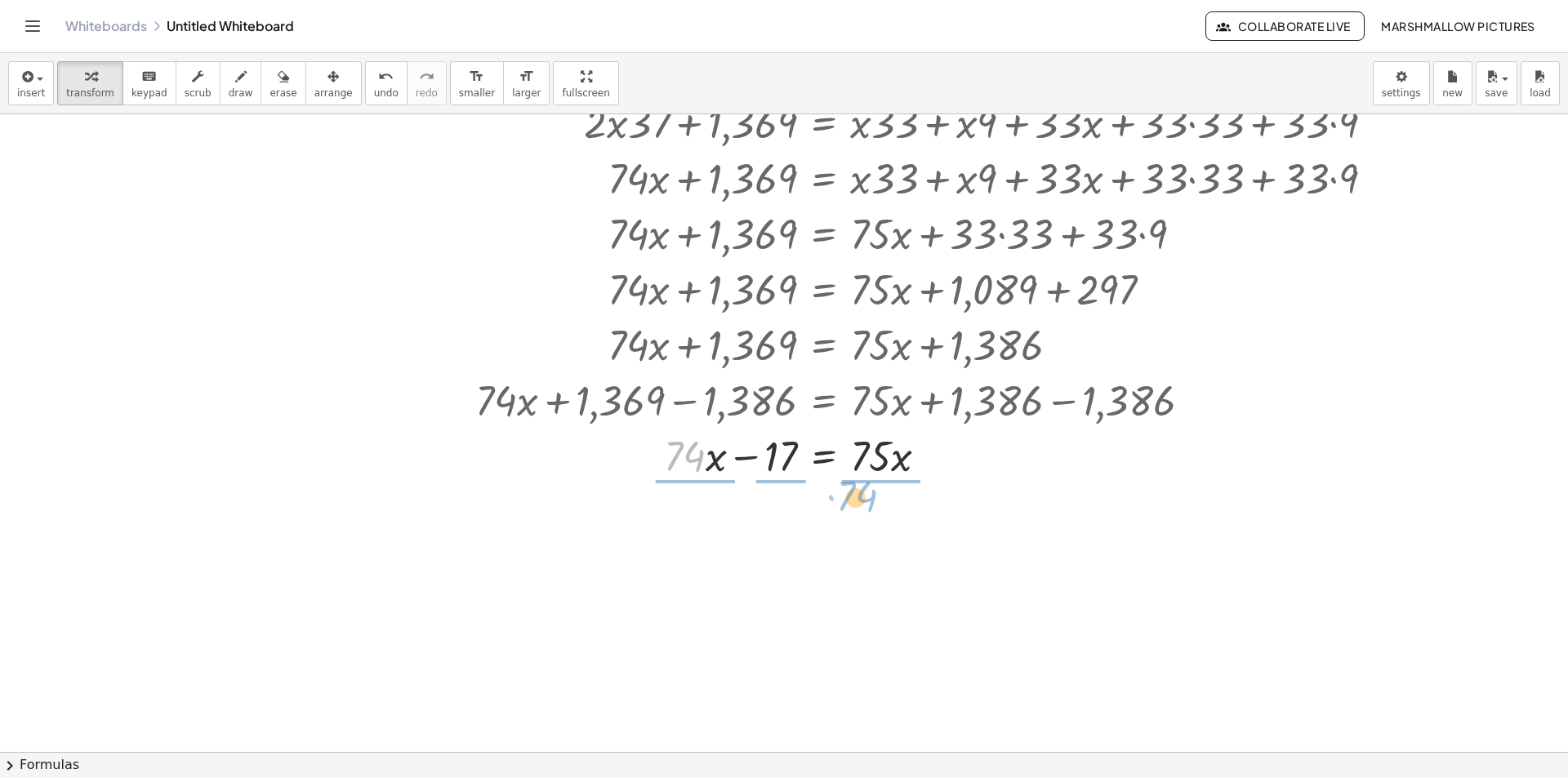
drag, startPoint x: 685, startPoint y: 458, endPoint x: 902, endPoint y: 497, distance: 220.5
drag, startPoint x: 908, startPoint y: 470, endPoint x: 897, endPoint y: 463, distance: 13.0
click at [906, 469] on div at bounding box center [971, 455] width 1008 height 82
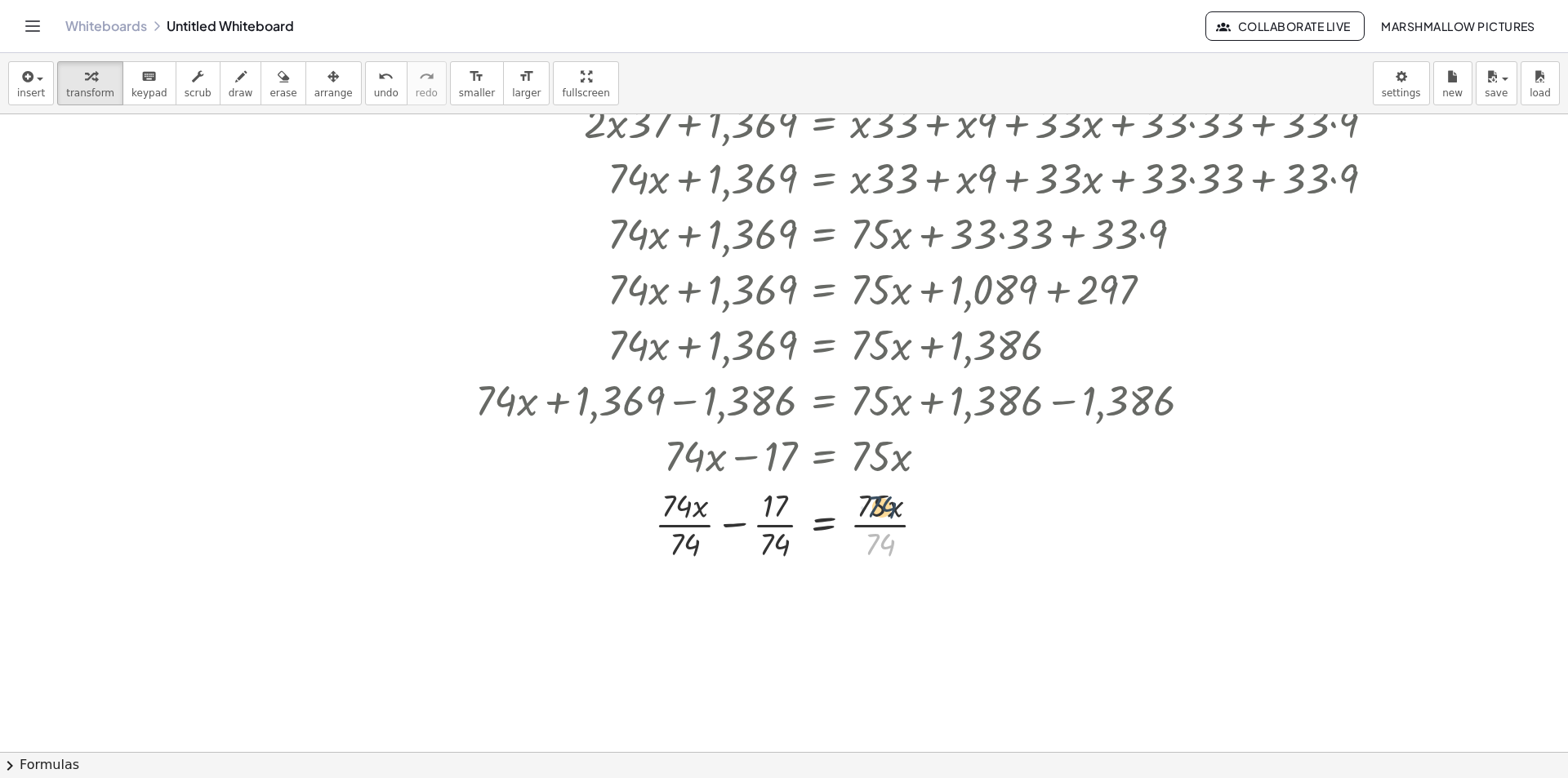
drag, startPoint x: 875, startPoint y: 538, endPoint x: 876, endPoint y: 500, distance: 38.0
click at [876, 500] on div at bounding box center [971, 524] width 1008 height 82
click at [874, 520] on div at bounding box center [971, 524] width 1008 height 82
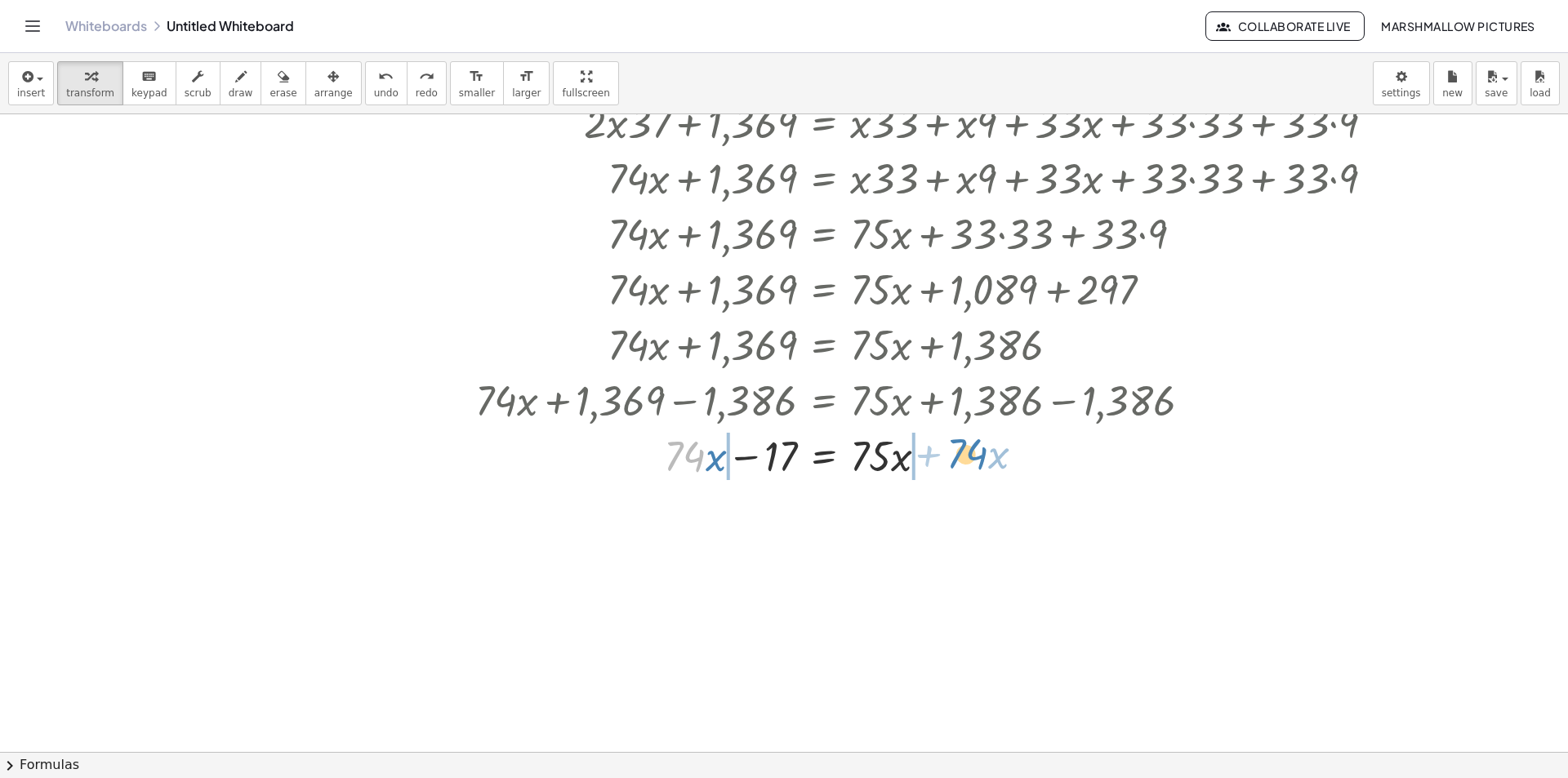
drag, startPoint x: 691, startPoint y: 458, endPoint x: 975, endPoint y: 456, distance: 284.0
click at [975, 456] on div at bounding box center [976, 455] width 1001 height 56
click at [921, 458] on div at bounding box center [971, 455] width 1008 height 56
click at [674, 450] on div at bounding box center [971, 455] width 1008 height 56
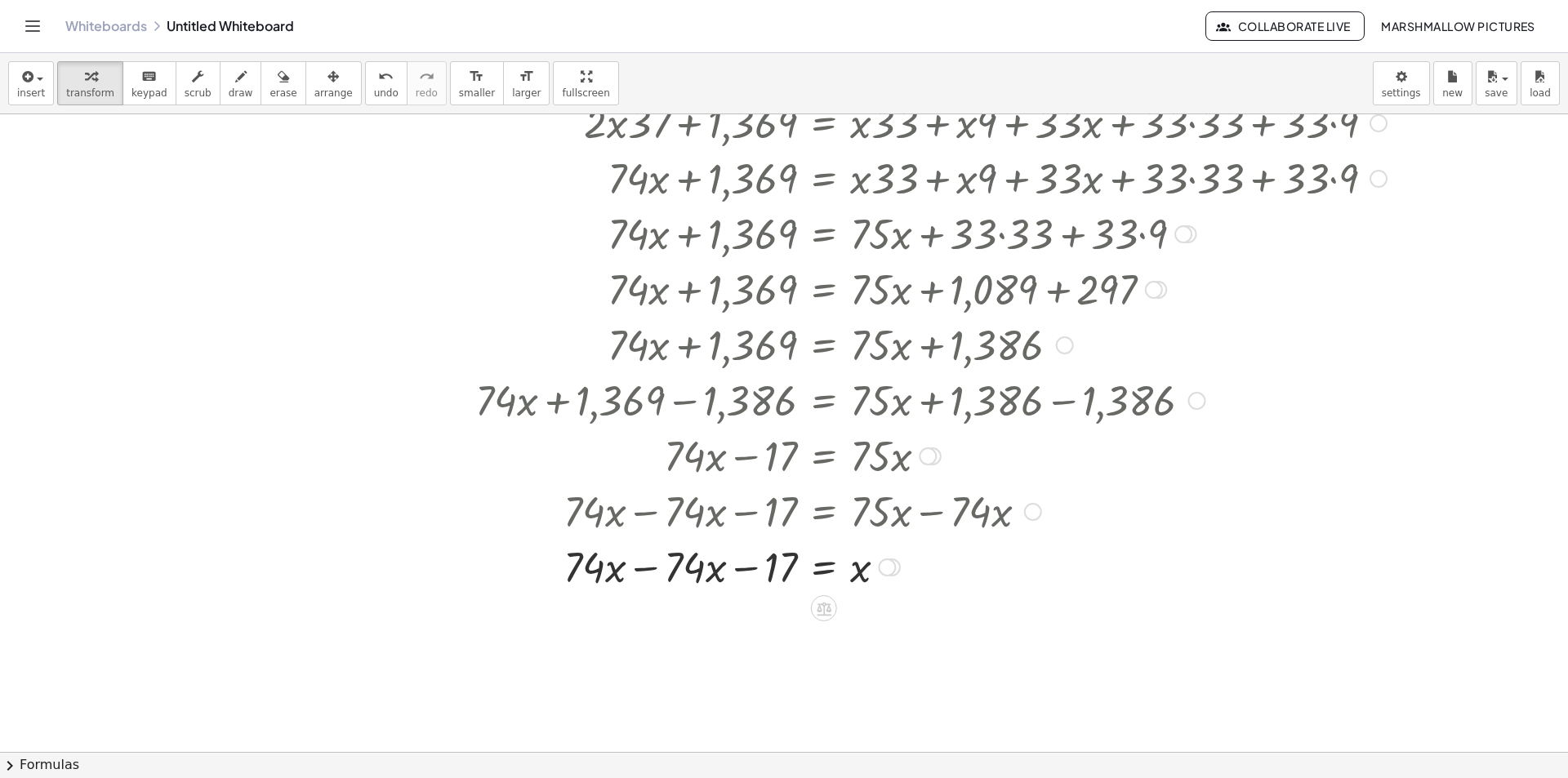
click at [643, 564] on div at bounding box center [971, 566] width 1008 height 56
